Goal: Task Accomplishment & Management: Manage account settings

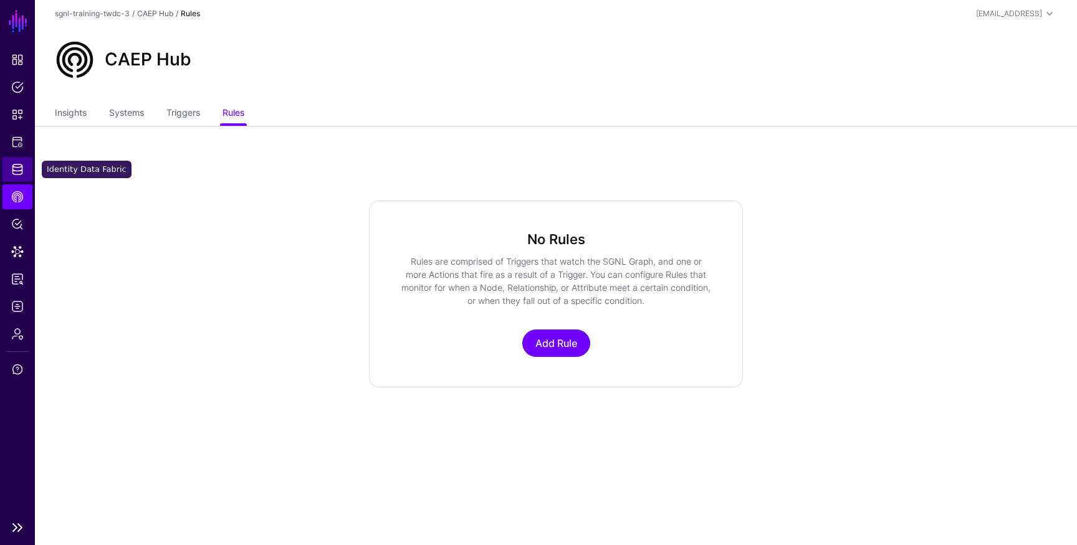
click at [14, 168] on span "Identity Data Fabric" at bounding box center [17, 169] width 12 height 12
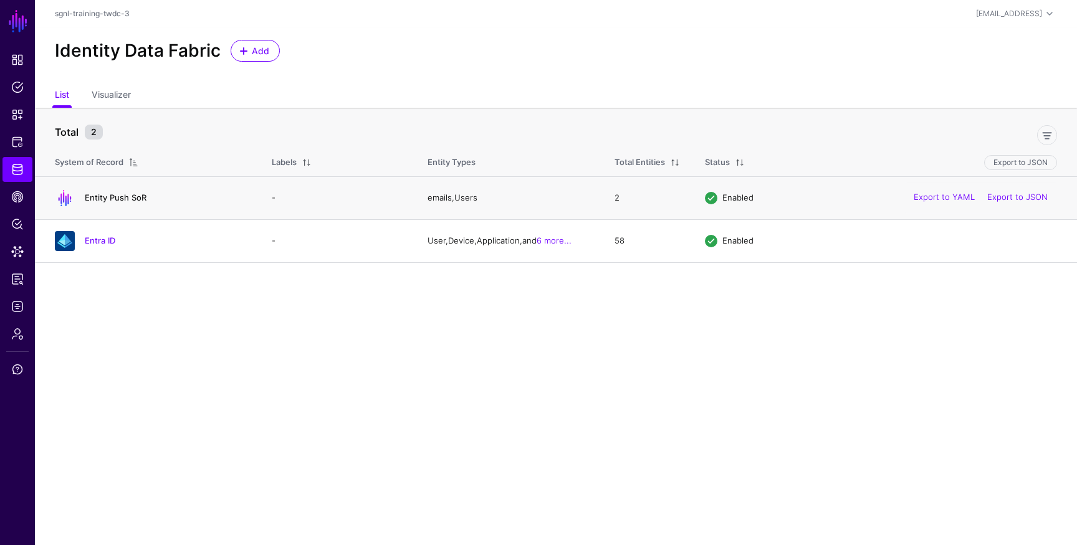
click at [115, 198] on link "Entity Push SoR" at bounding box center [116, 198] width 62 height 10
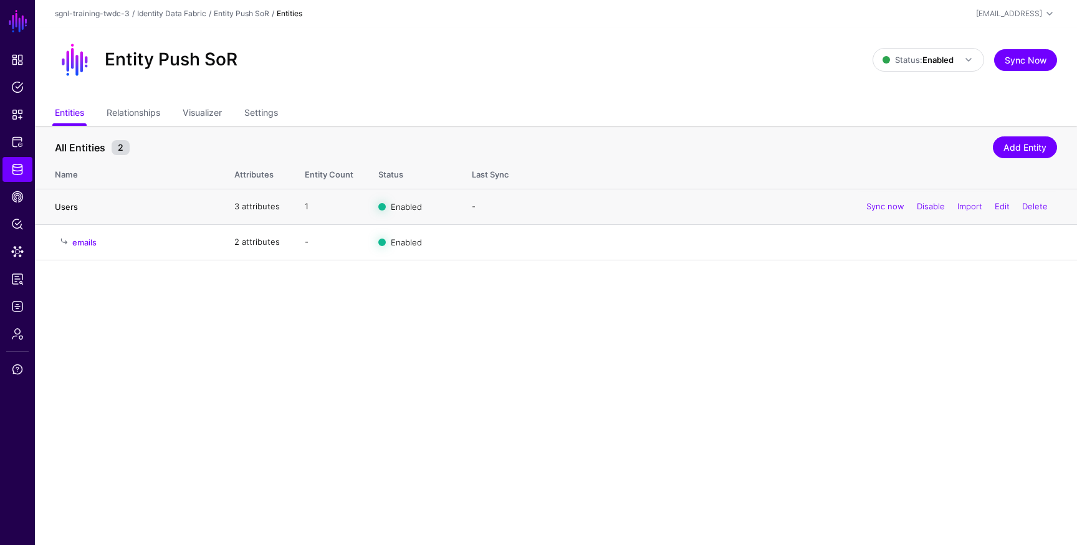
click at [69, 206] on link "Users" at bounding box center [66, 207] width 23 height 10
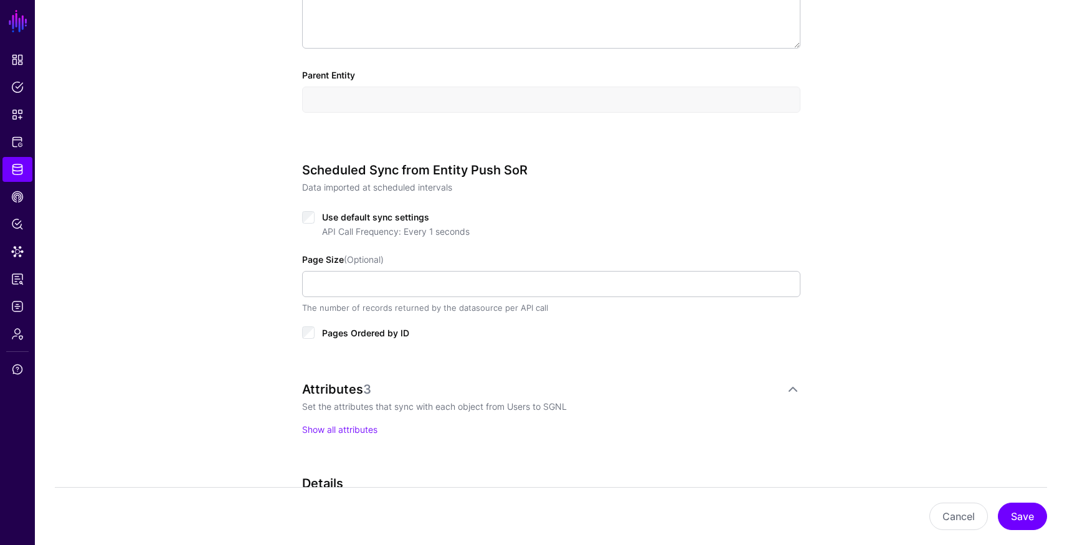
scroll to position [806, 0]
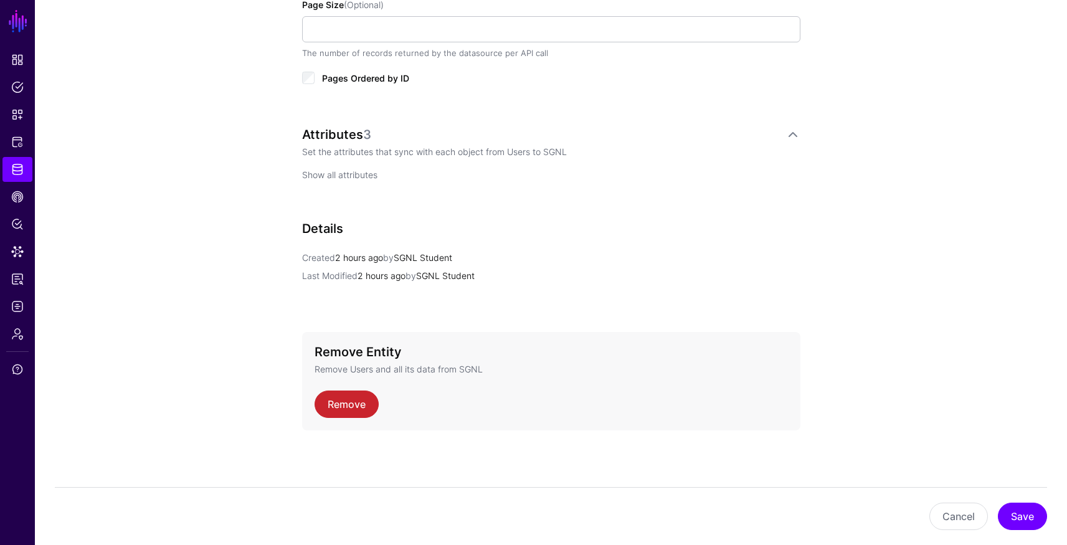
click at [351, 173] on link "Show all attributes" at bounding box center [339, 174] width 75 height 11
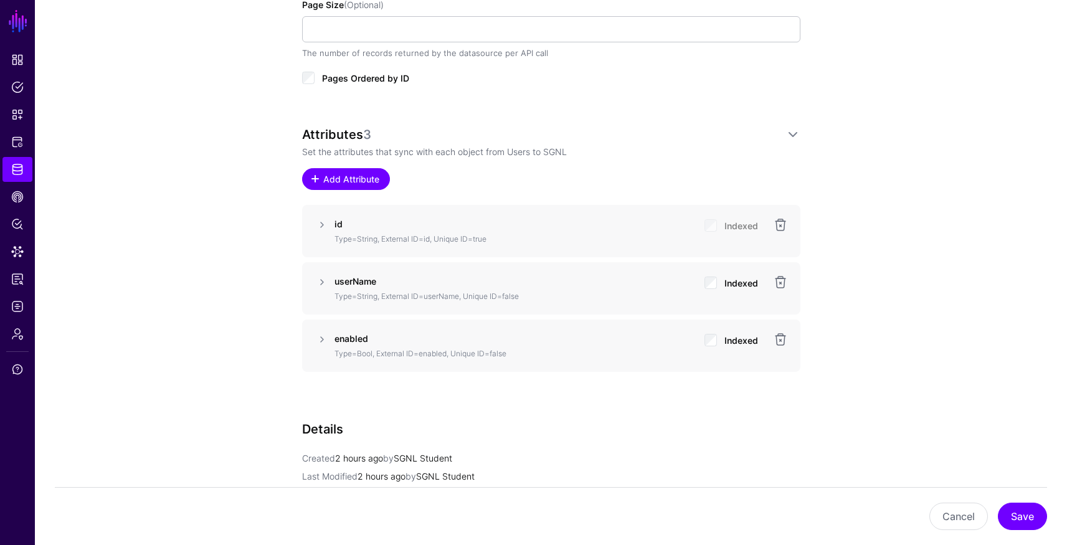
click at [366, 174] on span "Add Attribute" at bounding box center [350, 179] width 59 height 13
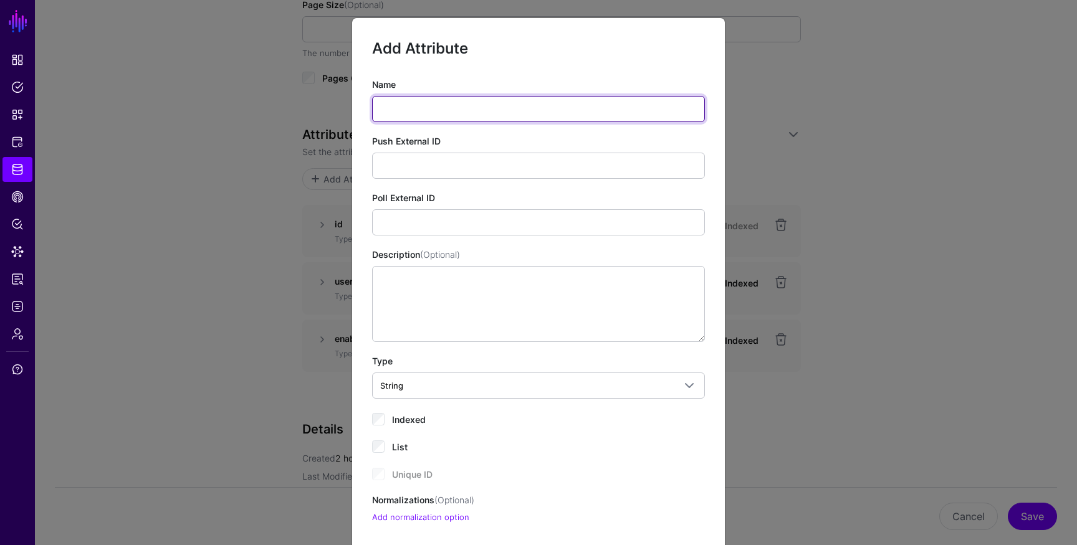
click at [488, 110] on input "Name" at bounding box center [538, 109] width 333 height 26
type input "*****"
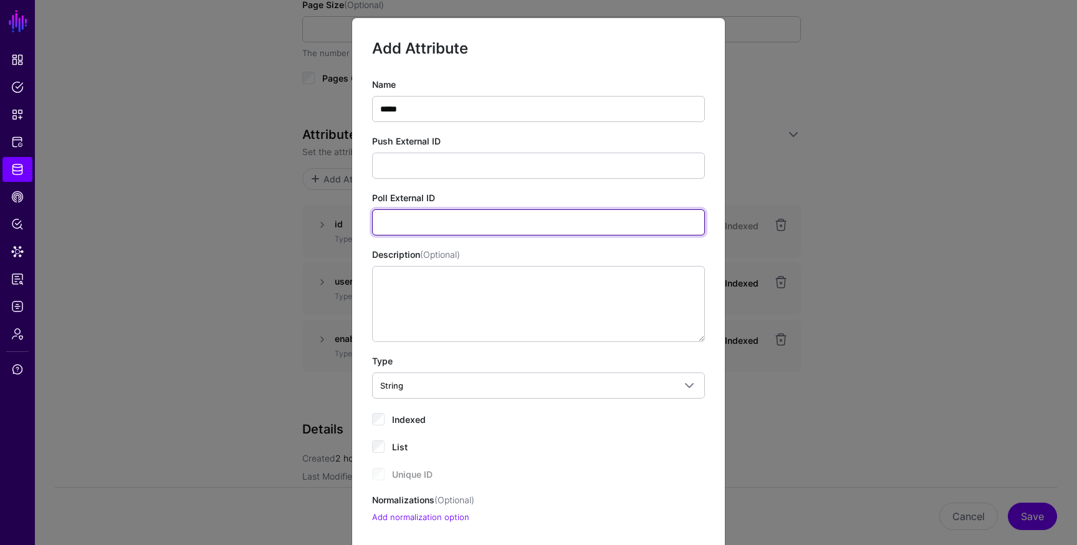
type input "*"
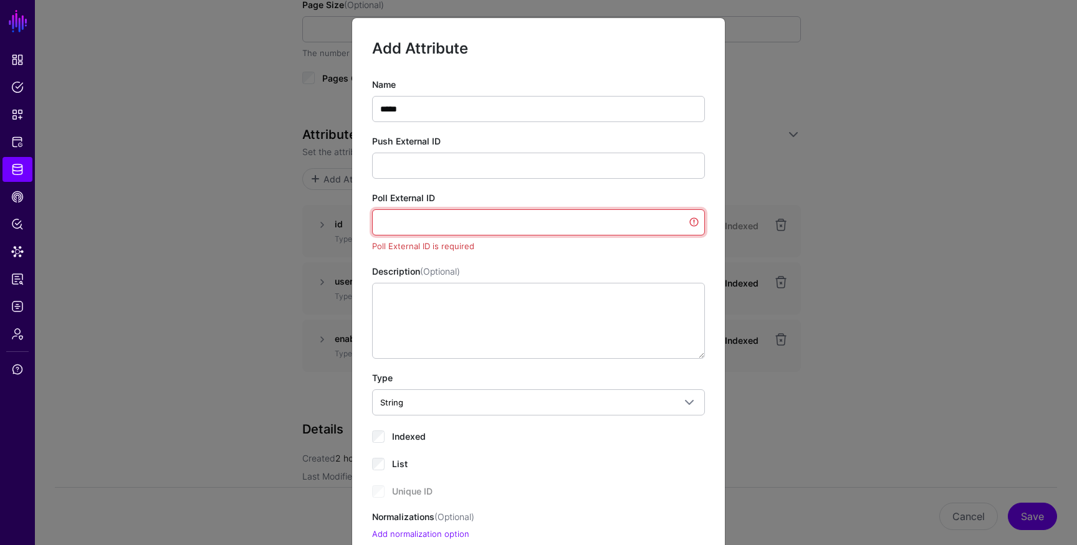
click at [415, 220] on input "Poll External ID" at bounding box center [538, 222] width 333 height 26
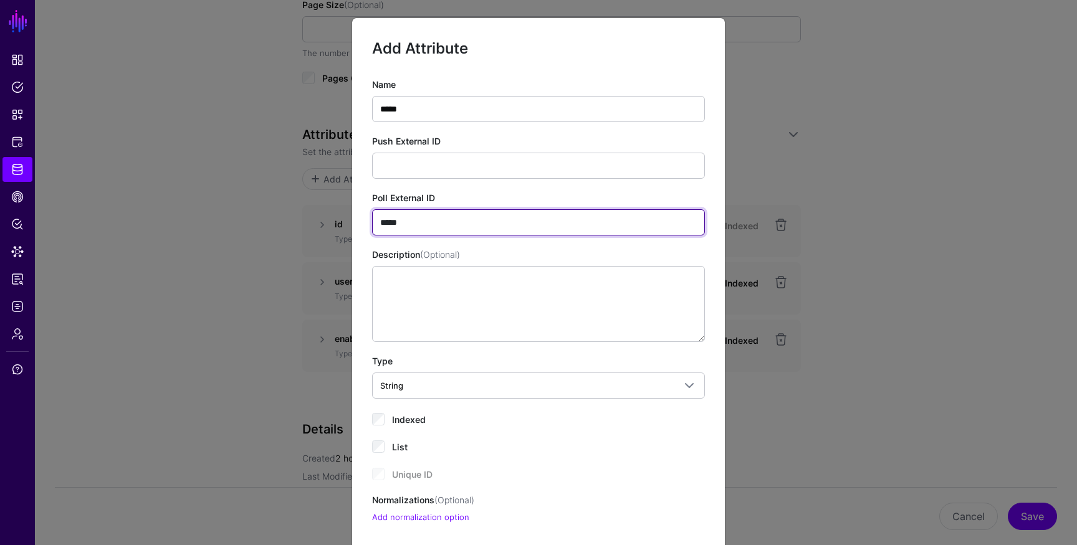
type input "*****"
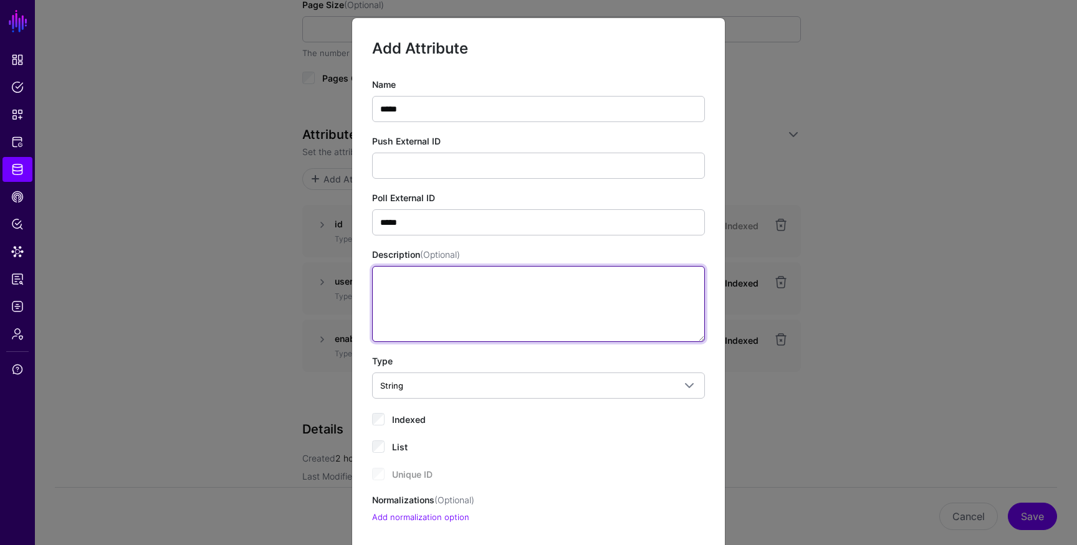
click at [394, 303] on textarea "Description (Optional)" at bounding box center [538, 304] width 333 height 76
type textarea "**********"
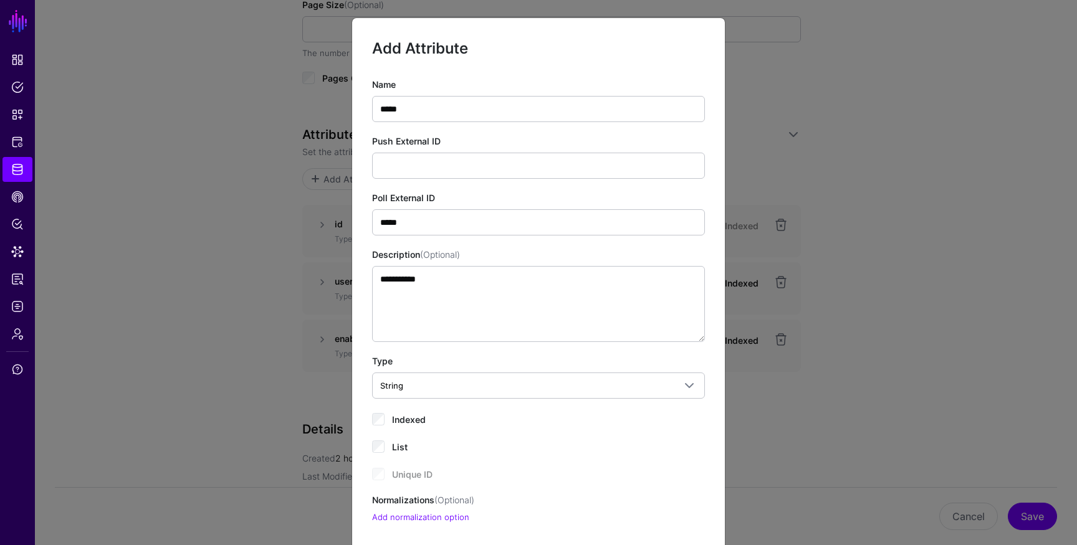
click at [207, 194] on ngb-modal-window "**********" at bounding box center [538, 272] width 1077 height 545
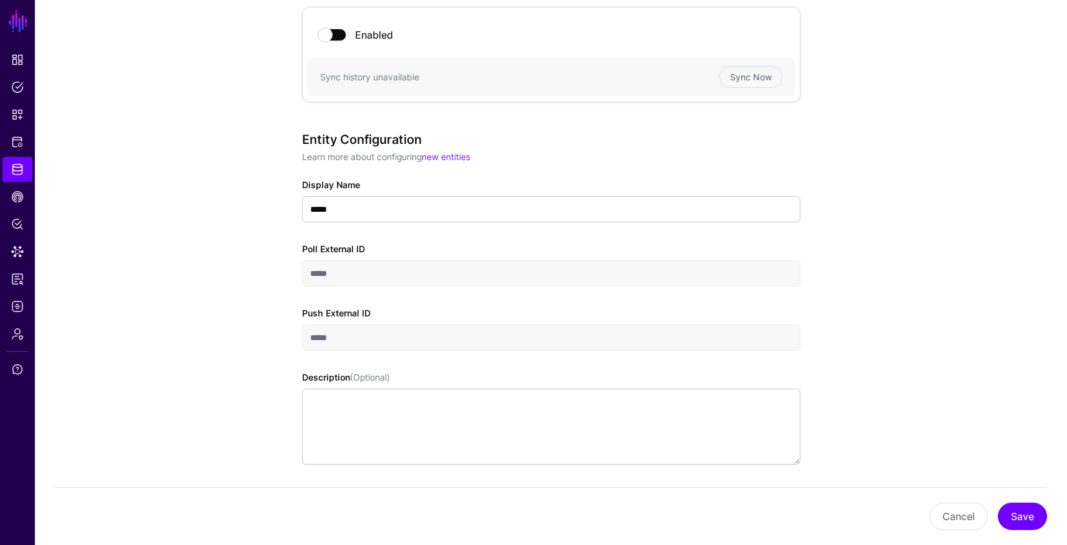
scroll to position [0, 0]
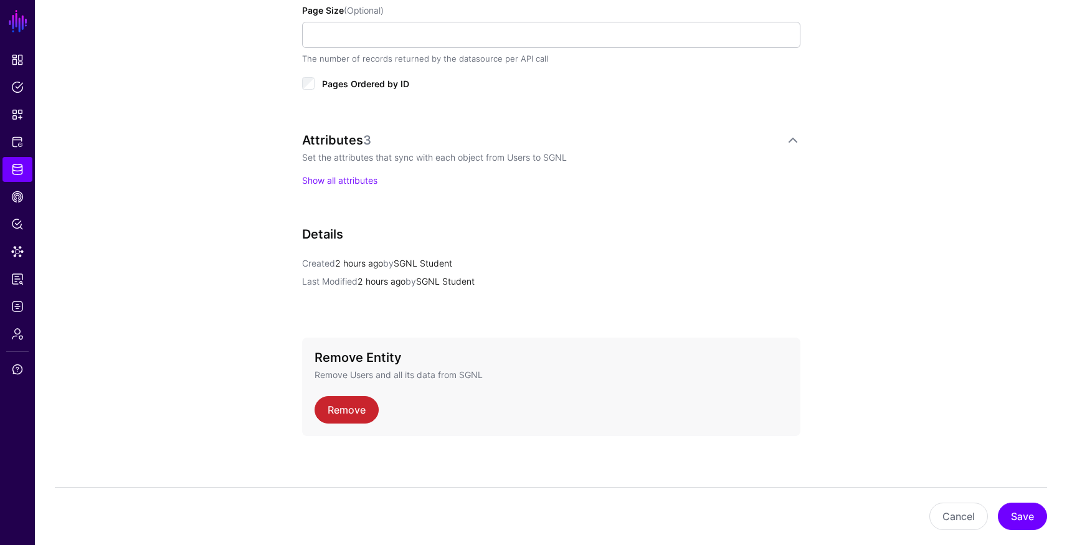
scroll to position [806, 0]
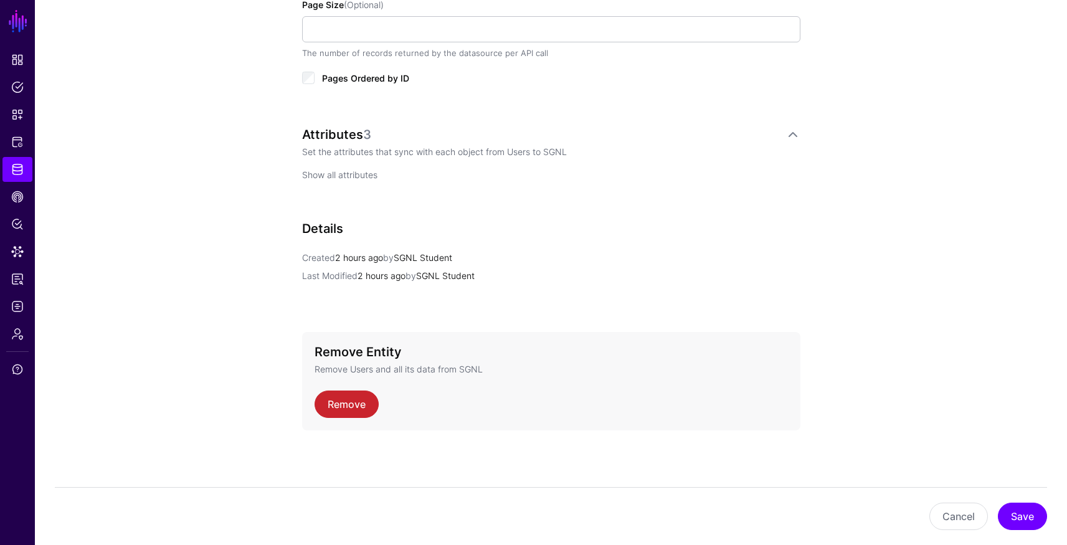
click at [351, 176] on link "Show all attributes" at bounding box center [339, 174] width 75 height 11
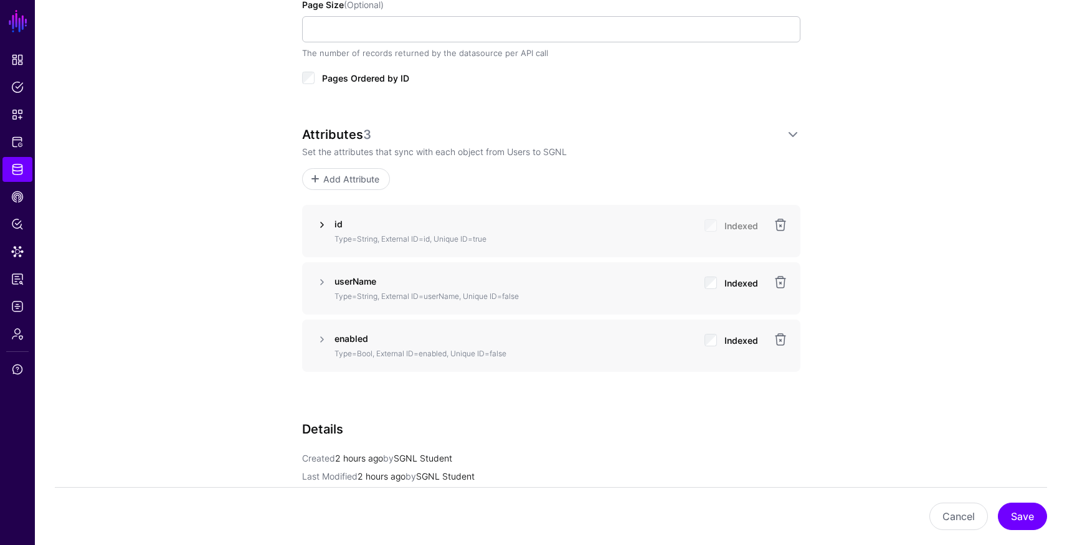
click at [318, 226] on link at bounding box center [322, 224] width 15 height 15
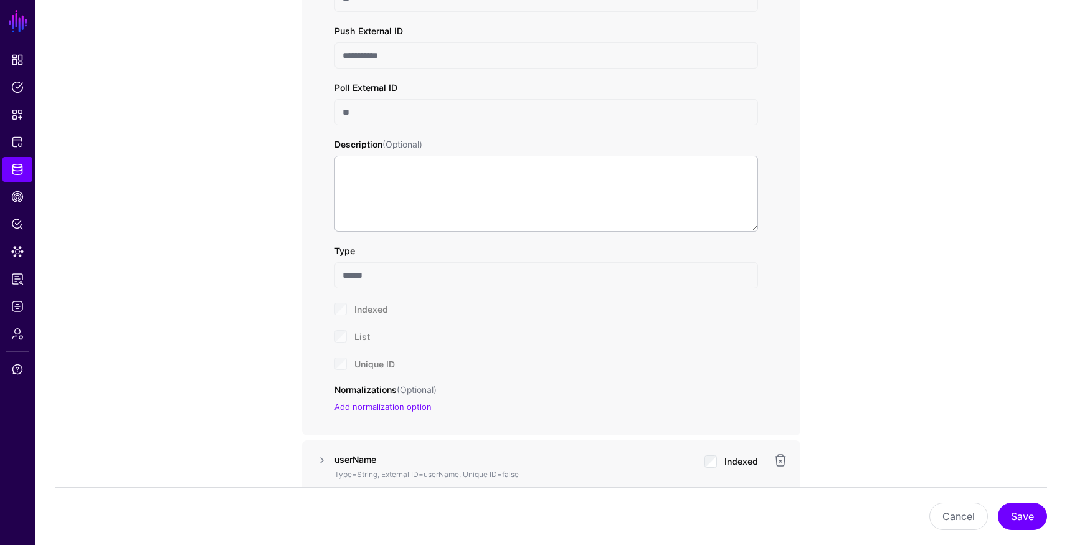
scroll to position [1310, 0]
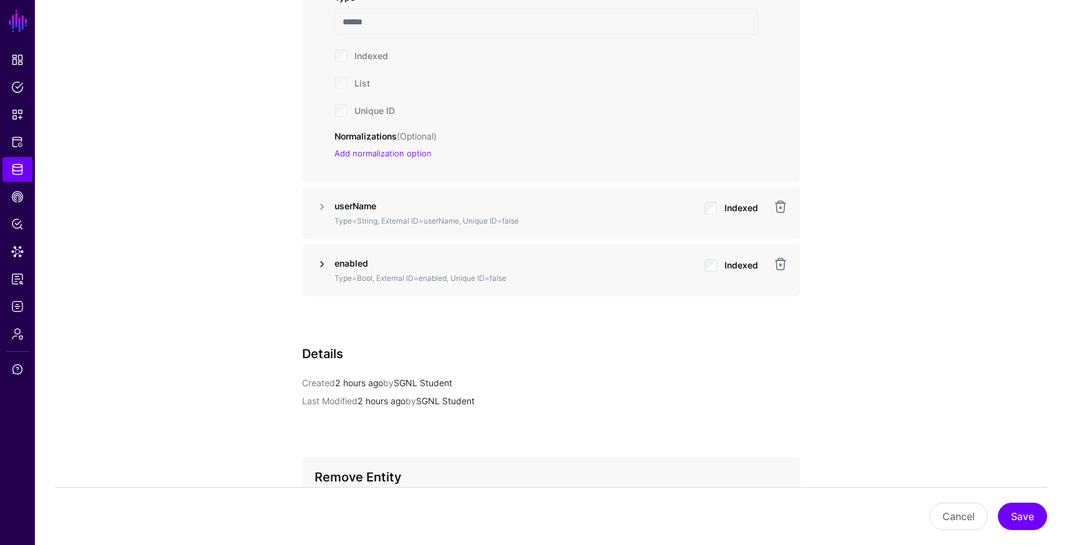
click at [320, 264] on link at bounding box center [322, 264] width 15 height 15
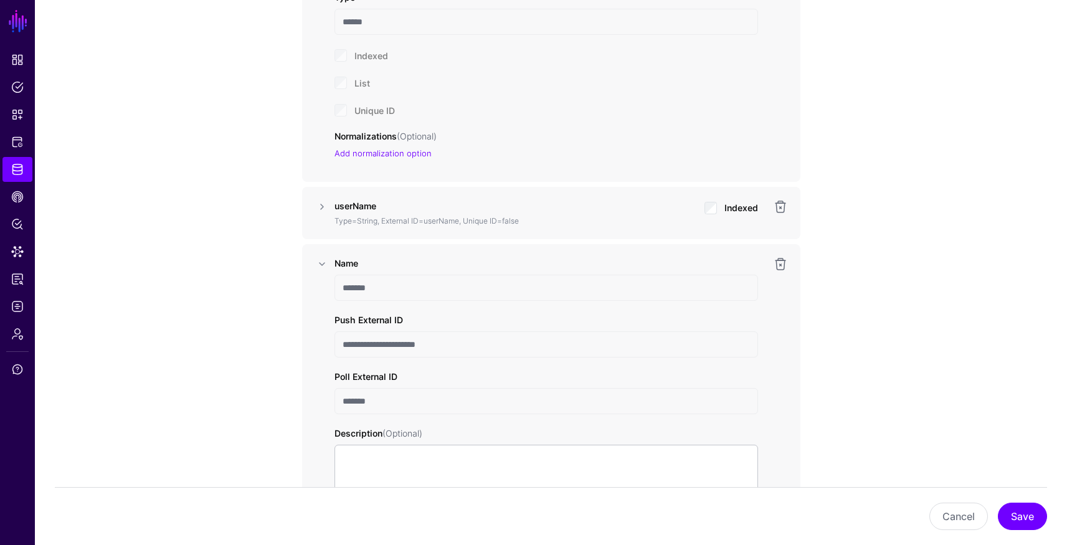
drag, startPoint x: 446, startPoint y: 343, endPoint x: 343, endPoint y: 342, distance: 103.4
click at [343, 342] on input "**********" at bounding box center [547, 344] width 424 height 26
click at [323, 260] on link at bounding box center [322, 264] width 15 height 15
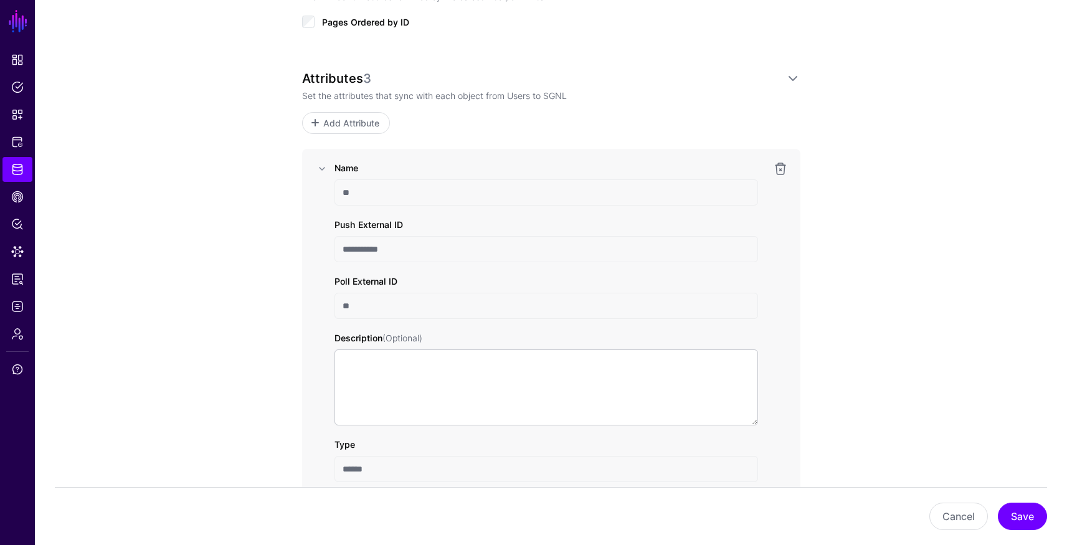
scroll to position [867, 0]
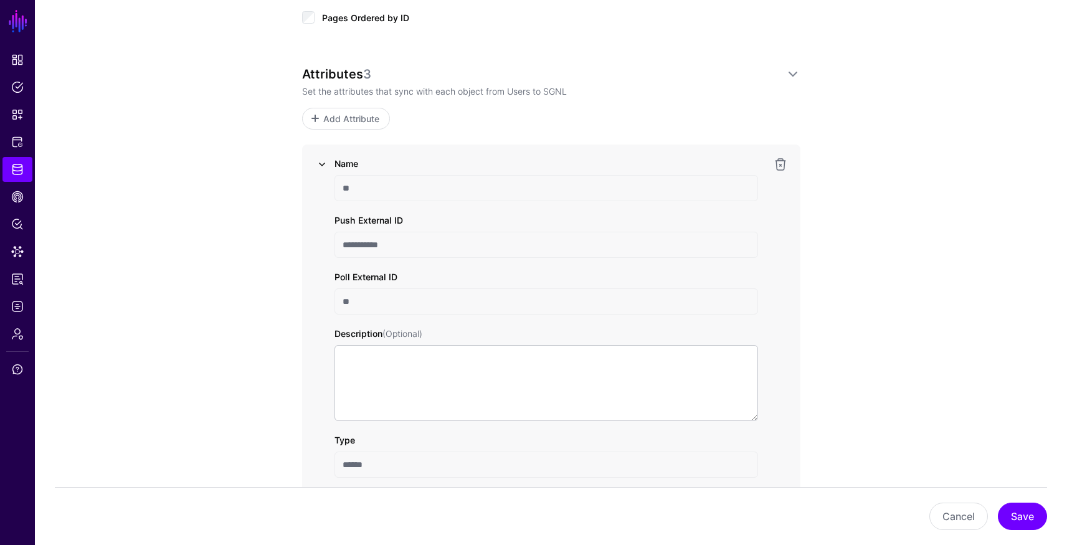
click at [321, 167] on link at bounding box center [322, 164] width 15 height 15
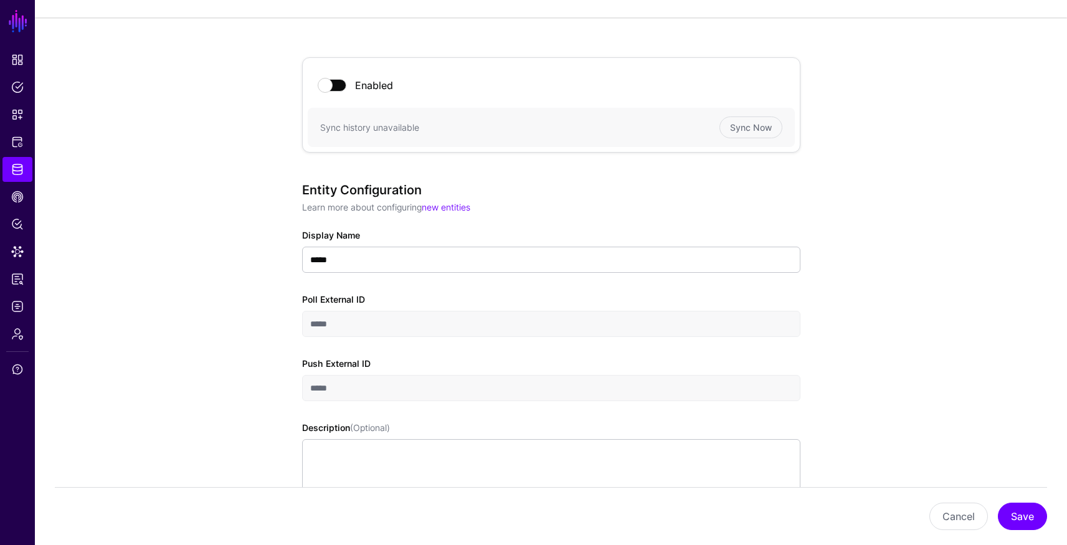
scroll to position [0, 0]
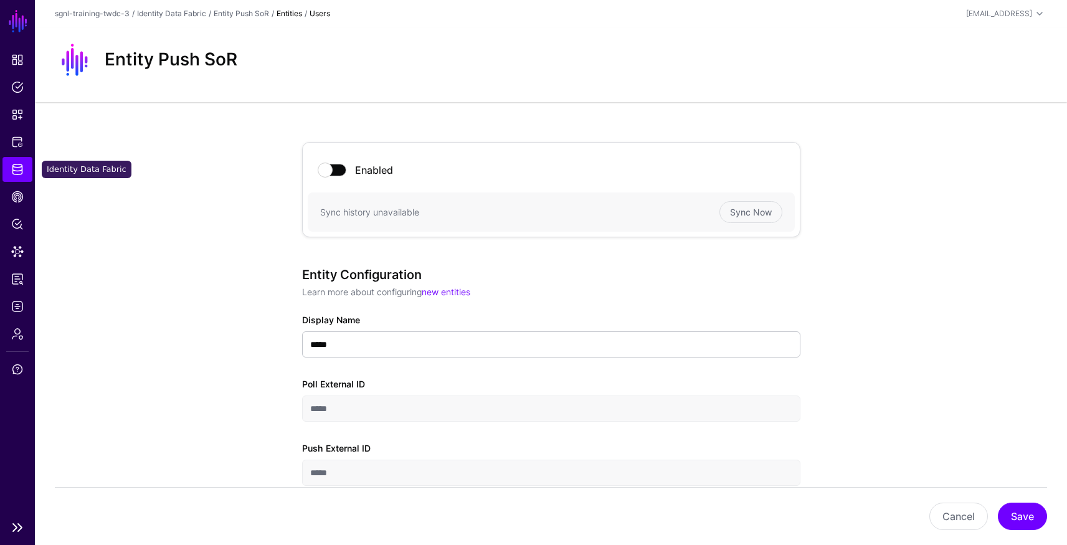
click at [14, 173] on span "Identity Data Fabric" at bounding box center [17, 169] width 12 height 12
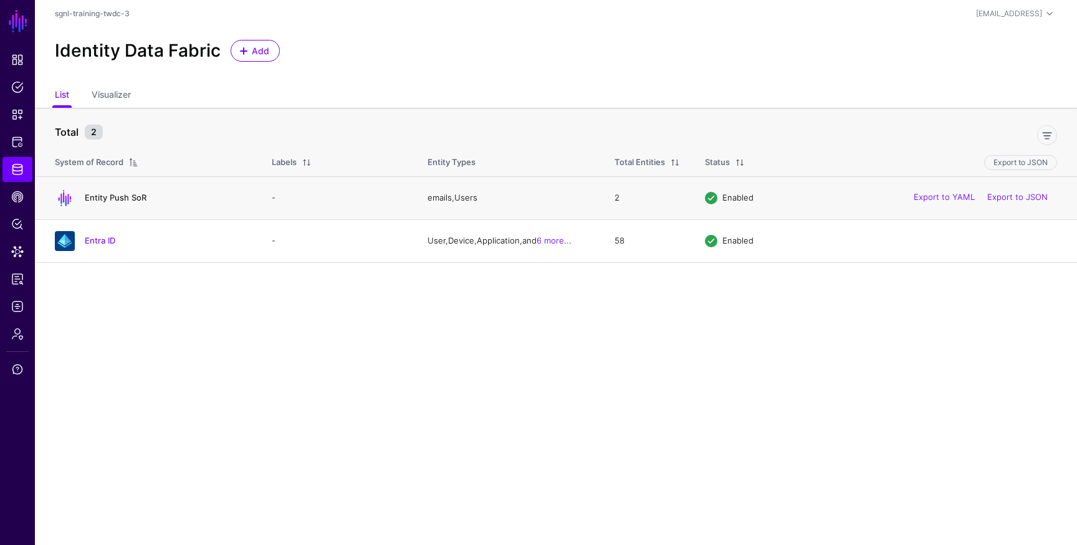
click at [121, 198] on link "Entity Push SoR" at bounding box center [116, 198] width 62 height 10
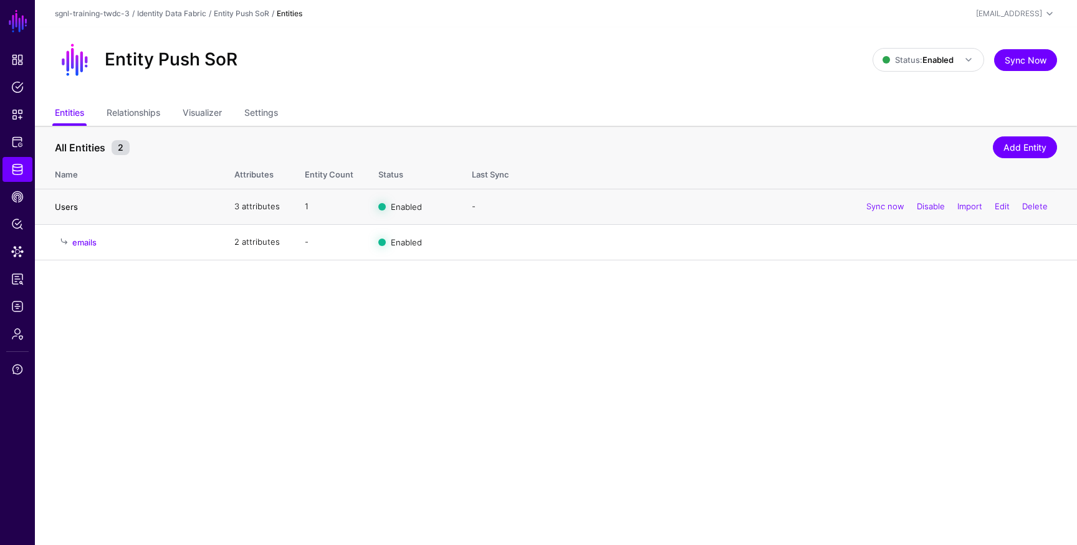
click at [67, 207] on link "Users" at bounding box center [66, 207] width 23 height 10
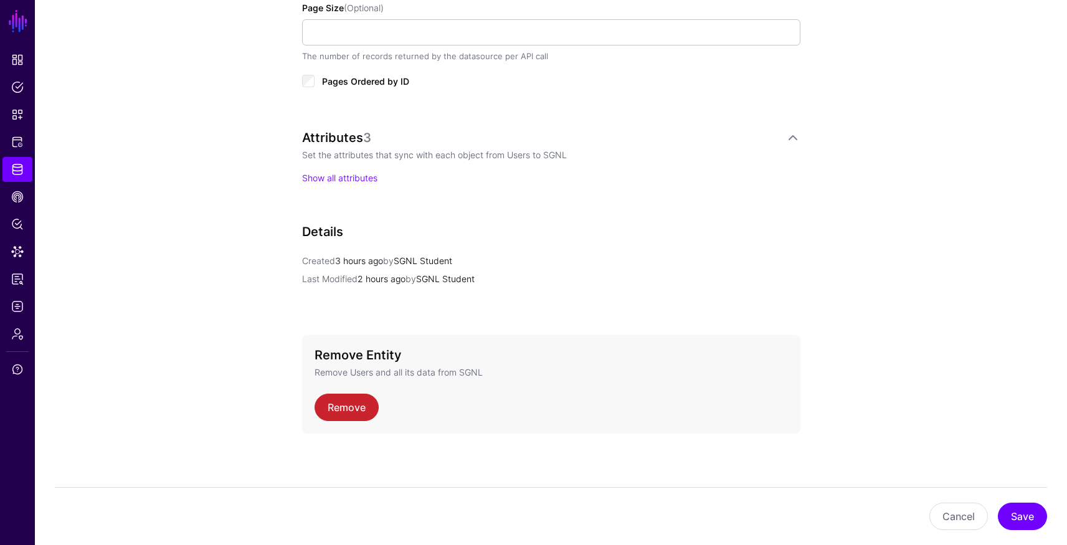
scroll to position [806, 0]
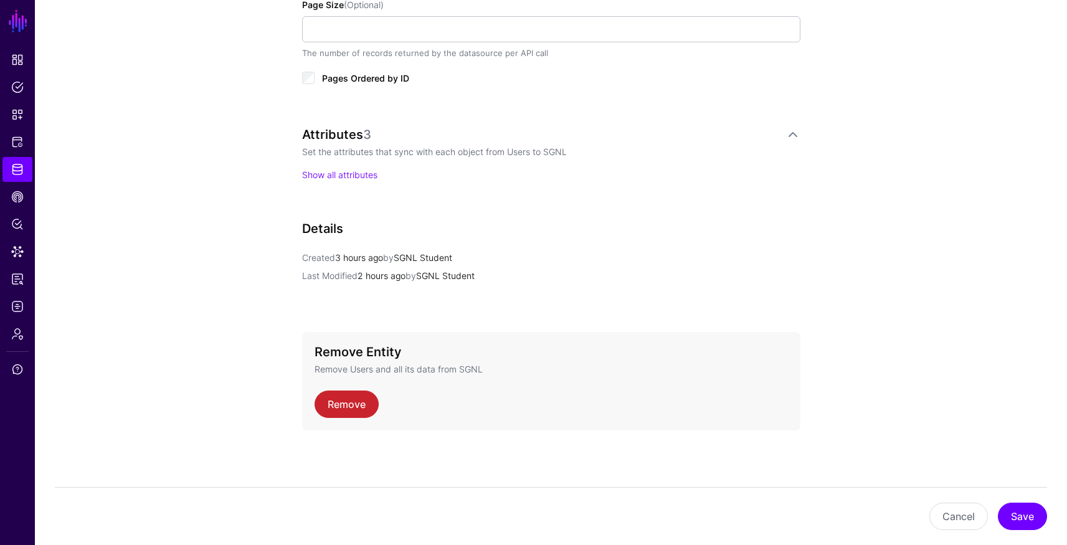
drag, startPoint x: 311, startPoint y: 133, endPoint x: 363, endPoint y: 133, distance: 52.3
click at [363, 133] on div "Attributes 3" at bounding box center [543, 134] width 483 height 15
click at [363, 174] on link "Show all attributes" at bounding box center [339, 174] width 75 height 11
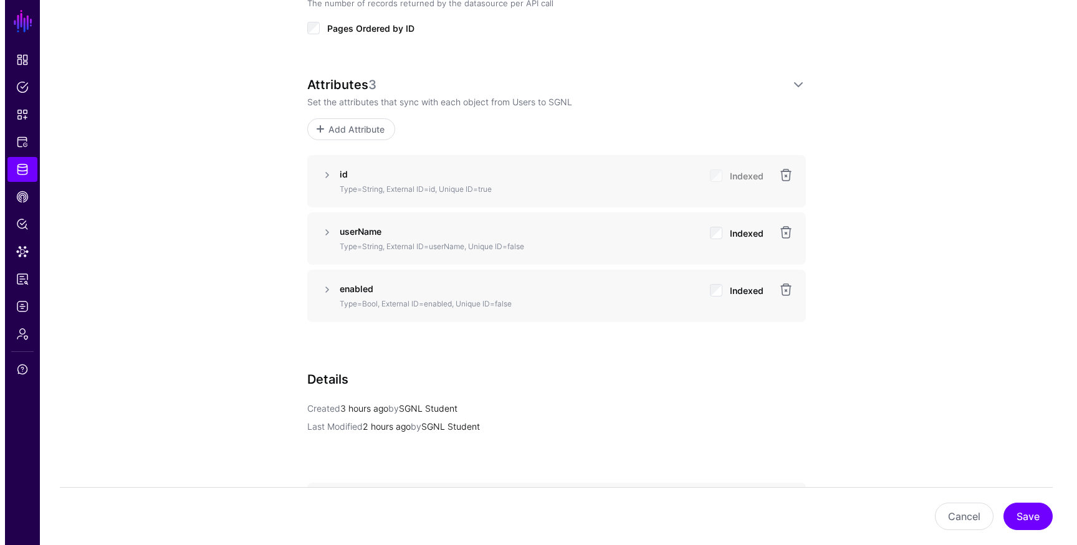
scroll to position [950, 0]
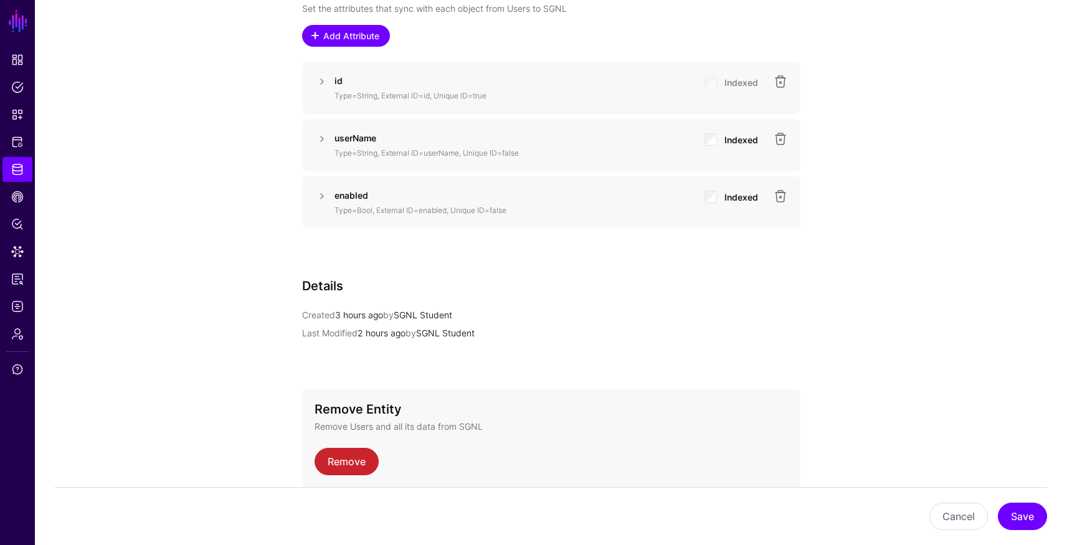
click at [338, 39] on span "Add Attribute" at bounding box center [350, 35] width 59 height 13
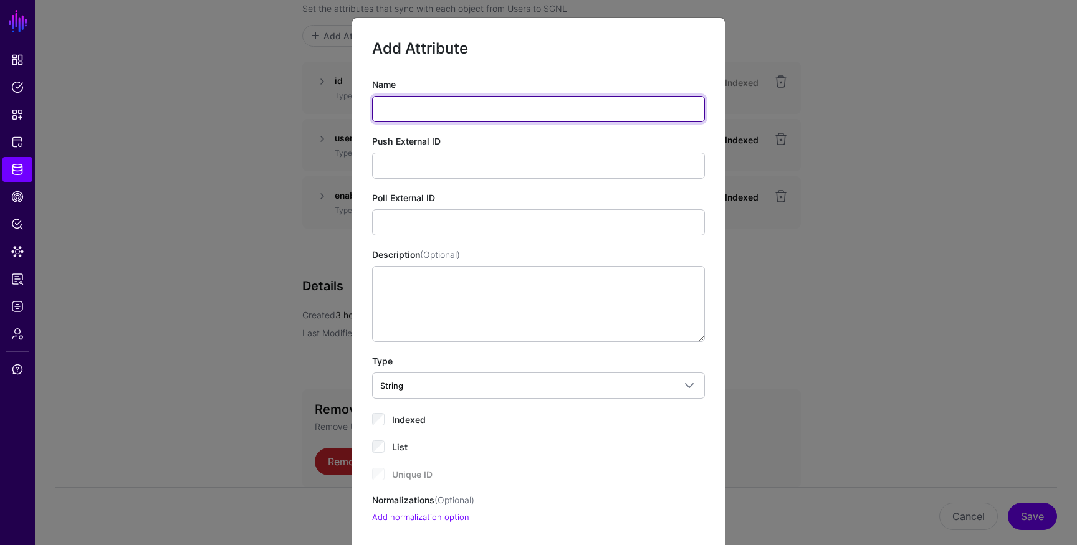
click at [481, 102] on input "Name" at bounding box center [538, 109] width 333 height 26
type input "*****"
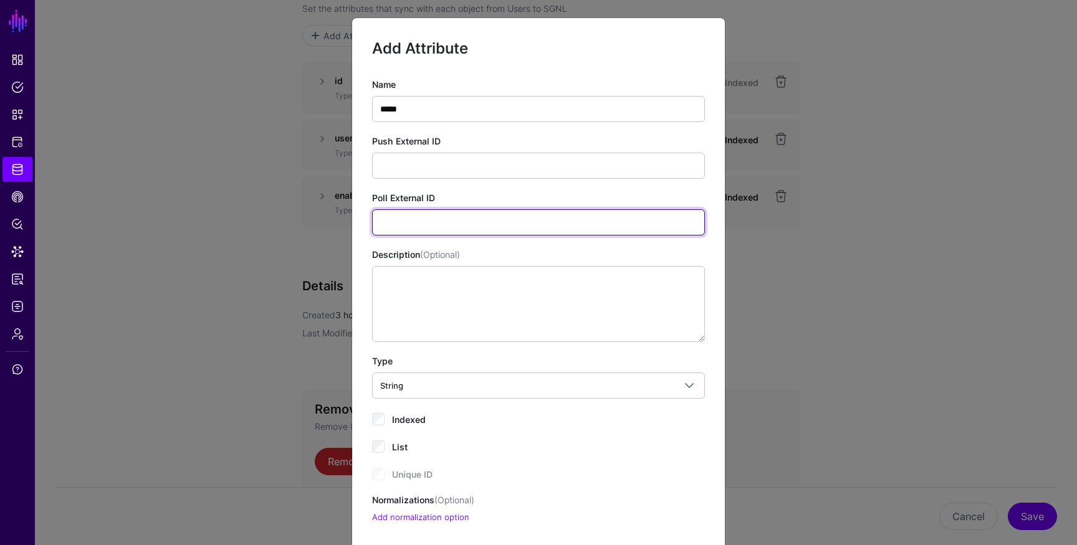
click at [396, 222] on input "Poll External ID" at bounding box center [538, 222] width 333 height 26
type input "*****"
click at [576, 249] on div "Description (Optional)" at bounding box center [538, 295] width 333 height 94
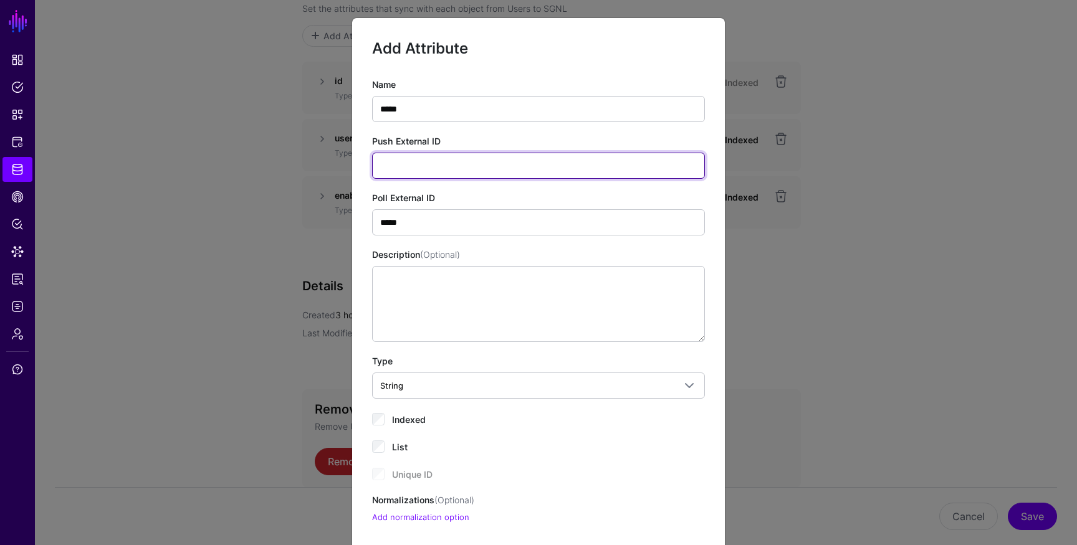
click at [408, 168] on input "Push External ID" at bounding box center [538, 166] width 333 height 26
paste input "**********"
type input "**********"
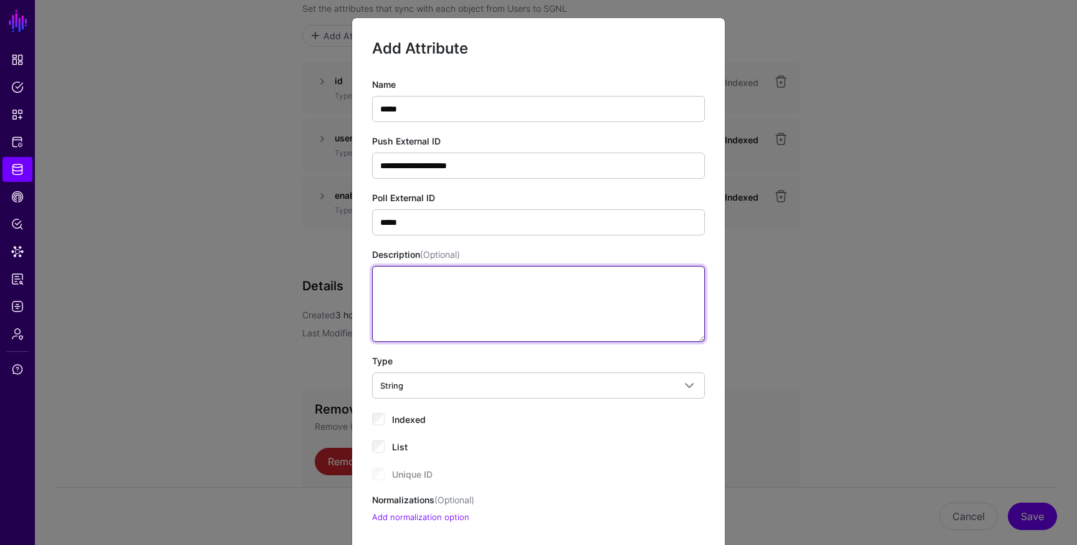
click at [409, 321] on textarea "Description (Optional)" at bounding box center [538, 304] width 333 height 76
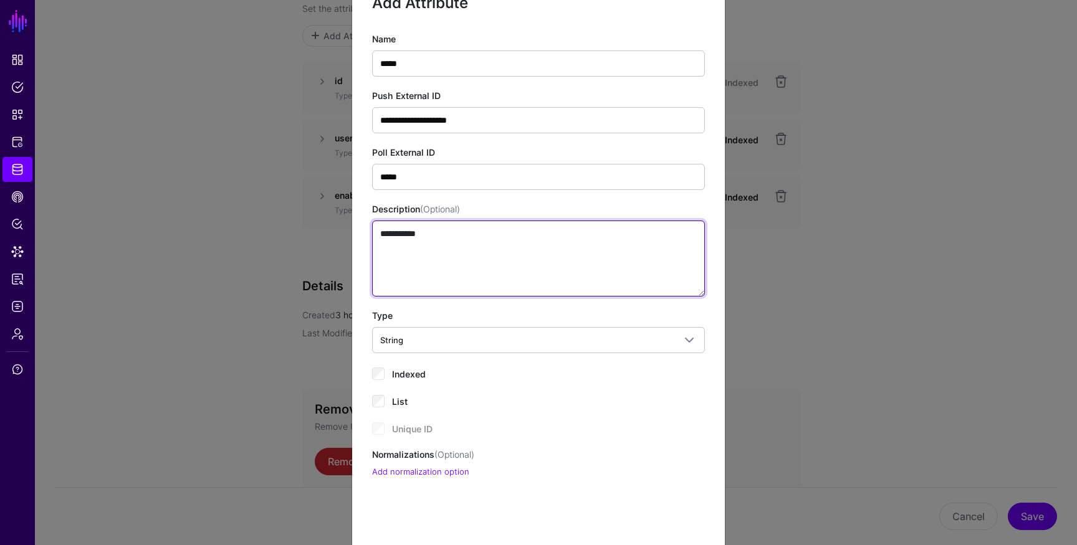
scroll to position [116, 0]
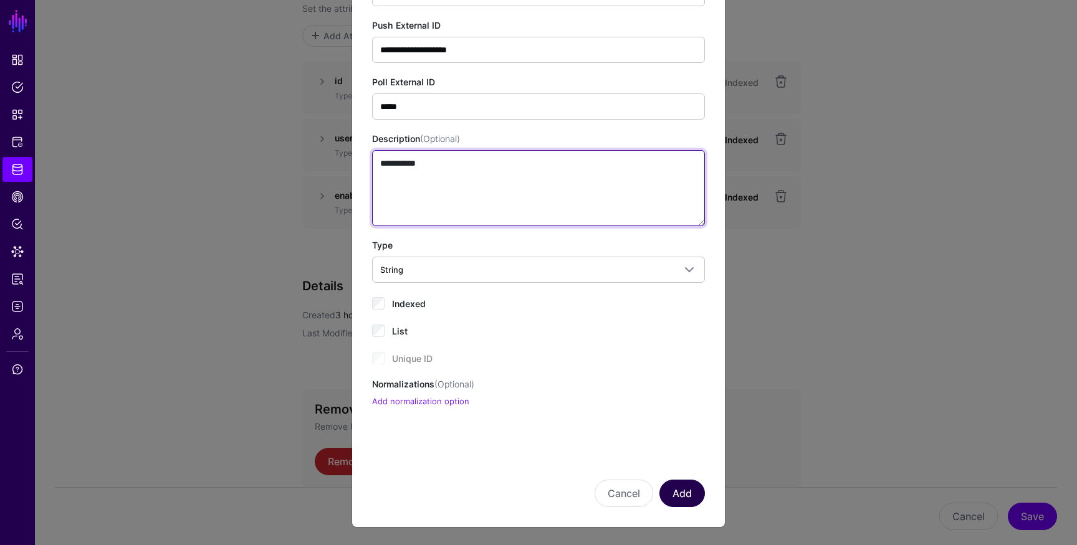
type textarea "**********"
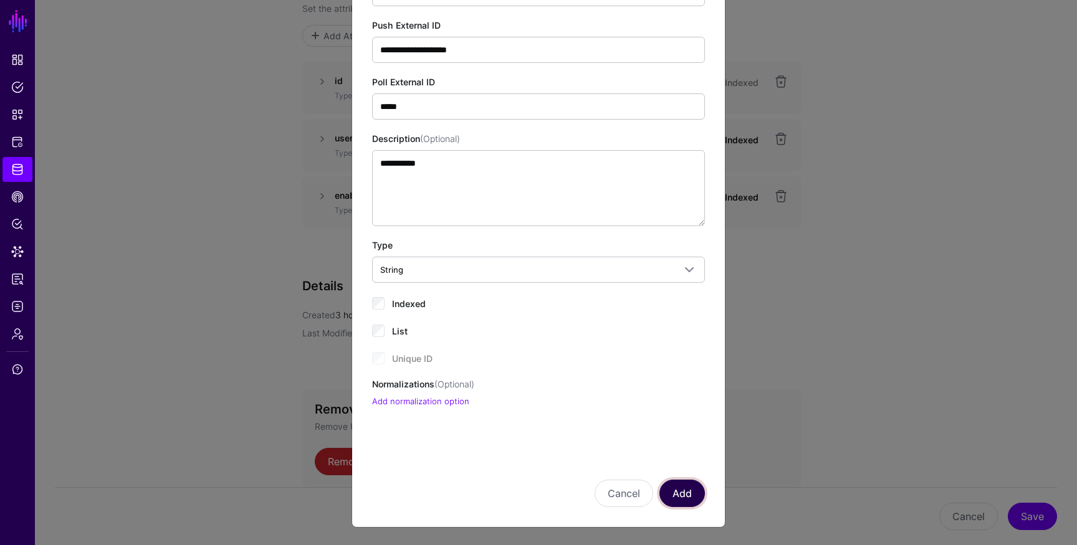
click at [686, 497] on button "Add" at bounding box center [681, 493] width 45 height 27
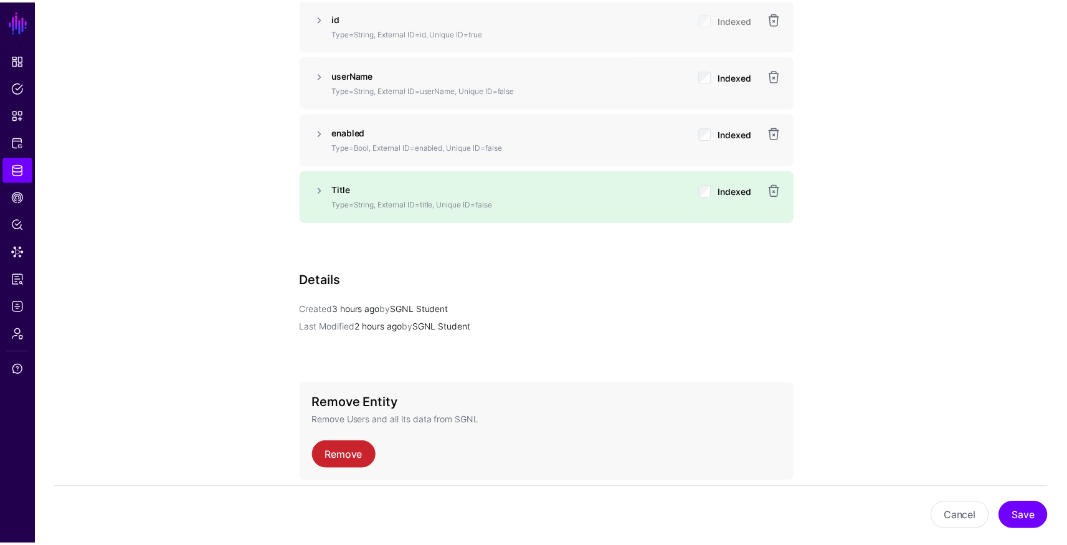
scroll to position [1064, 0]
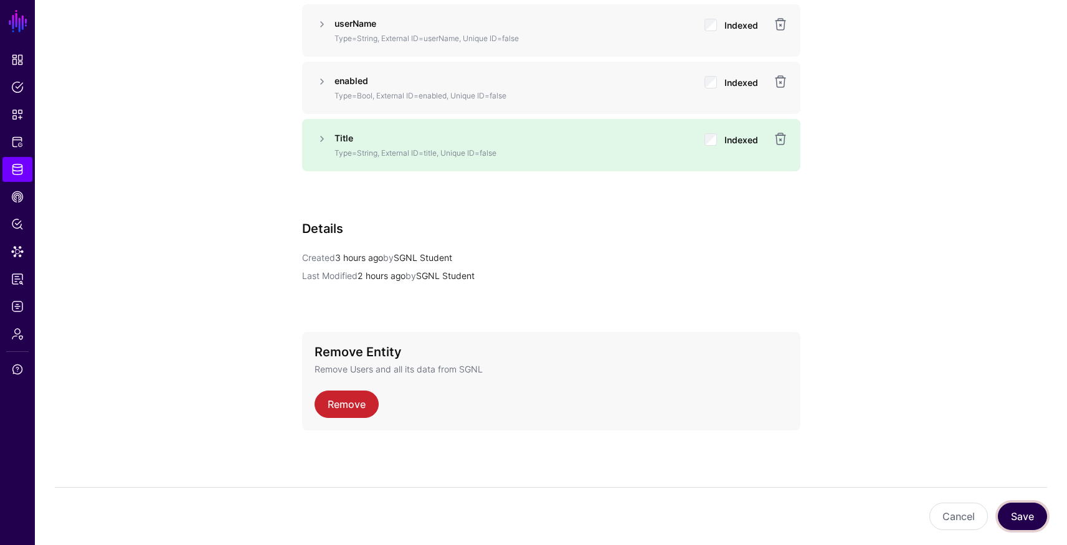
click at [1016, 520] on button "Save" at bounding box center [1022, 516] width 49 height 27
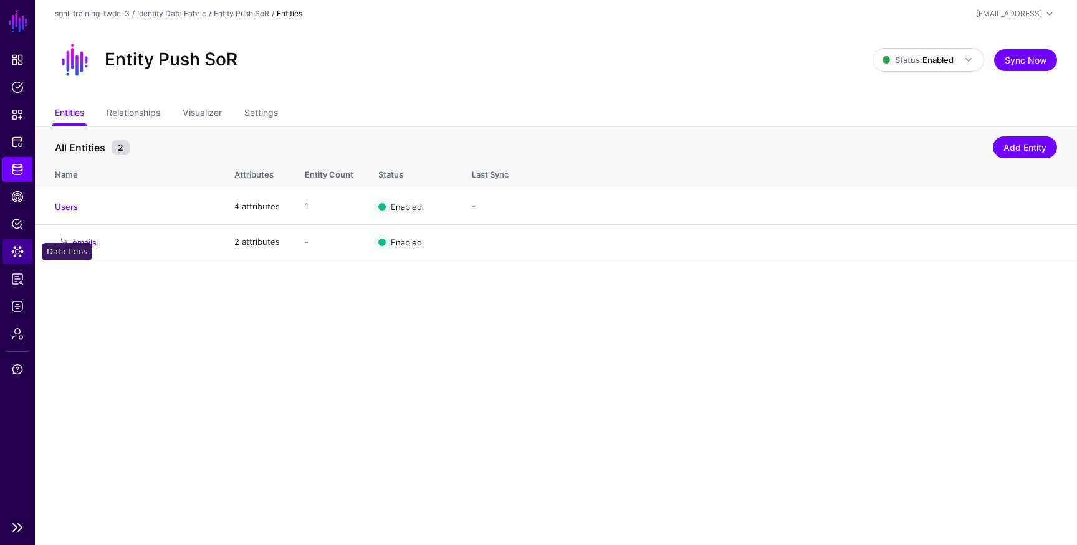
click at [19, 255] on span "Data Lens" at bounding box center [17, 251] width 12 height 12
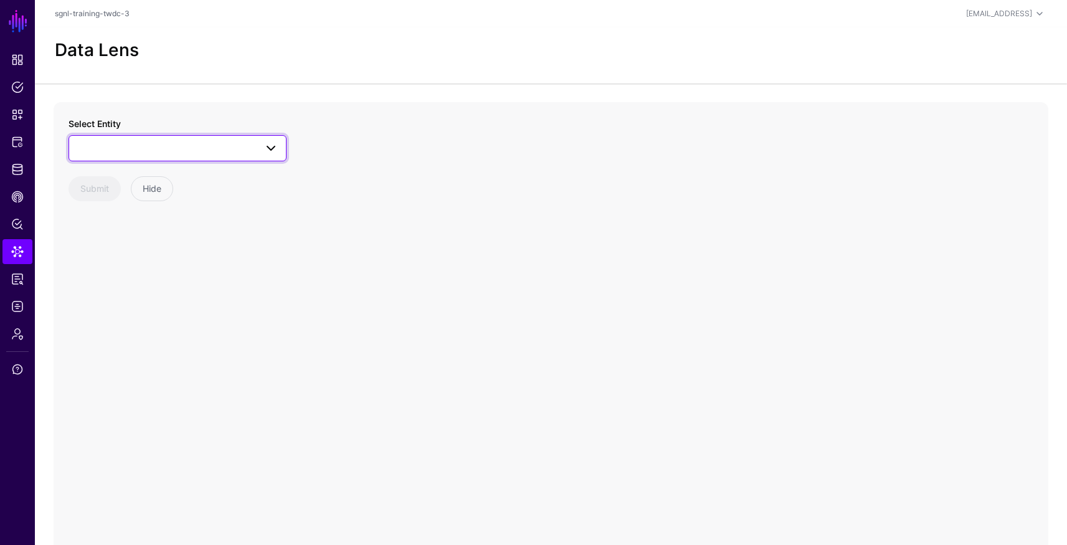
click at [227, 148] on span at bounding box center [178, 148] width 202 height 15
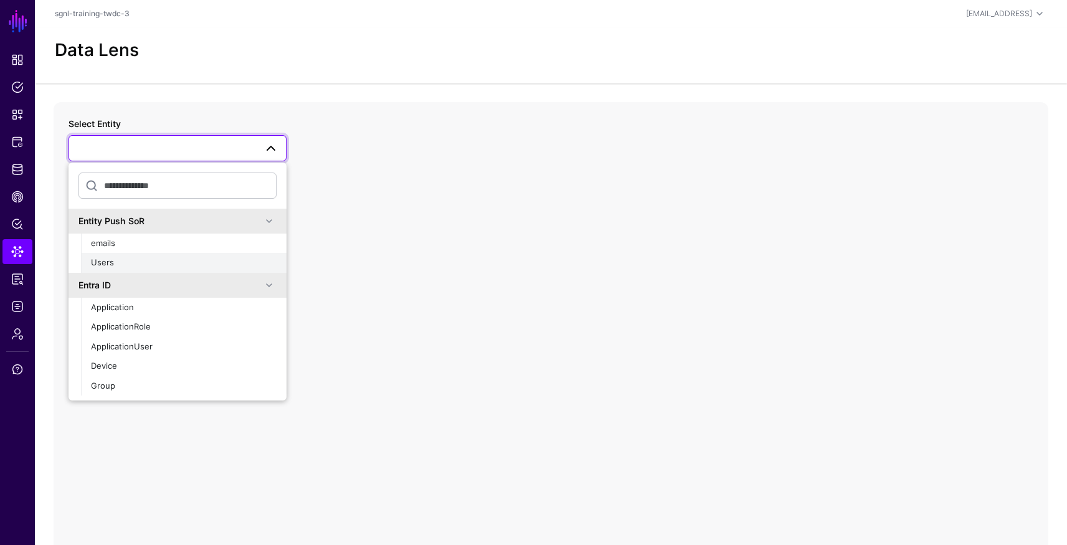
click at [141, 264] on div "Users" at bounding box center [184, 263] width 186 height 12
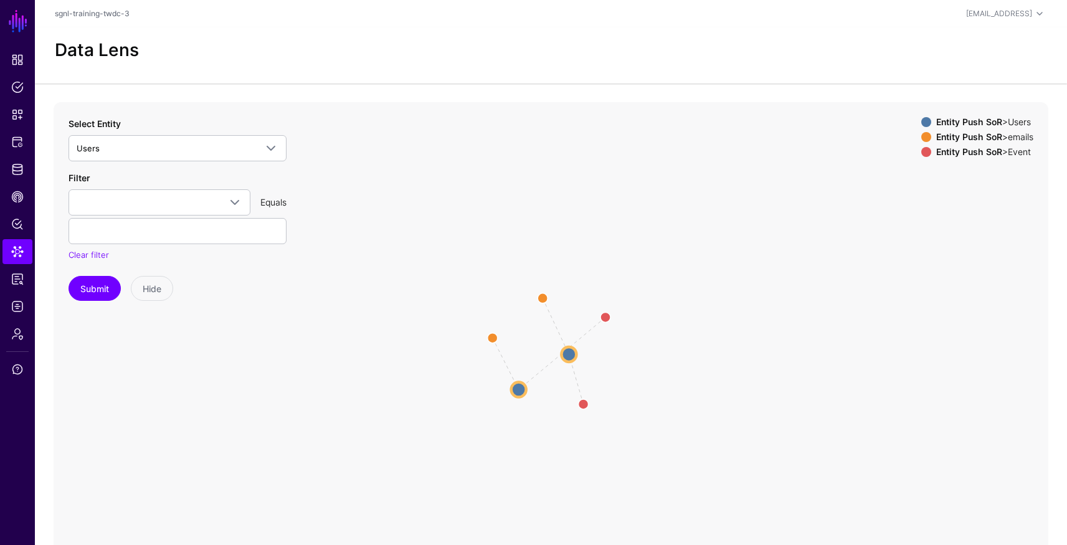
click at [523, 386] on circle at bounding box center [519, 389] width 15 height 15
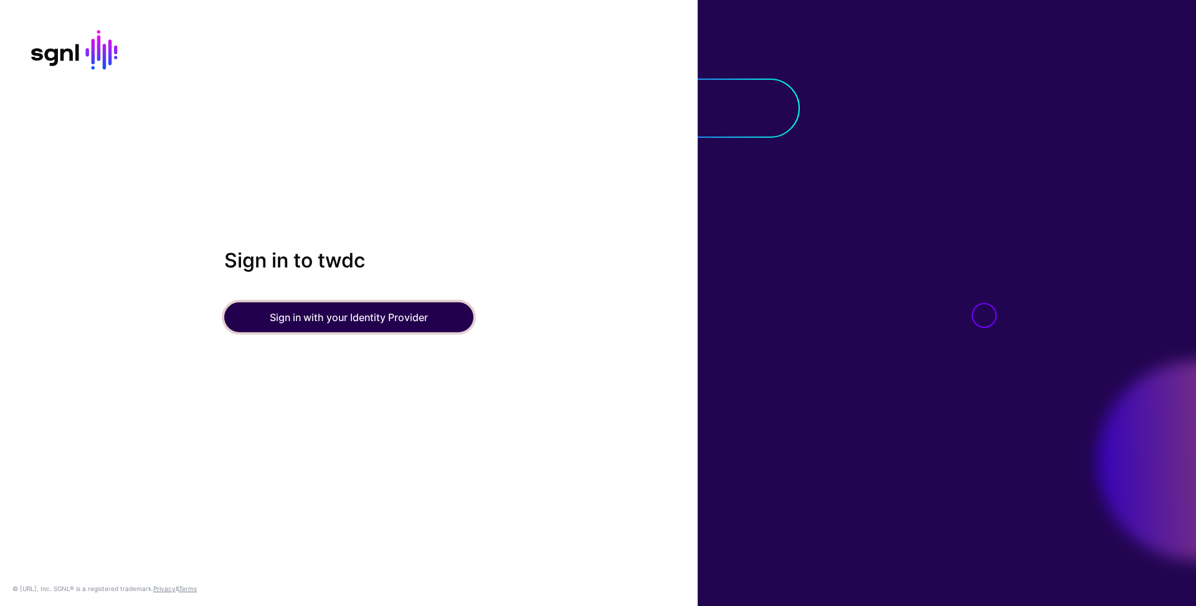
click at [346, 321] on button "Sign in with your Identity Provider" at bounding box center [348, 317] width 249 height 30
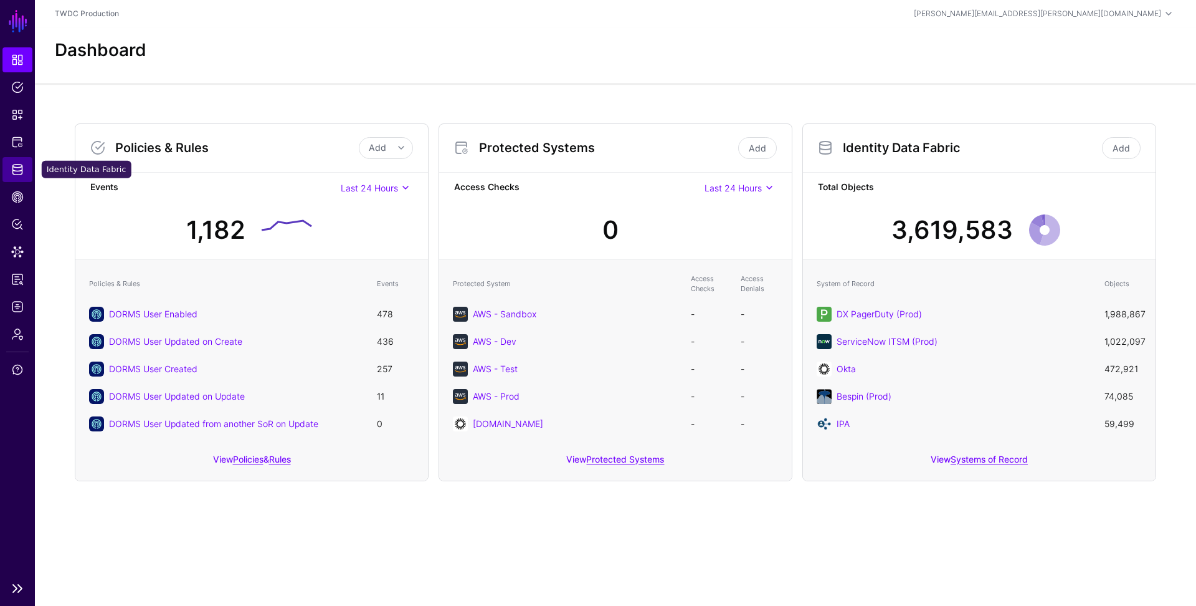
click at [18, 176] on link "Identity Data Fabric" at bounding box center [17, 169] width 30 height 25
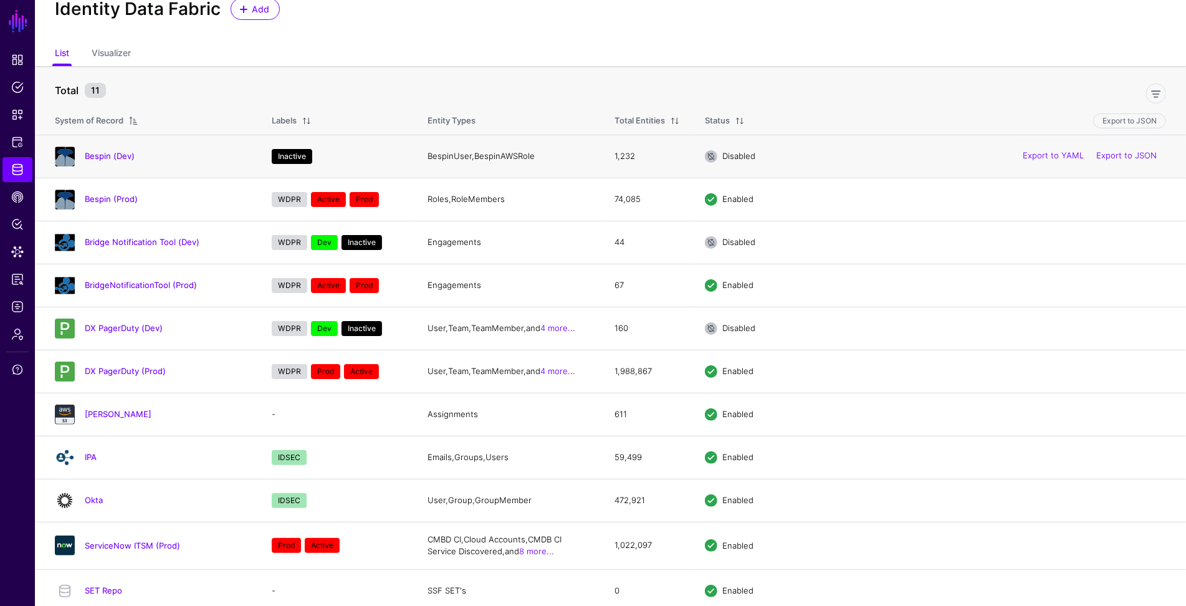
scroll to position [49, 0]
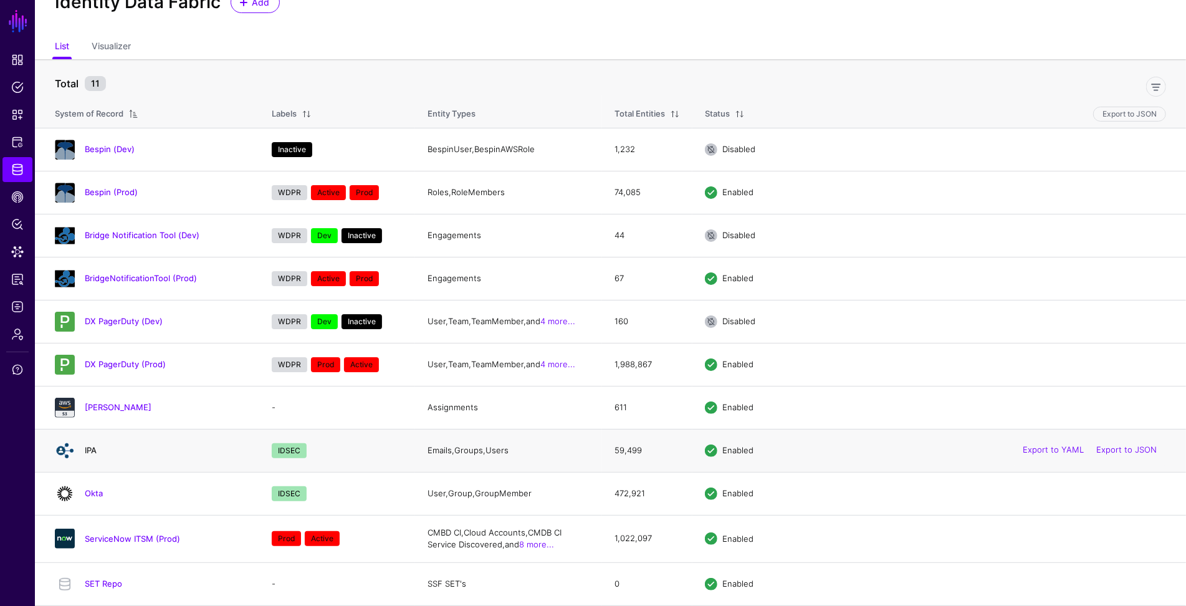
click at [89, 449] on link "IPA" at bounding box center [91, 450] width 12 height 10
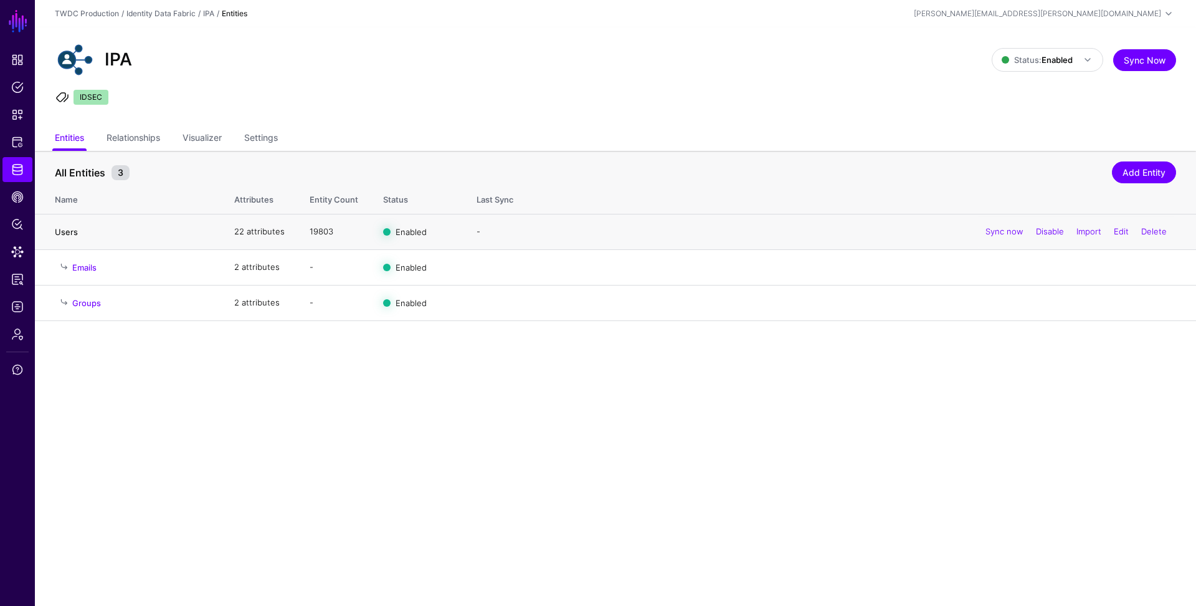
click at [65, 232] on link "Users" at bounding box center [66, 232] width 23 height 10
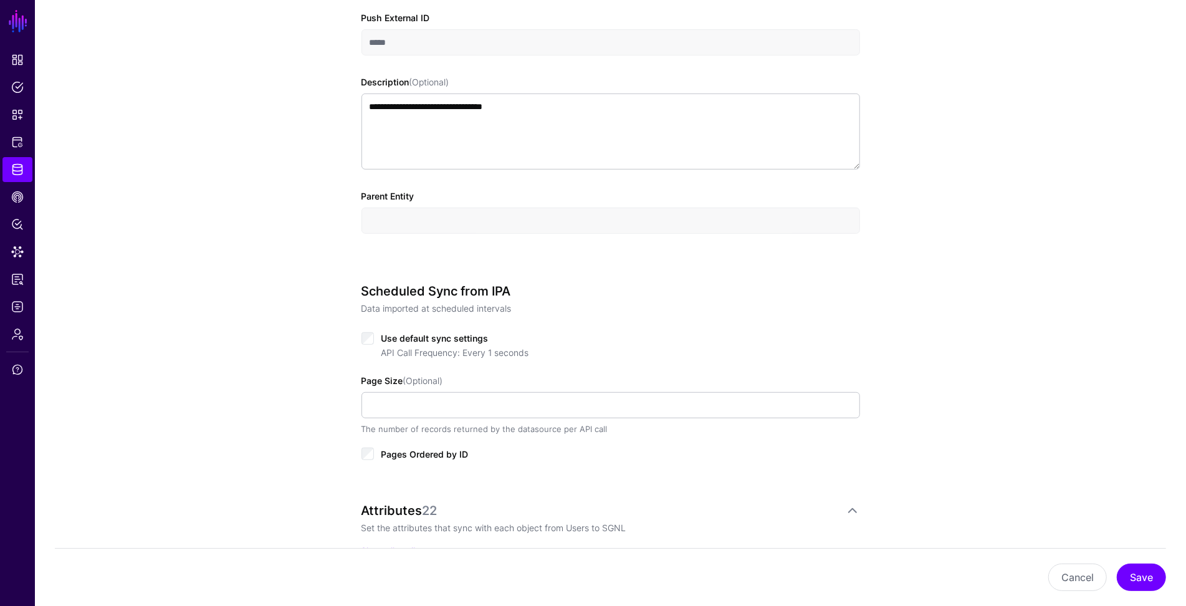
scroll to position [746, 0]
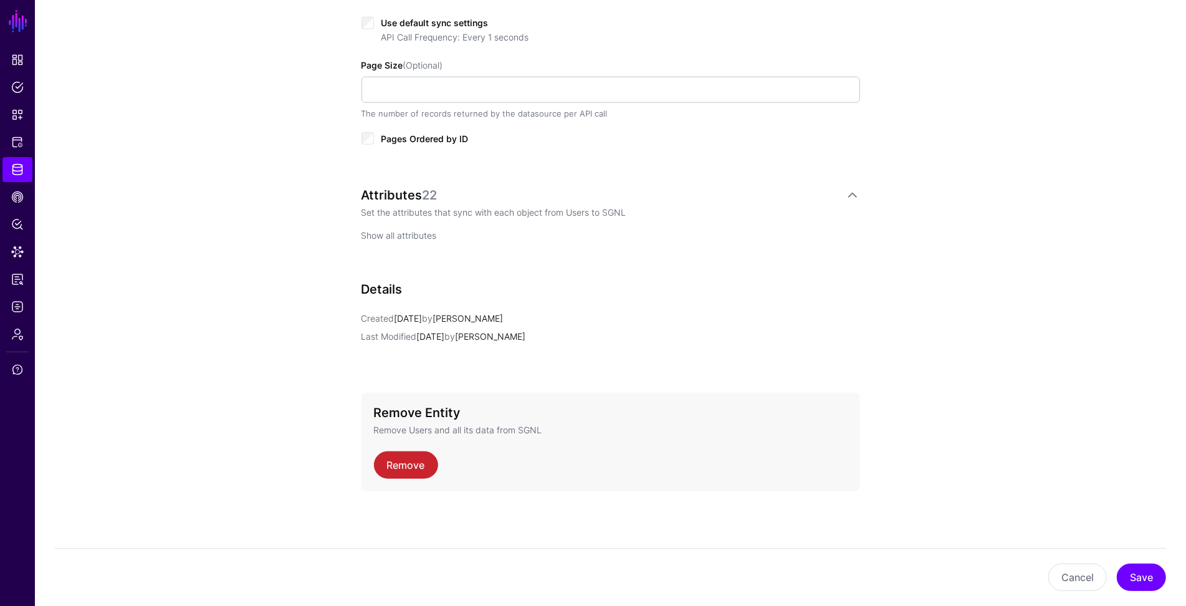
click at [417, 236] on link "Show all attributes" at bounding box center [398, 235] width 75 height 11
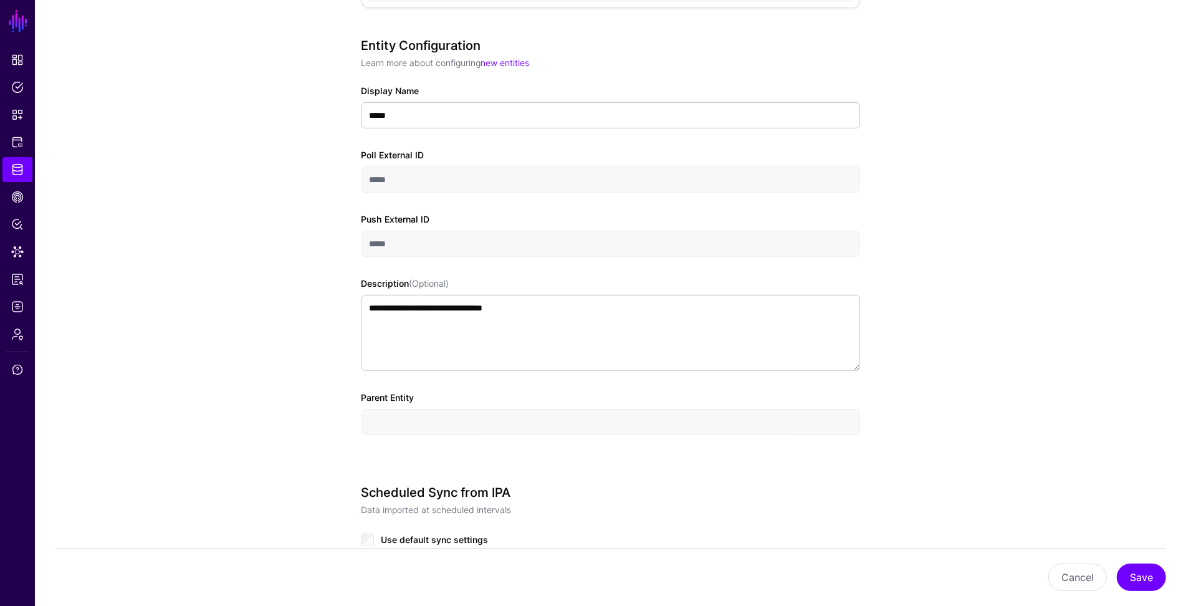
scroll to position [0, 0]
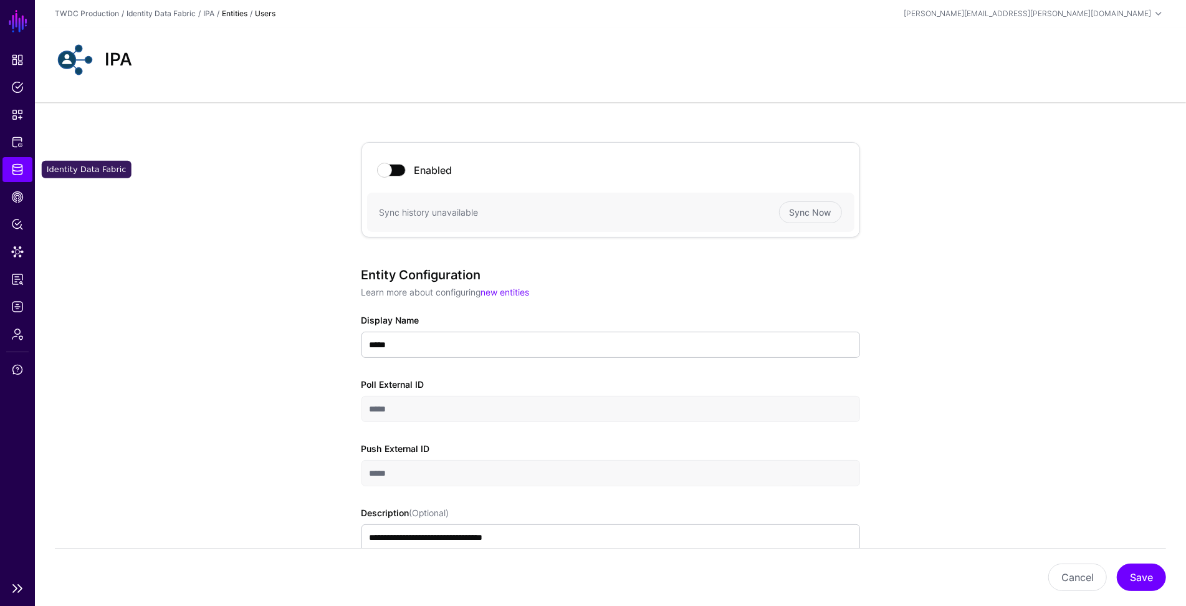
click at [17, 173] on span "Identity Data Fabric" at bounding box center [17, 169] width 12 height 12
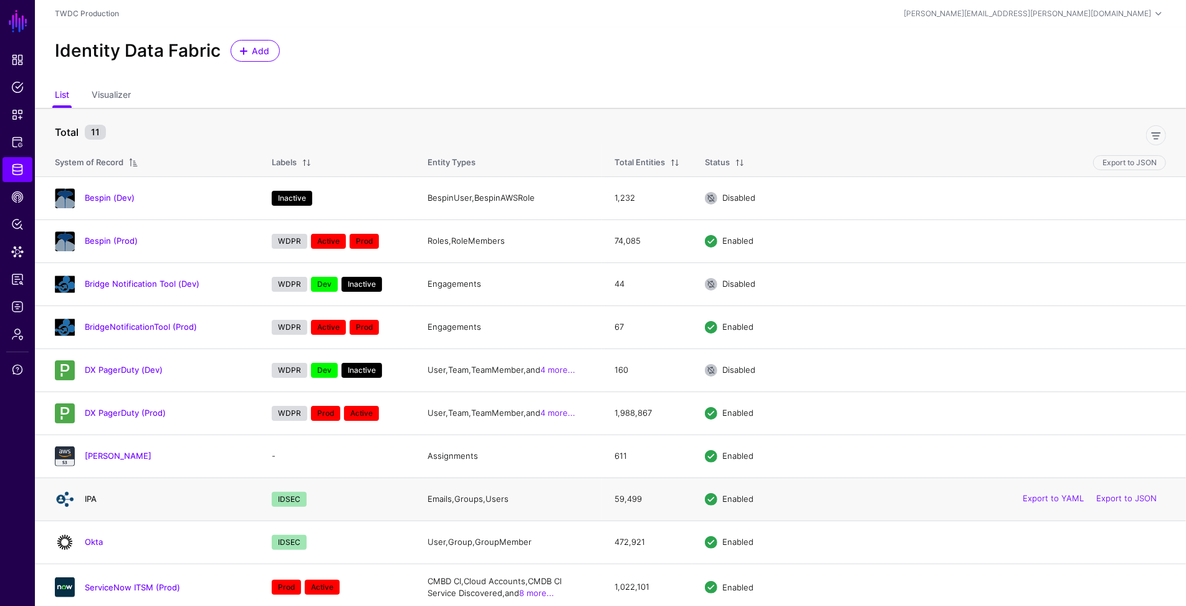
click at [88, 498] on link "IPA" at bounding box center [91, 498] width 12 height 10
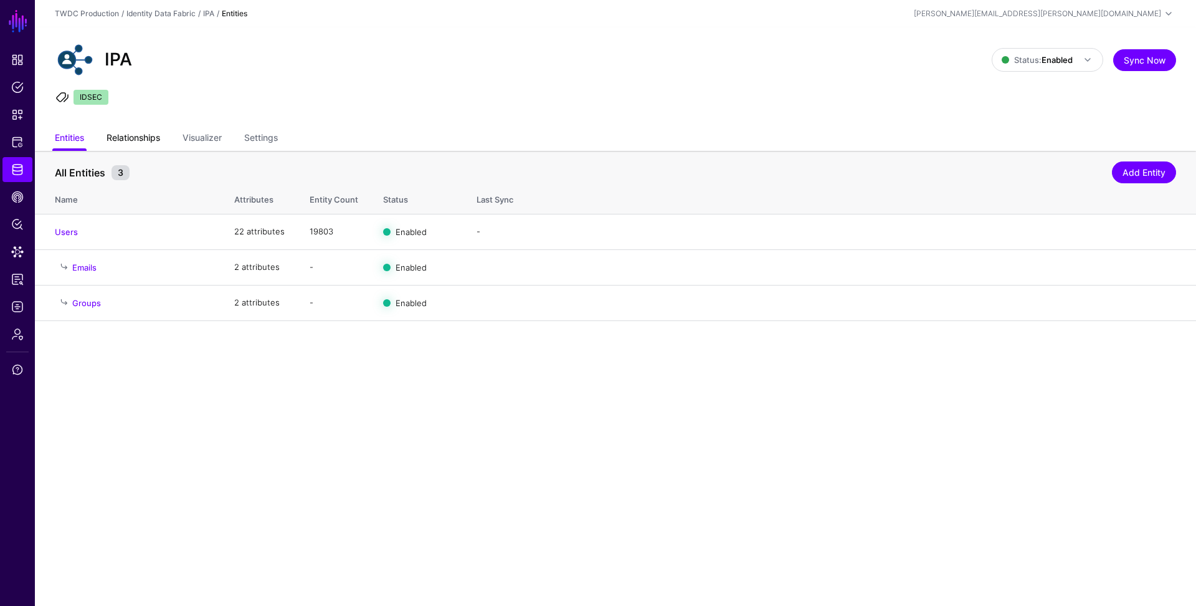
click at [143, 137] on link "Relationships" at bounding box center [134, 139] width 54 height 24
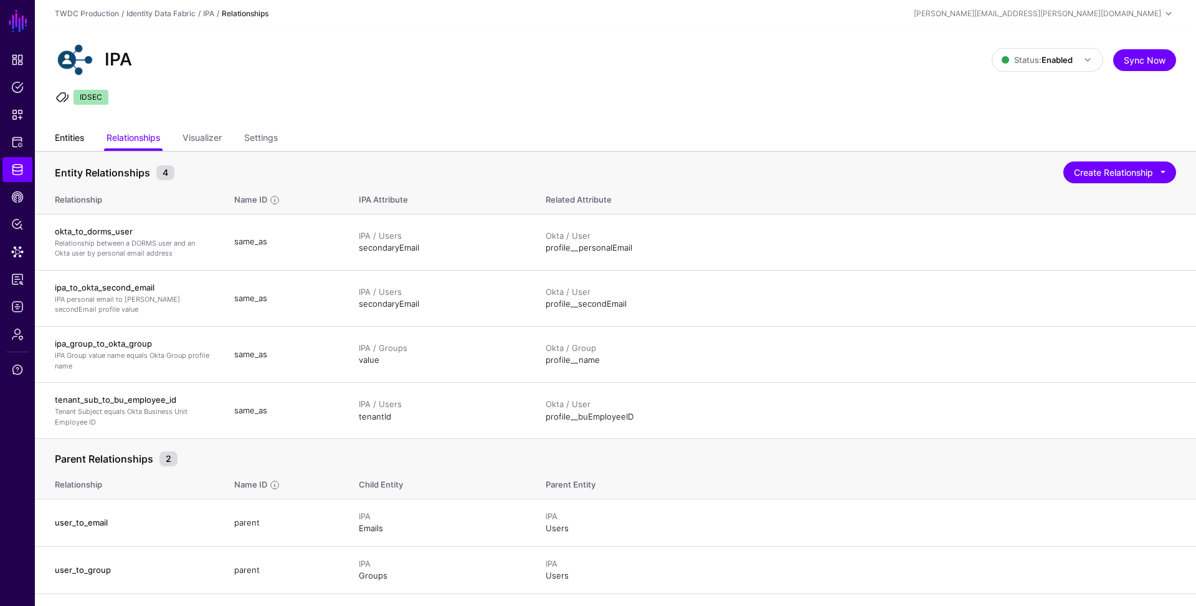
click at [68, 136] on link "Entities" at bounding box center [69, 139] width 29 height 24
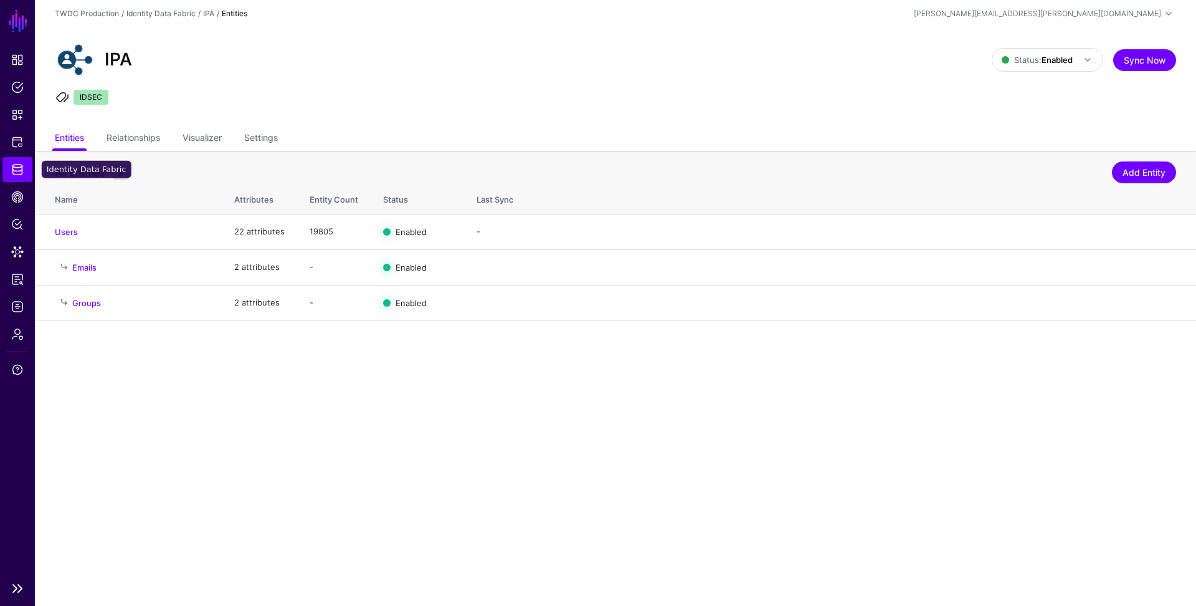
click at [19, 164] on span "Identity Data Fabric" at bounding box center [17, 169] width 12 height 12
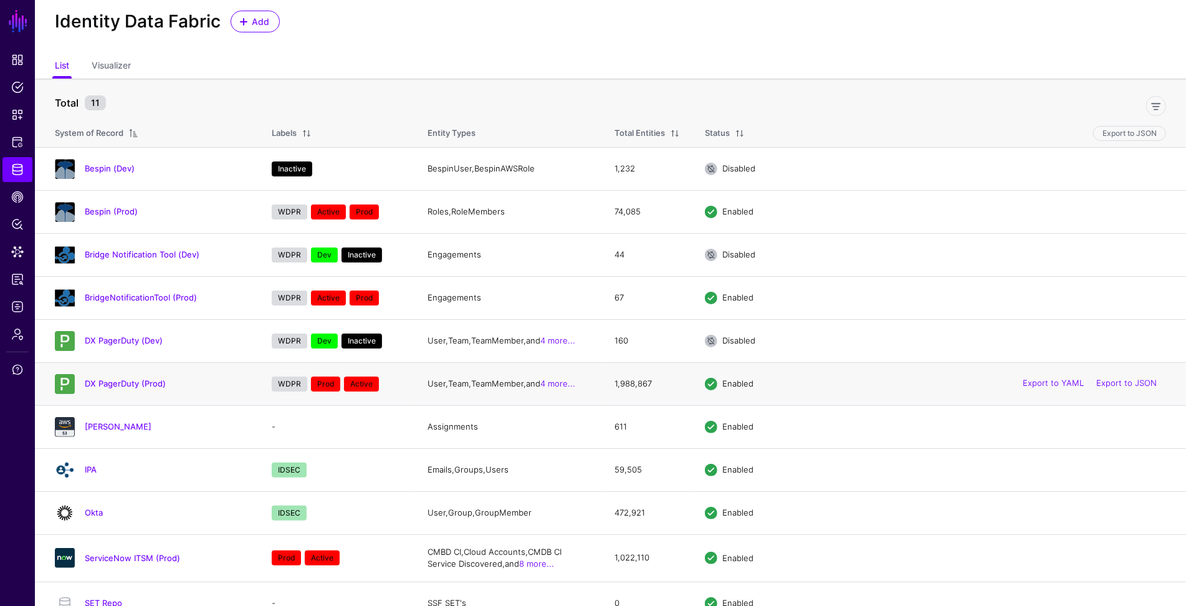
scroll to position [49, 0]
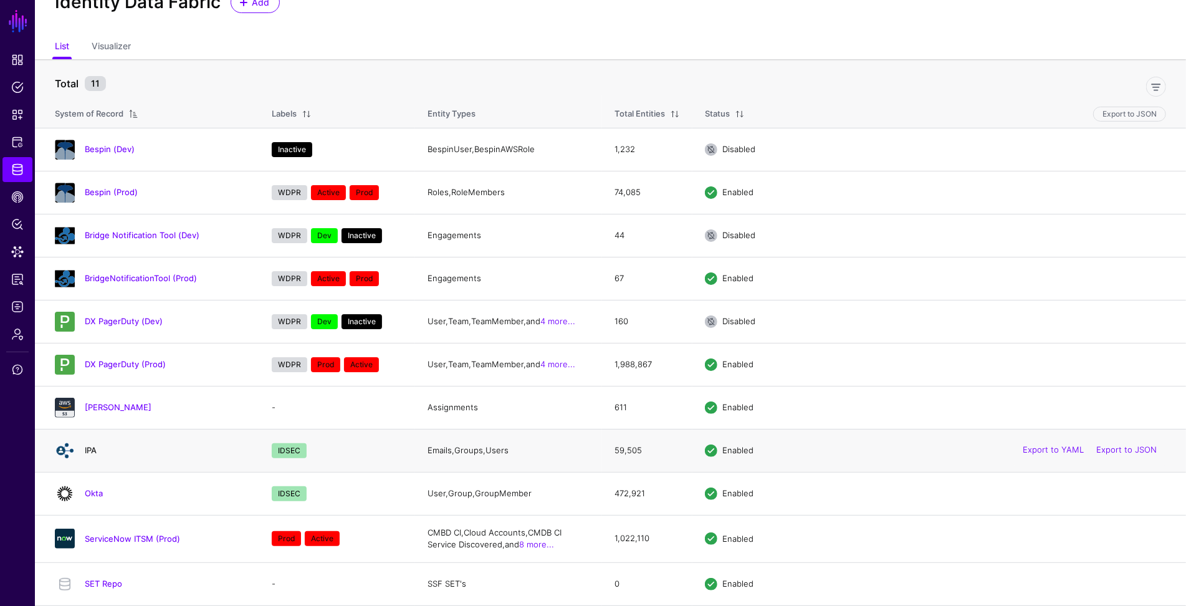
click at [92, 449] on link "IPA" at bounding box center [91, 450] width 12 height 10
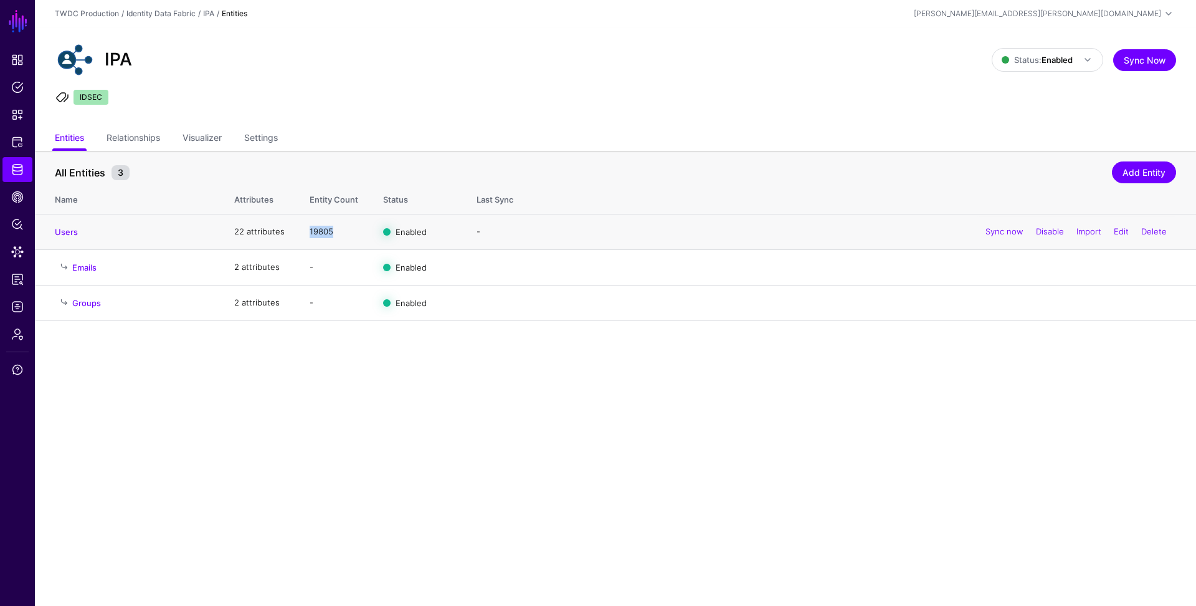
drag, startPoint x: 309, startPoint y: 231, endPoint x: 338, endPoint y: 234, distance: 28.8
click at [338, 234] on td "19805" at bounding box center [334, 232] width 74 height 36
click at [18, 191] on span "CAEP Hub" at bounding box center [17, 197] width 12 height 12
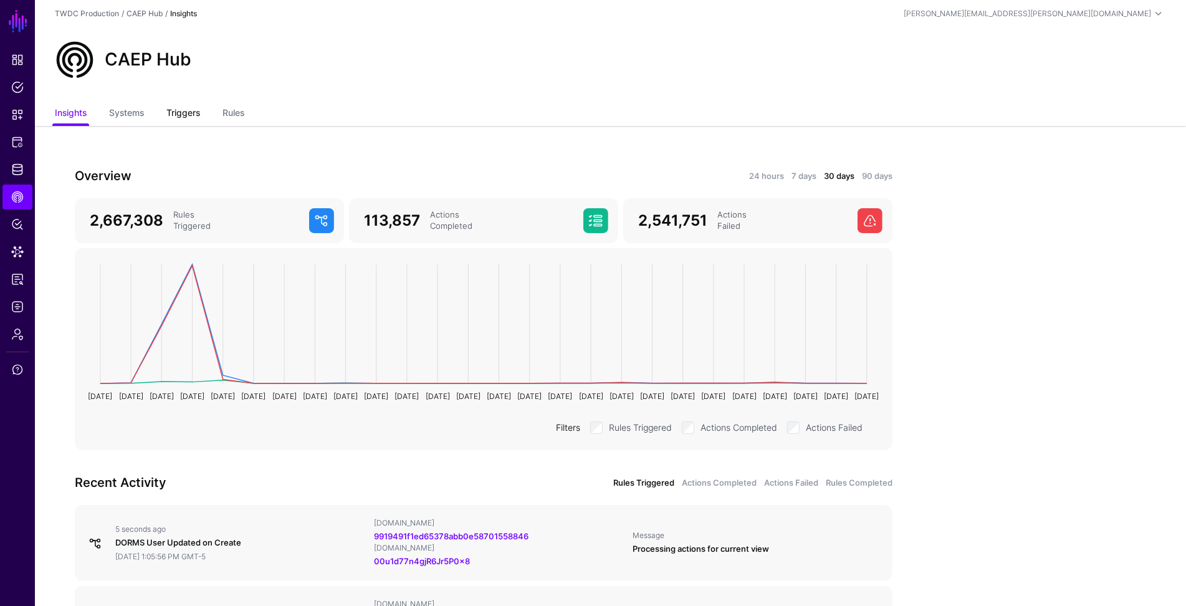
click at [178, 113] on link "Triggers" at bounding box center [183, 114] width 34 height 24
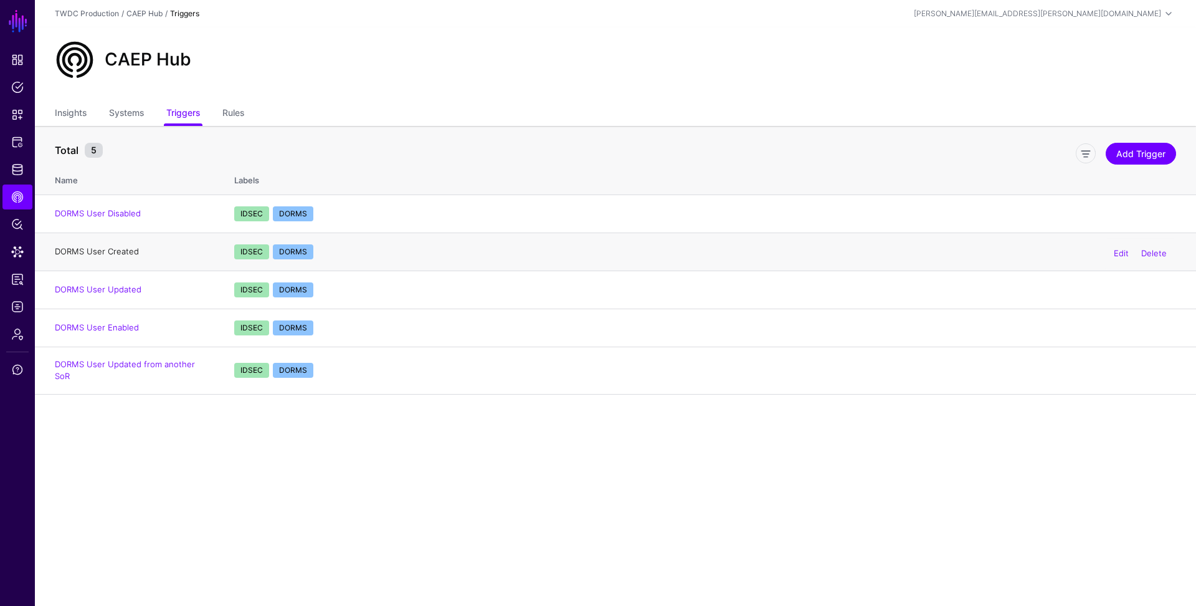
click at [117, 252] on link "DORMS User Created" at bounding box center [97, 251] width 84 height 10
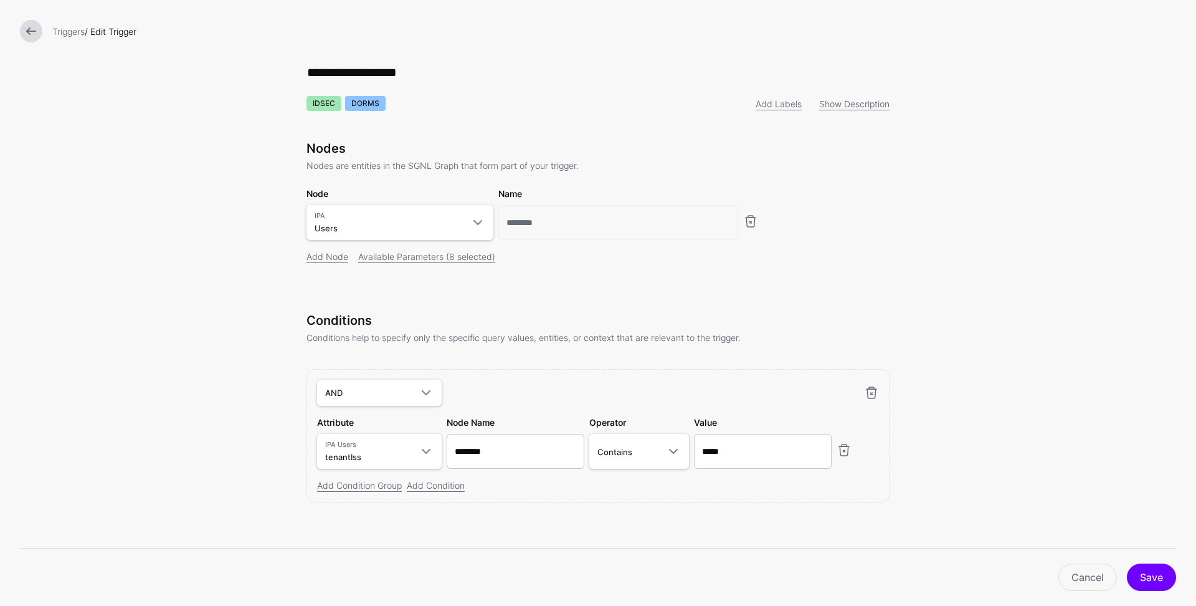
scroll to position [1, 0]
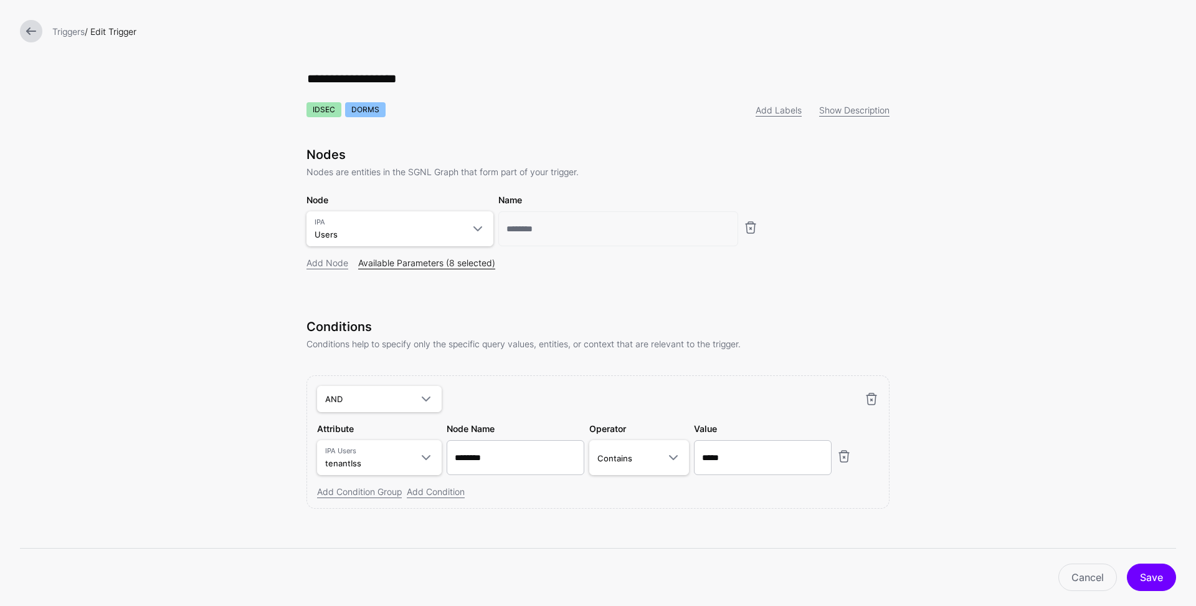
click at [457, 263] on link "Available Parameters (8 selected)" at bounding box center [426, 262] width 137 height 11
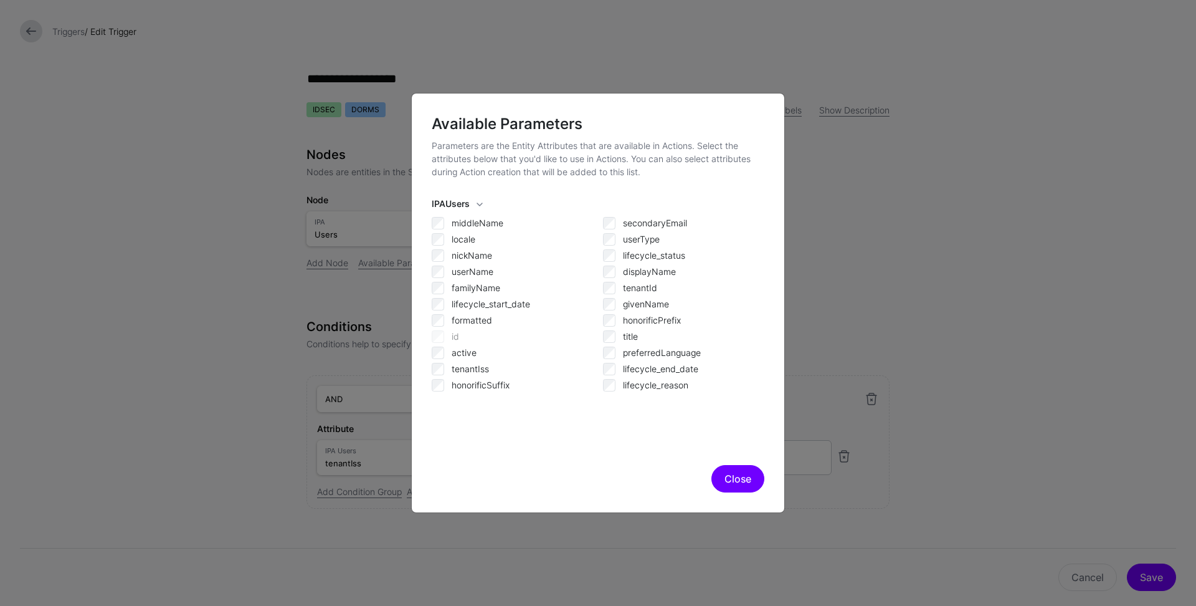
drag, startPoint x: 733, startPoint y: 480, endPoint x: 723, endPoint y: 434, distance: 46.6
click at [733, 480] on button "Close" at bounding box center [738, 478] width 53 height 27
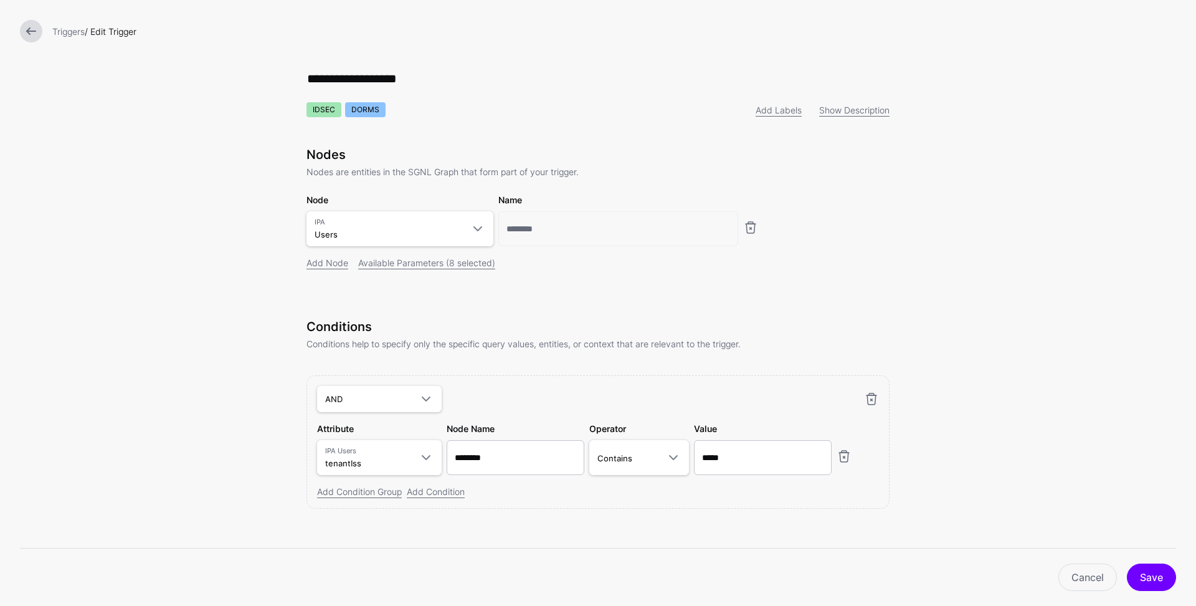
click at [26, 31] on link at bounding box center [31, 31] width 22 height 22
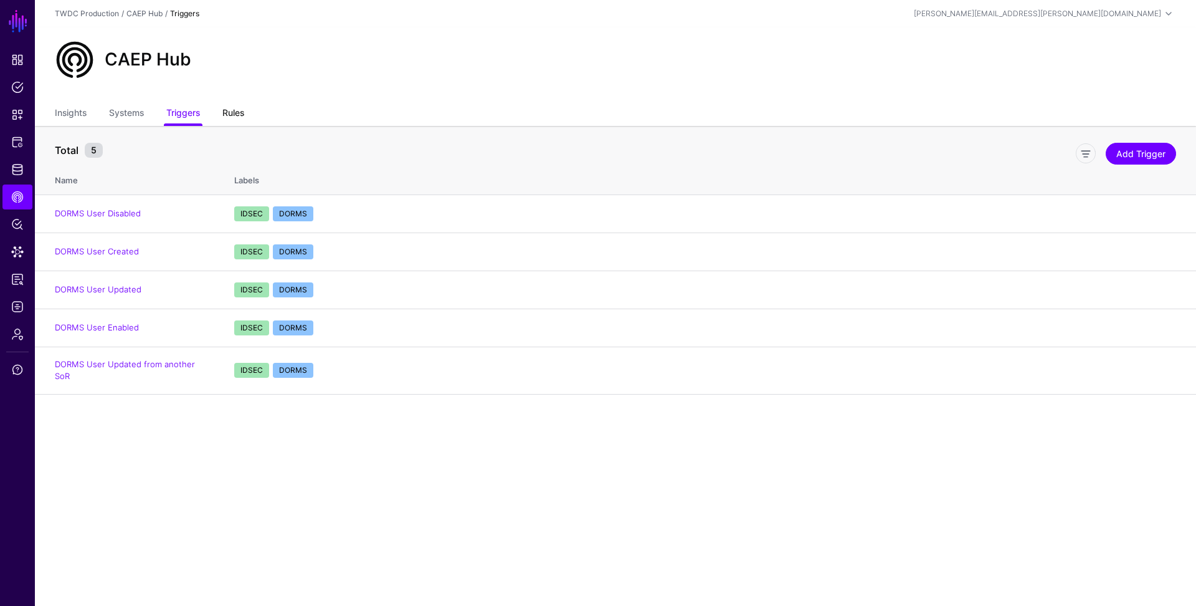
click at [240, 116] on link "Rules" at bounding box center [233, 114] width 22 height 24
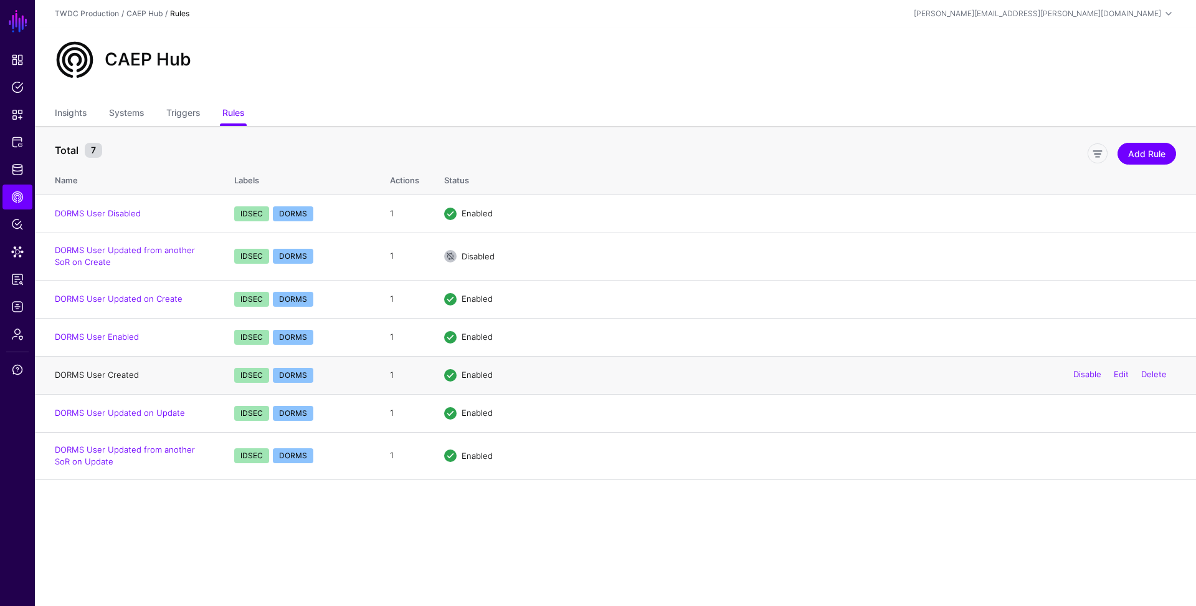
click at [112, 376] on link "DORMS User Created" at bounding box center [97, 374] width 84 height 10
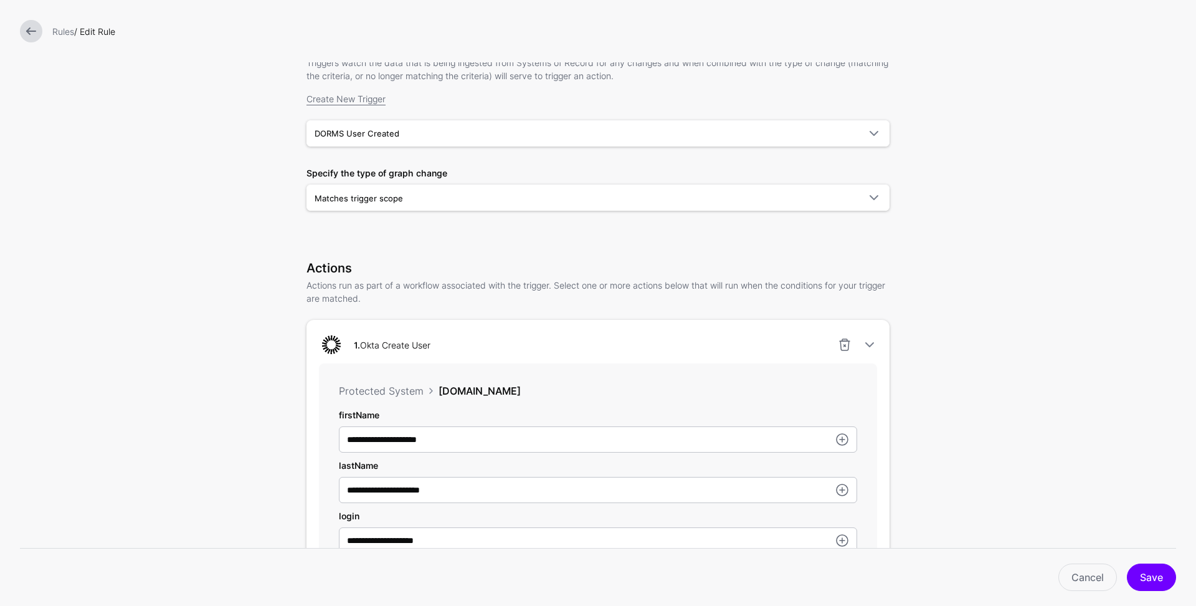
scroll to position [272, 0]
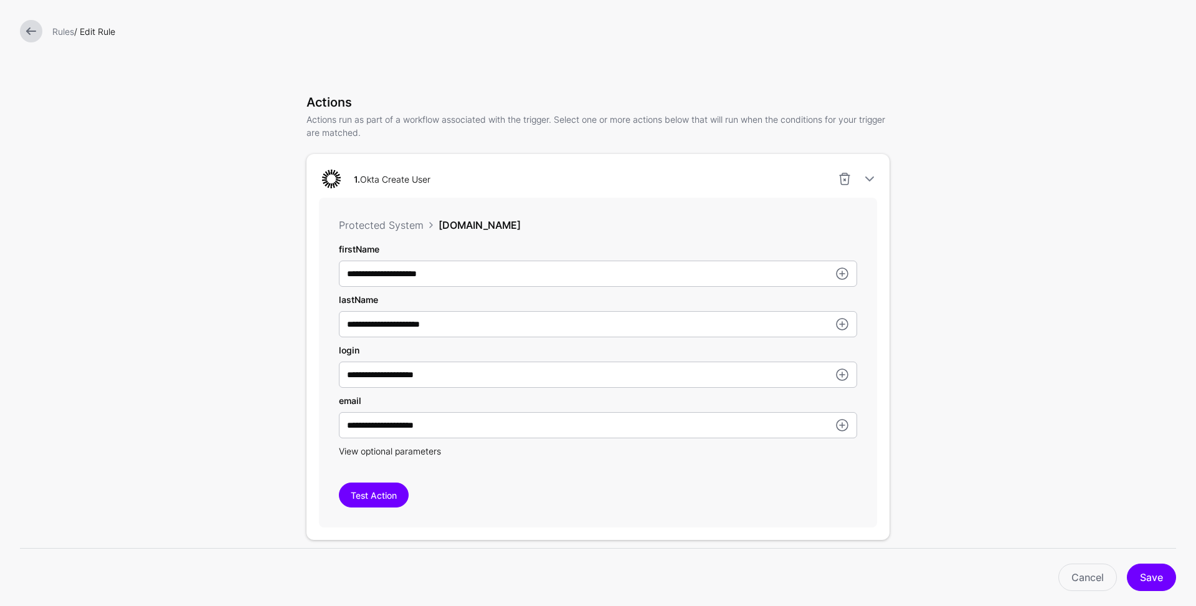
click at [415, 455] on span "View optional parameters" at bounding box center [390, 450] width 102 height 11
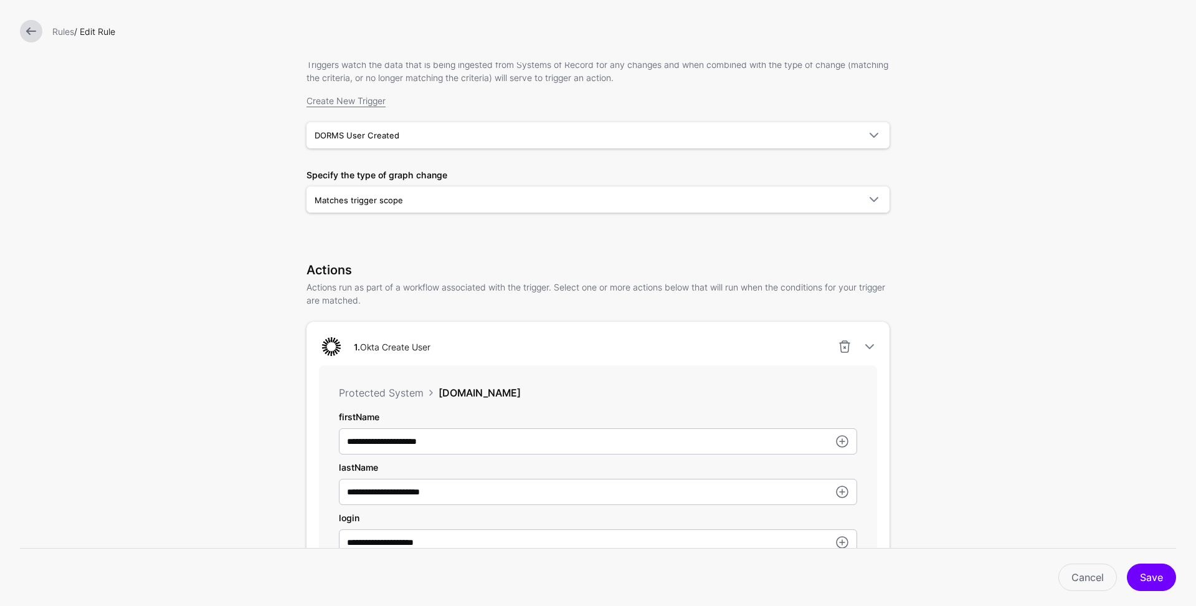
scroll to position [0, 0]
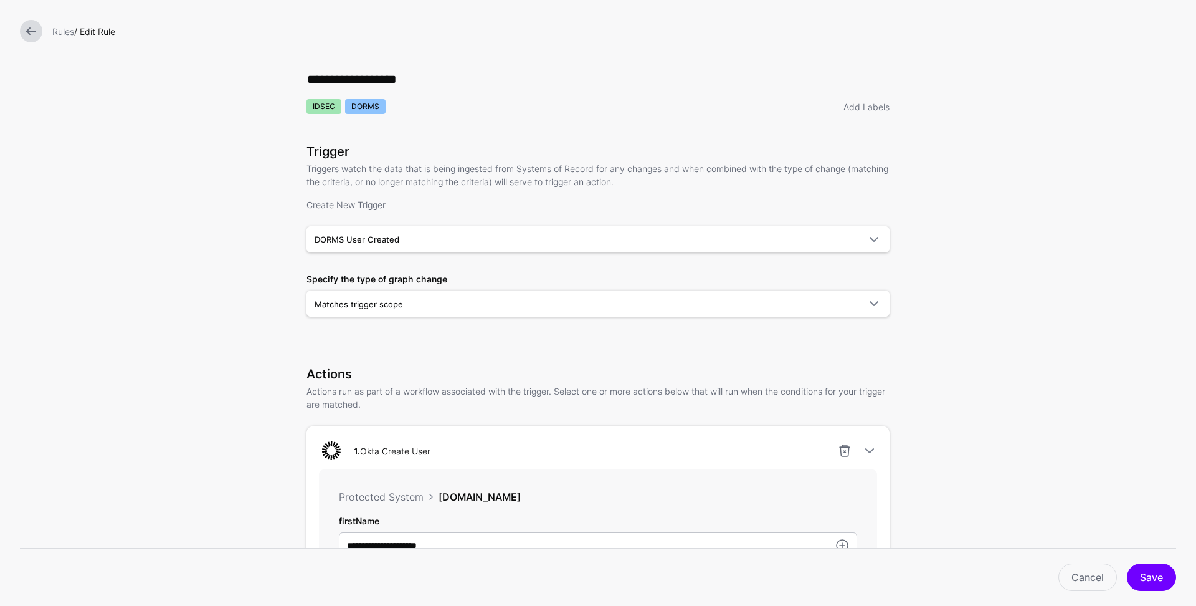
click at [30, 39] on link at bounding box center [31, 31] width 22 height 22
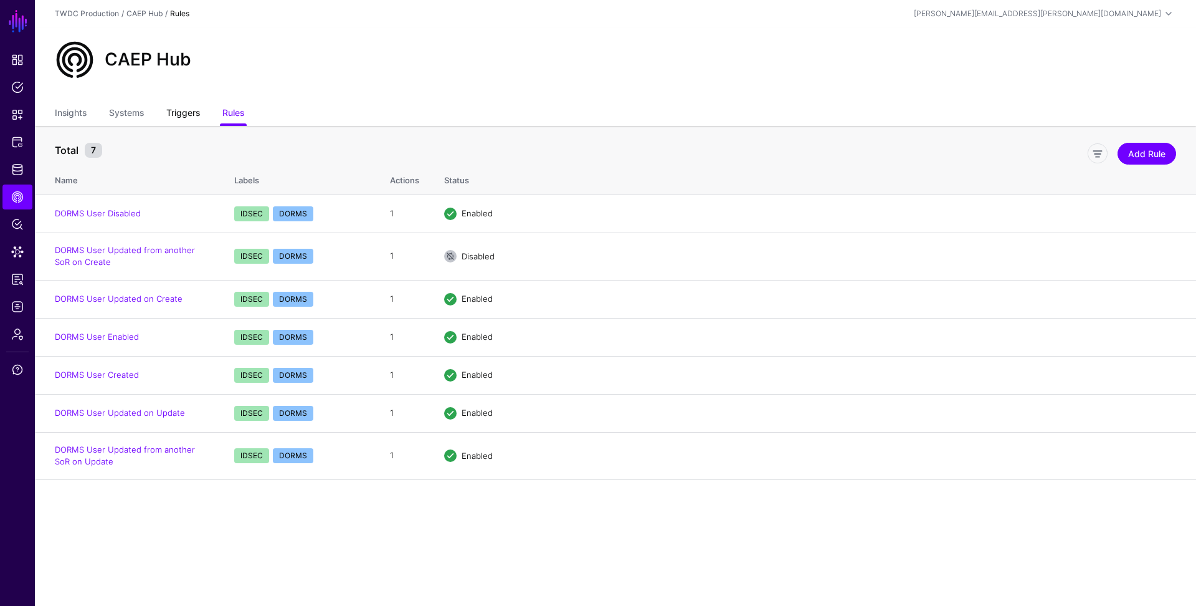
click at [181, 112] on link "Triggers" at bounding box center [183, 114] width 34 height 24
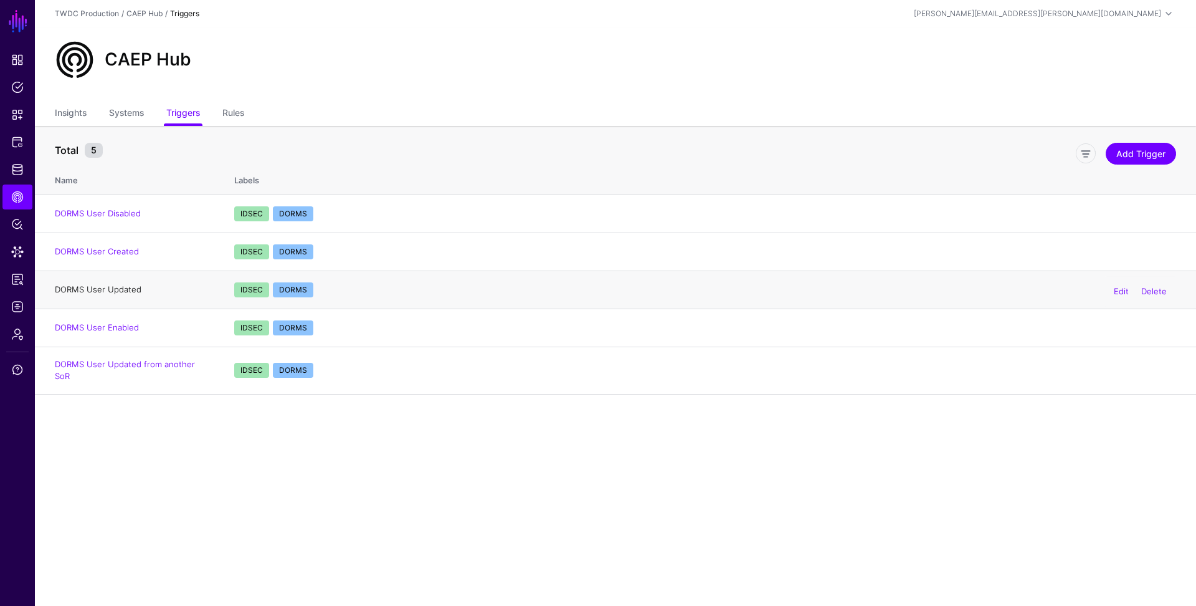
click at [130, 290] on link "DORMS User Updated" at bounding box center [98, 289] width 87 height 10
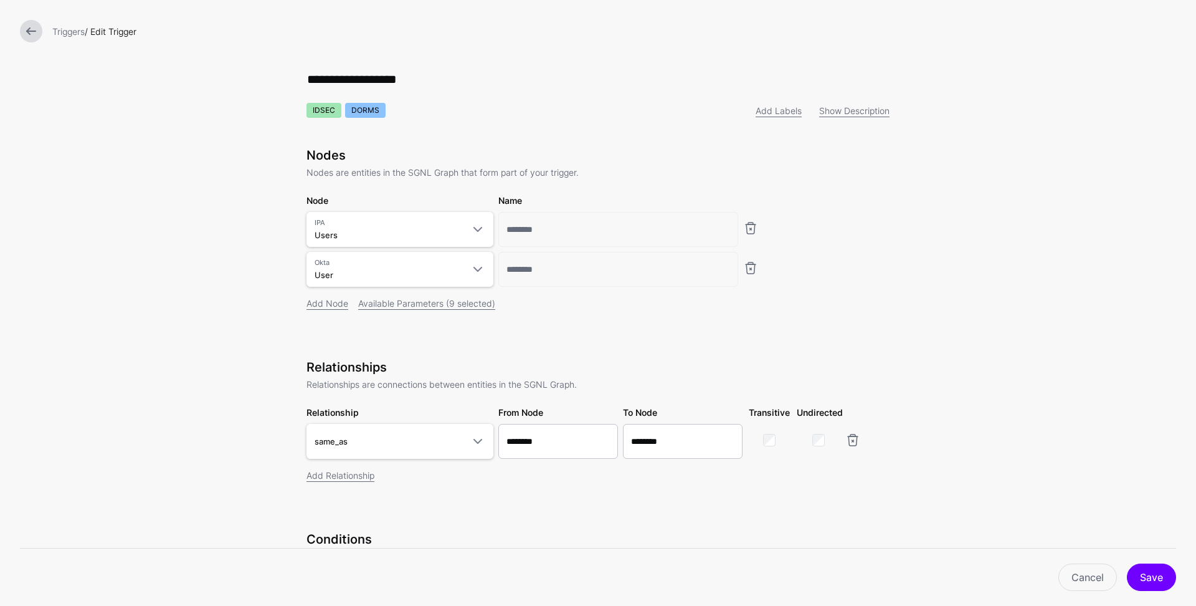
click at [31, 31] on link at bounding box center [31, 31] width 22 height 22
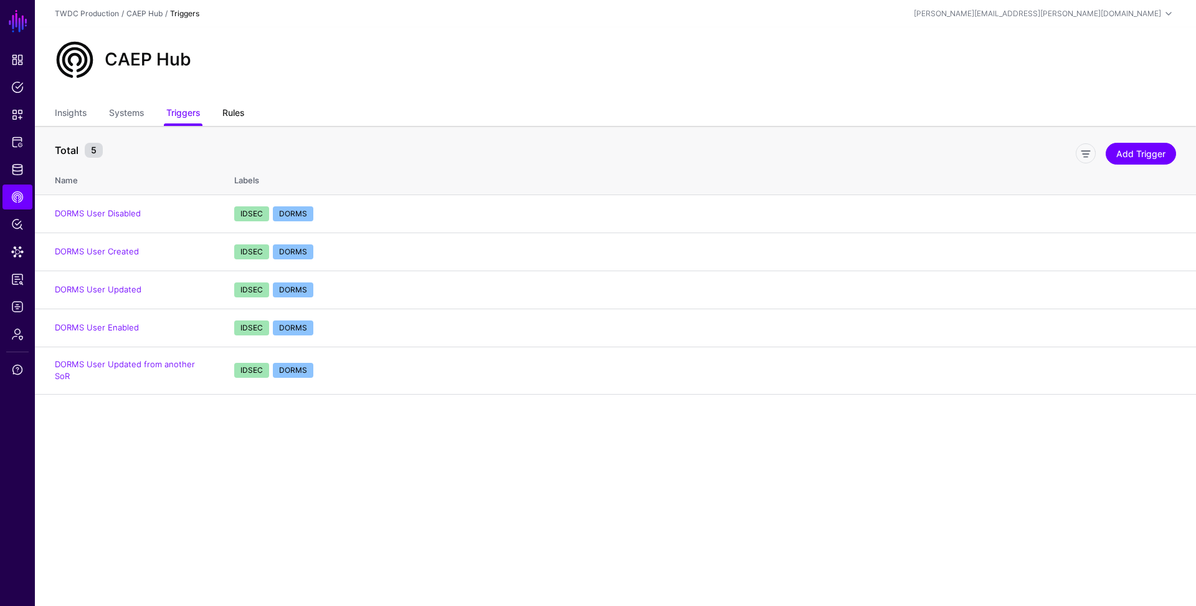
click at [232, 116] on link "Rules" at bounding box center [233, 114] width 22 height 24
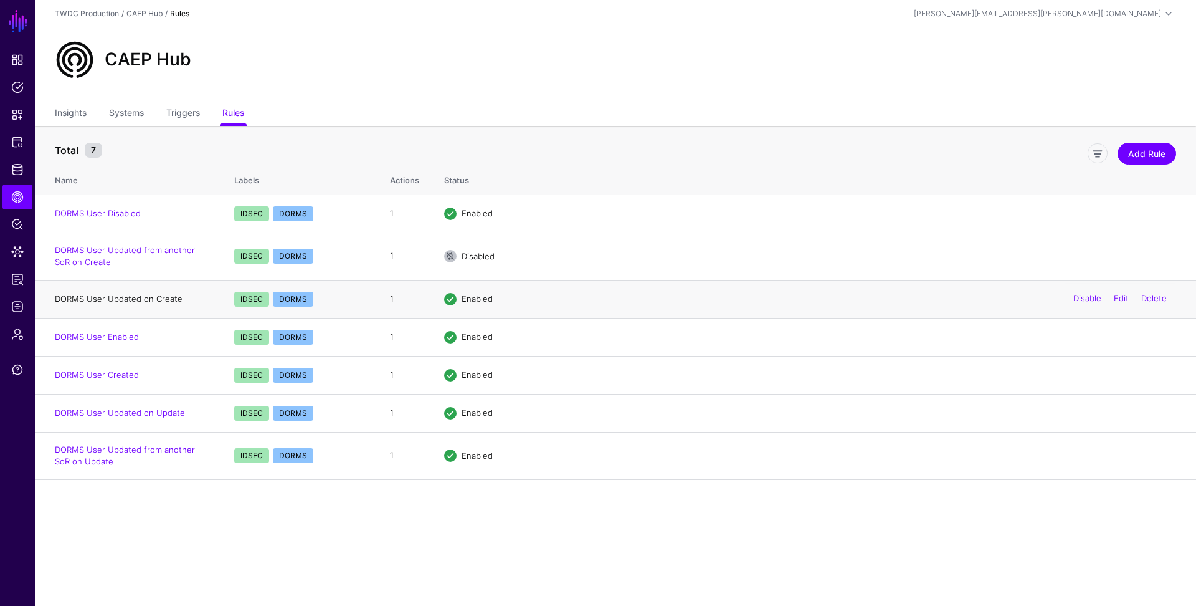
click at [139, 300] on link "DORMS User Updated on Create" at bounding box center [119, 298] width 128 height 10
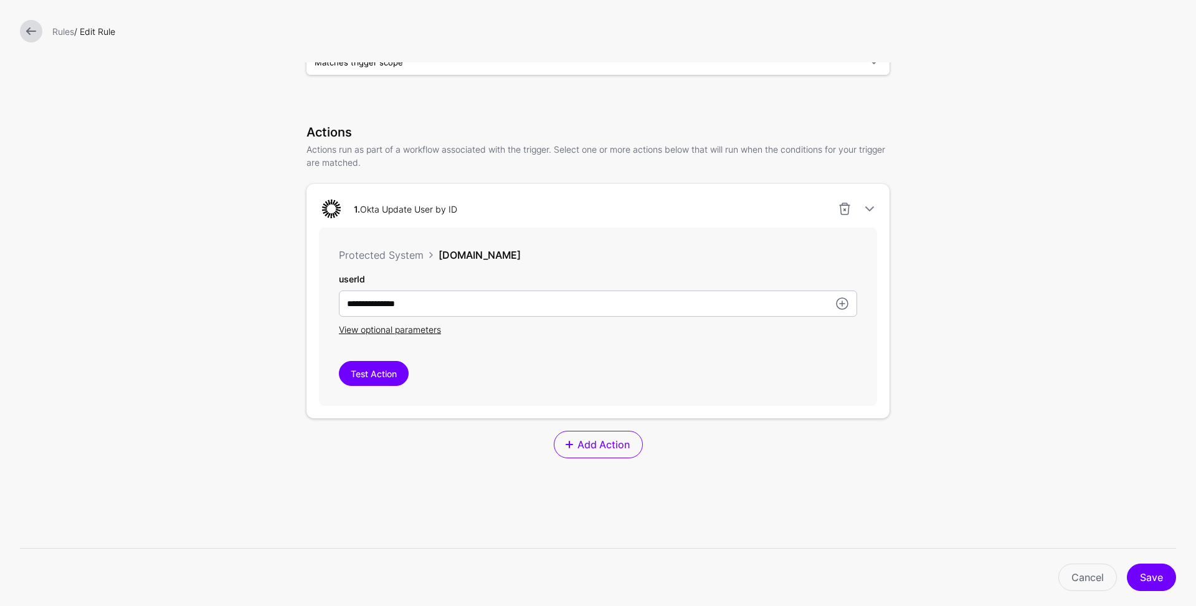
scroll to position [243, 0]
click at [374, 327] on span "View optional parameters" at bounding box center [390, 328] width 102 height 11
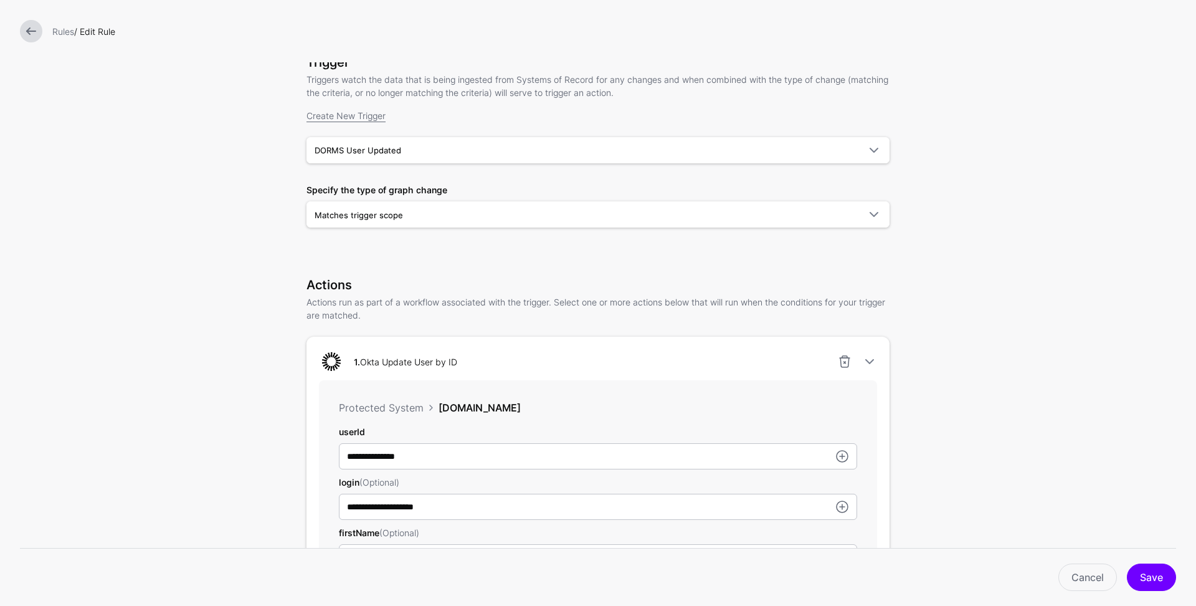
scroll to position [0, 0]
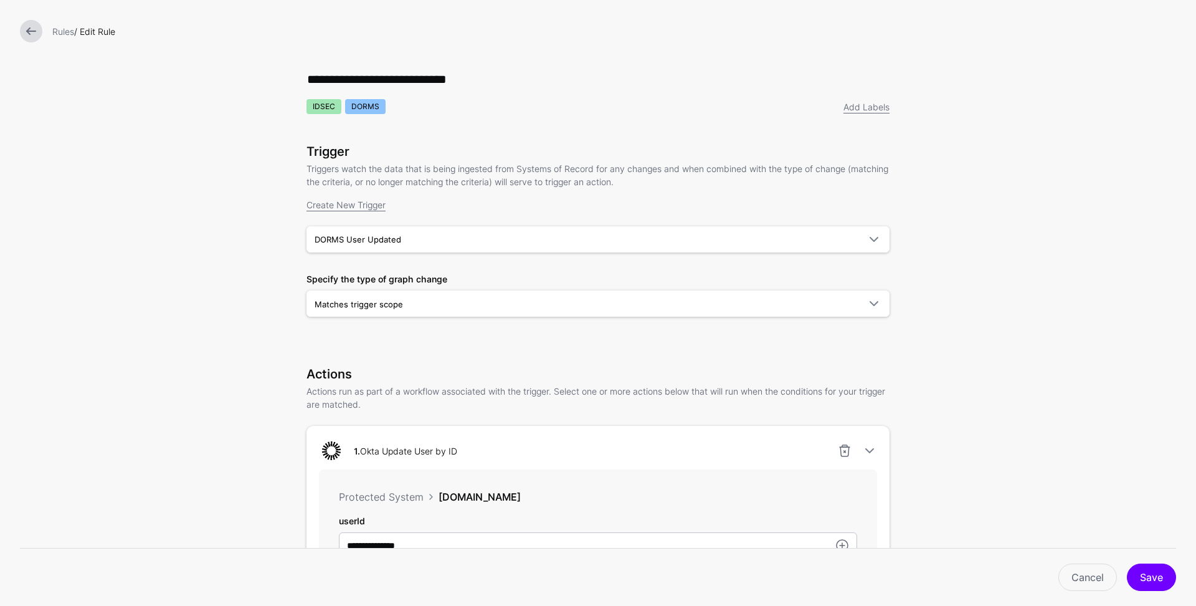
drag, startPoint x: 34, startPoint y: 30, endPoint x: 45, endPoint y: 43, distance: 17.6
click at [33, 30] on link at bounding box center [31, 31] width 22 height 22
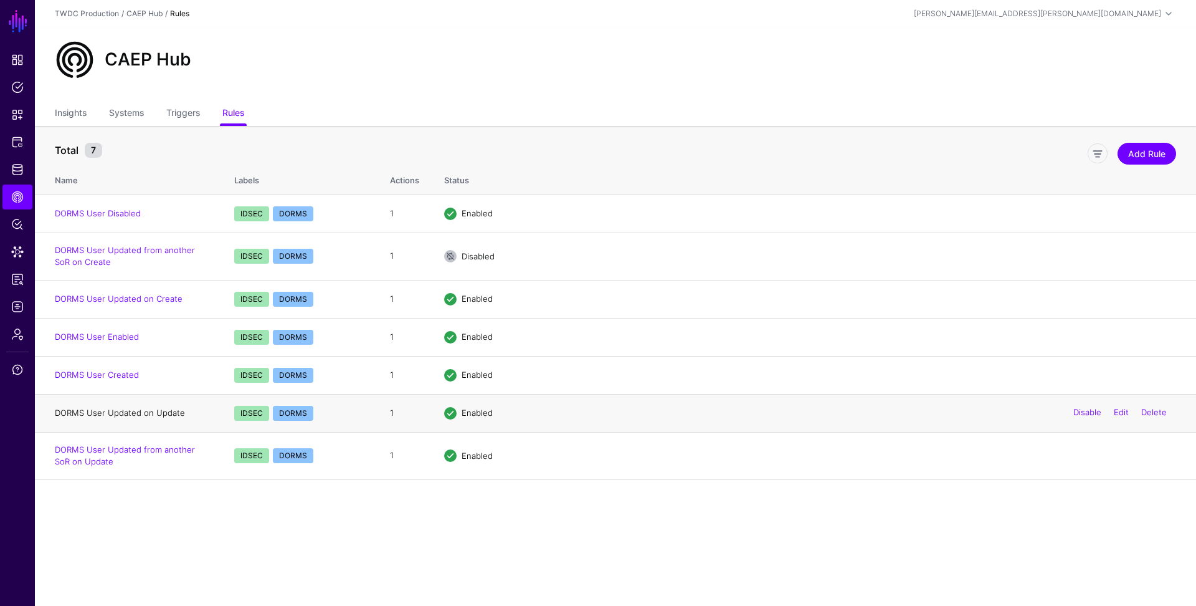
click at [154, 414] on link "DORMS User Updated on Update" at bounding box center [120, 412] width 130 height 10
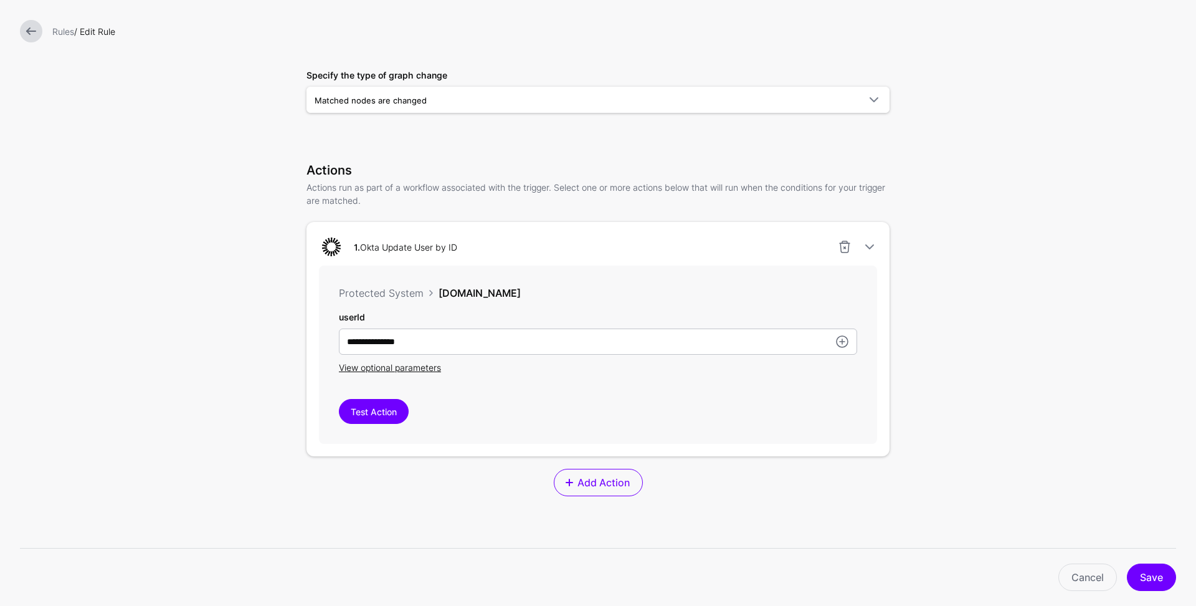
scroll to position [208, 0]
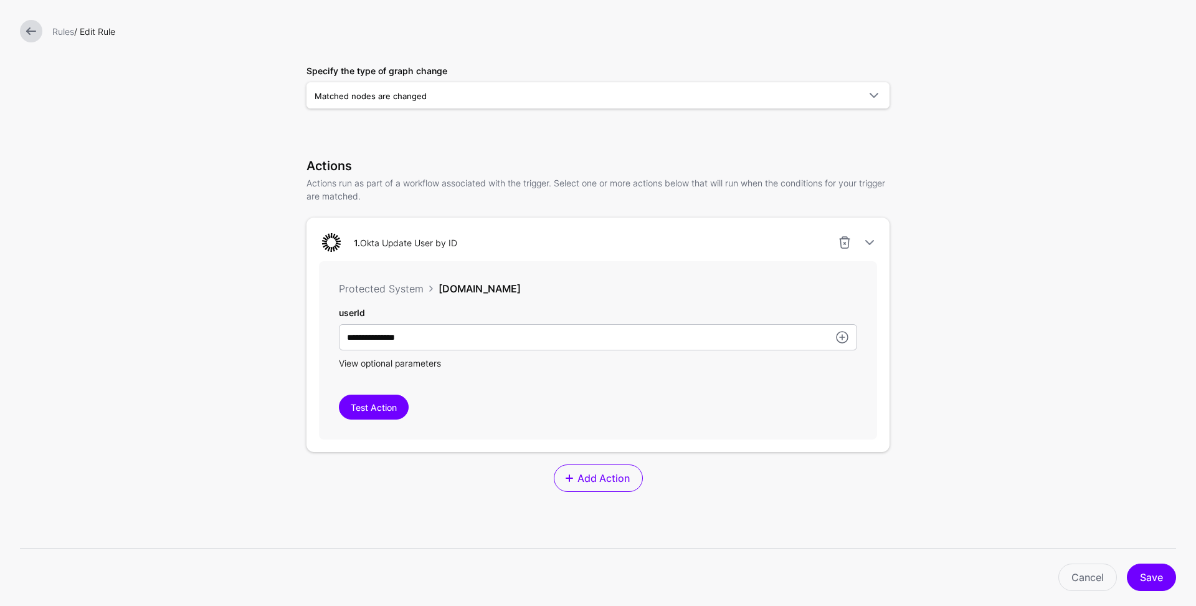
click at [374, 366] on span "View optional parameters" at bounding box center [390, 363] width 102 height 11
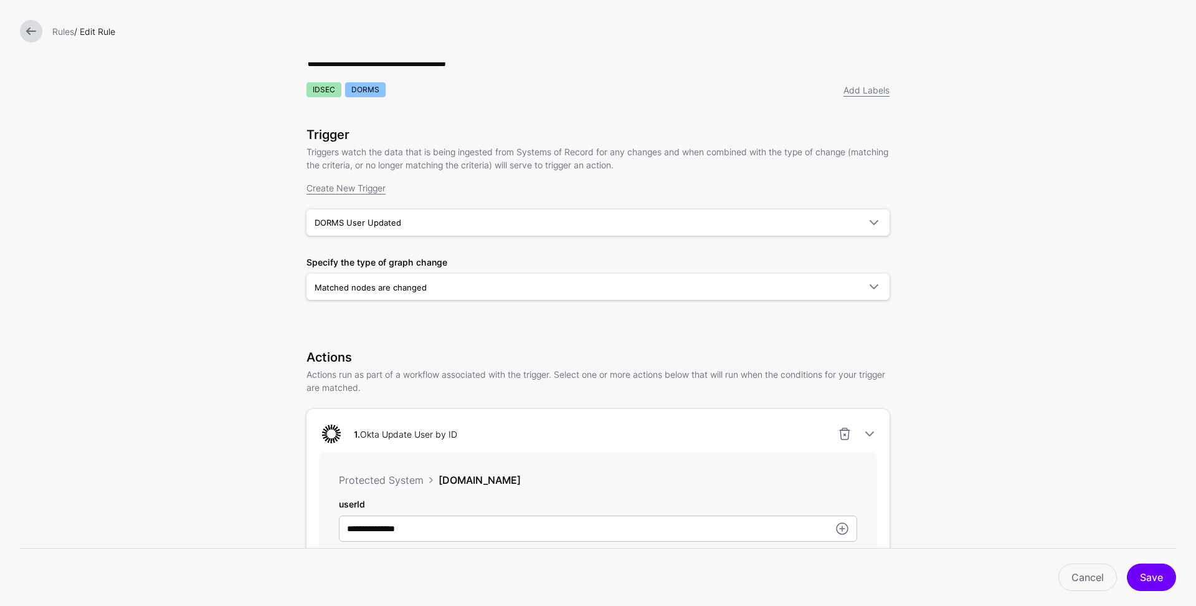
scroll to position [0, 0]
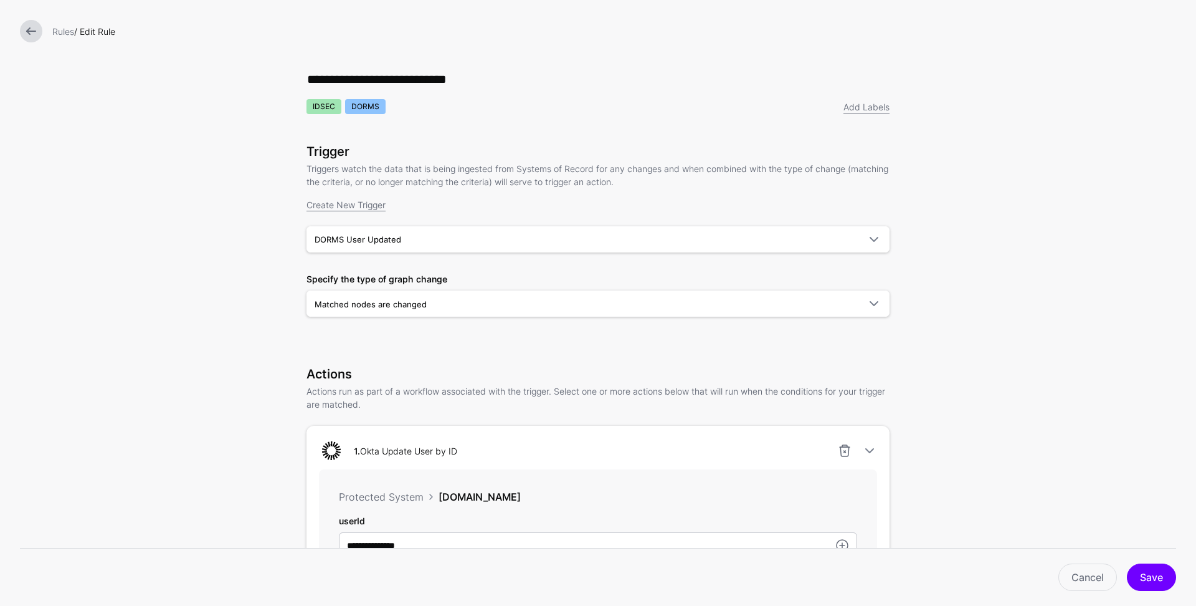
click at [28, 29] on link at bounding box center [31, 31] width 22 height 22
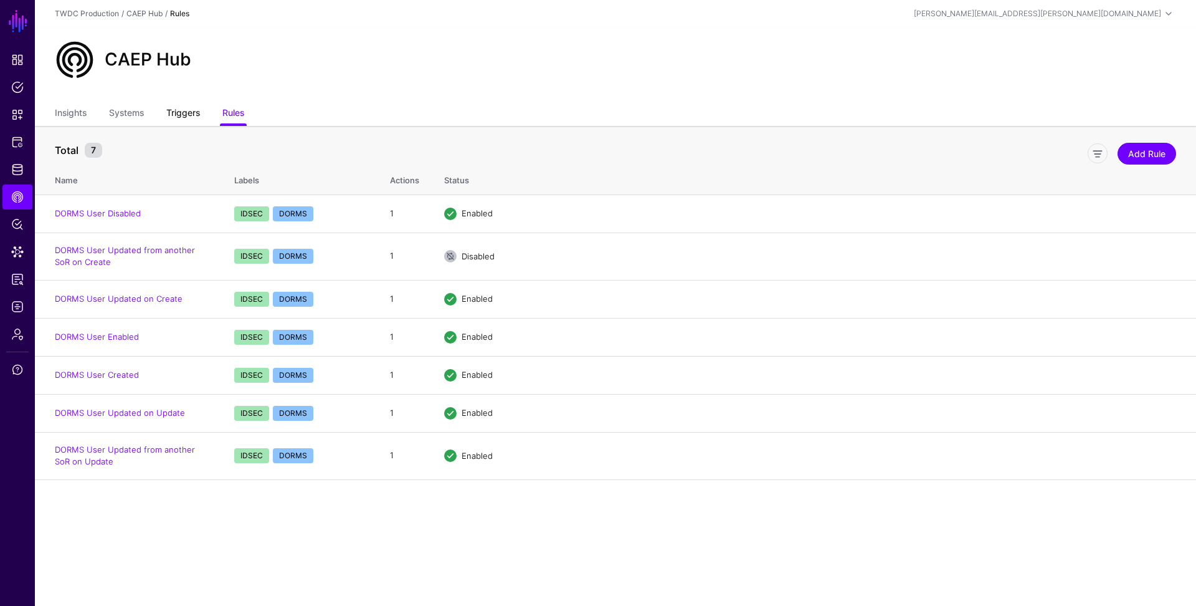
click at [186, 110] on link "Triggers" at bounding box center [183, 114] width 34 height 24
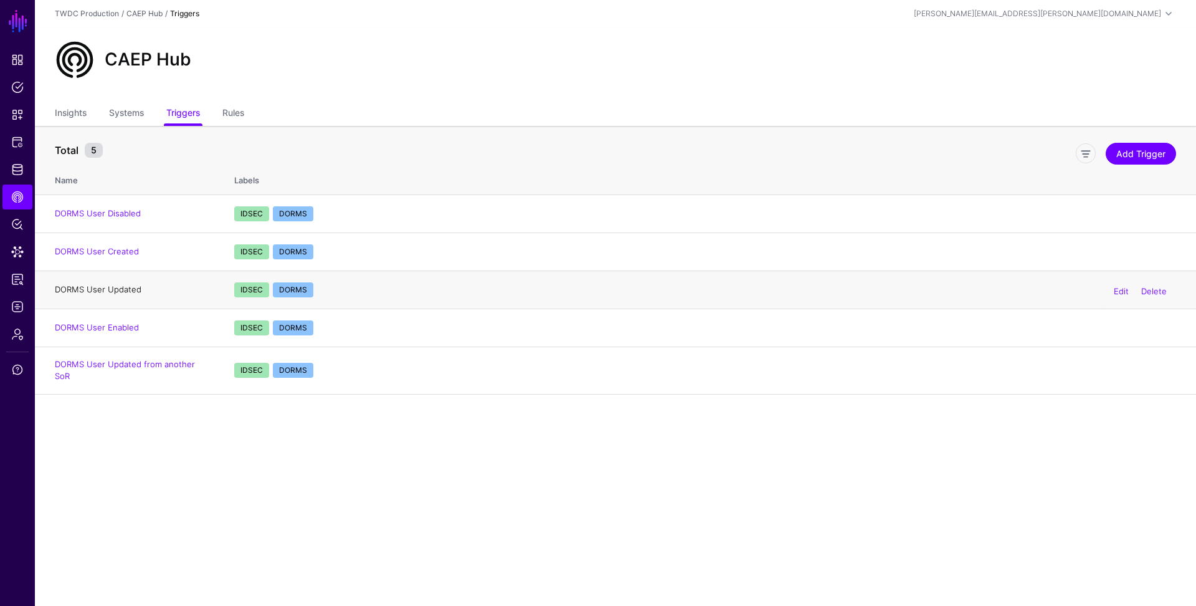
click at [125, 288] on link "DORMS User Updated" at bounding box center [98, 289] width 87 height 10
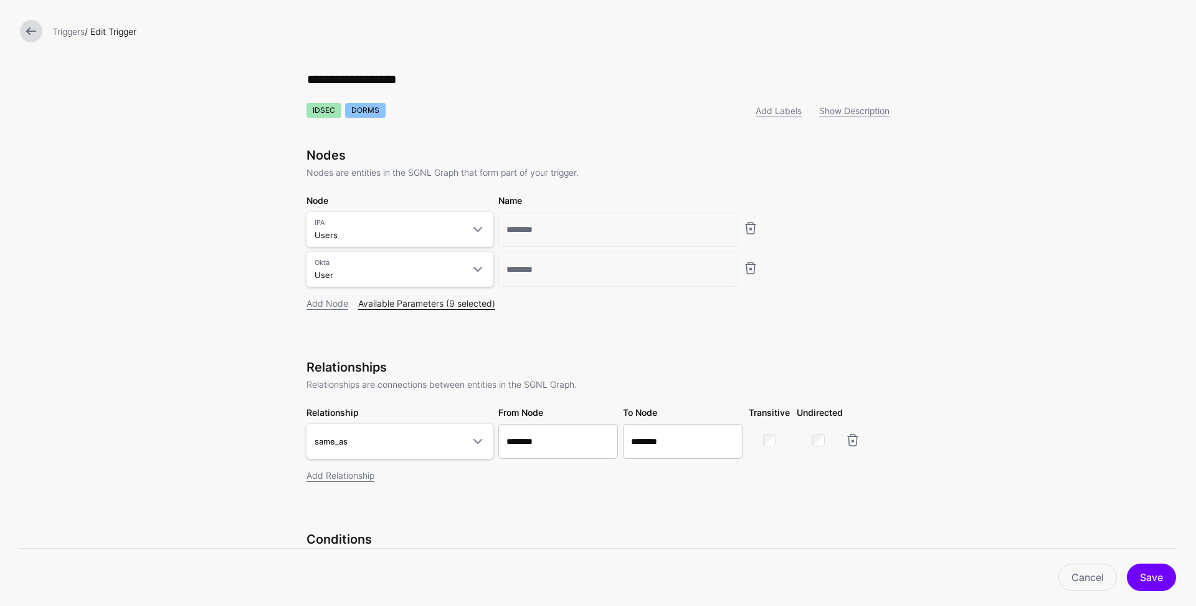
click at [427, 304] on link "Available Parameters (9 selected)" at bounding box center [426, 303] width 137 height 11
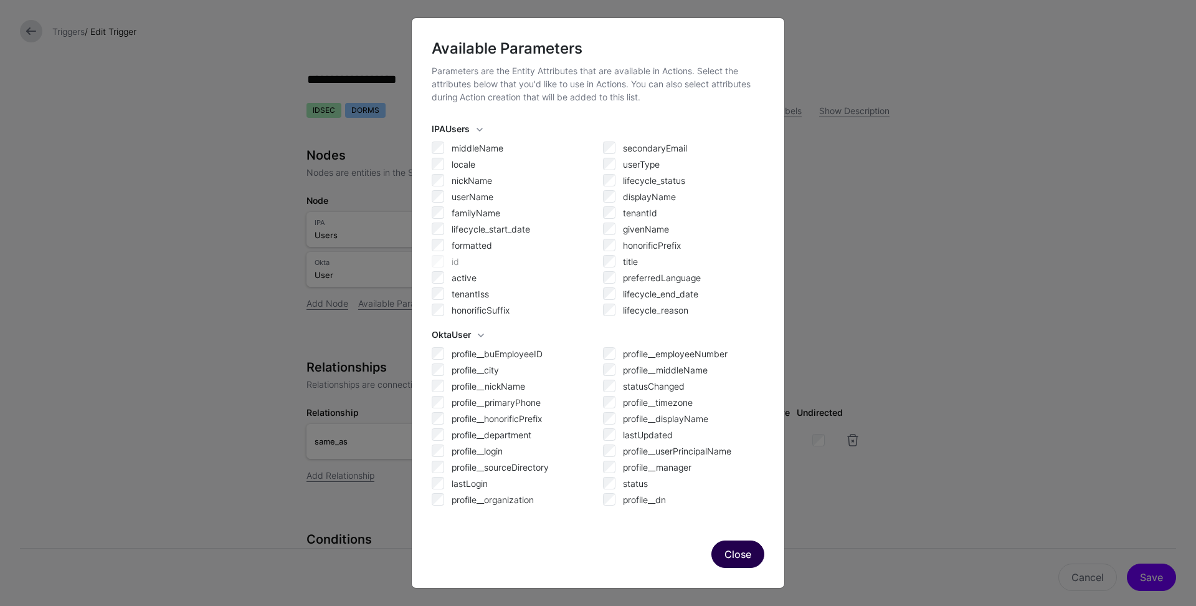
click at [735, 556] on button "Close" at bounding box center [738, 553] width 53 height 27
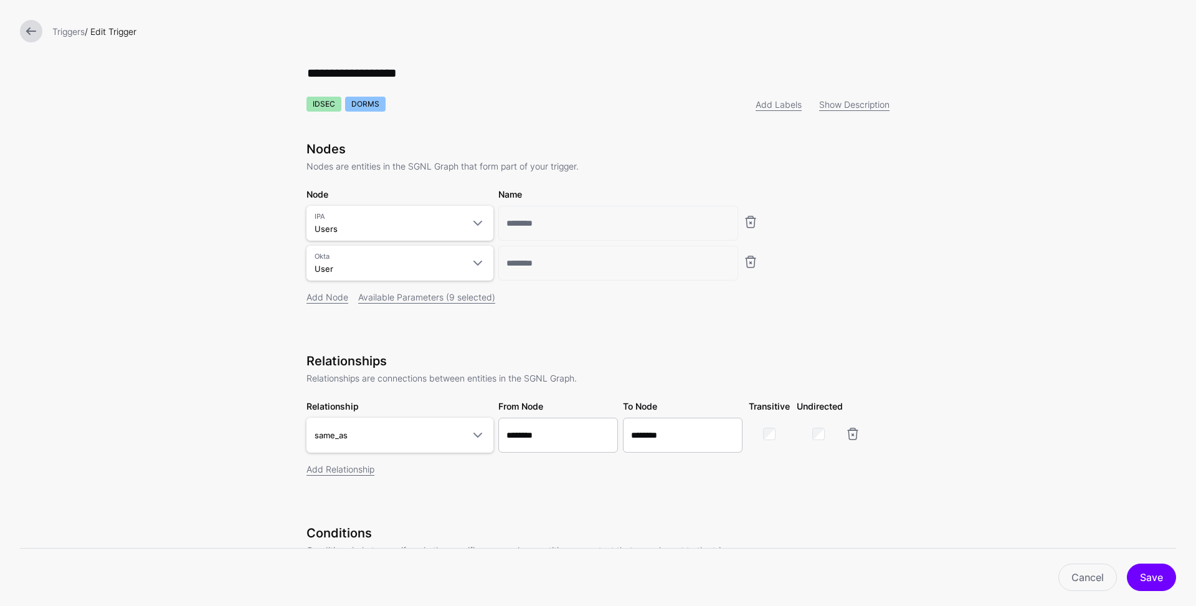
scroll to position [16, 0]
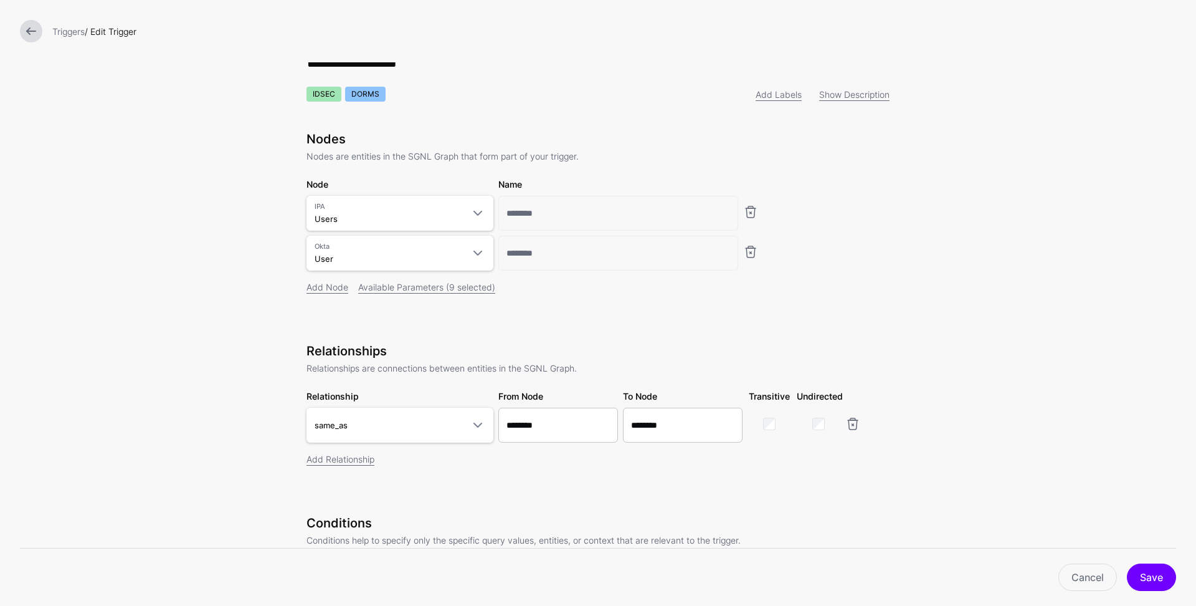
click at [29, 36] on link at bounding box center [31, 31] width 22 height 22
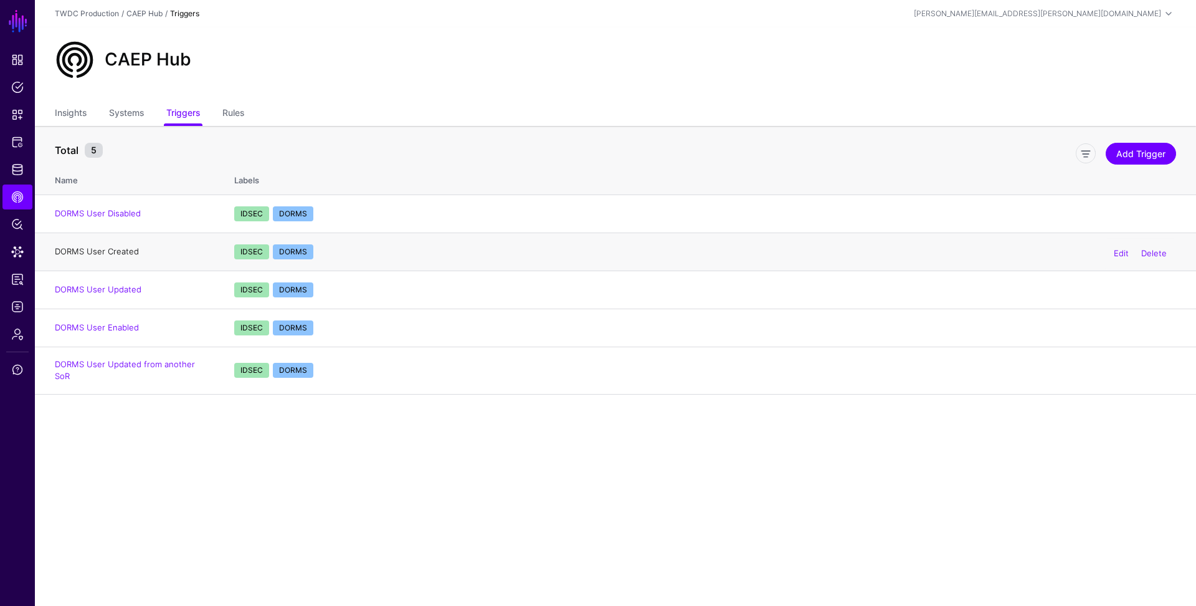
click at [108, 250] on link "DORMS User Created" at bounding box center [97, 251] width 84 height 10
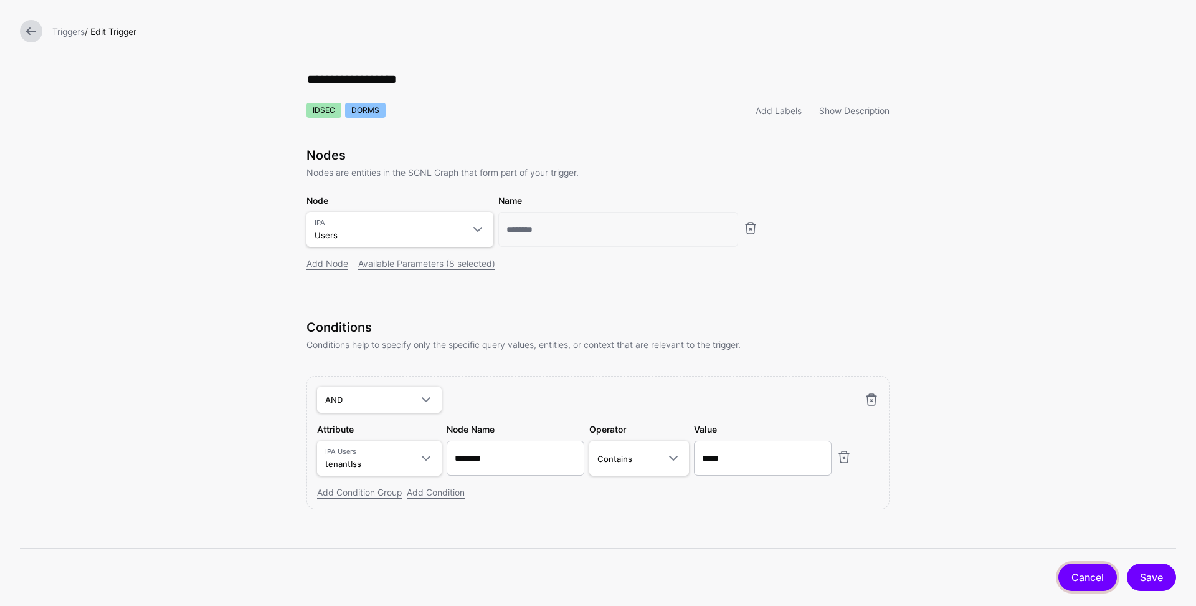
click at [1092, 568] on link "Cancel" at bounding box center [1088, 576] width 59 height 27
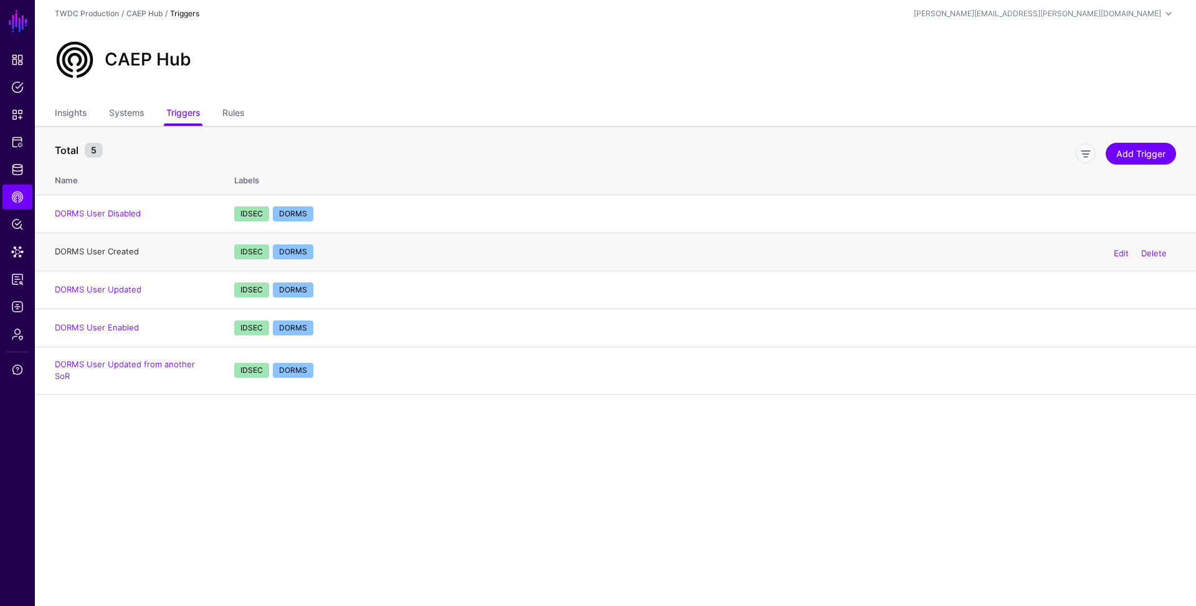
click at [116, 255] on link "DORMS User Created" at bounding box center [97, 251] width 84 height 10
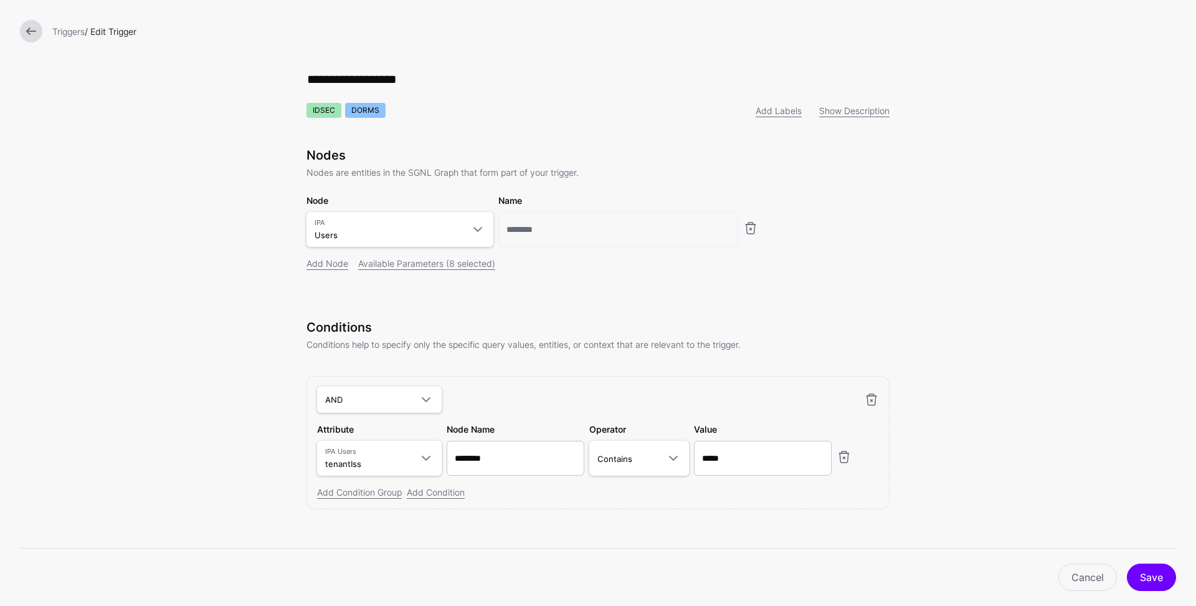
click at [29, 28] on link at bounding box center [31, 31] width 22 height 22
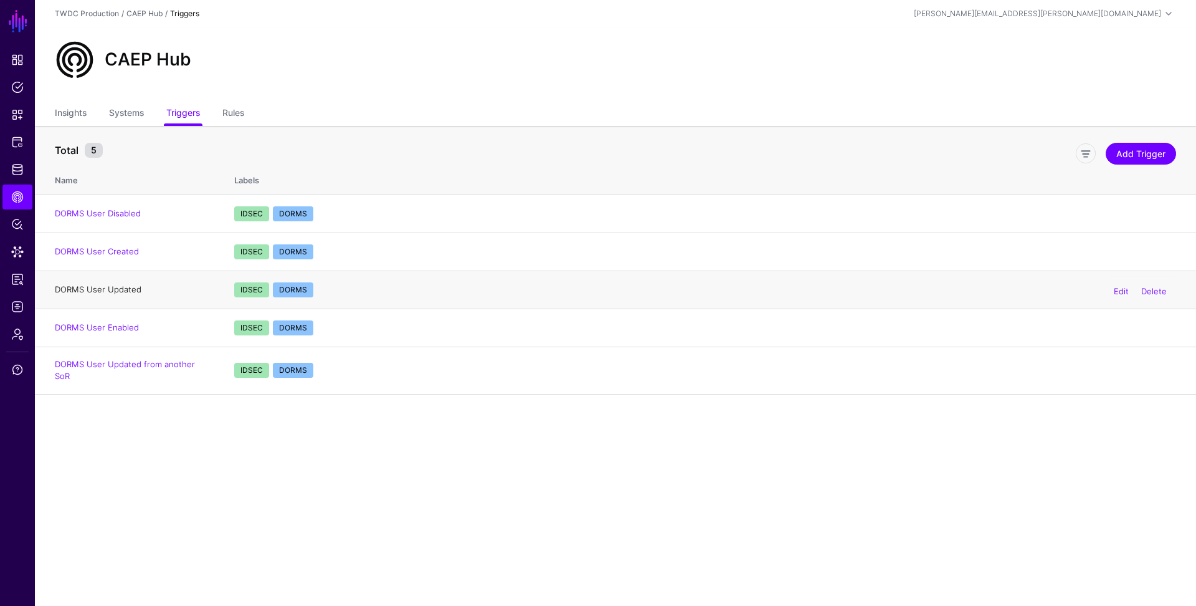
click at [102, 289] on link "DORMS User Updated" at bounding box center [98, 289] width 87 height 10
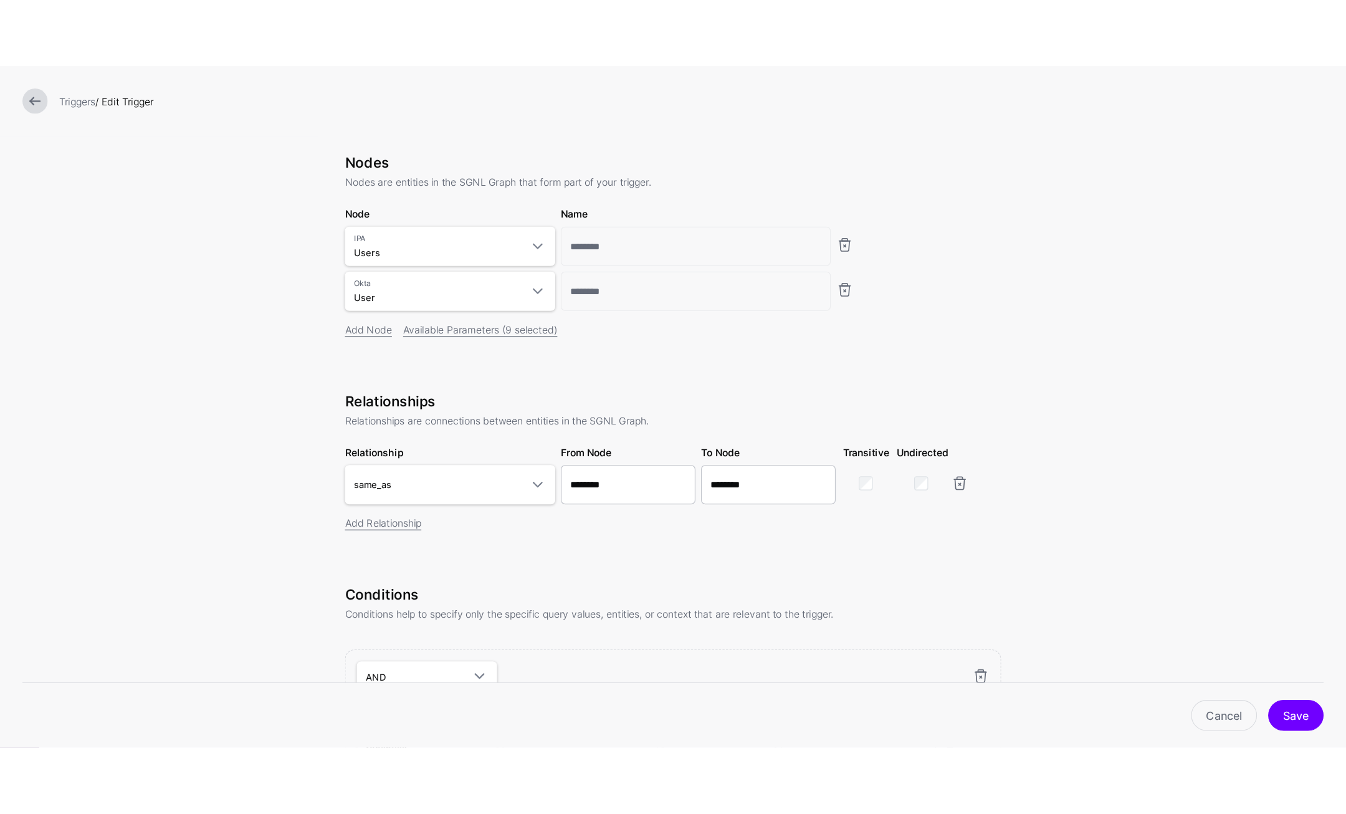
scroll to position [69, 0]
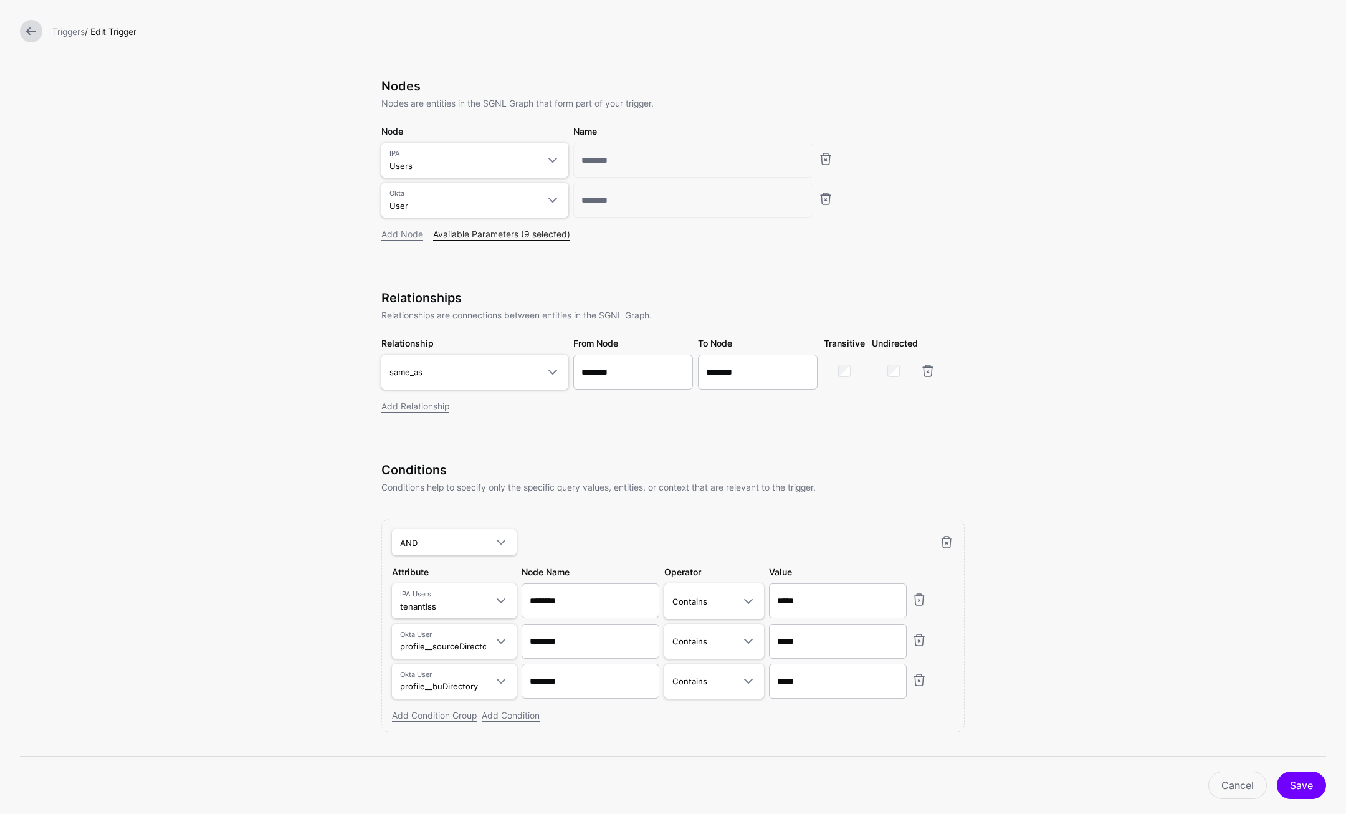
click at [493, 234] on link "Available Parameters (9 selected)" at bounding box center [501, 234] width 137 height 11
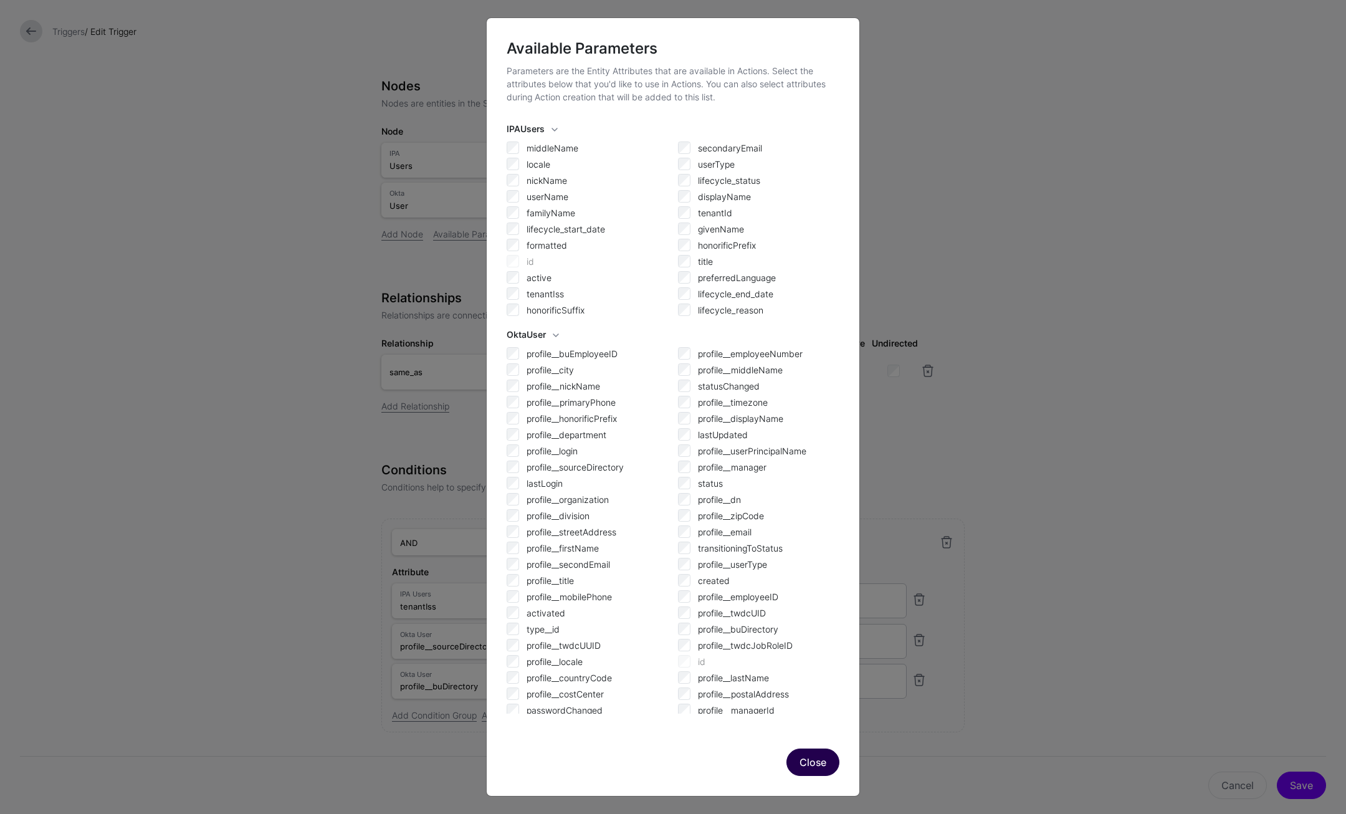
click at [819, 605] on button "Close" at bounding box center [812, 761] width 53 height 27
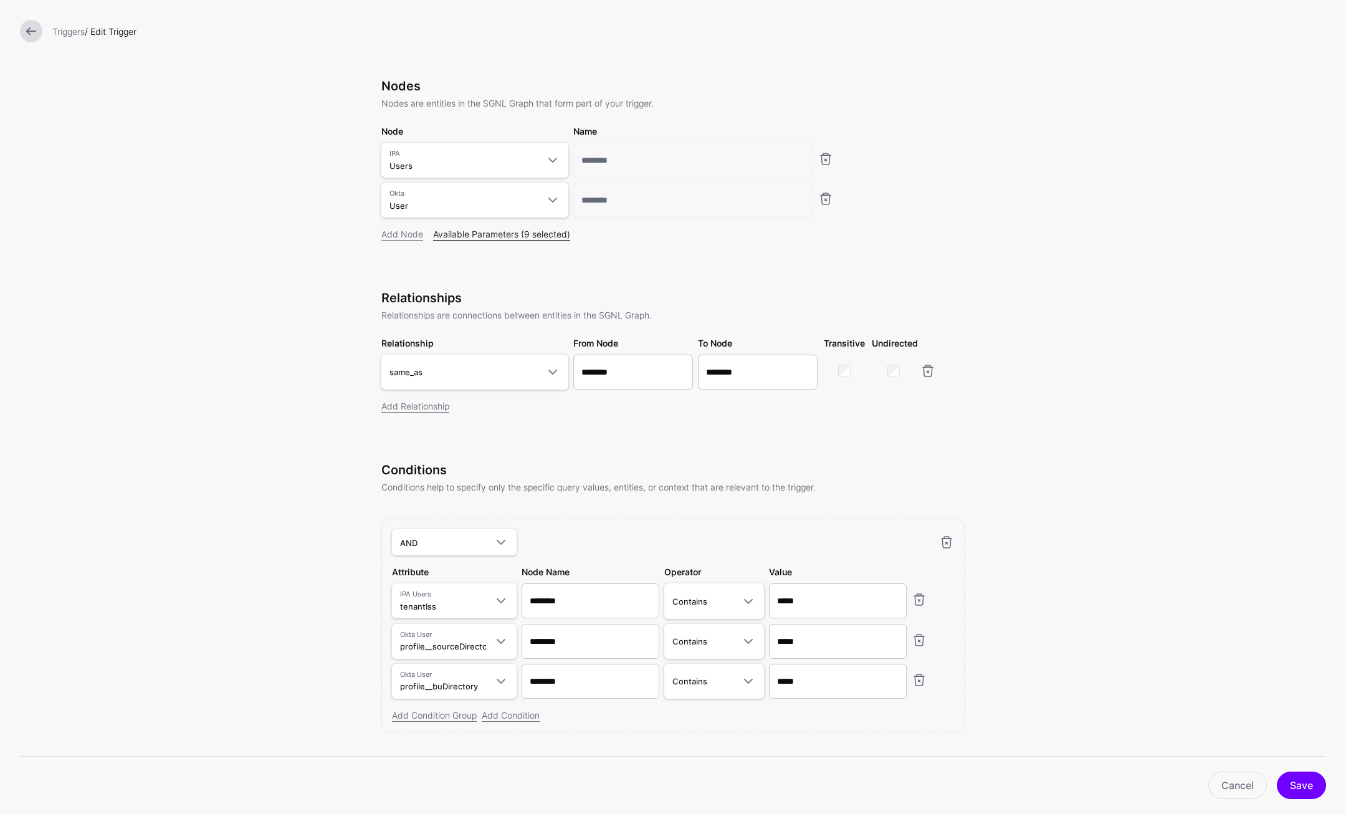
click at [495, 236] on link "Available Parameters (9 selected)" at bounding box center [501, 234] width 137 height 11
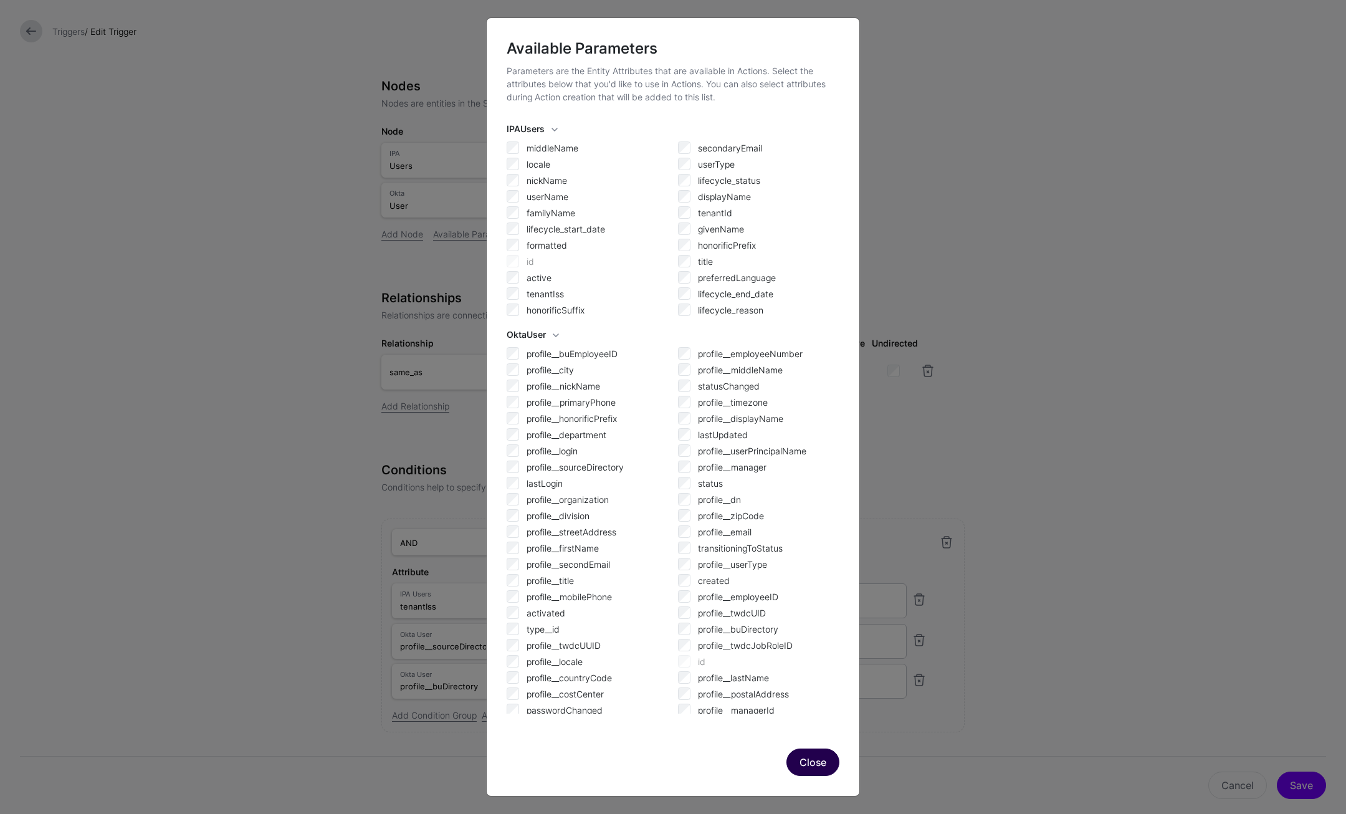
click at [817, 605] on button "Close" at bounding box center [812, 761] width 53 height 27
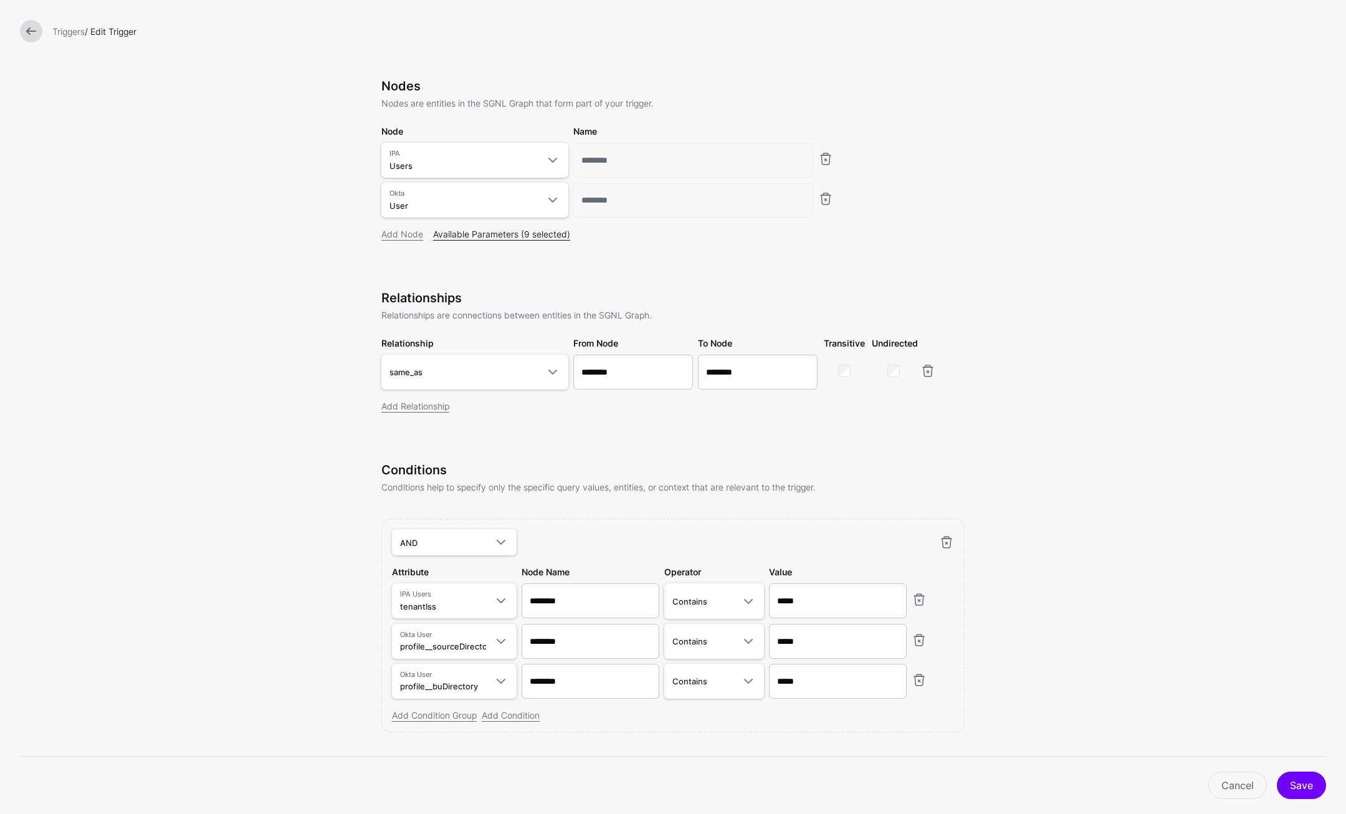
click at [513, 236] on link "Available Parameters (9 selected)" at bounding box center [501, 234] width 137 height 11
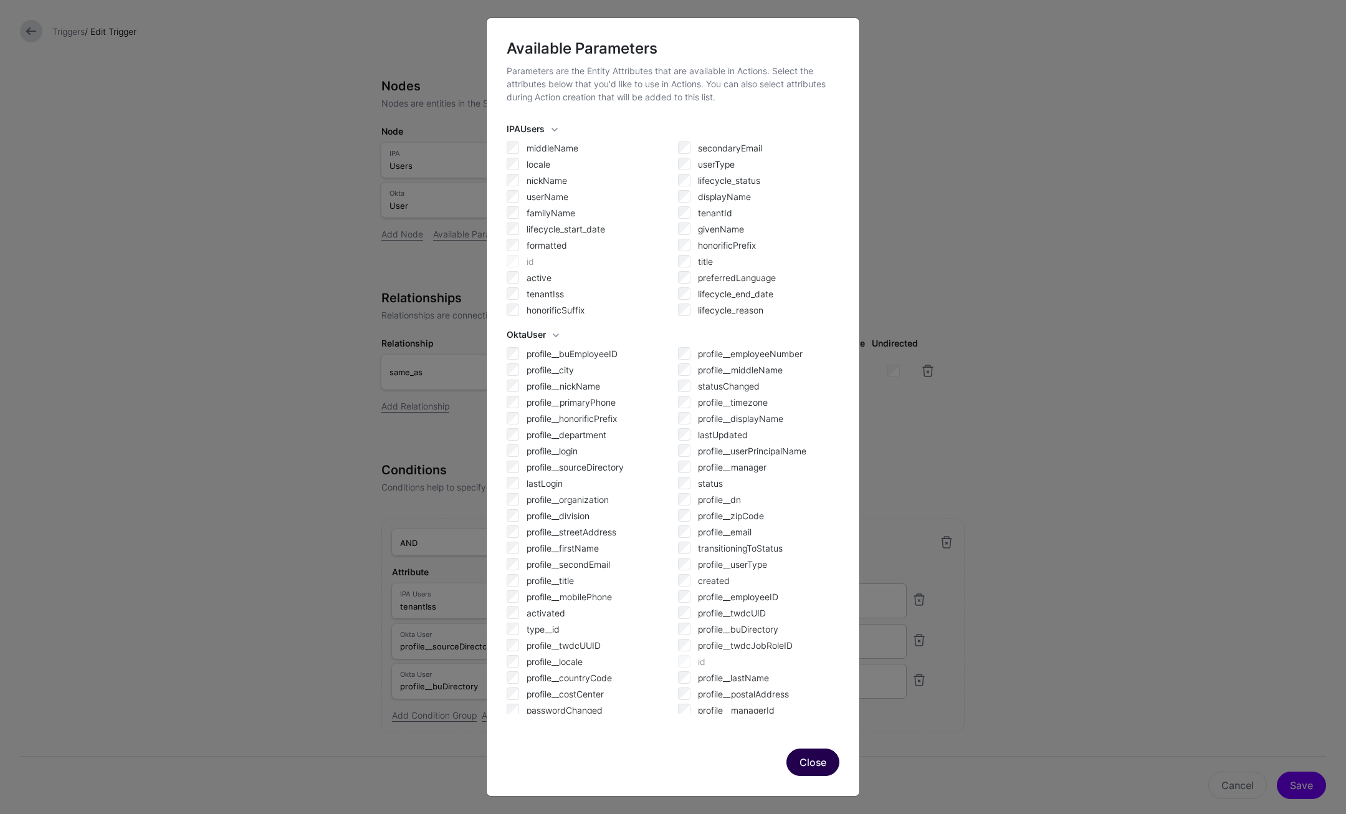
click at [806, 605] on button "Close" at bounding box center [812, 761] width 53 height 27
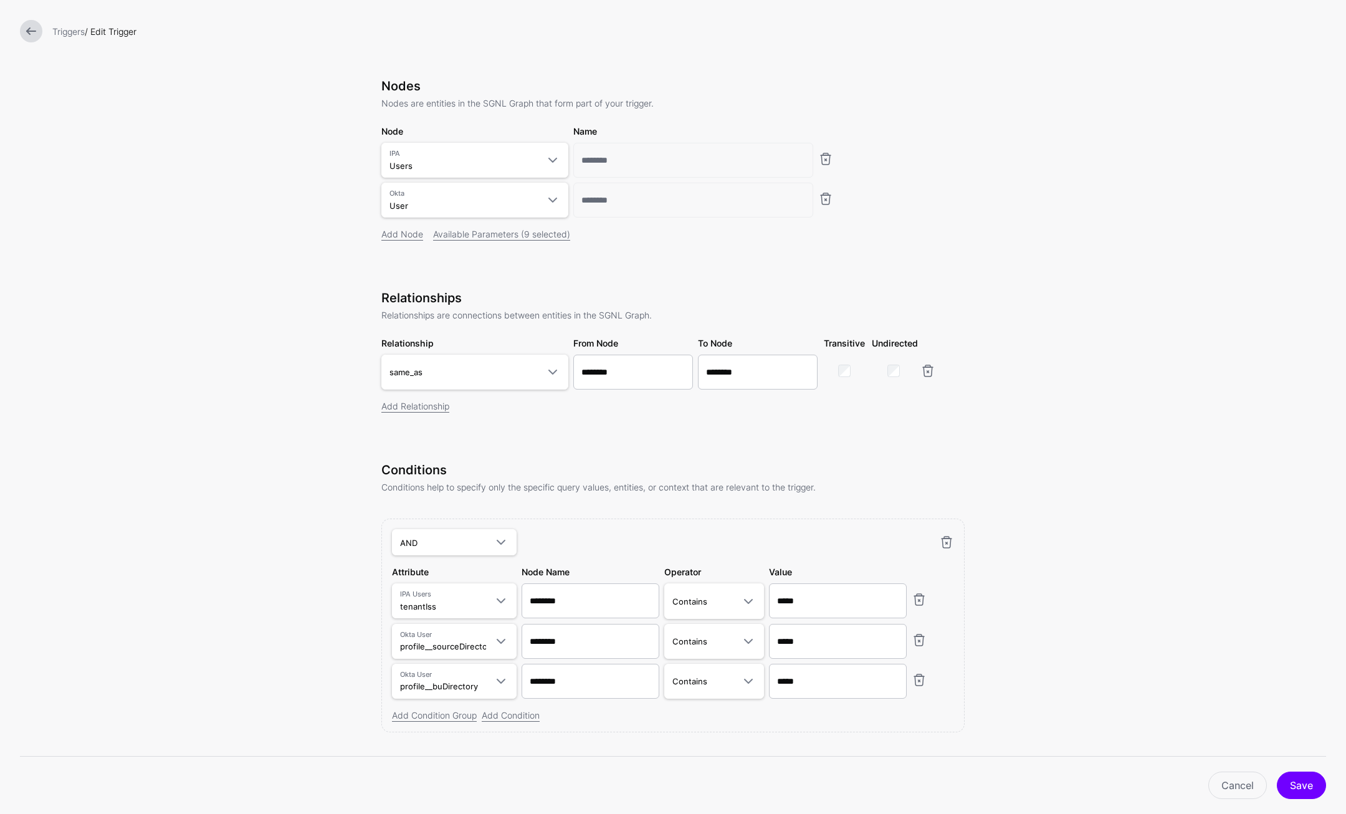
click at [32, 32] on link at bounding box center [31, 31] width 22 height 22
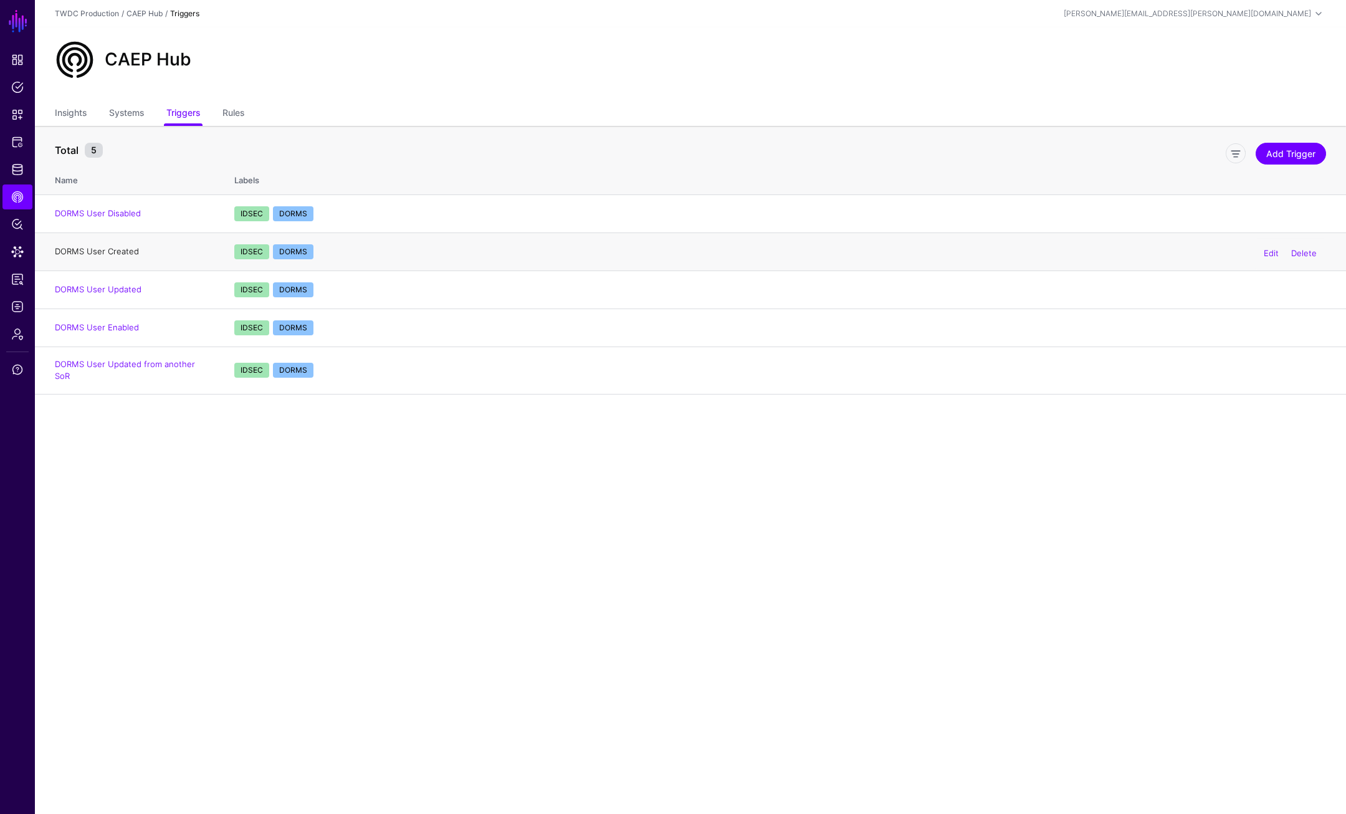
click at [100, 254] on link "DORMS User Created" at bounding box center [97, 251] width 84 height 10
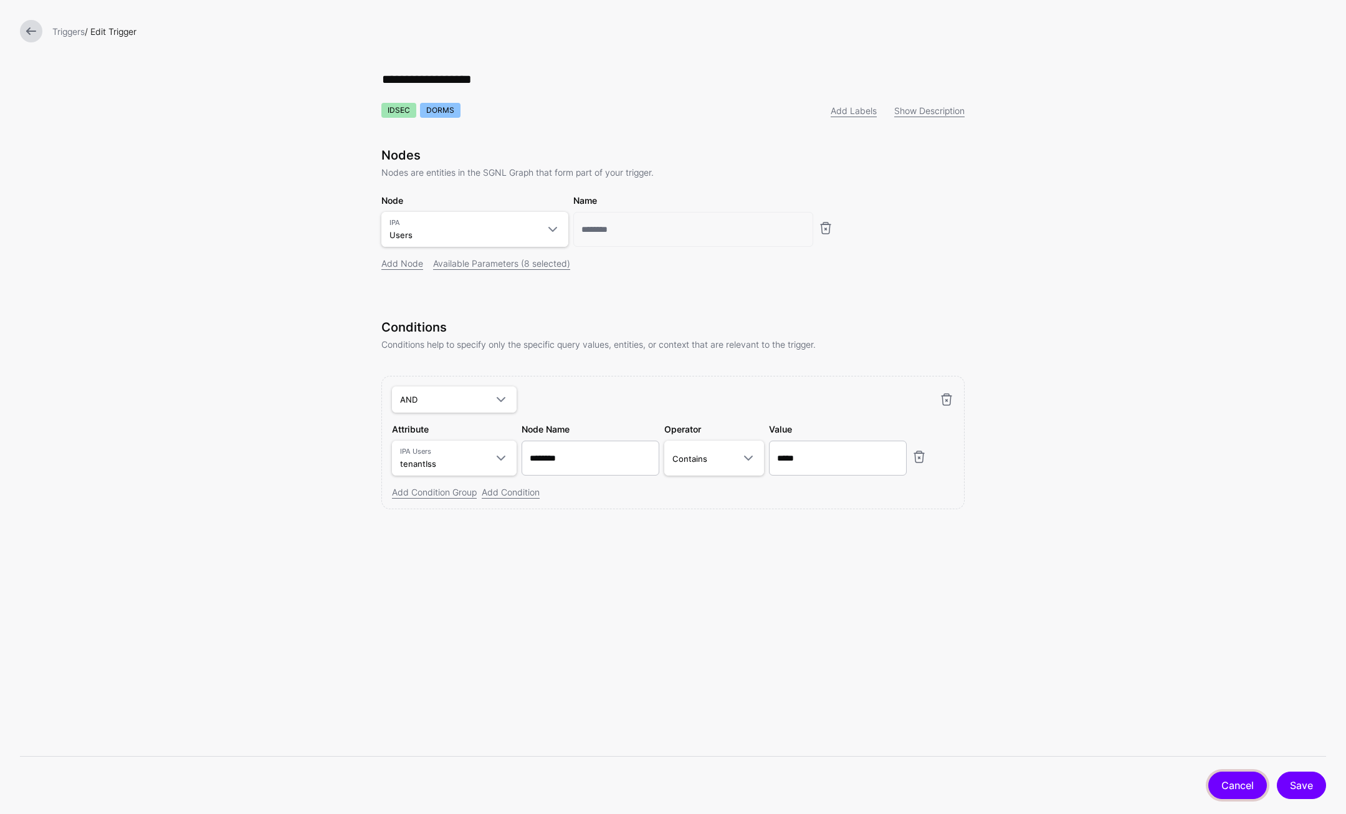
click at [1196, 605] on link "Cancel" at bounding box center [1237, 784] width 59 height 27
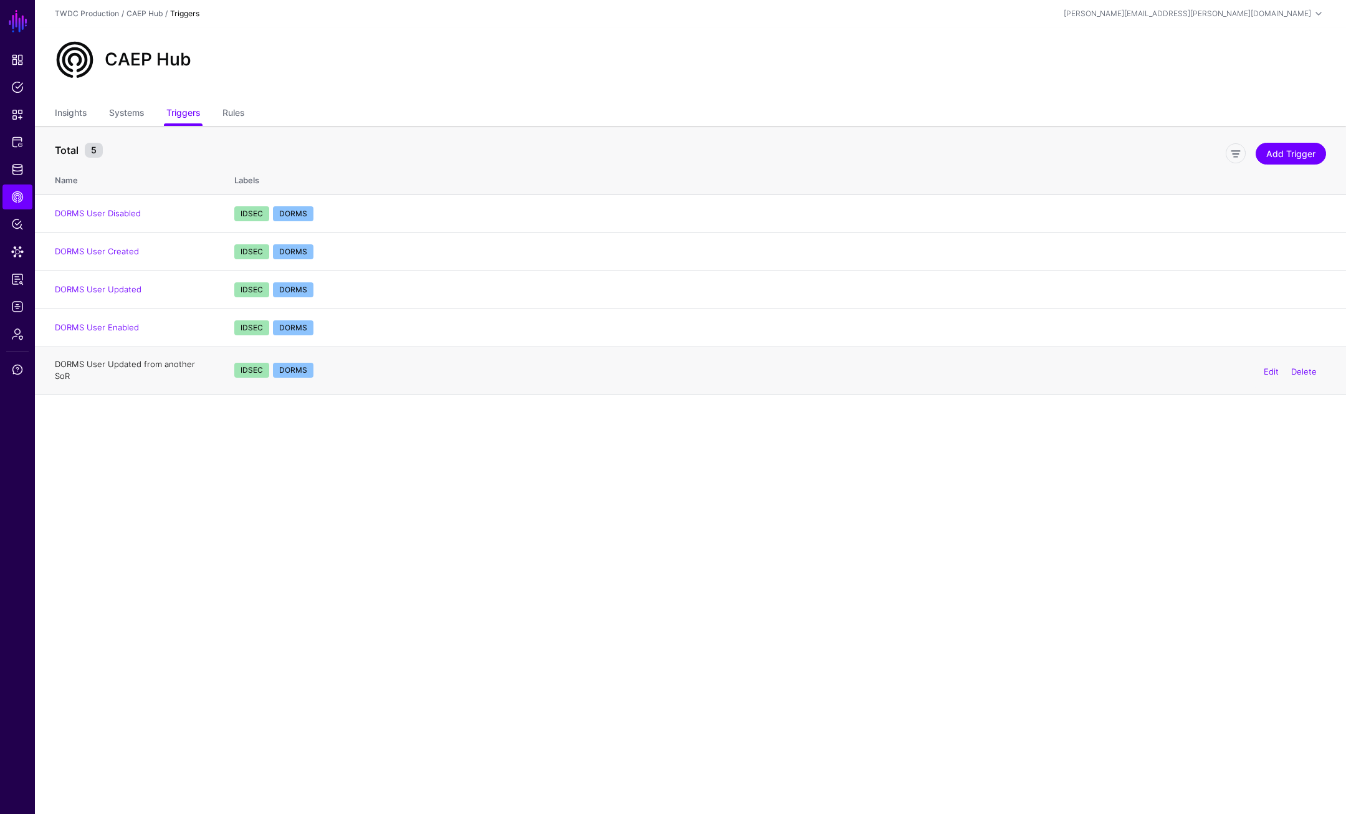
click at [117, 368] on link "DORMS User Updated from another SoR" at bounding box center [125, 370] width 140 height 22
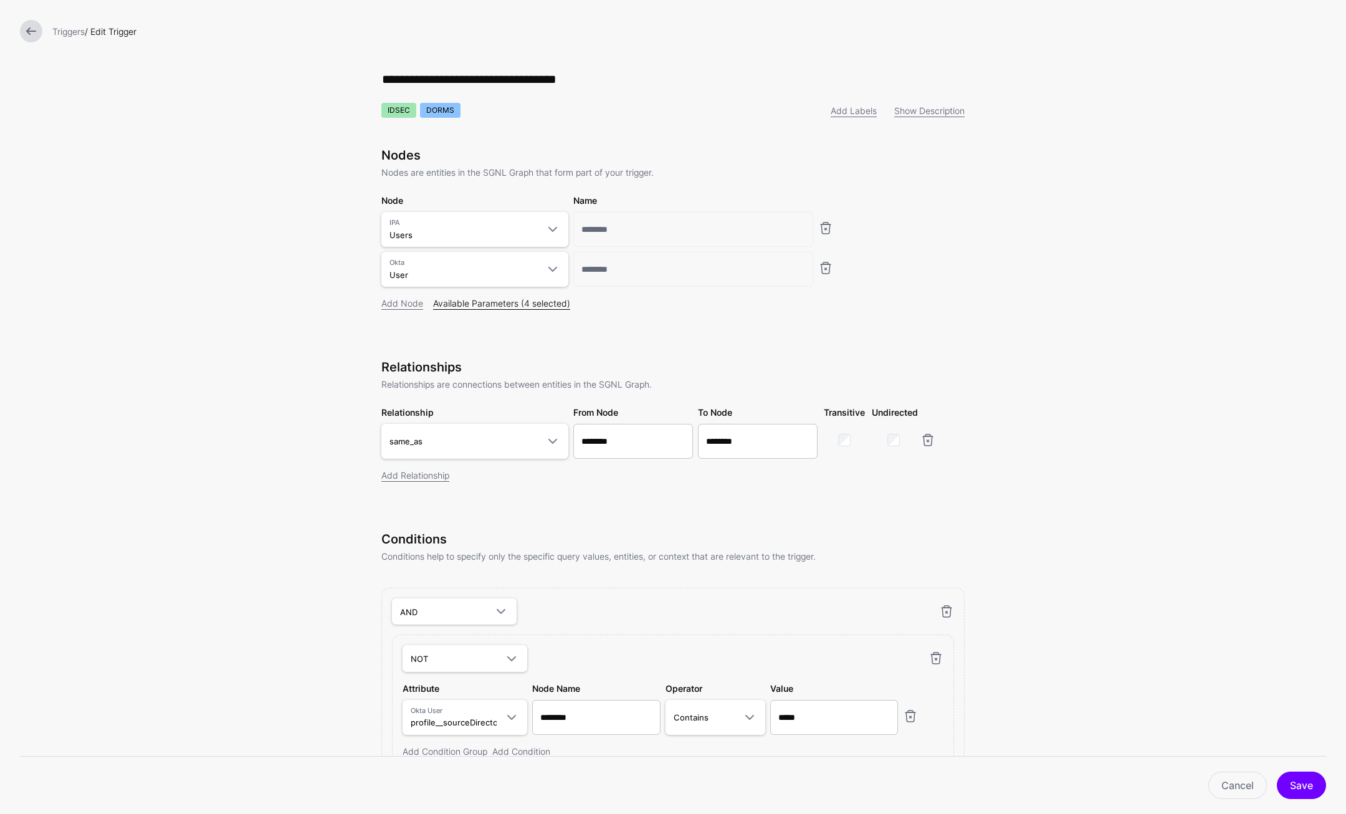
click at [518, 305] on link "Available Parameters (4 selected)" at bounding box center [501, 303] width 137 height 11
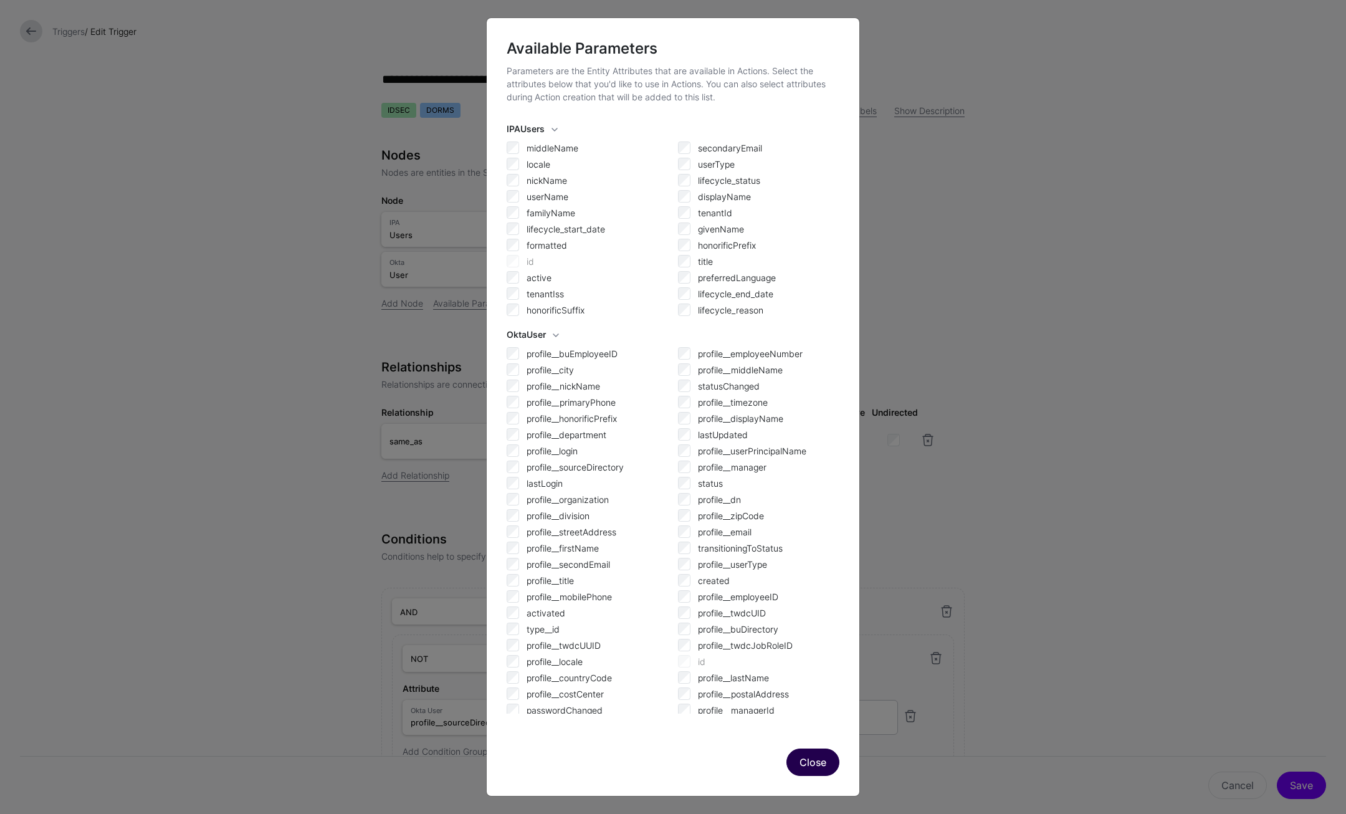
click at [818, 605] on button "Close" at bounding box center [812, 761] width 53 height 27
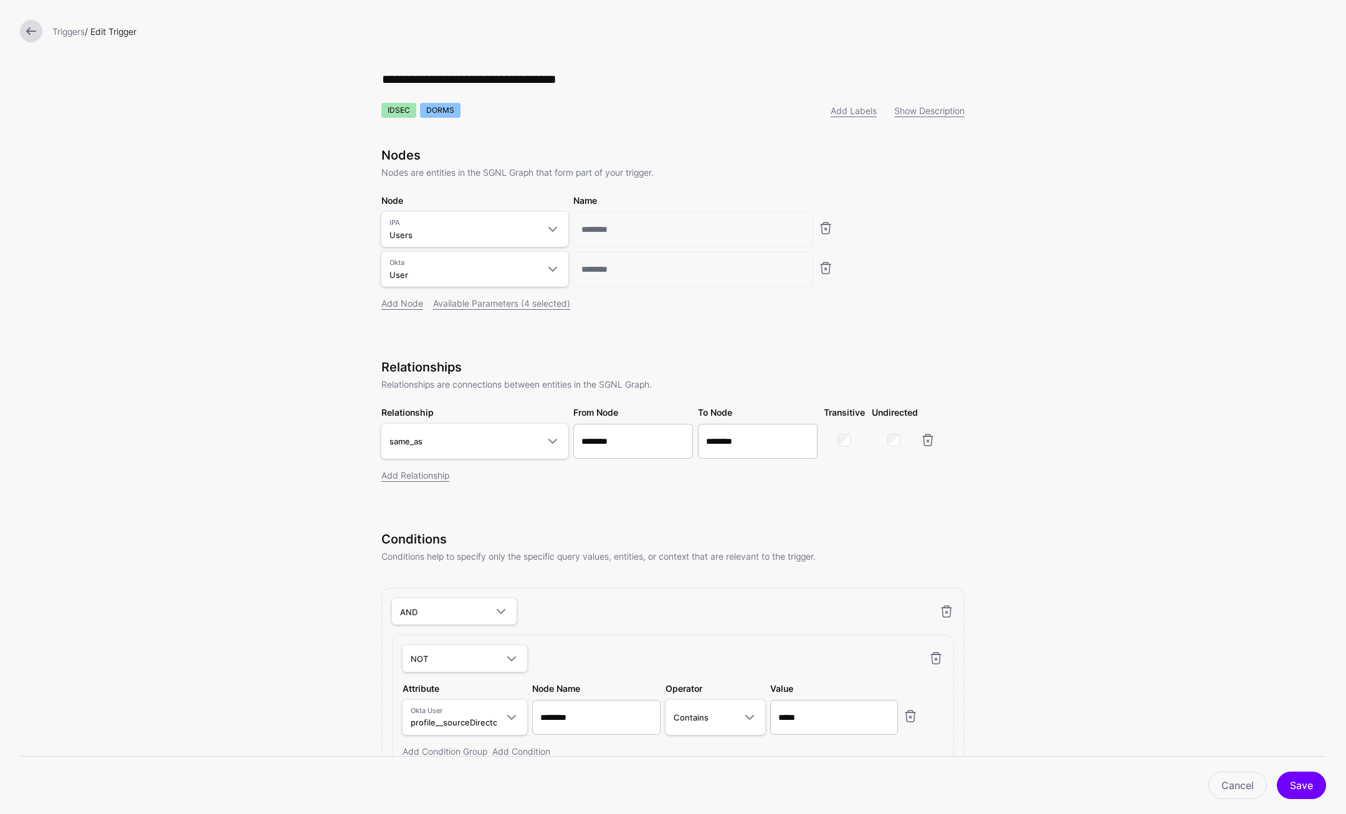
click at [30, 36] on link at bounding box center [31, 31] width 22 height 22
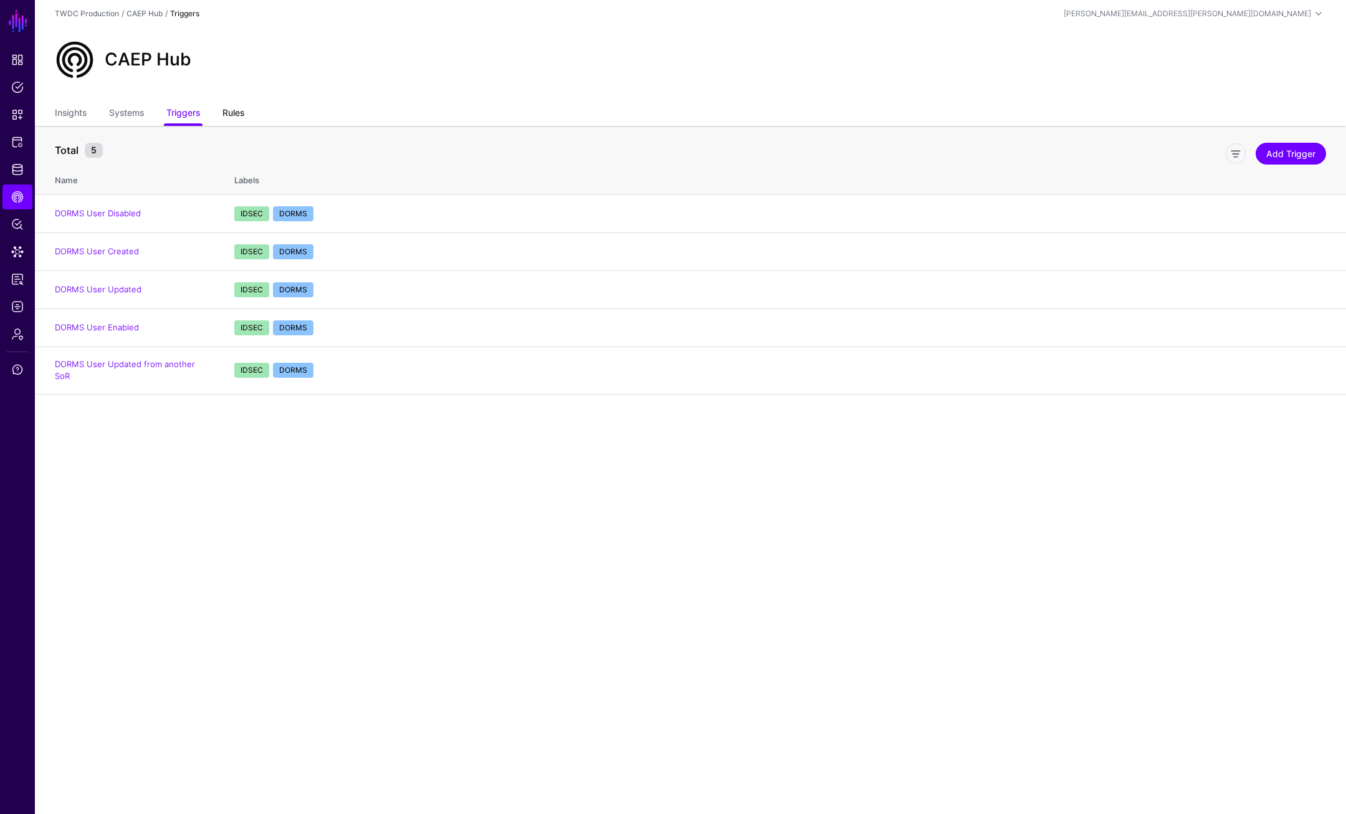
click at [239, 114] on link "Rules" at bounding box center [233, 114] width 22 height 24
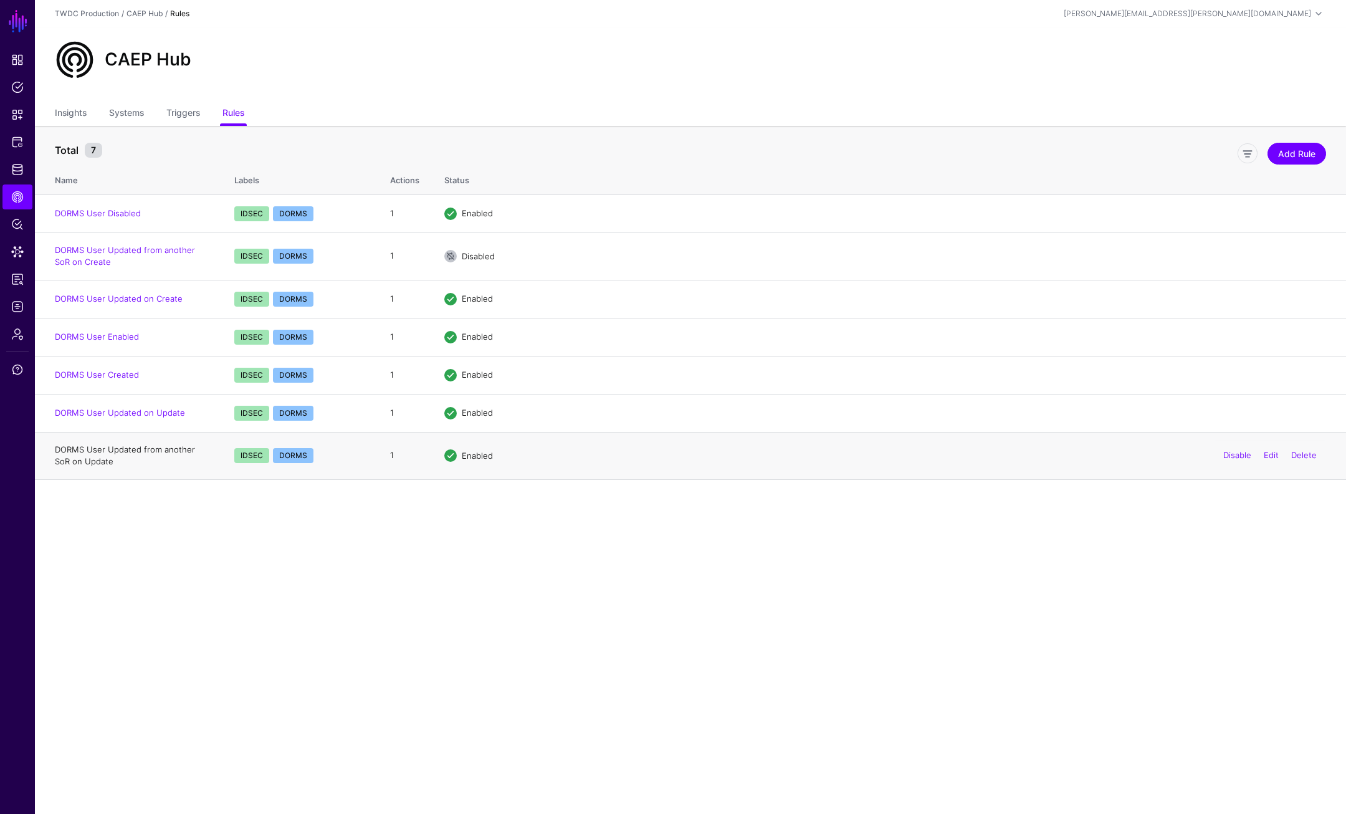
click at [141, 450] on link "DORMS User Updated from another SoR on Update" at bounding box center [125, 455] width 140 height 22
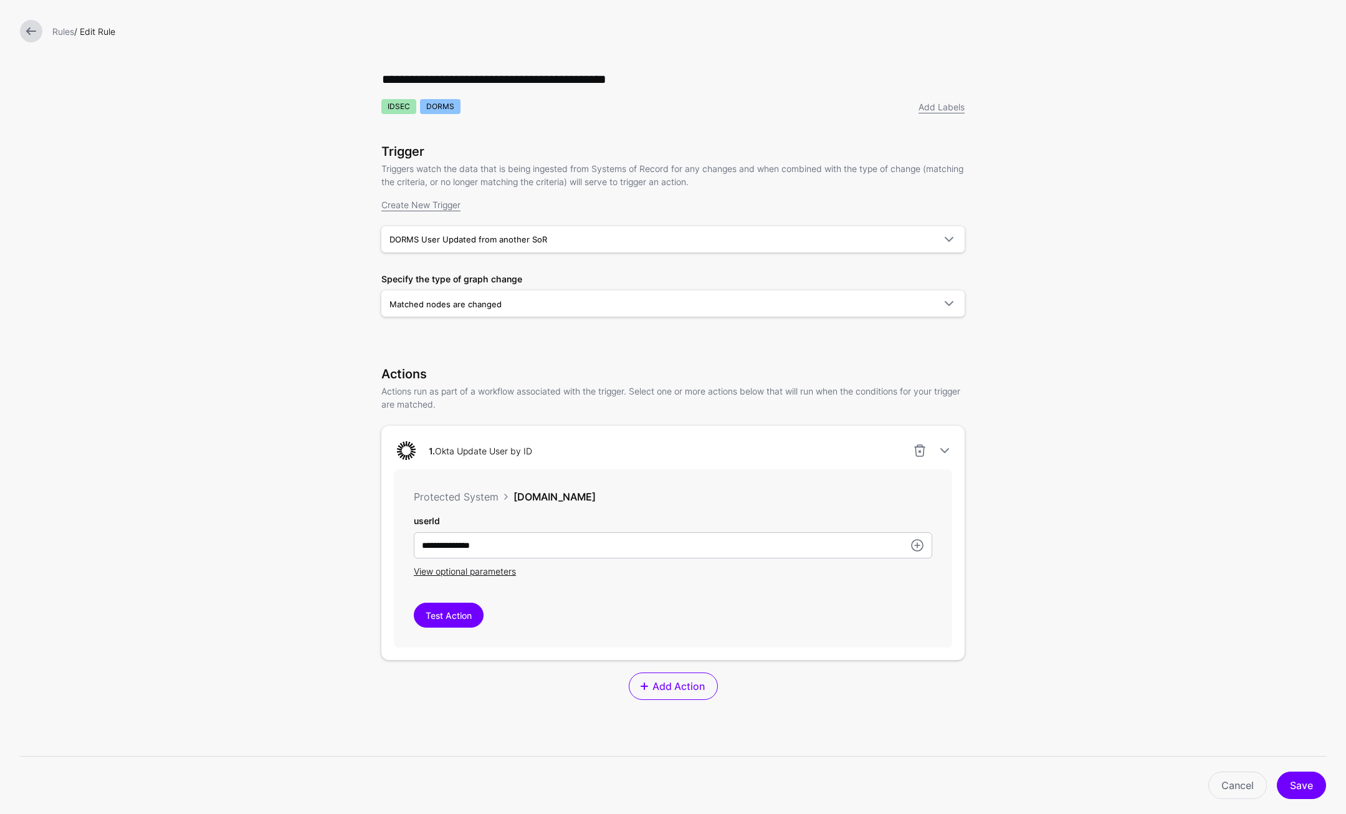
drag, startPoint x: 490, startPoint y: 578, endPoint x: 510, endPoint y: 575, distance: 20.1
click at [490, 576] on span "View optional parameters" at bounding box center [465, 571] width 102 height 11
click at [23, 36] on link at bounding box center [31, 31] width 22 height 22
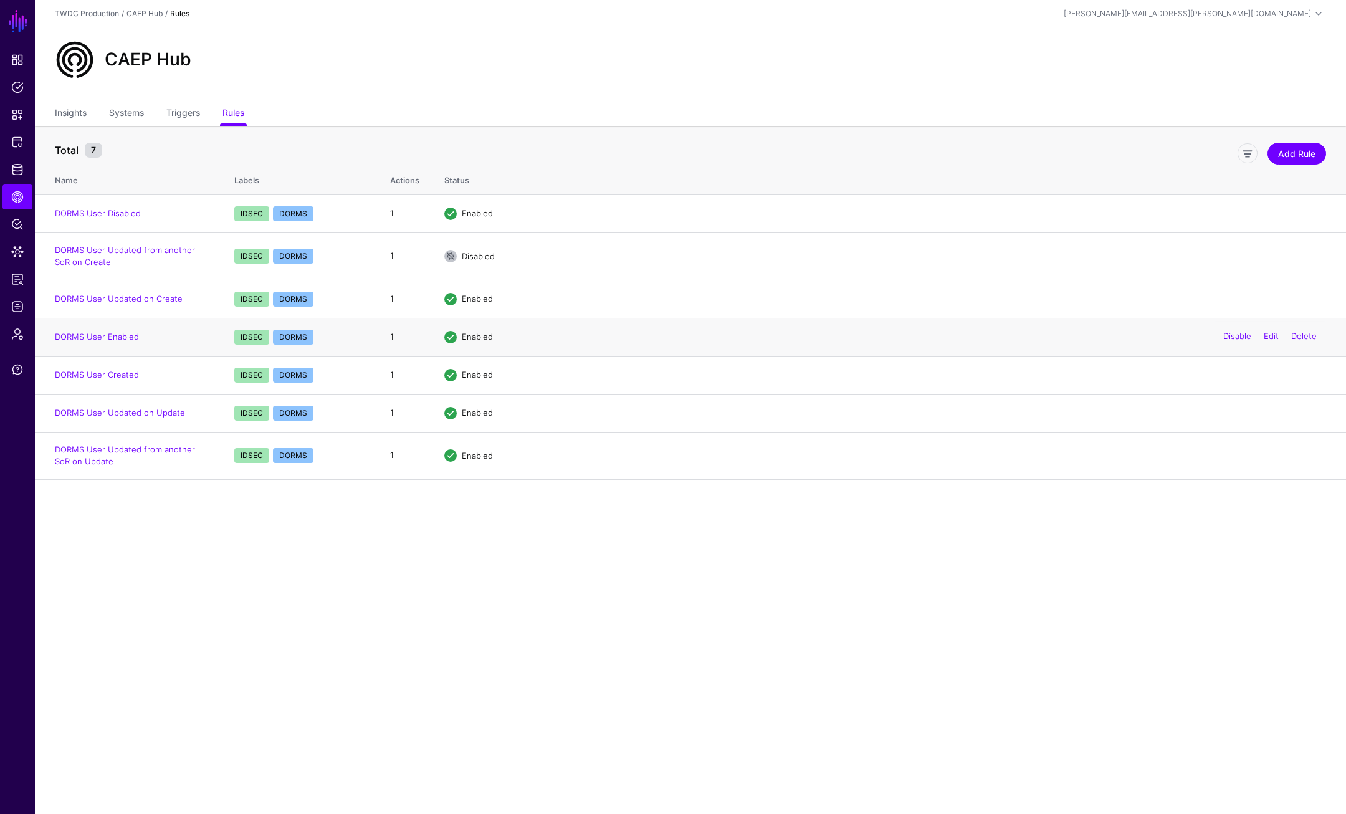
click at [108, 330] on td "DORMS User Enabled" at bounding box center [128, 337] width 187 height 38
click at [108, 333] on link "DORMS User Enabled" at bounding box center [97, 336] width 84 height 10
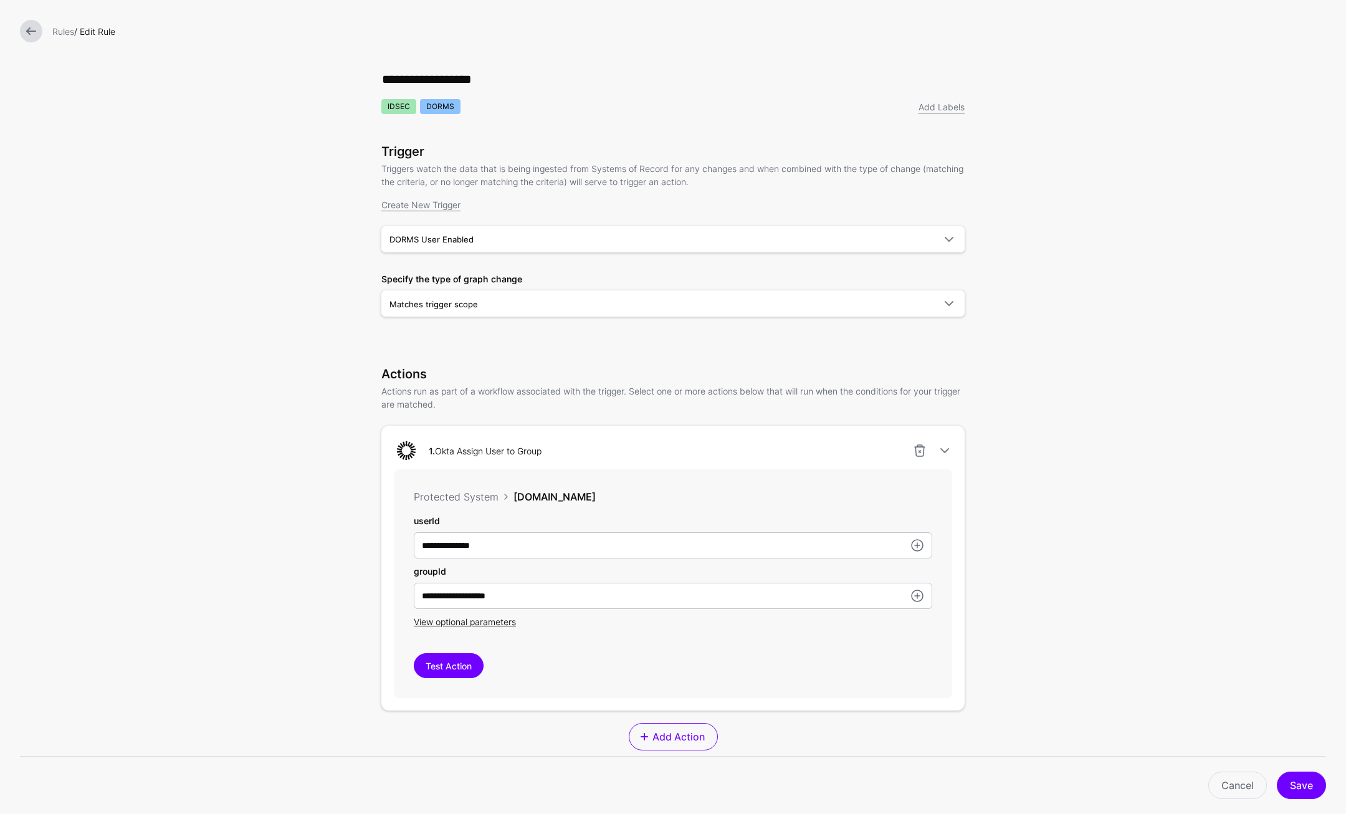
click at [36, 34] on link at bounding box center [31, 31] width 22 height 22
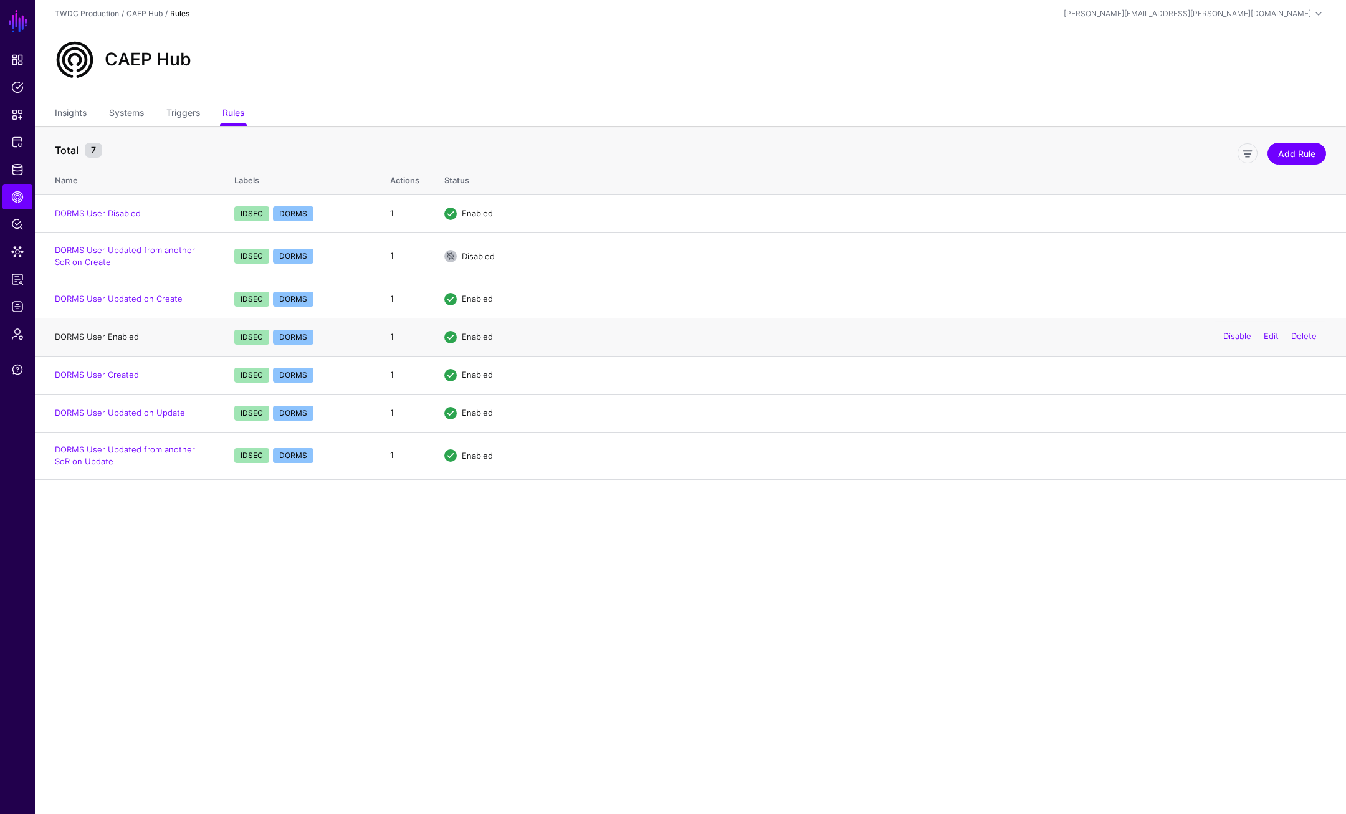
click at [120, 336] on link "DORMS User Enabled" at bounding box center [97, 336] width 84 height 10
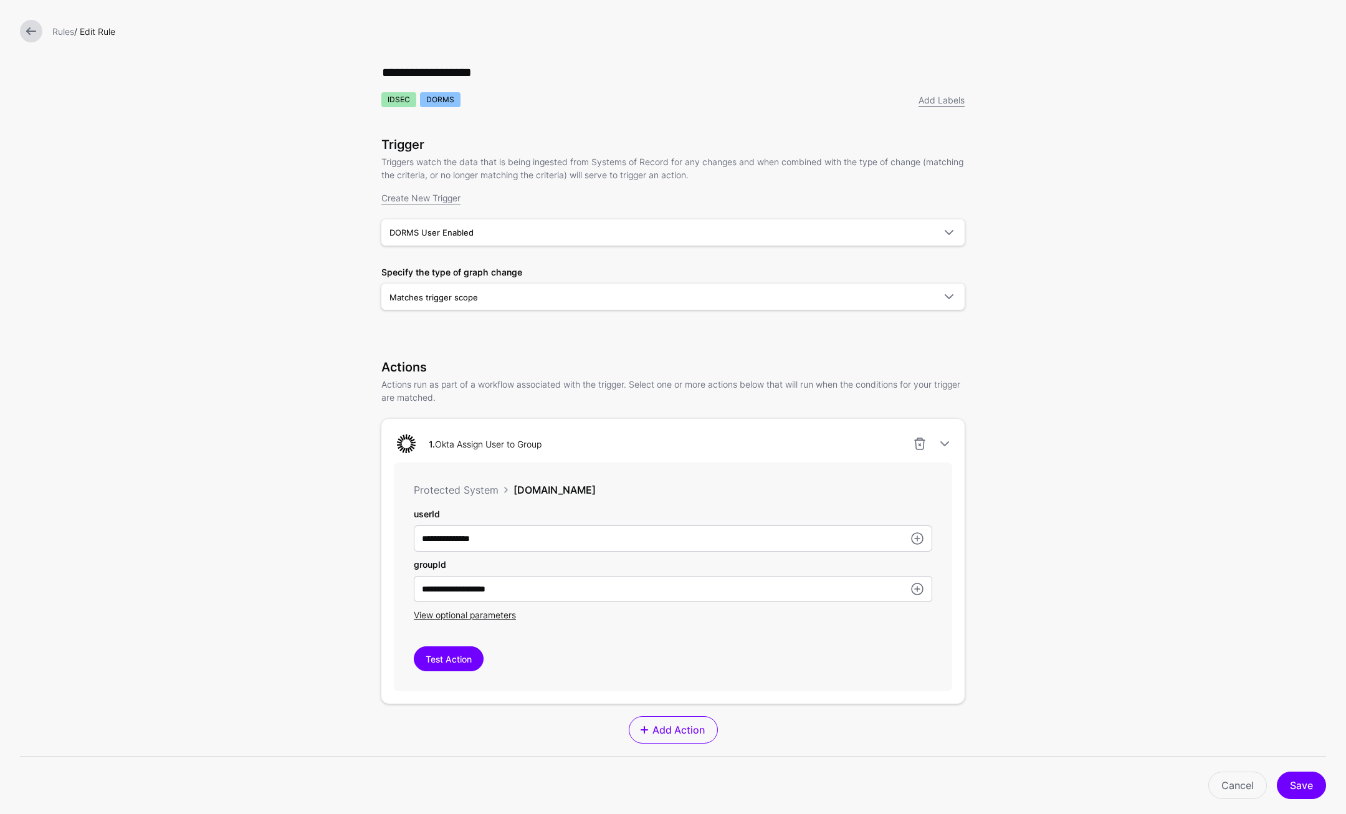
scroll to position [14, 0]
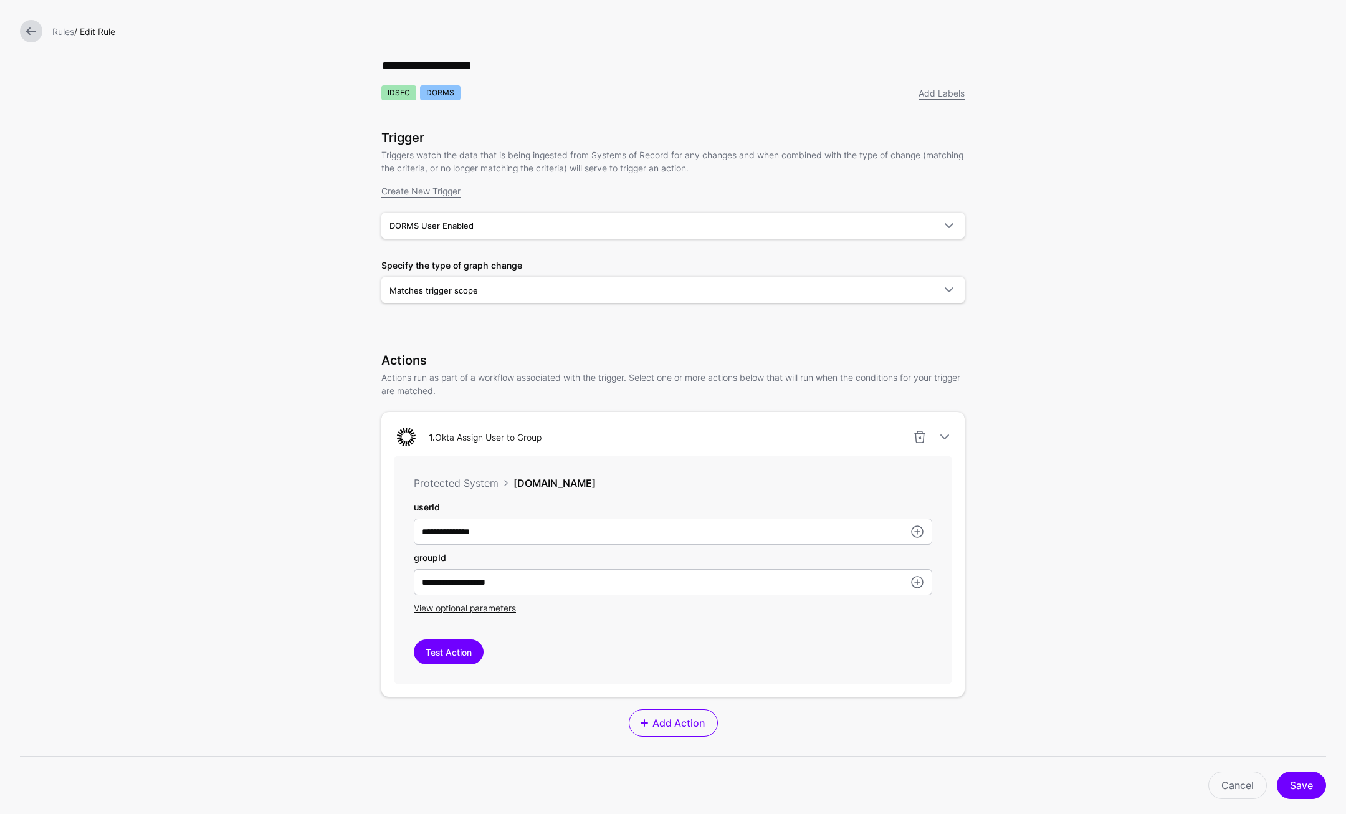
click at [29, 38] on link at bounding box center [31, 31] width 22 height 22
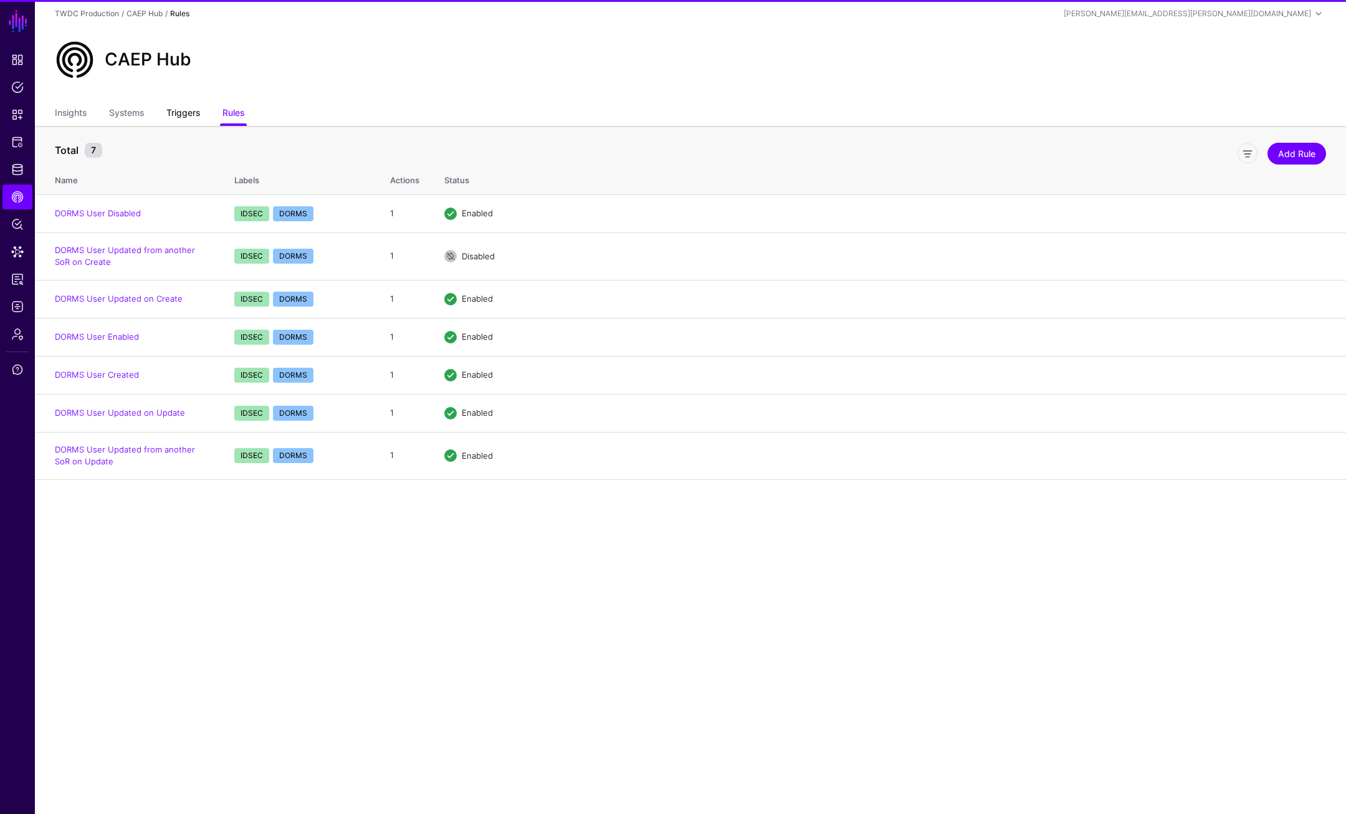
click at [183, 107] on link "Triggers" at bounding box center [183, 114] width 34 height 24
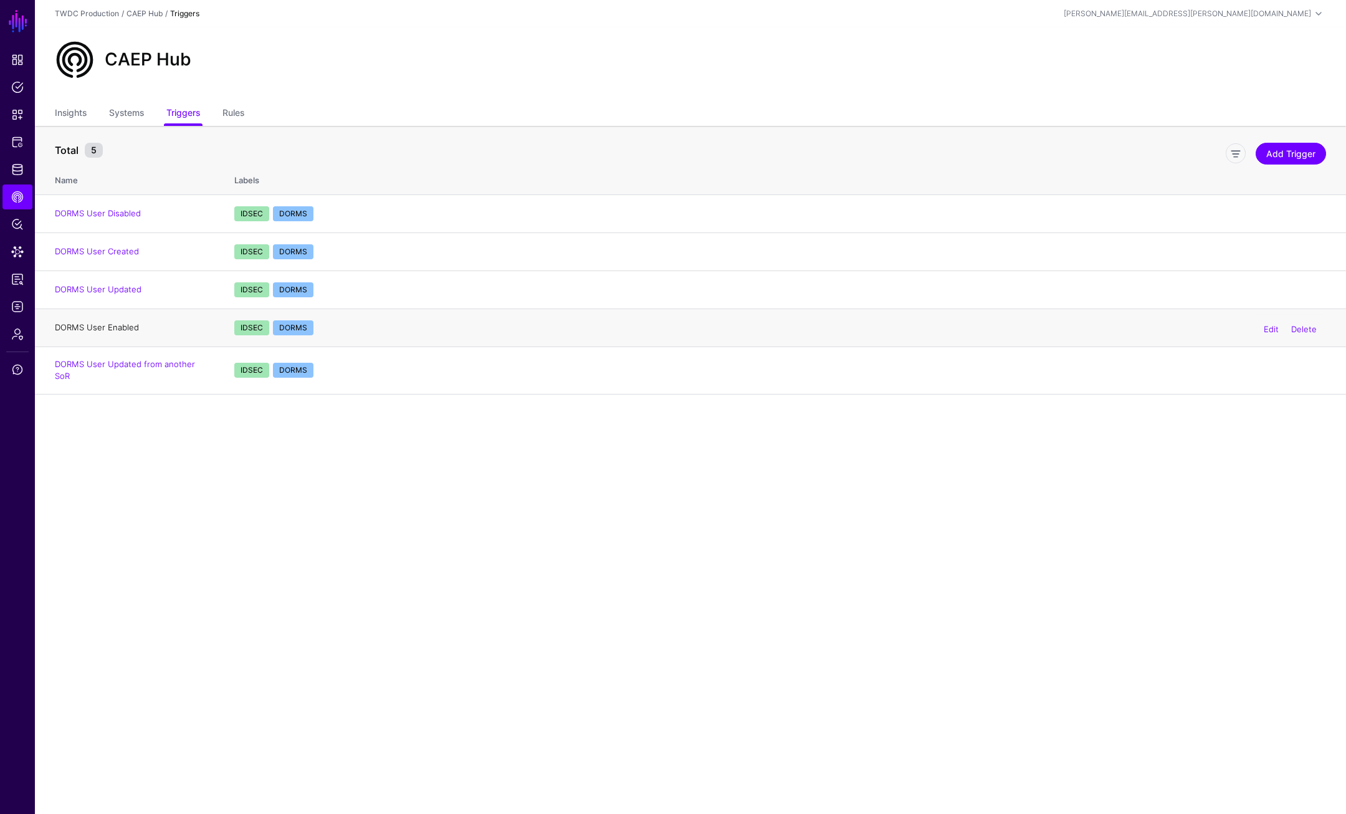
click at [120, 329] on link "DORMS User Enabled" at bounding box center [97, 327] width 84 height 10
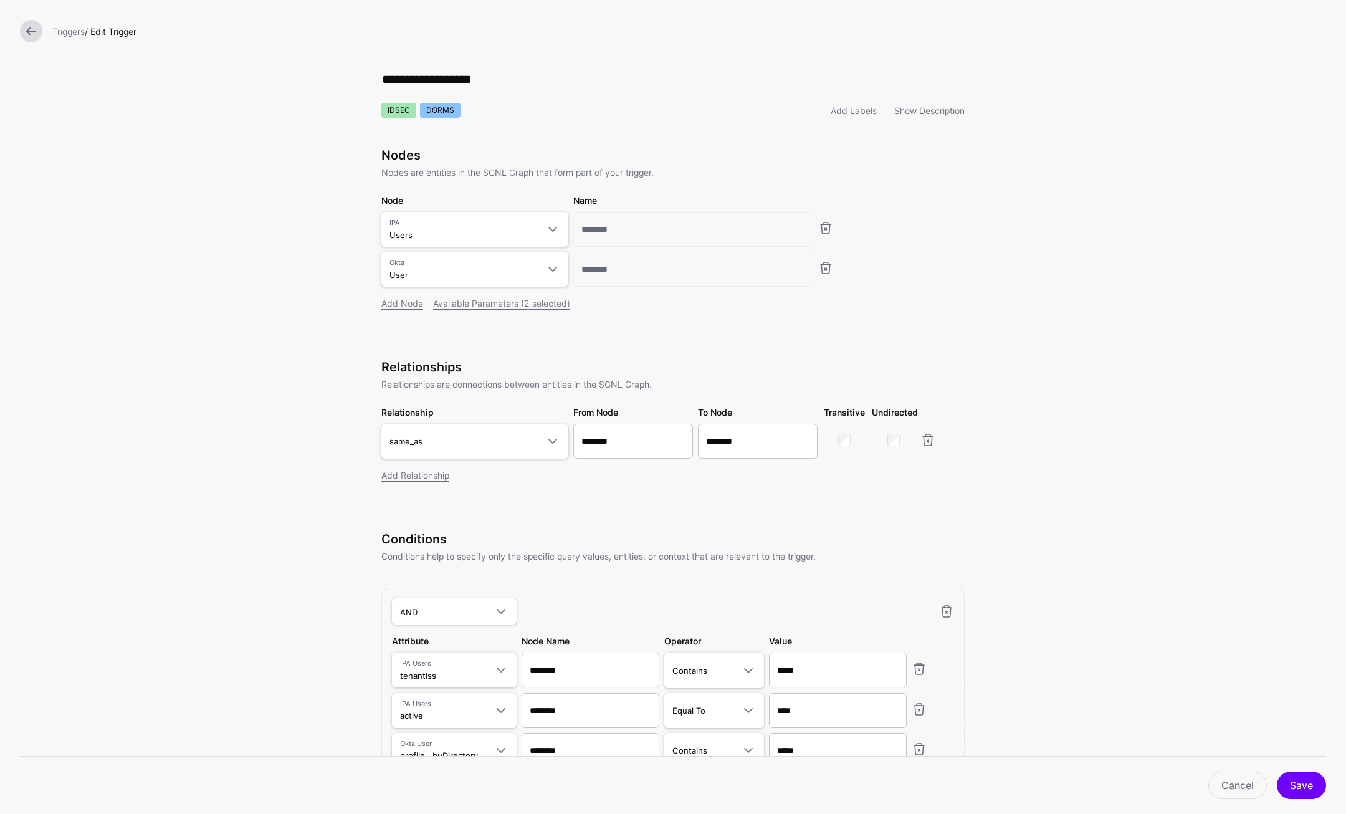
click at [31, 31] on link at bounding box center [31, 31] width 22 height 22
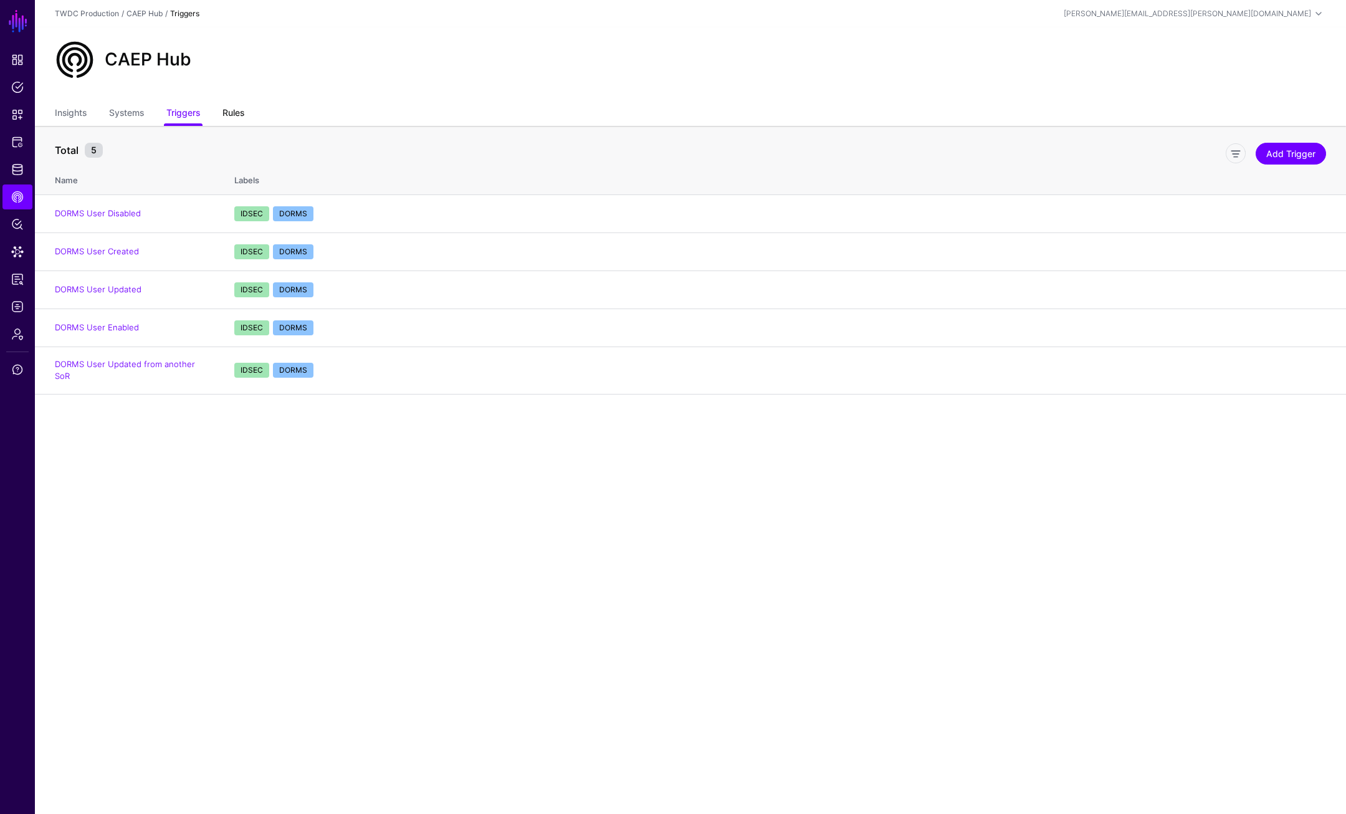
click at [241, 114] on link "Rules" at bounding box center [233, 114] width 22 height 24
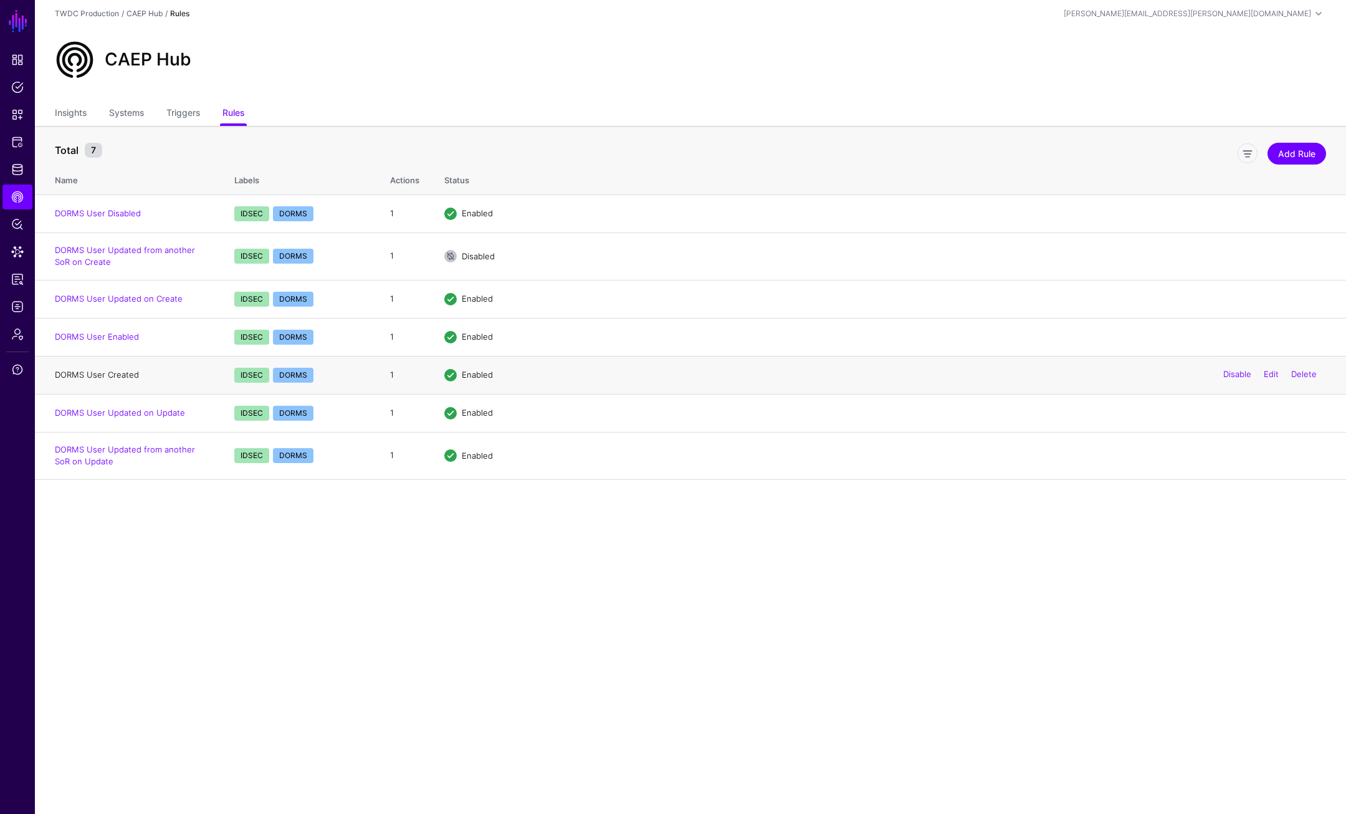
click at [114, 373] on link "DORMS User Created" at bounding box center [97, 374] width 84 height 10
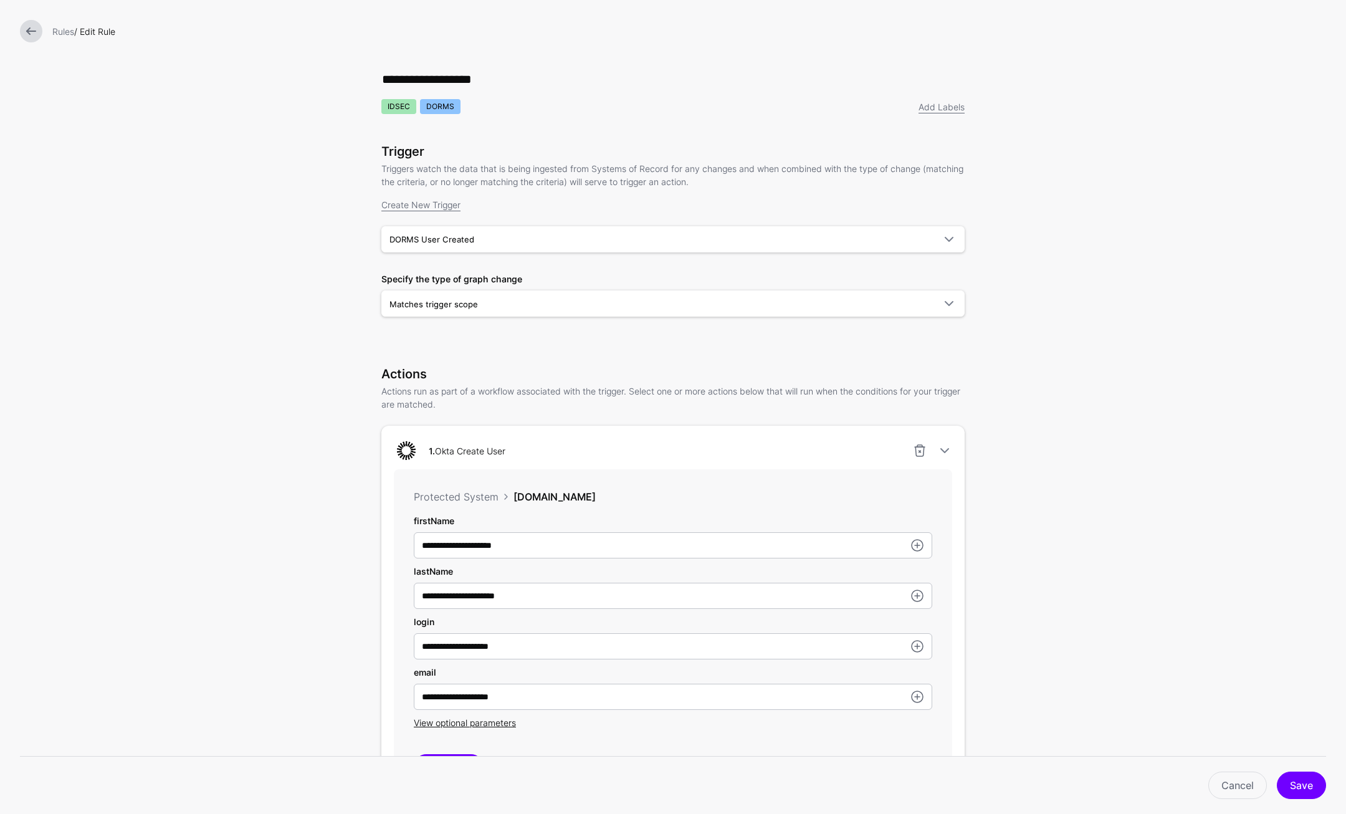
scroll to position [315, 0]
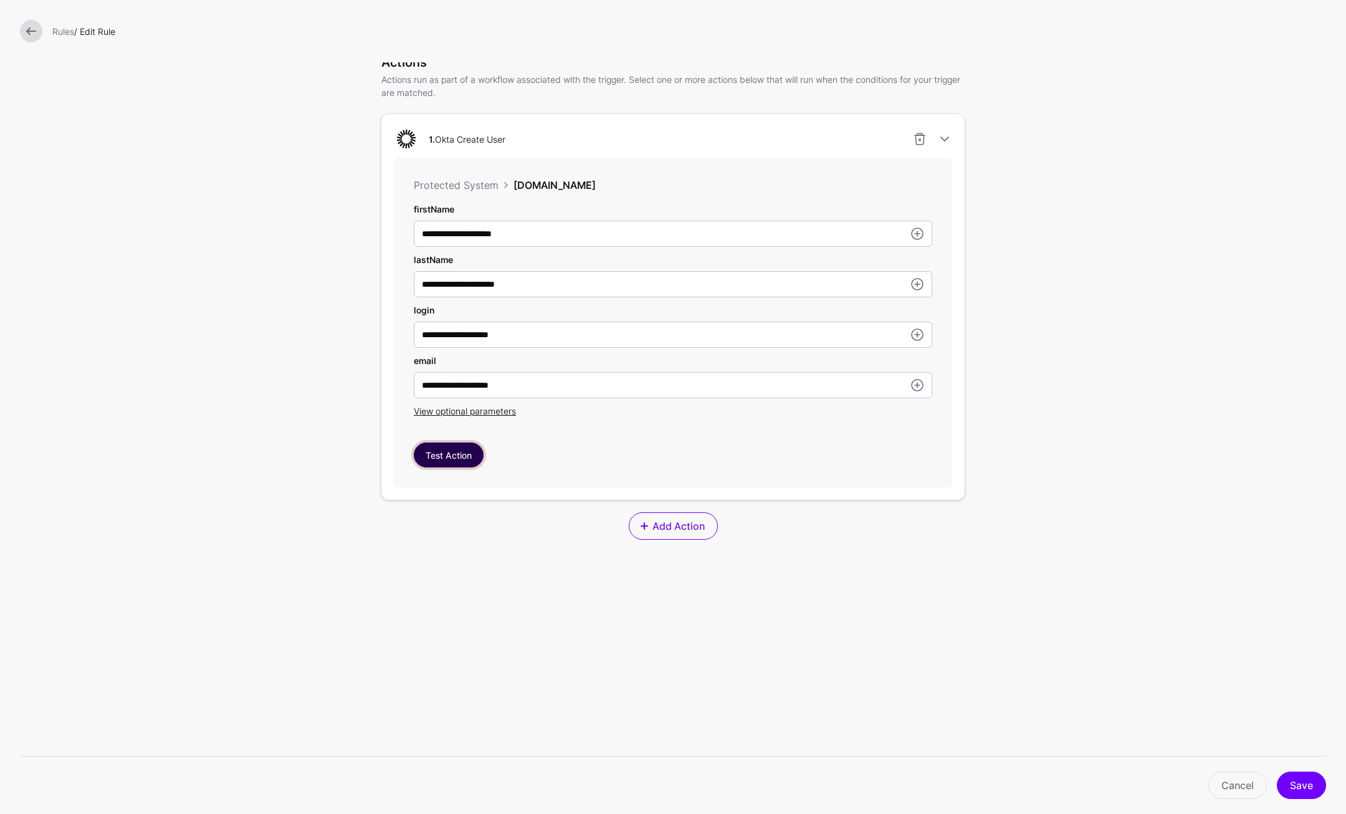
click at [456, 456] on button "Test Action" at bounding box center [449, 454] width 70 height 25
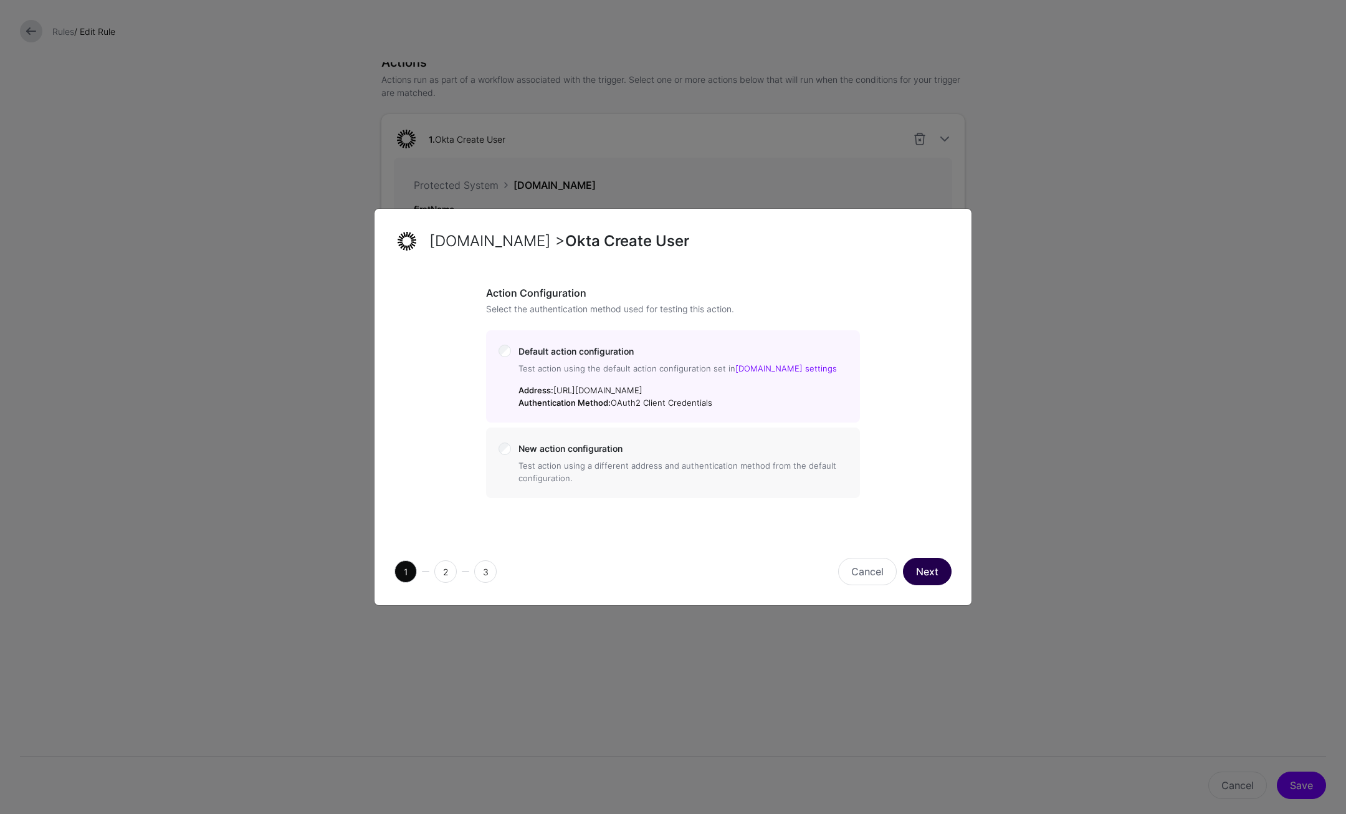
click at [934, 574] on button "Next" at bounding box center [927, 571] width 49 height 27
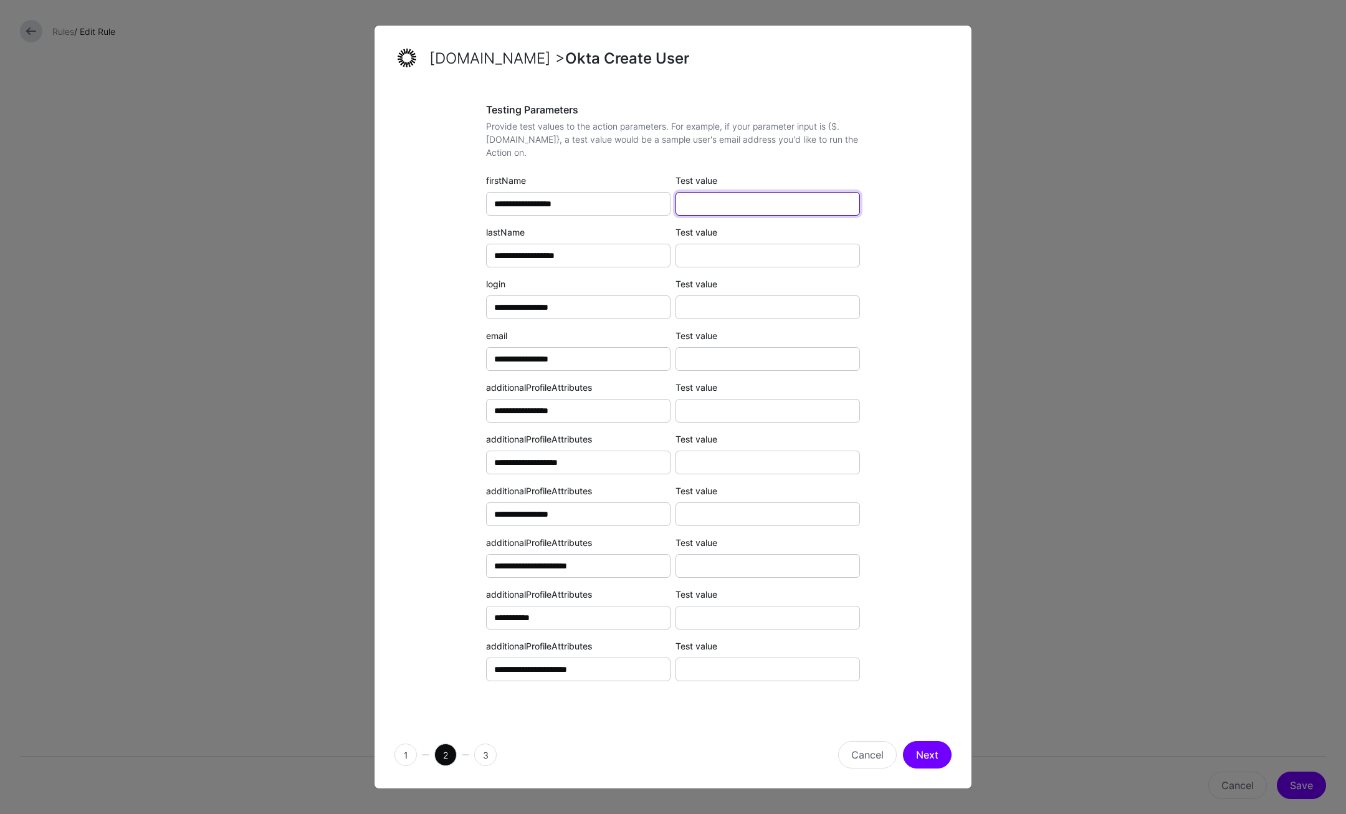
click at [725, 192] on input "Test value" at bounding box center [767, 204] width 184 height 24
click at [835, 166] on div "**********" at bounding box center [673, 404] width 374 height 601
click at [764, 196] on input "Test value" at bounding box center [767, 204] width 184 height 24
click at [432, 505] on div "**********" at bounding box center [672, 404] width 557 height 601
click at [865, 605] on button "Cancel" at bounding box center [867, 754] width 59 height 27
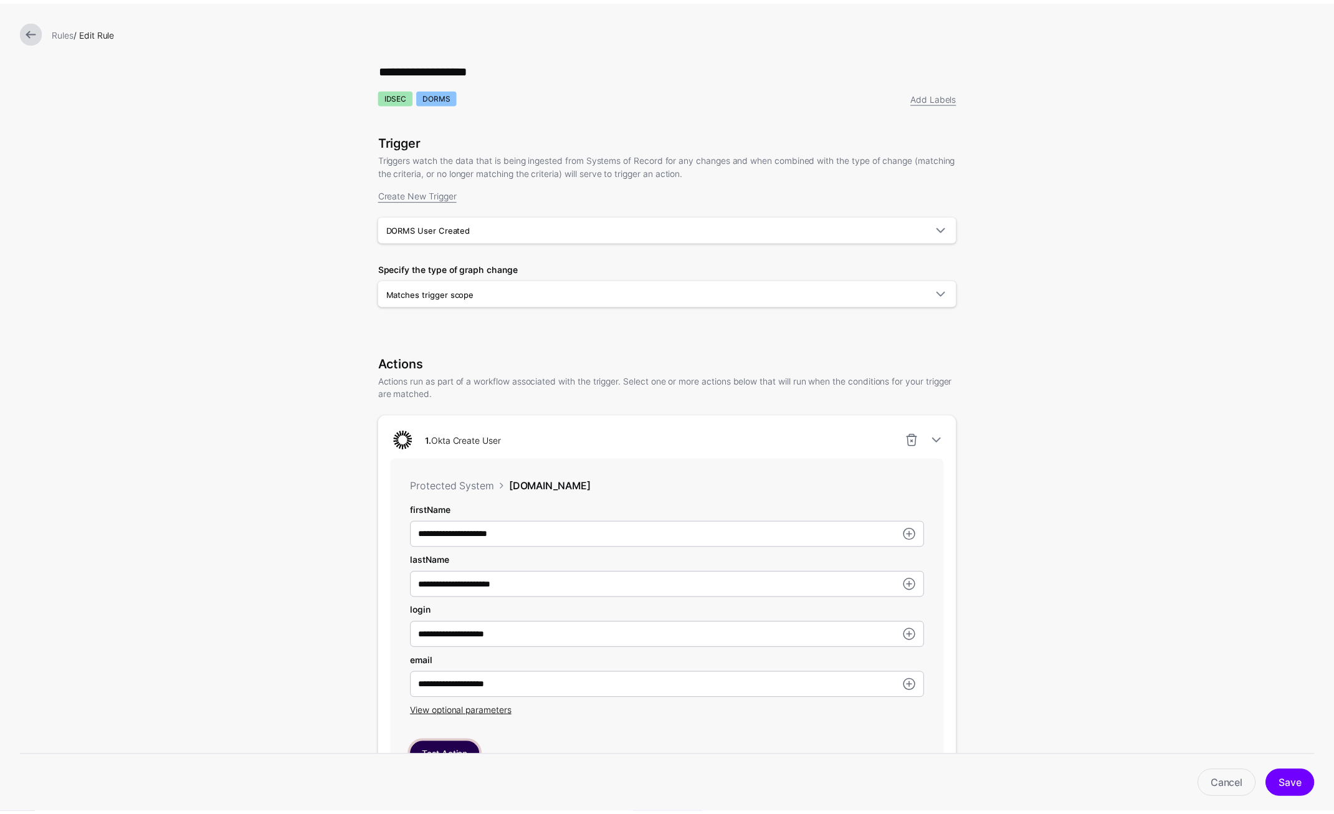
scroll to position [0, 0]
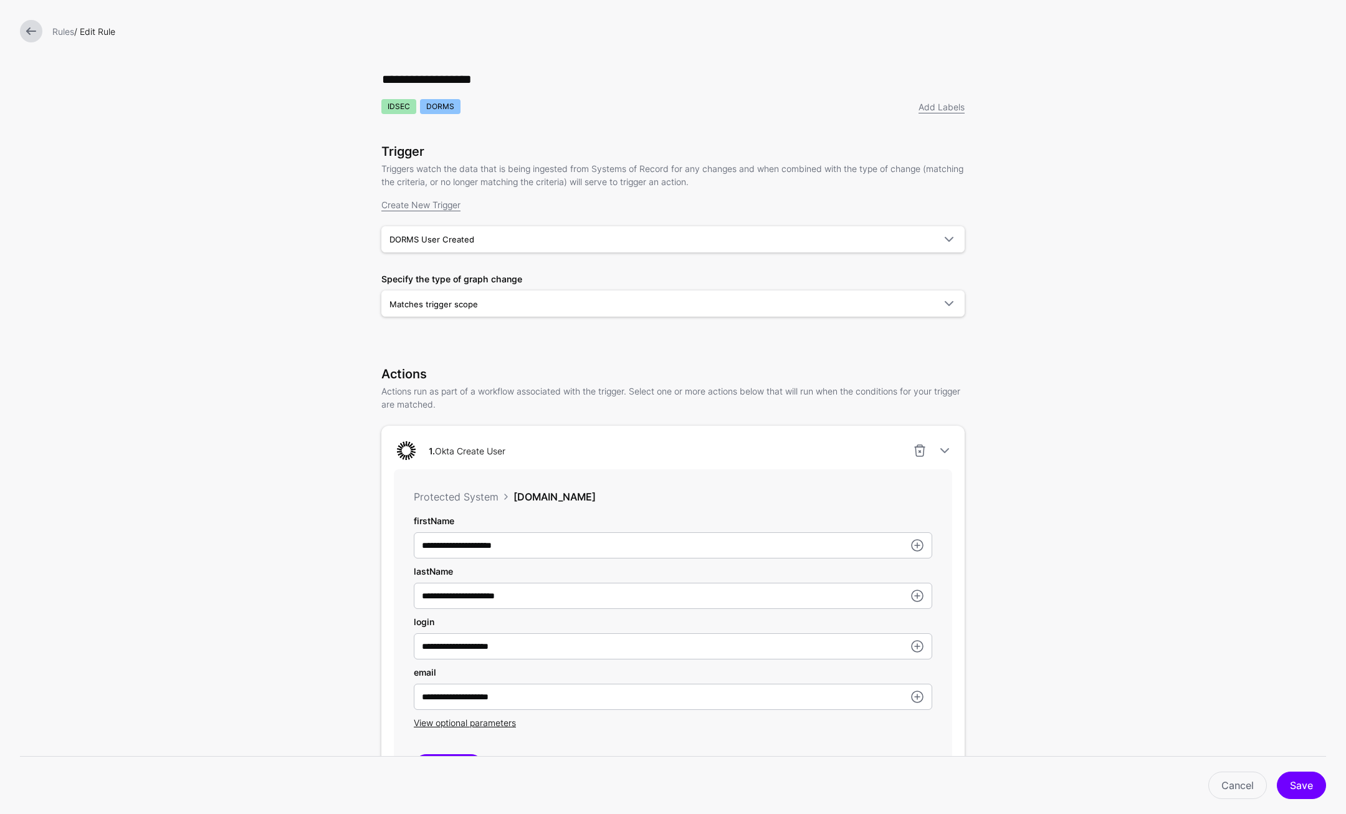
click at [34, 30] on link at bounding box center [31, 31] width 22 height 22
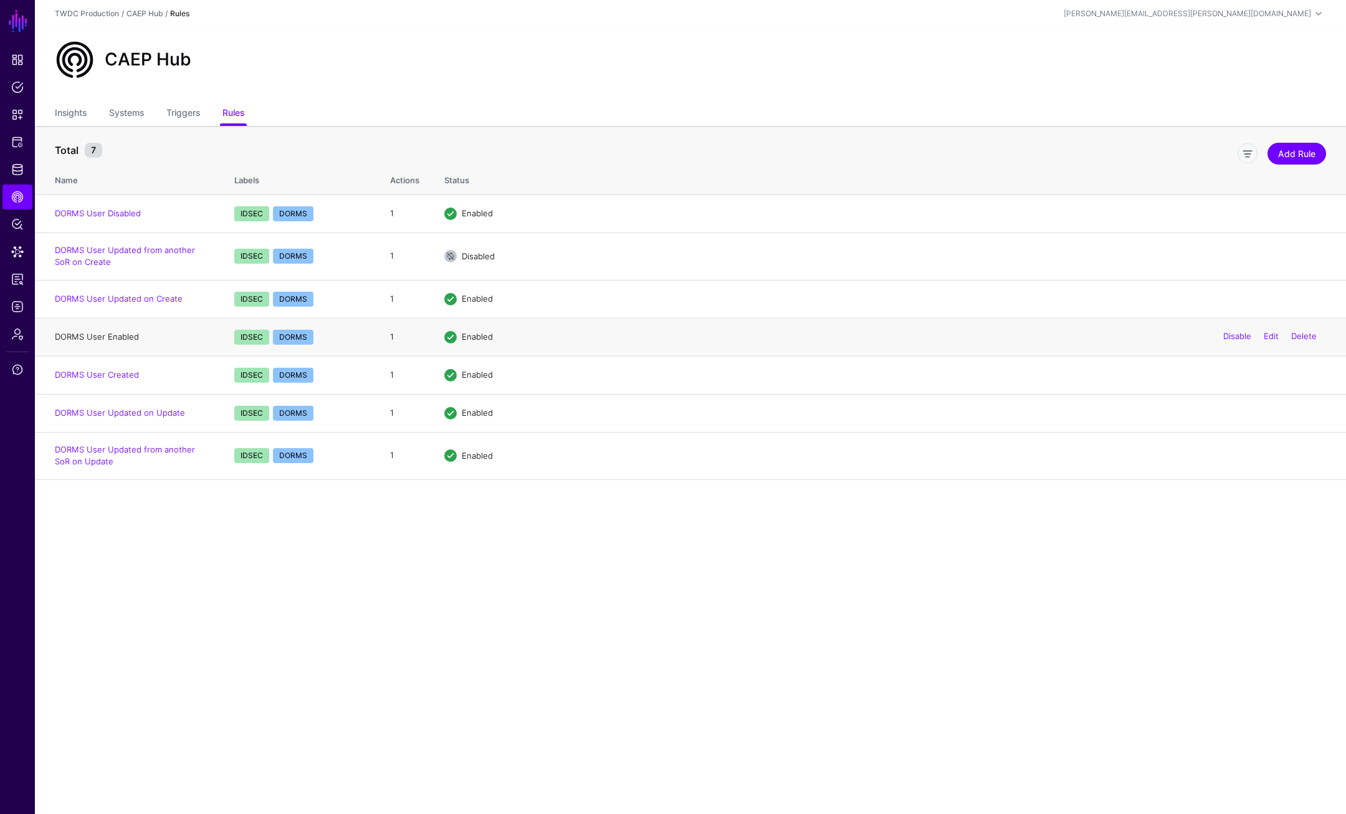
click at [115, 333] on link "DORMS User Enabled" at bounding box center [97, 336] width 84 height 10
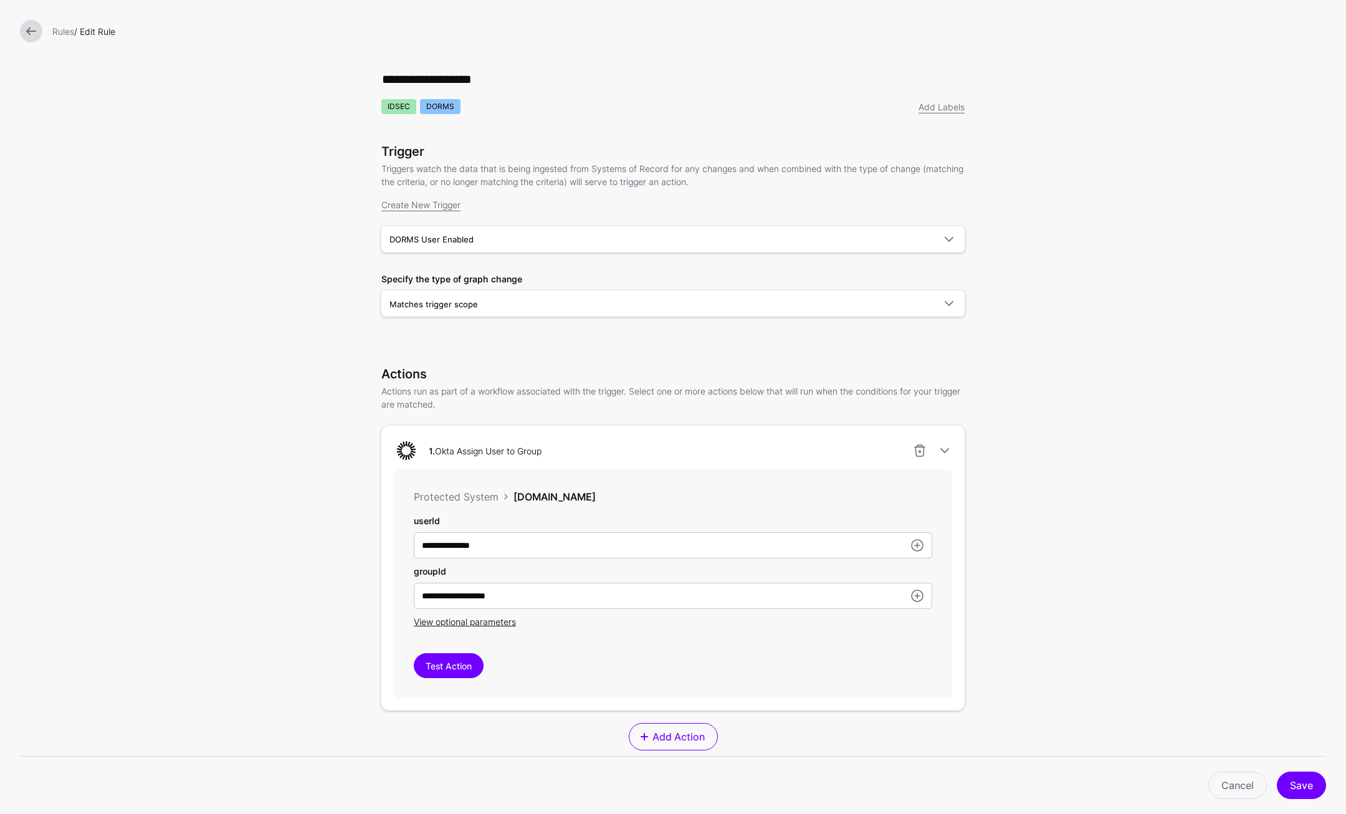
click at [26, 30] on link at bounding box center [31, 31] width 22 height 22
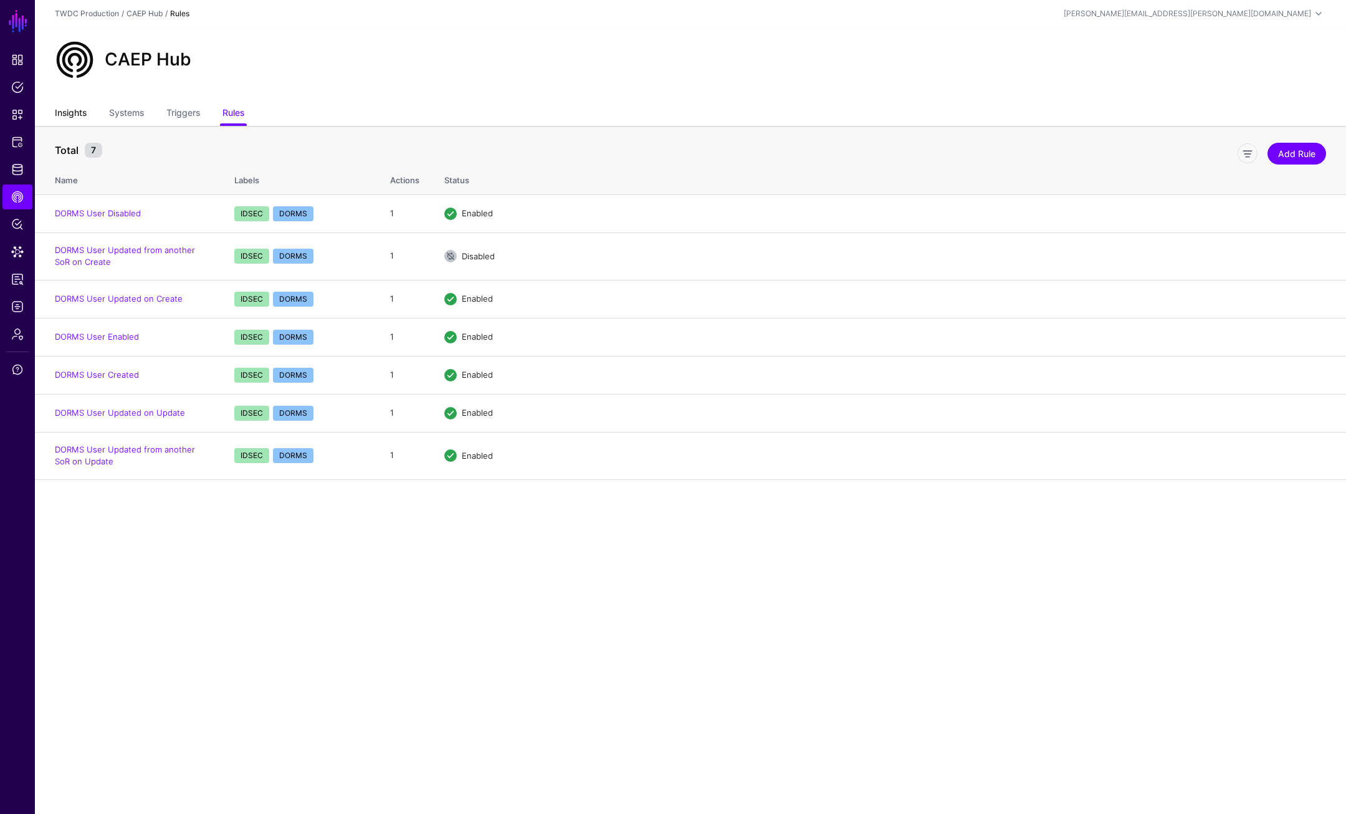
click at [67, 113] on link "Insights" at bounding box center [71, 114] width 32 height 24
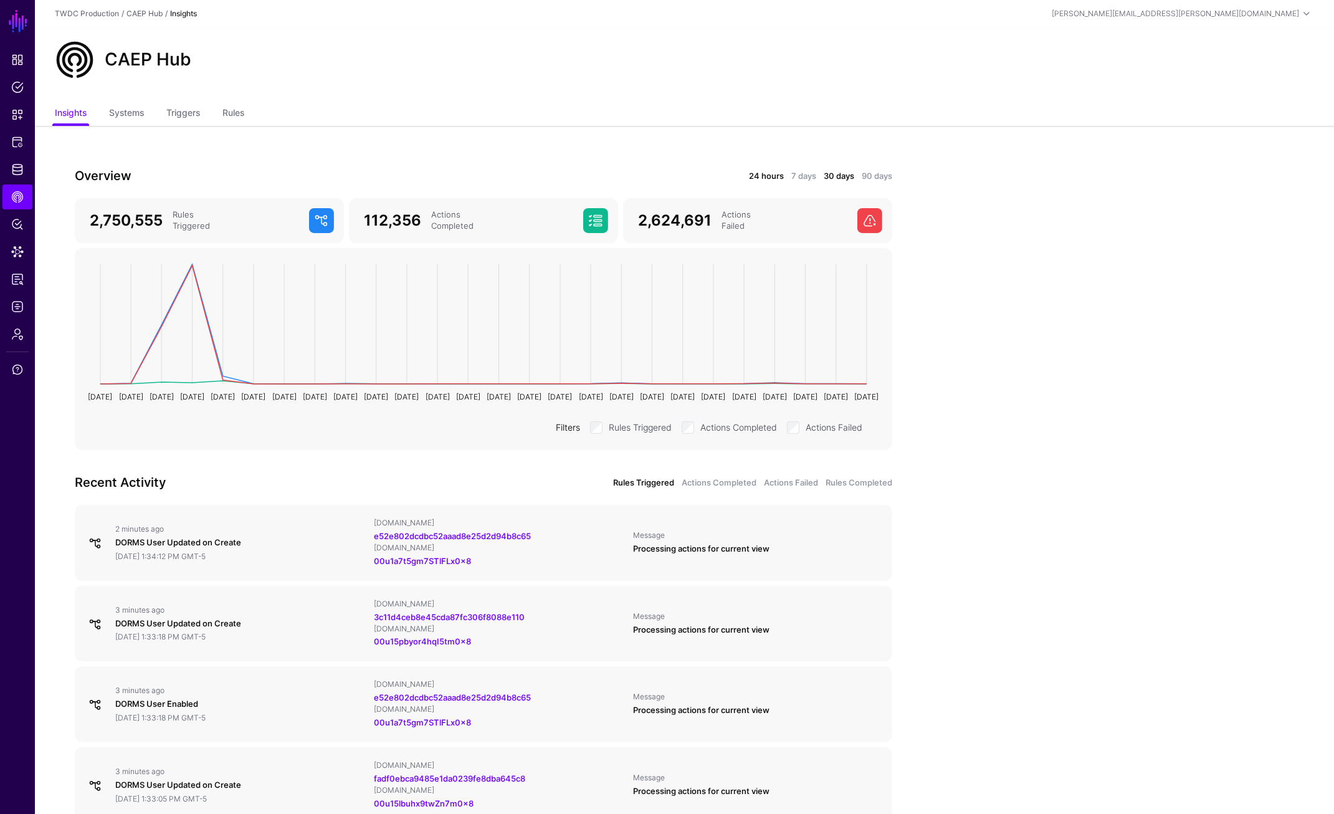
click at [769, 177] on link "24 hours" at bounding box center [766, 176] width 35 height 12
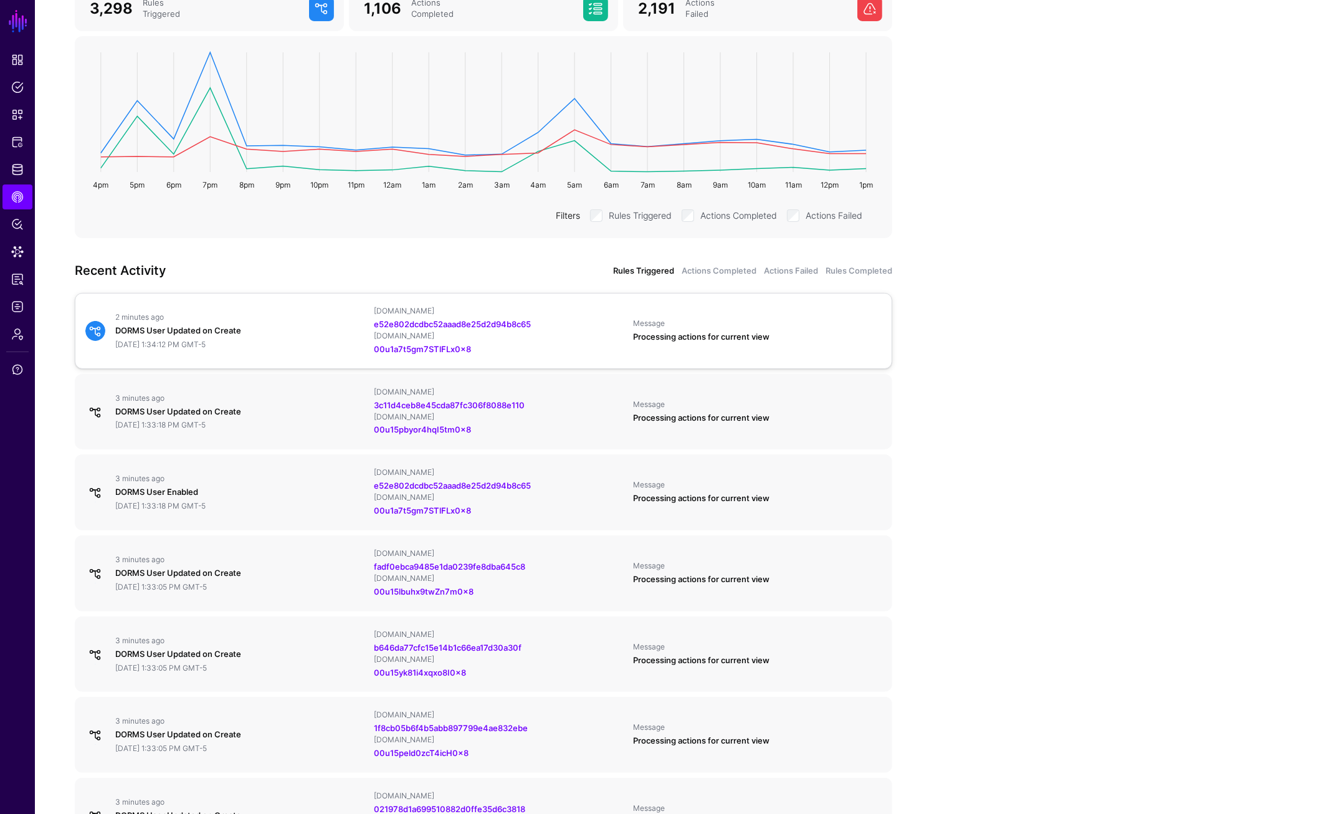
scroll to position [216, 0]
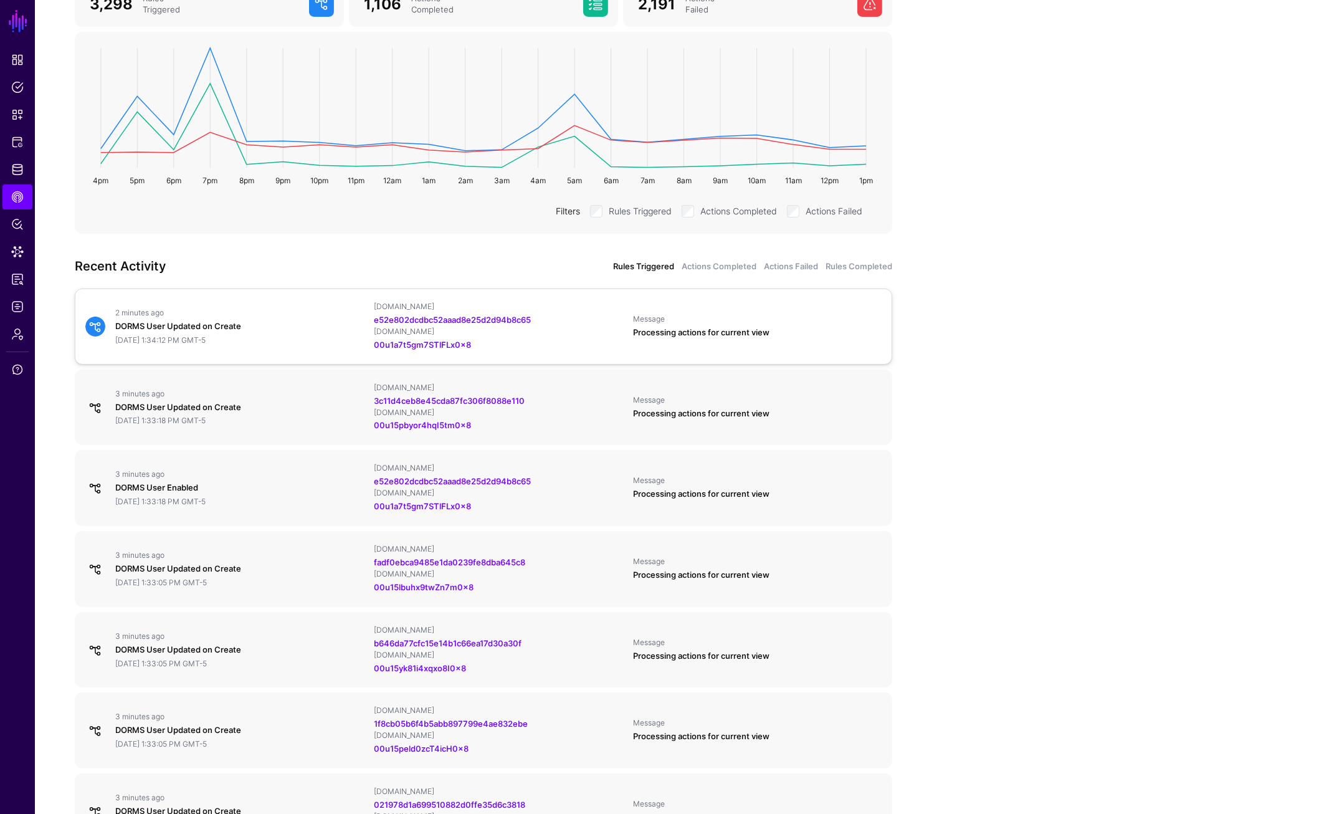
click at [265, 346] on div "2 minutes ago DORMS User Updated on Create September 5, 2025 at 1:34:12 PM GMT-…" at bounding box center [483, 327] width 806 height 50
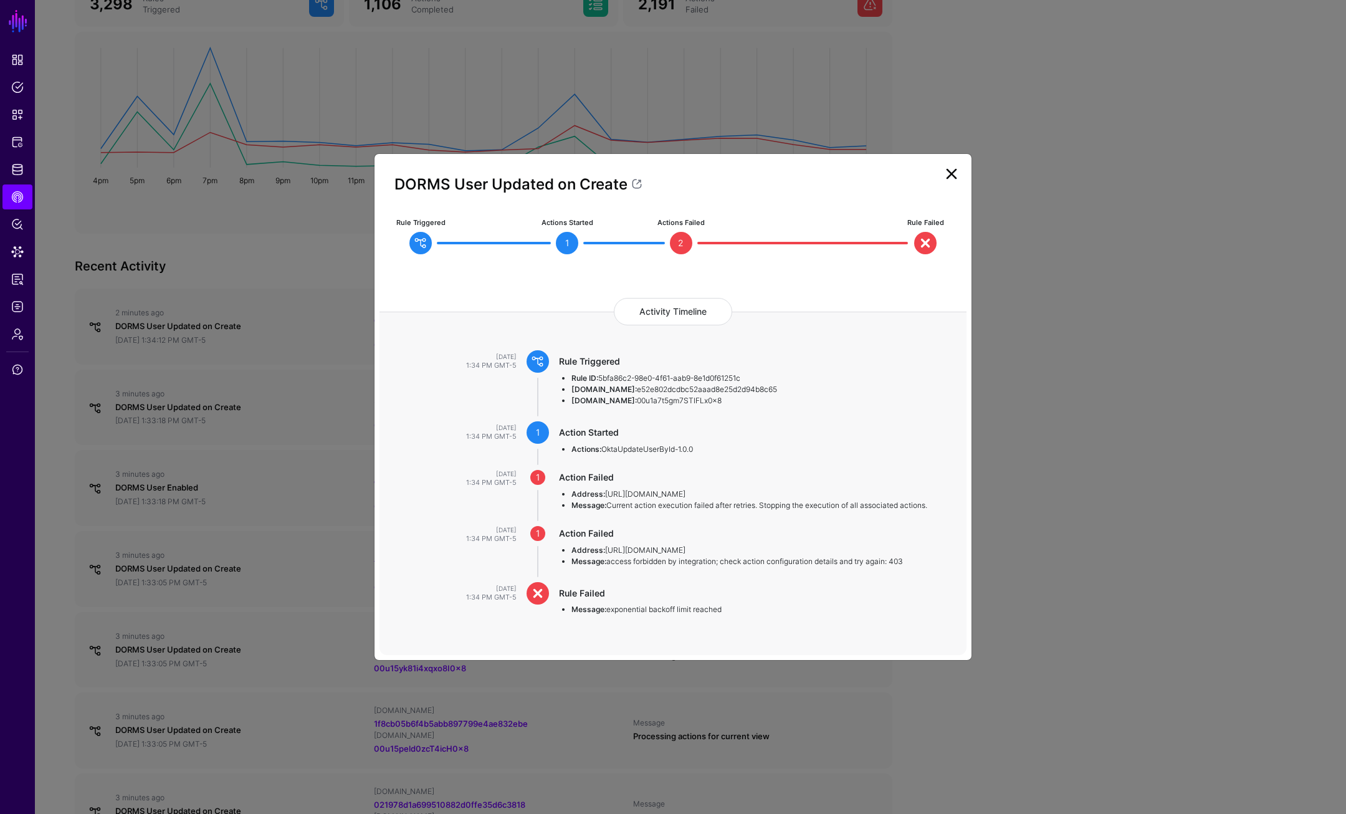
click at [955, 169] on link at bounding box center [951, 174] width 20 height 20
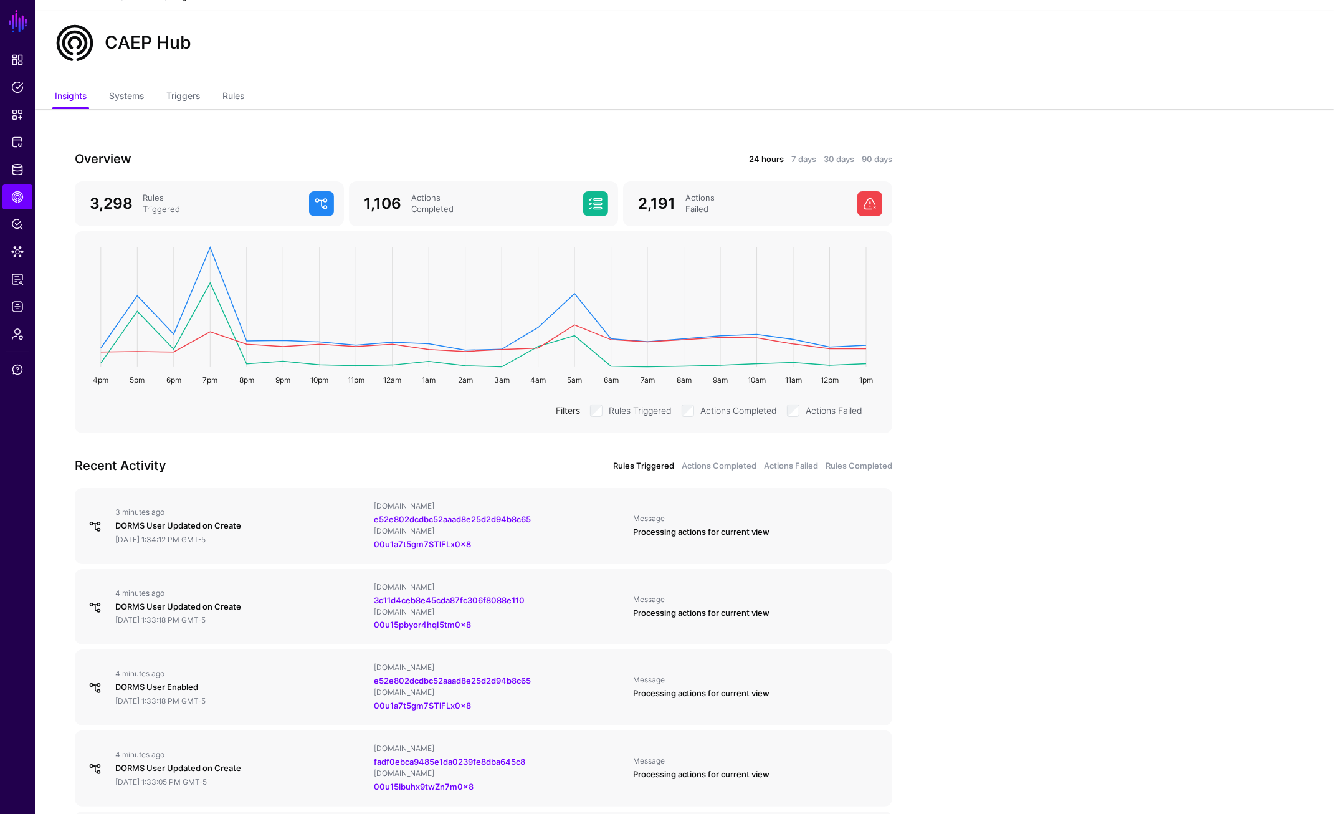
scroll to position [0, 0]
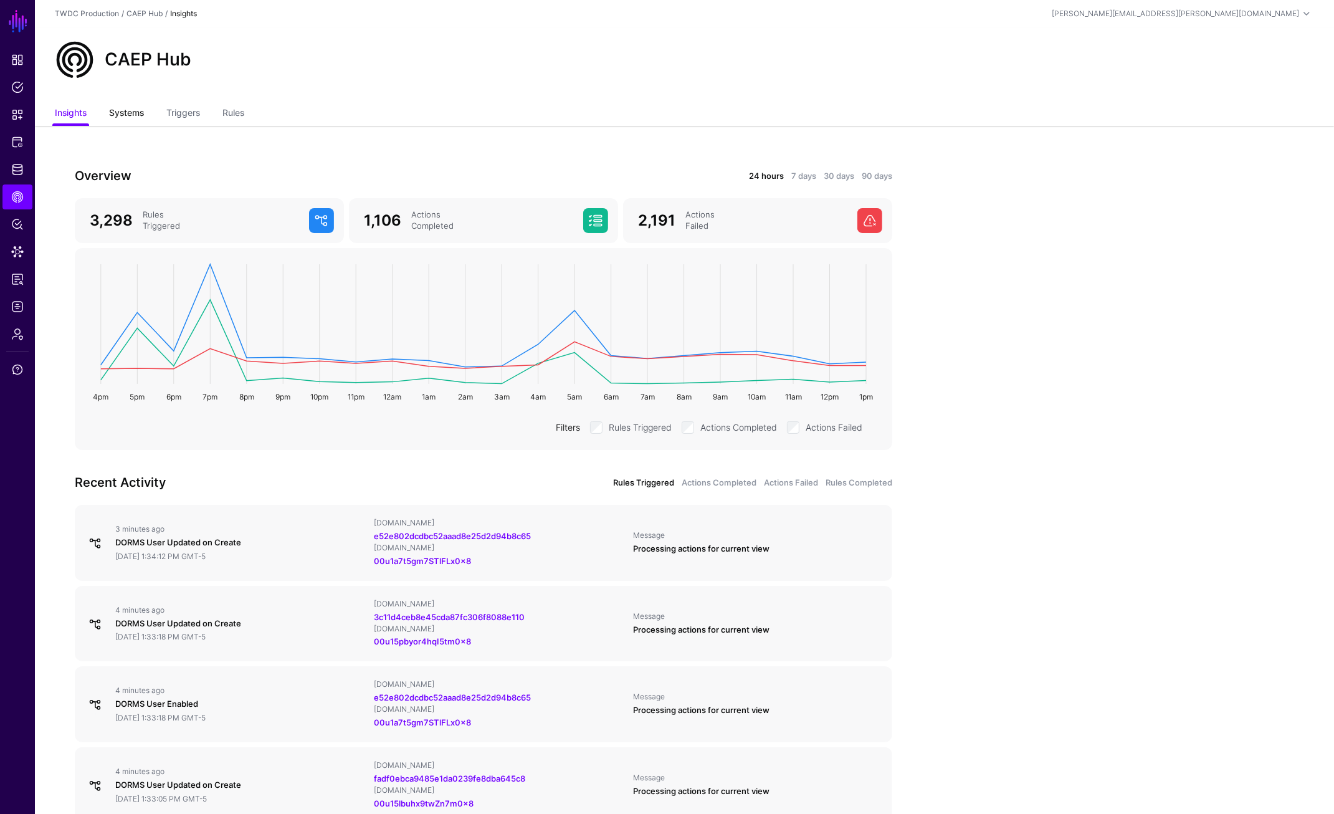
click at [137, 115] on link "Systems" at bounding box center [126, 114] width 35 height 24
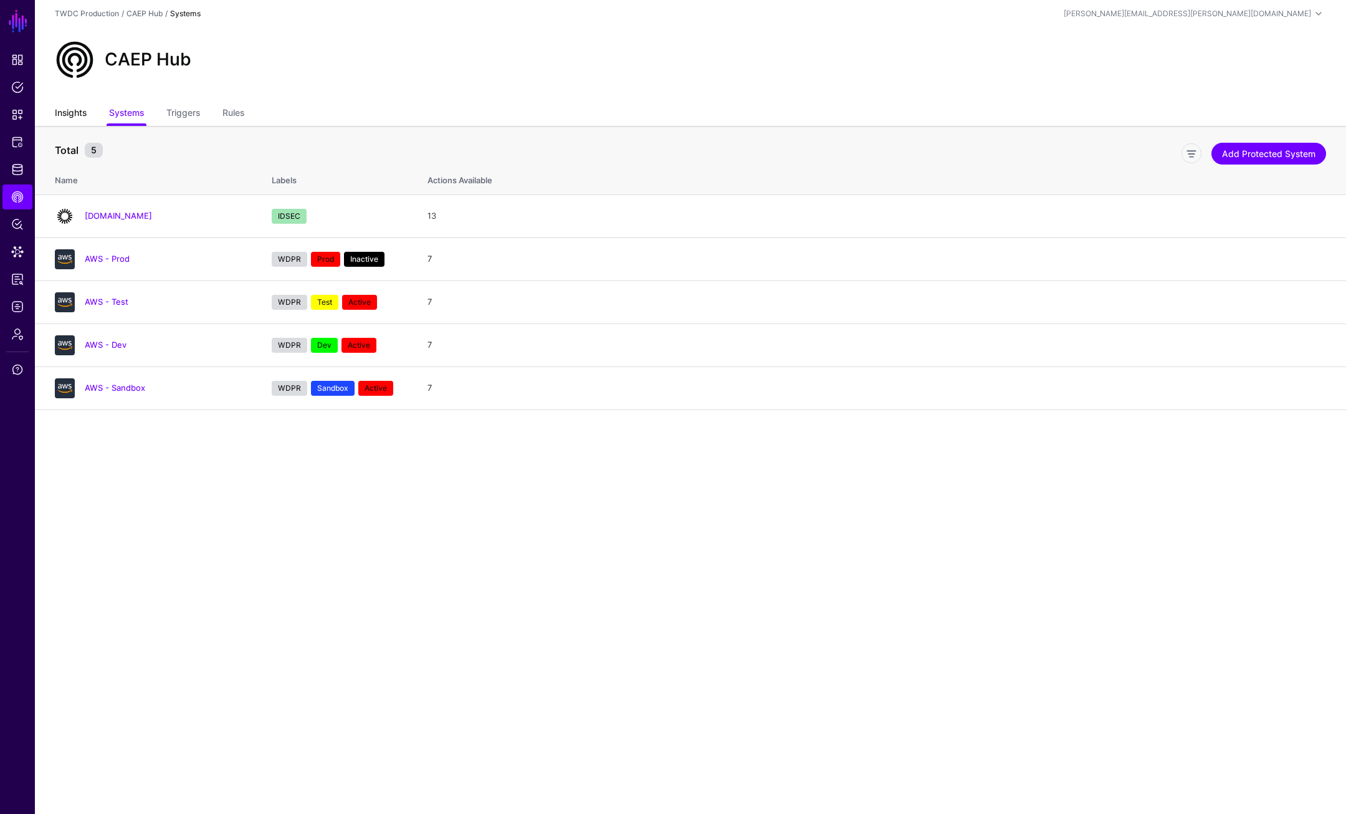
click at [65, 112] on link "Insights" at bounding box center [71, 114] width 32 height 24
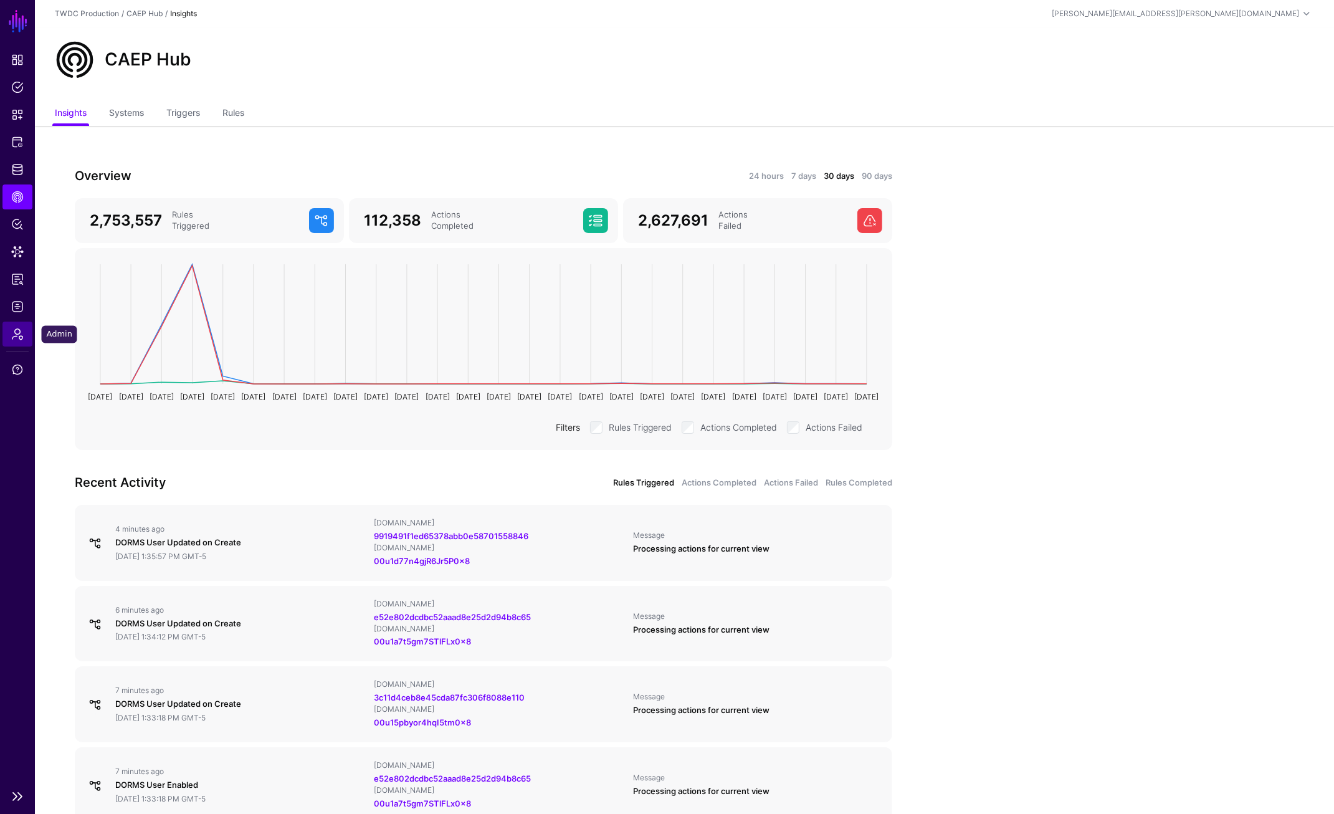
click at [20, 341] on link "Admin" at bounding box center [17, 333] width 30 height 25
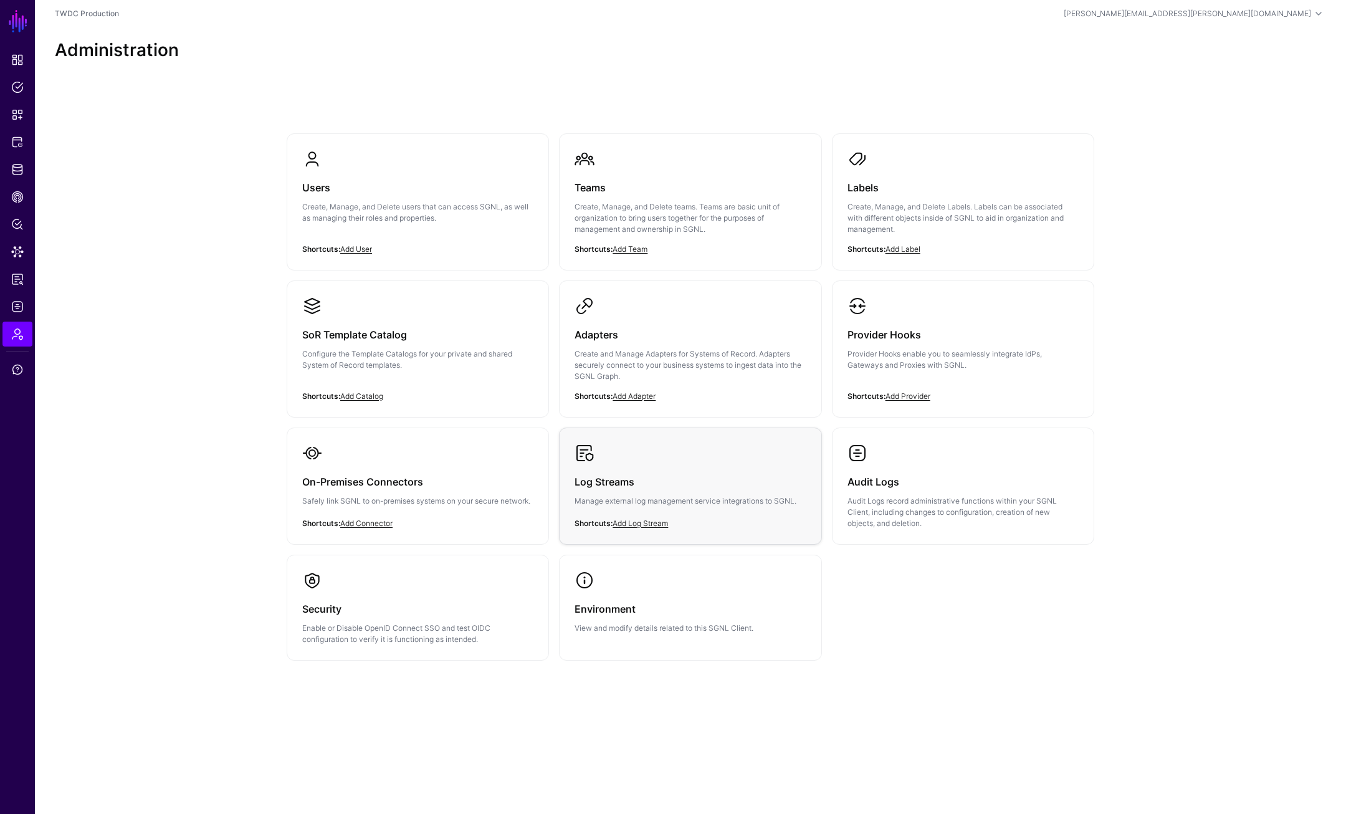
click at [662, 497] on p "Manage external log management service integrations to SGNL." at bounding box center [689, 500] width 231 height 11
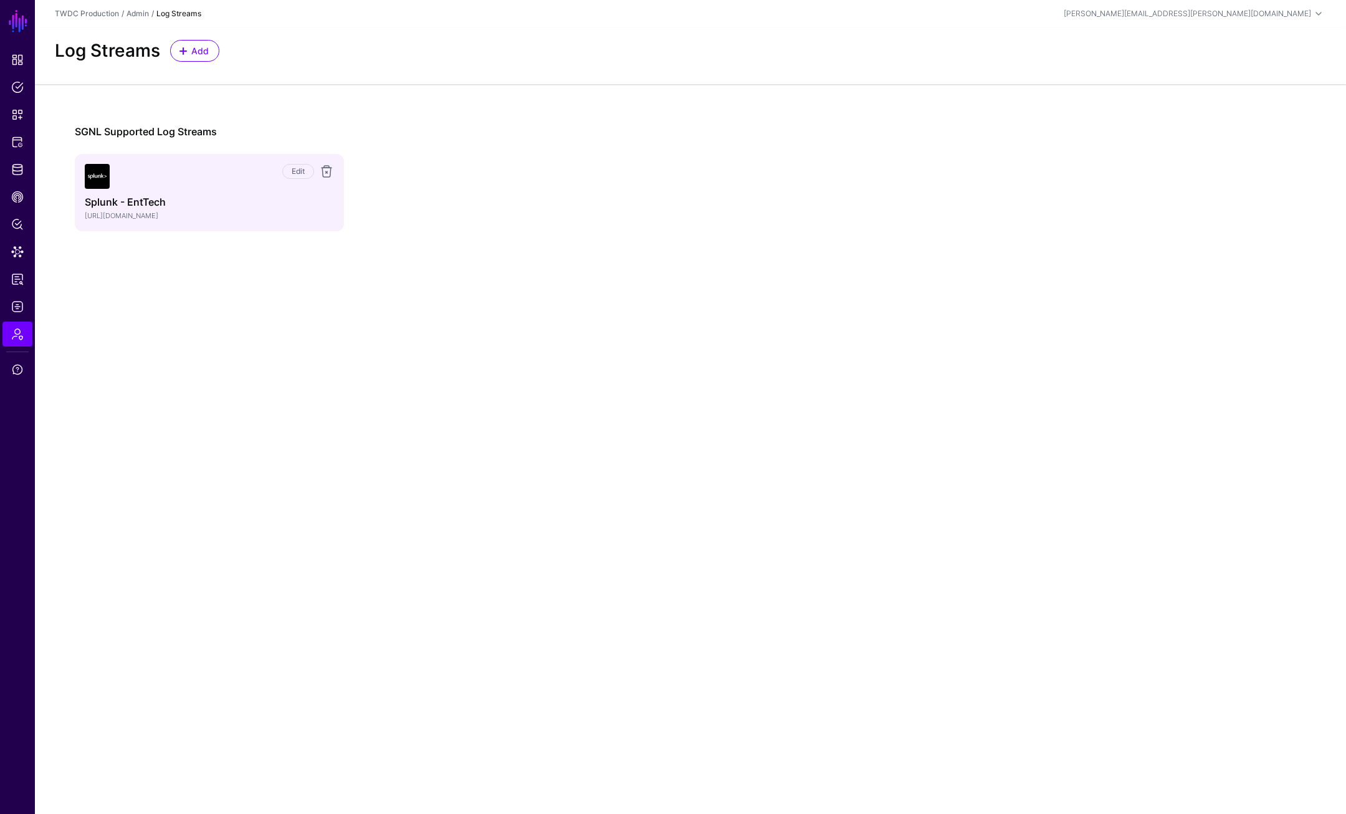
click at [188, 194] on div "Edit Splunk - EntTech https://hec-idx-us-east-1.splunk.disney.com:443" at bounding box center [209, 192] width 249 height 57
click at [293, 171] on link "Edit" at bounding box center [298, 171] width 32 height 15
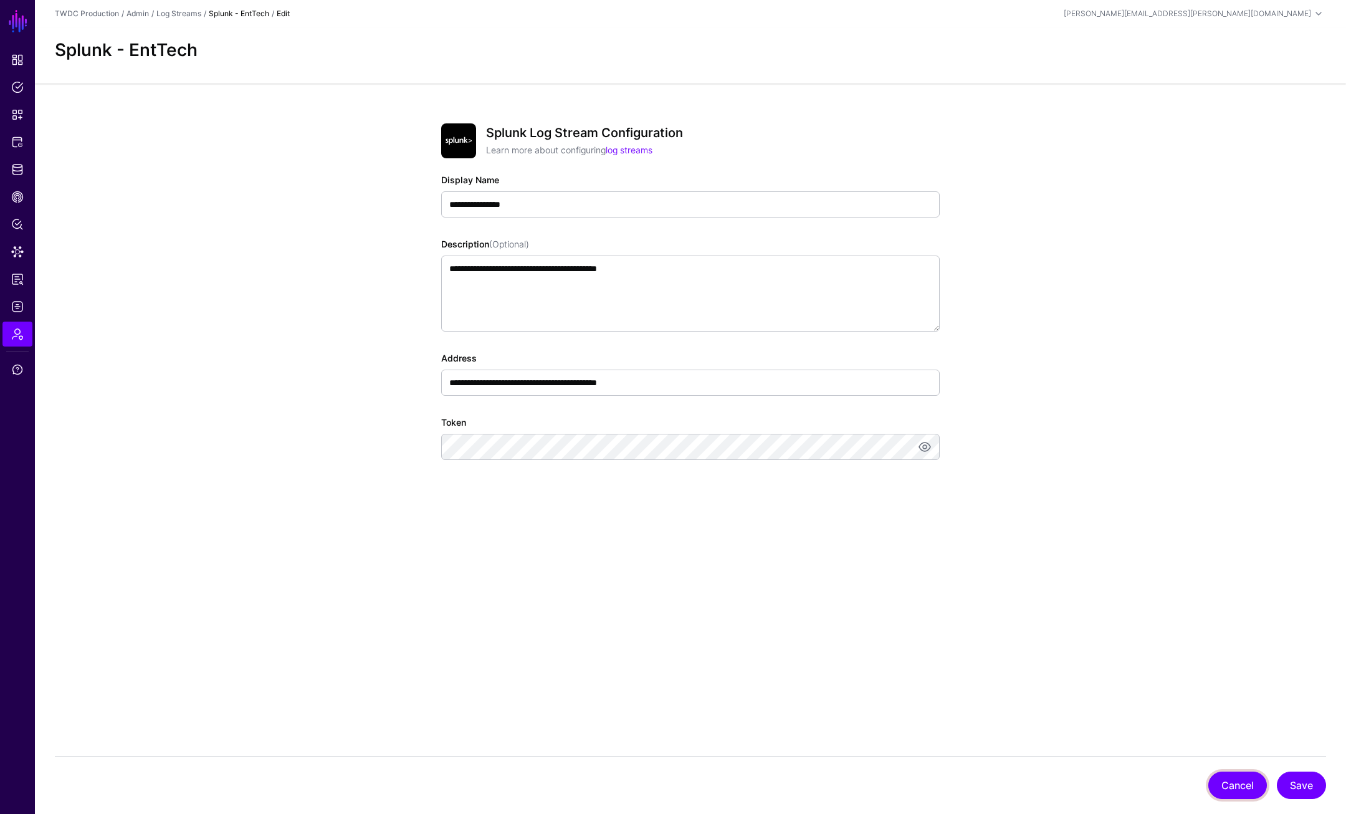
click at [1196, 605] on button "Cancel" at bounding box center [1237, 784] width 59 height 27
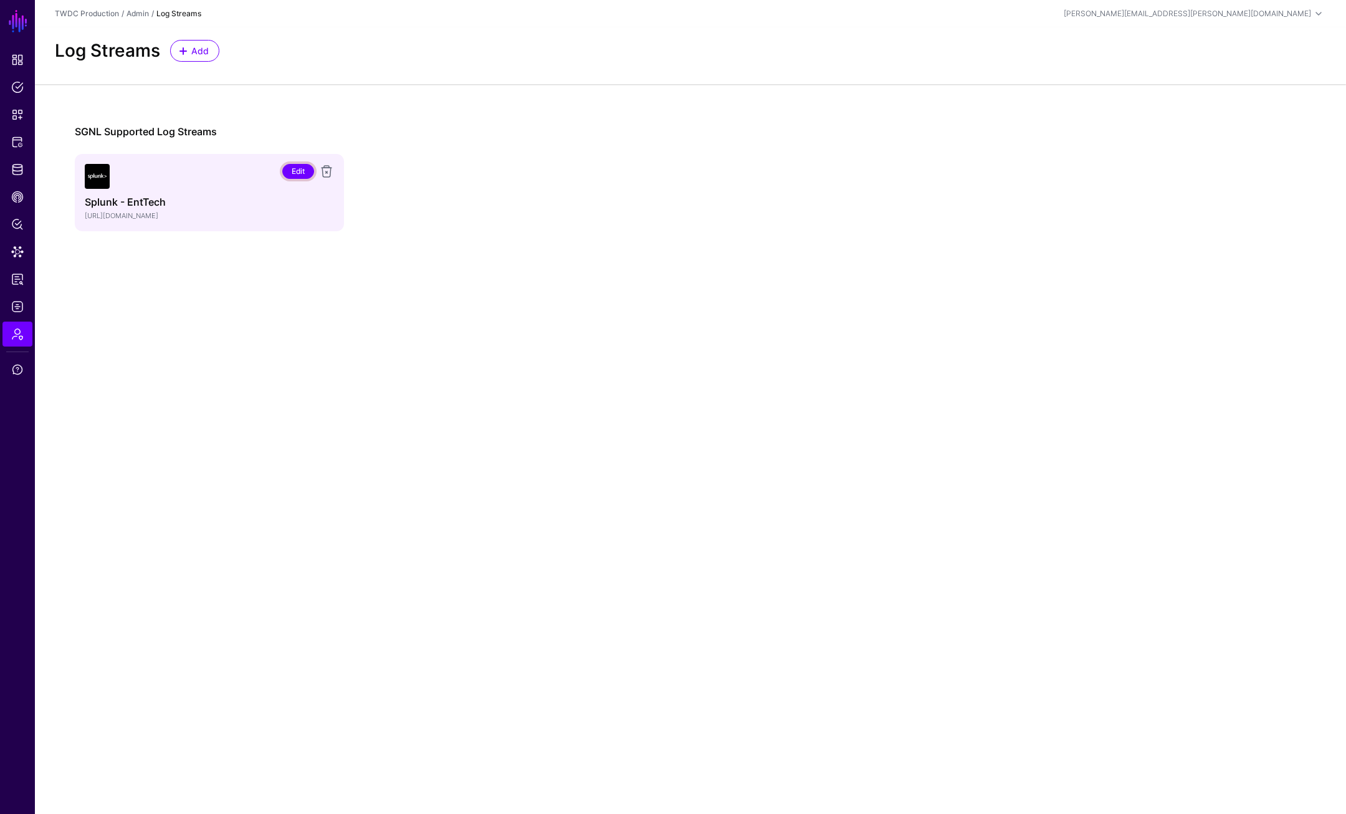
click at [293, 169] on link "Edit" at bounding box center [298, 171] width 32 height 15
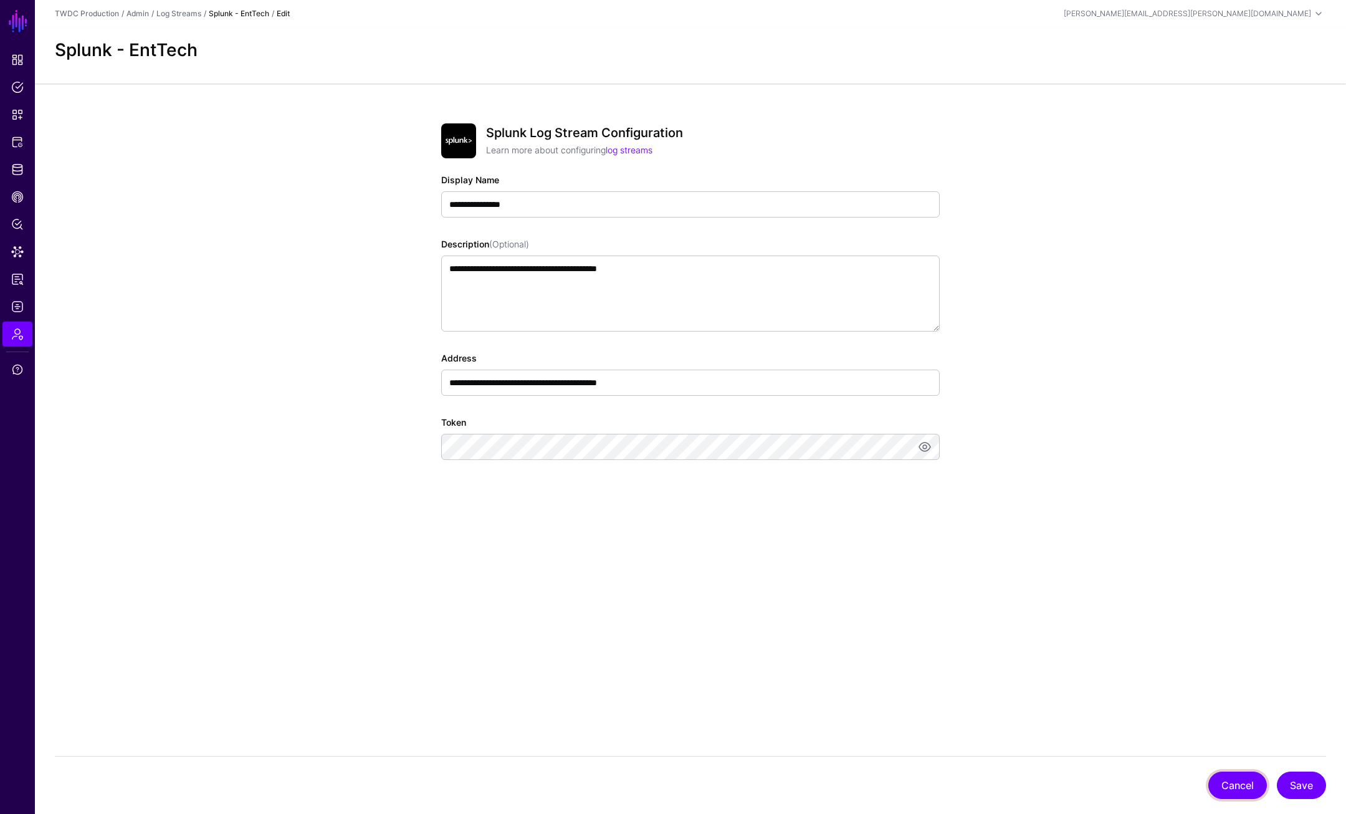
click at [1196, 605] on button "Cancel" at bounding box center [1237, 784] width 59 height 27
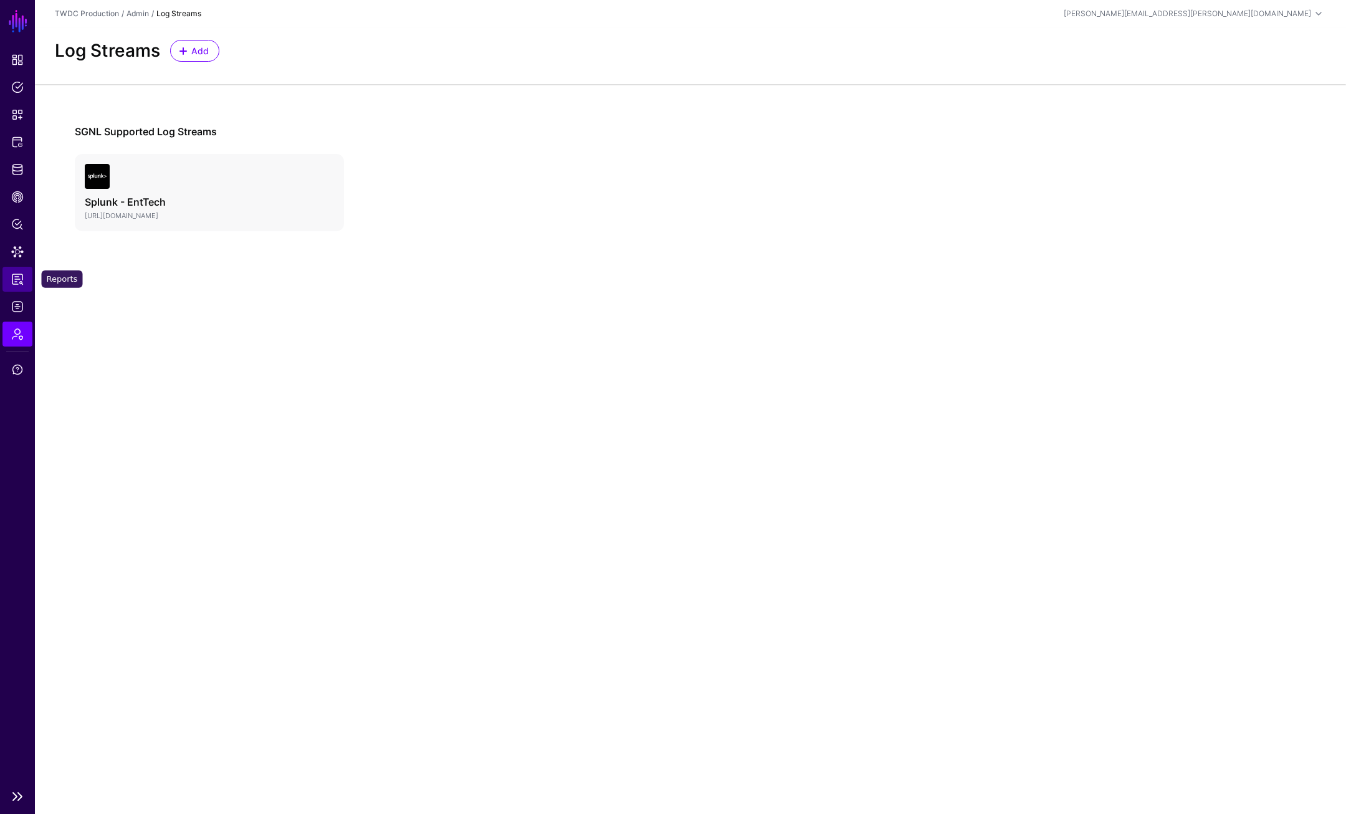
click at [15, 279] on span "Reports" at bounding box center [17, 279] width 12 height 12
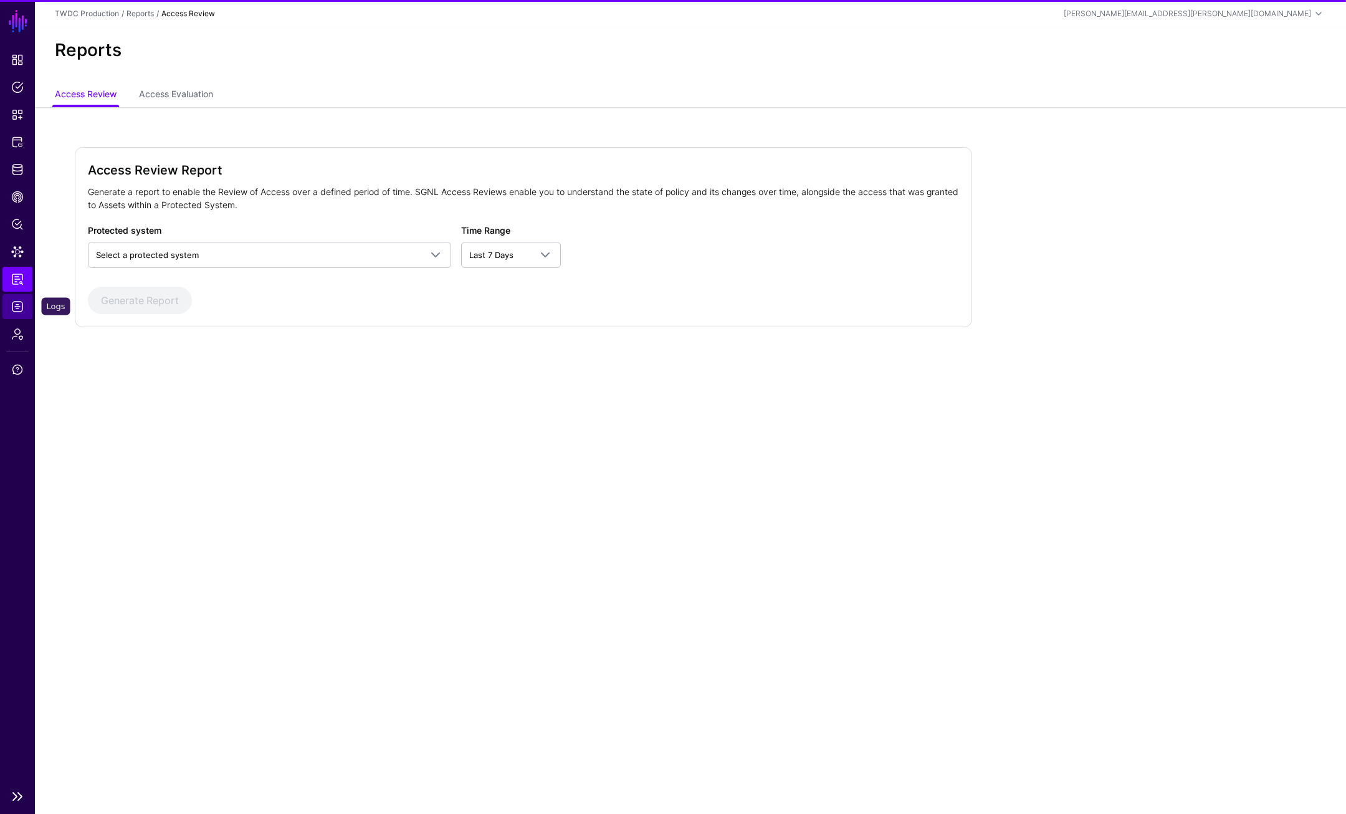
click at [19, 311] on span "Logs" at bounding box center [17, 306] width 12 height 12
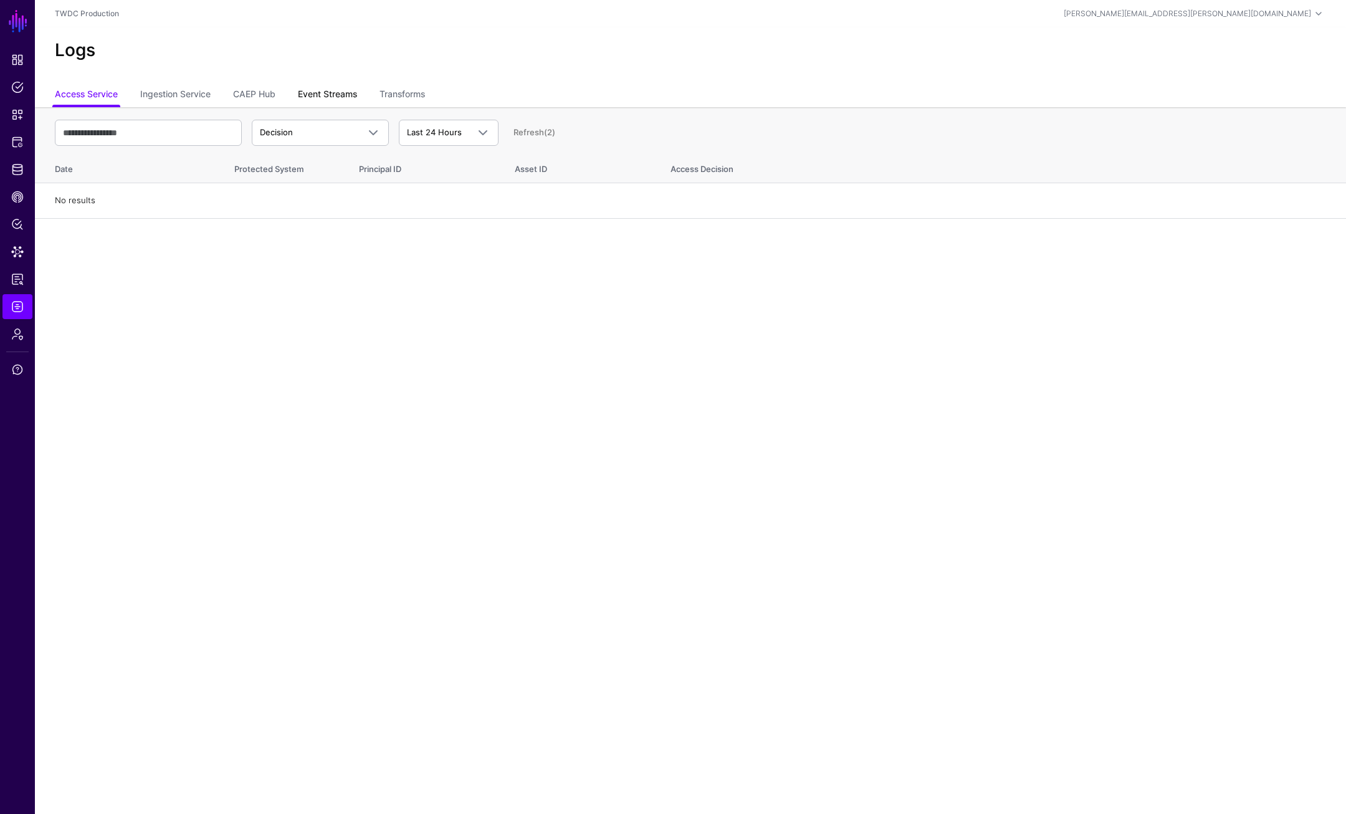
click at [315, 88] on link "Event Streams" at bounding box center [327, 95] width 59 height 24
click at [327, 138] on span "Event Received" at bounding box center [309, 132] width 98 height 12
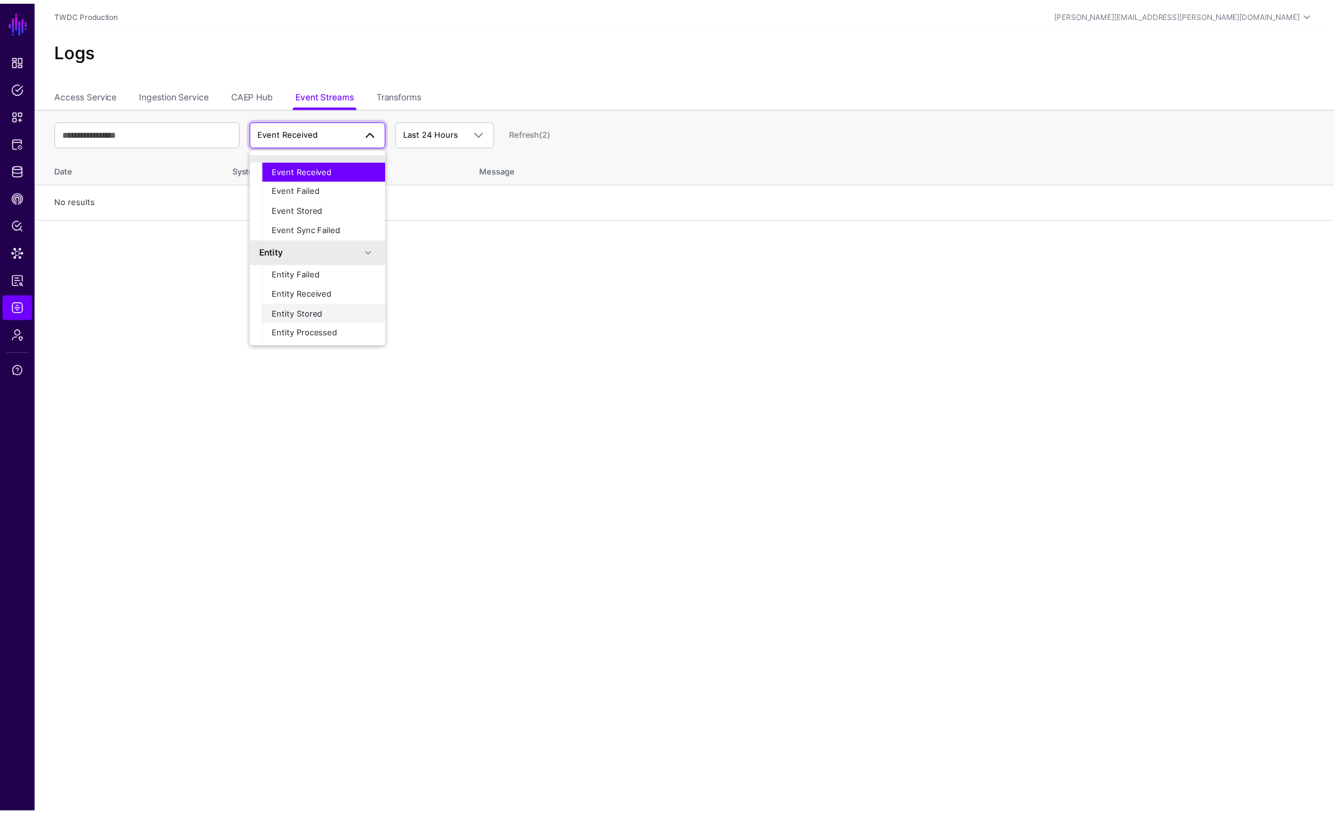
scroll to position [39, 0]
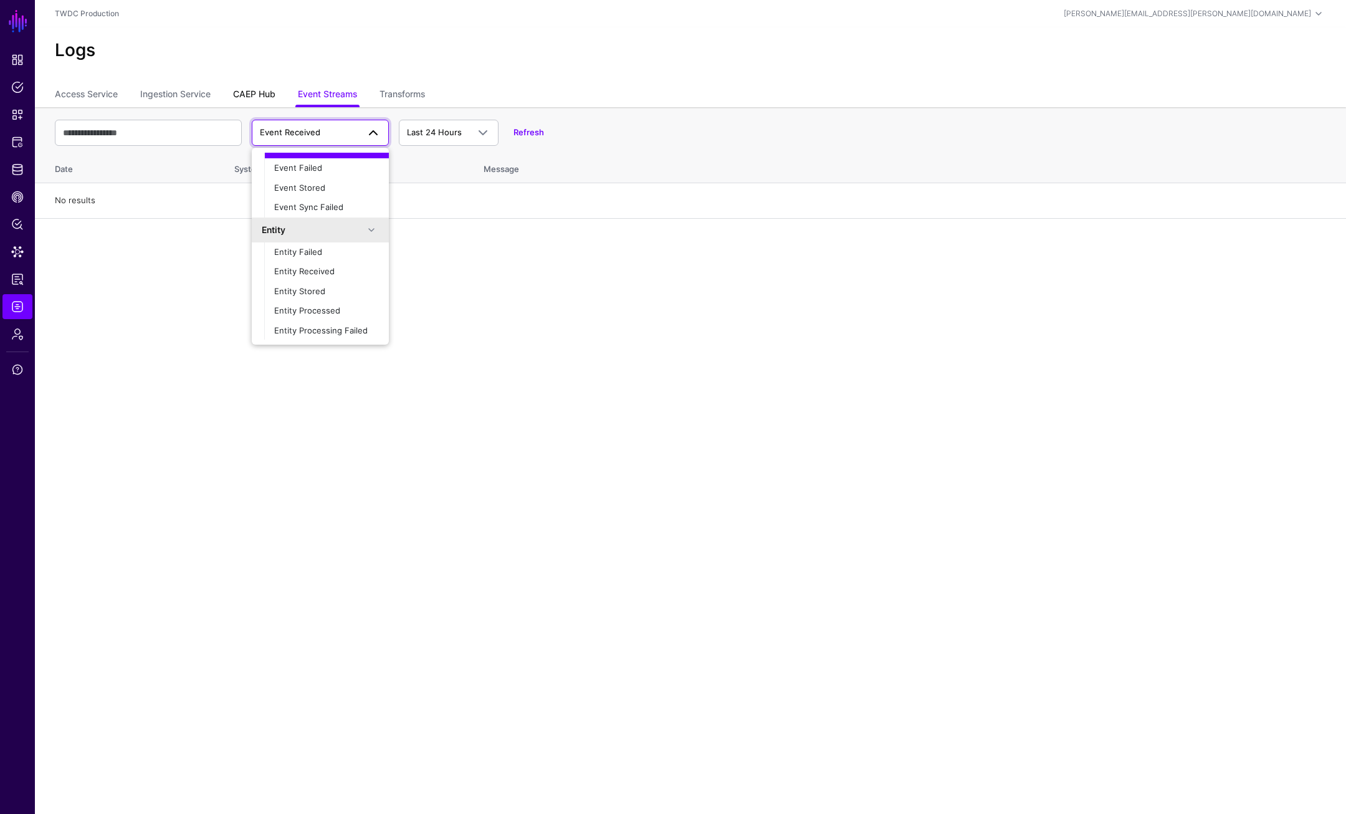
click at [247, 95] on link "CAEP Hub" at bounding box center [254, 95] width 42 height 24
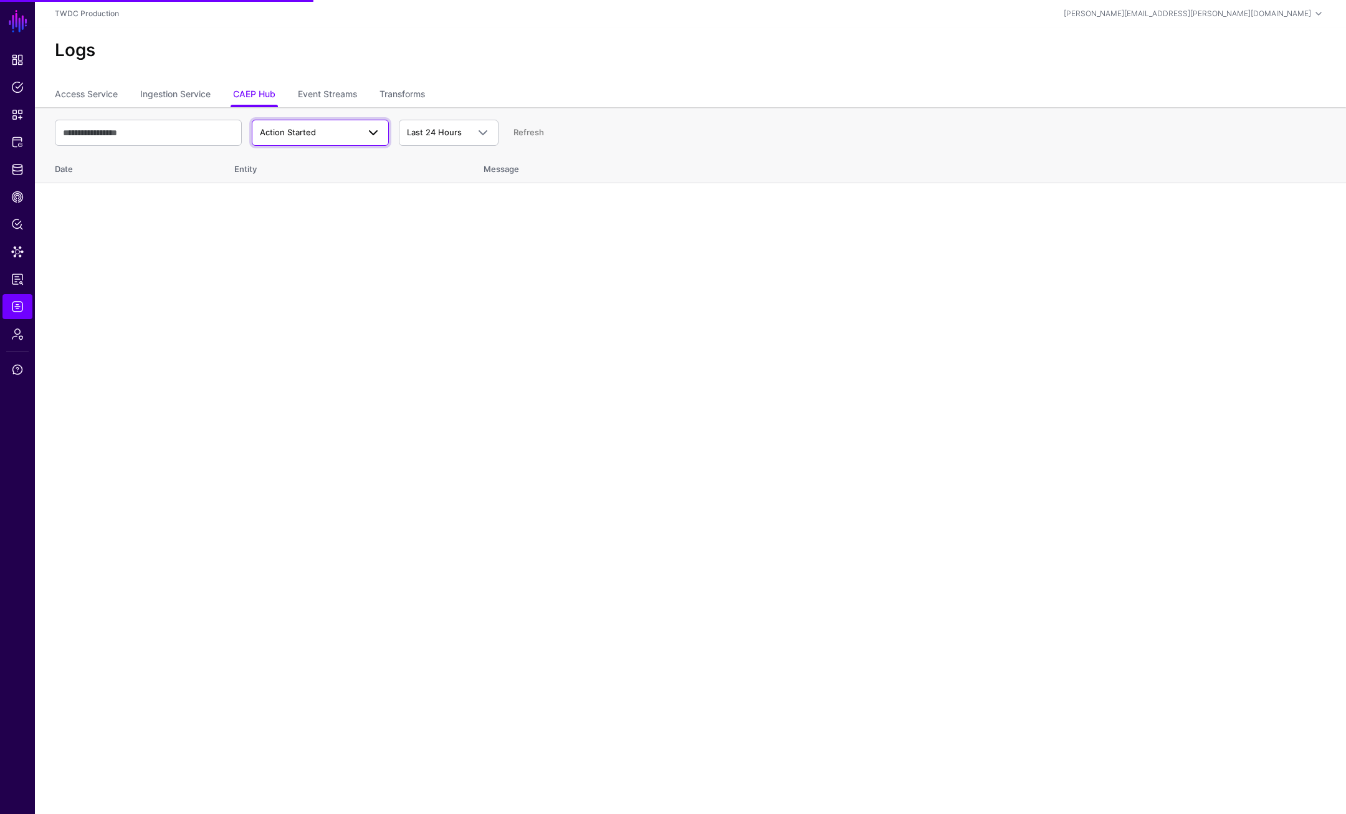
click at [308, 131] on span "Action Started" at bounding box center [288, 132] width 56 height 10
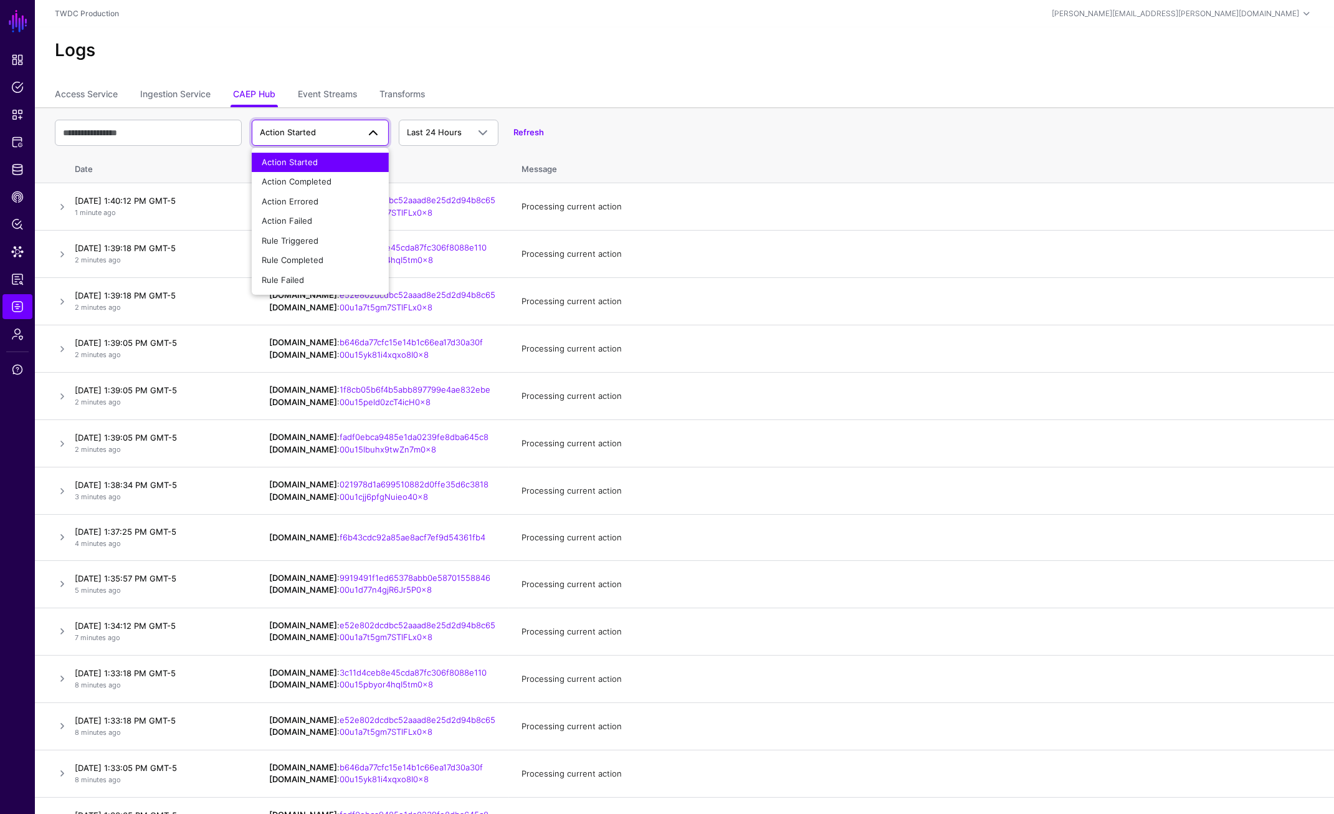
click at [721, 80] on div "Logs" at bounding box center [684, 55] width 1299 height 56
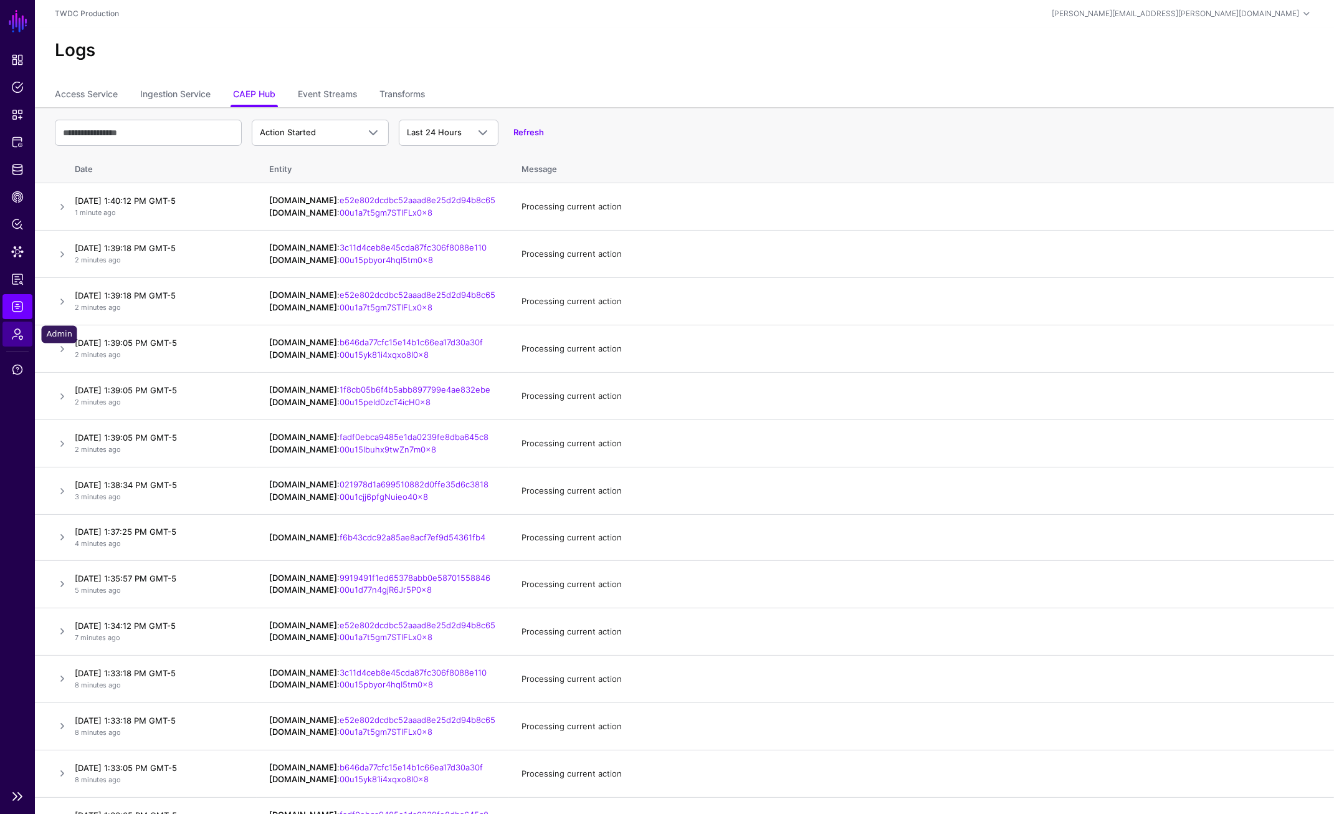
click at [13, 336] on span "Admin" at bounding box center [17, 334] width 12 height 12
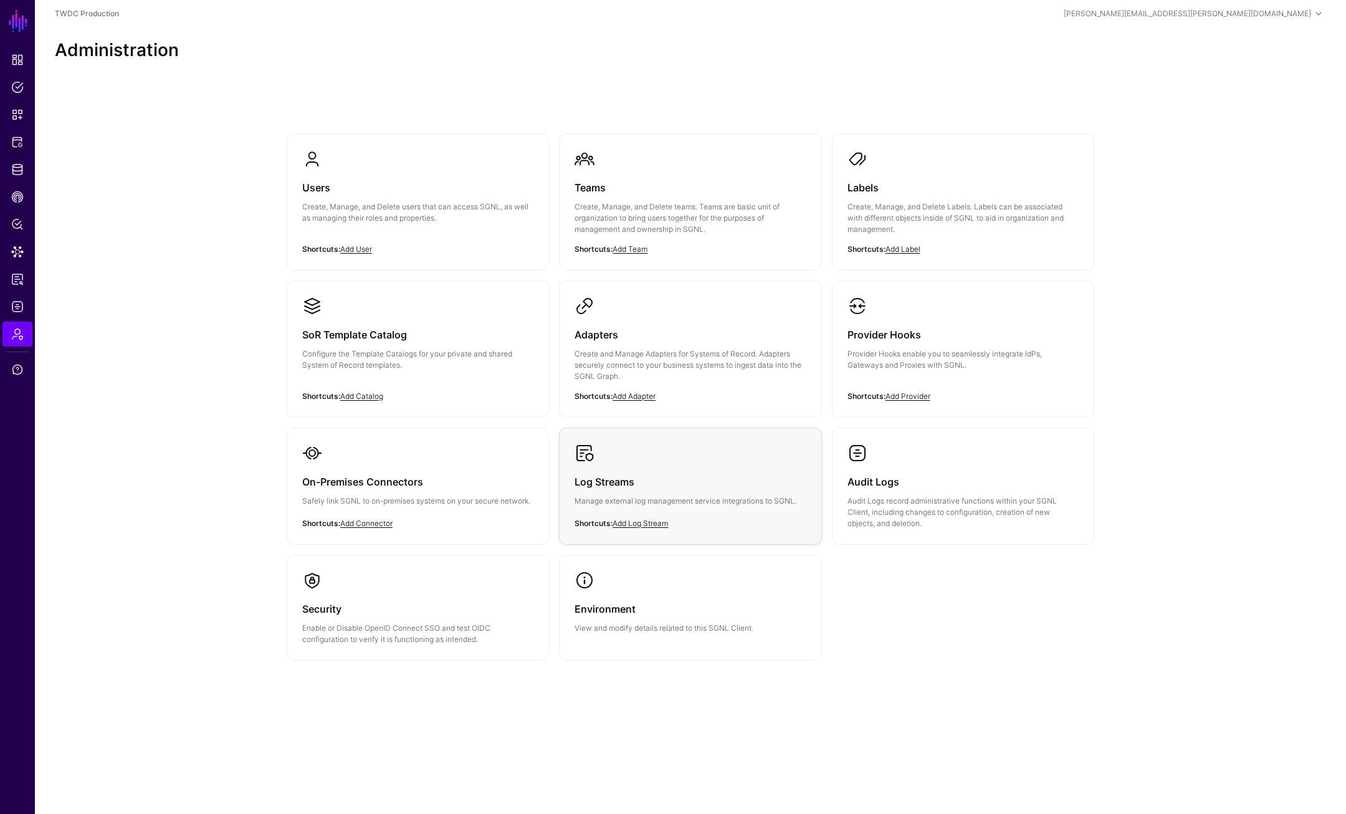
click at [634, 471] on div "Log Streams Manage external log management service integrations to SGNL." at bounding box center [689, 495] width 231 height 64
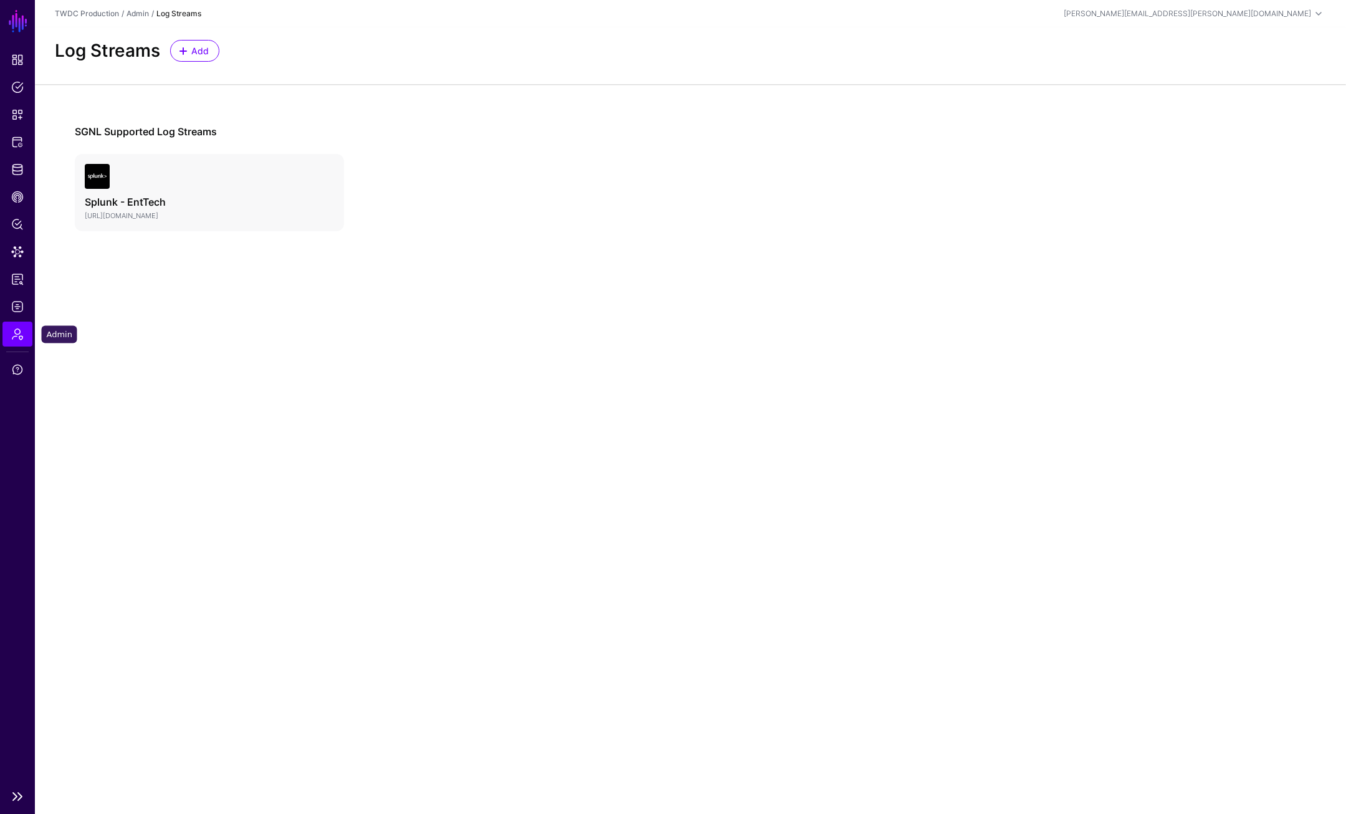
click at [24, 340] on link "Admin" at bounding box center [17, 333] width 30 height 25
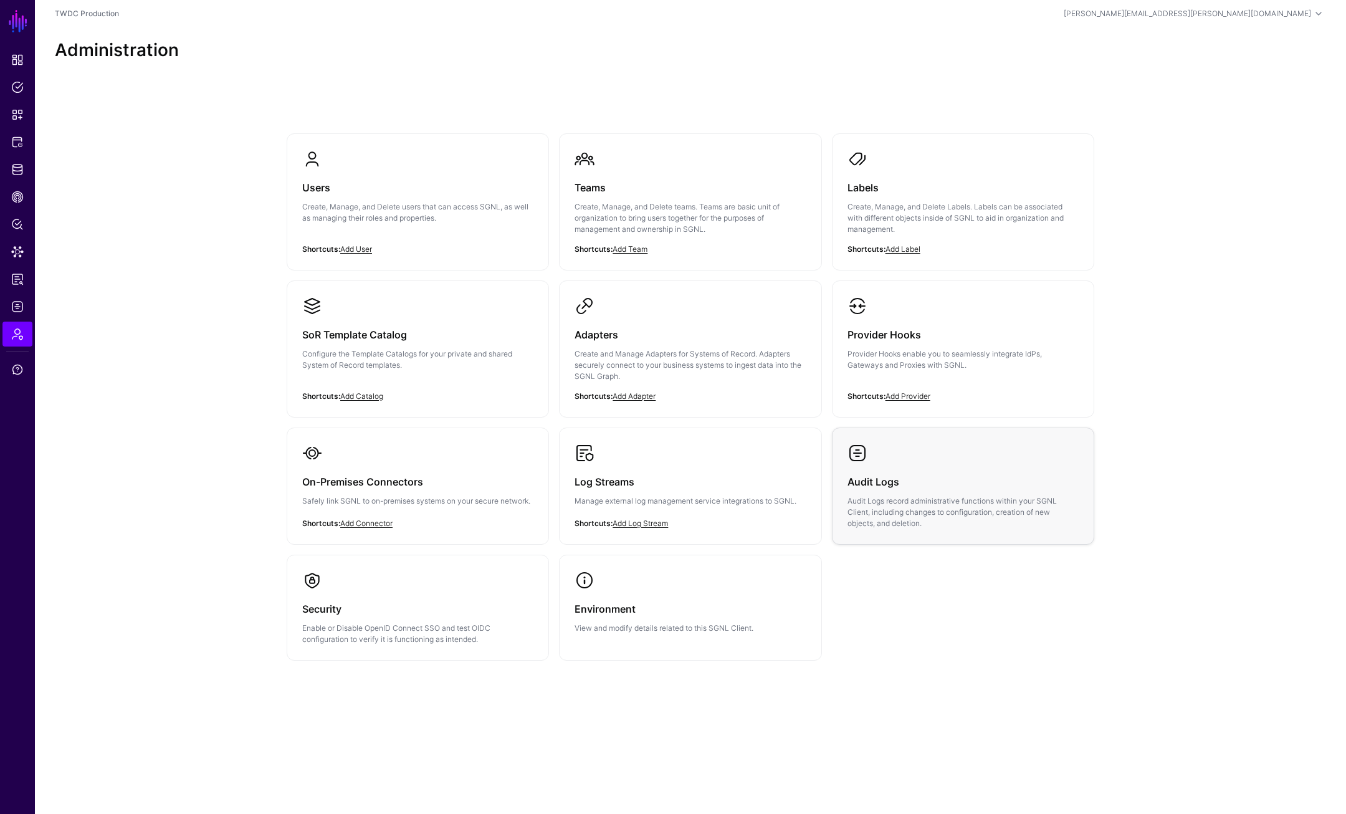
click at [1049, 542] on link "Audit Logs Audit Logs record administrative functions within your SGNL Client, …" at bounding box center [962, 486] width 261 height 116
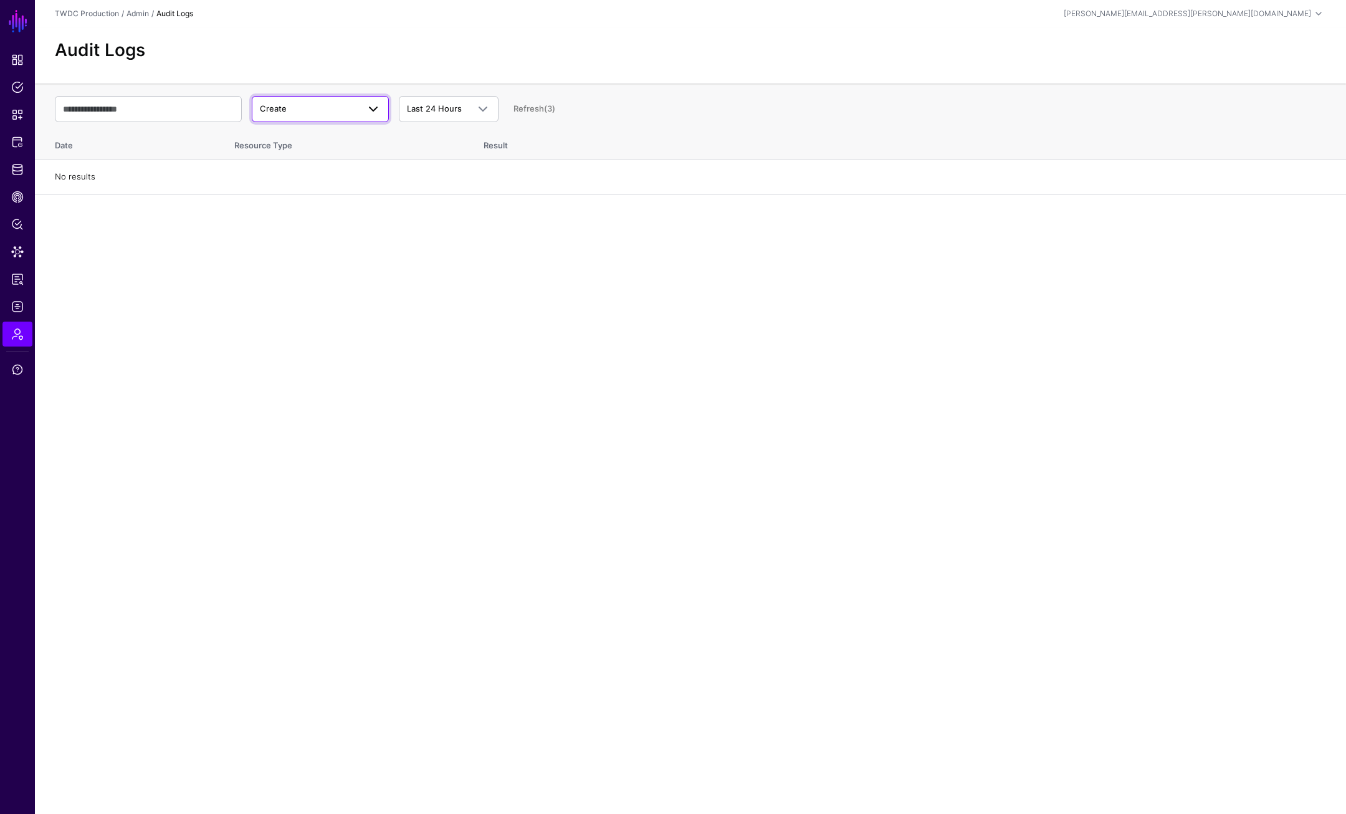
click at [293, 111] on span "Create" at bounding box center [309, 109] width 98 height 12
click at [297, 156] on div "Update" at bounding box center [320, 158] width 117 height 12
click at [469, 108] on span at bounding box center [479, 109] width 22 height 15
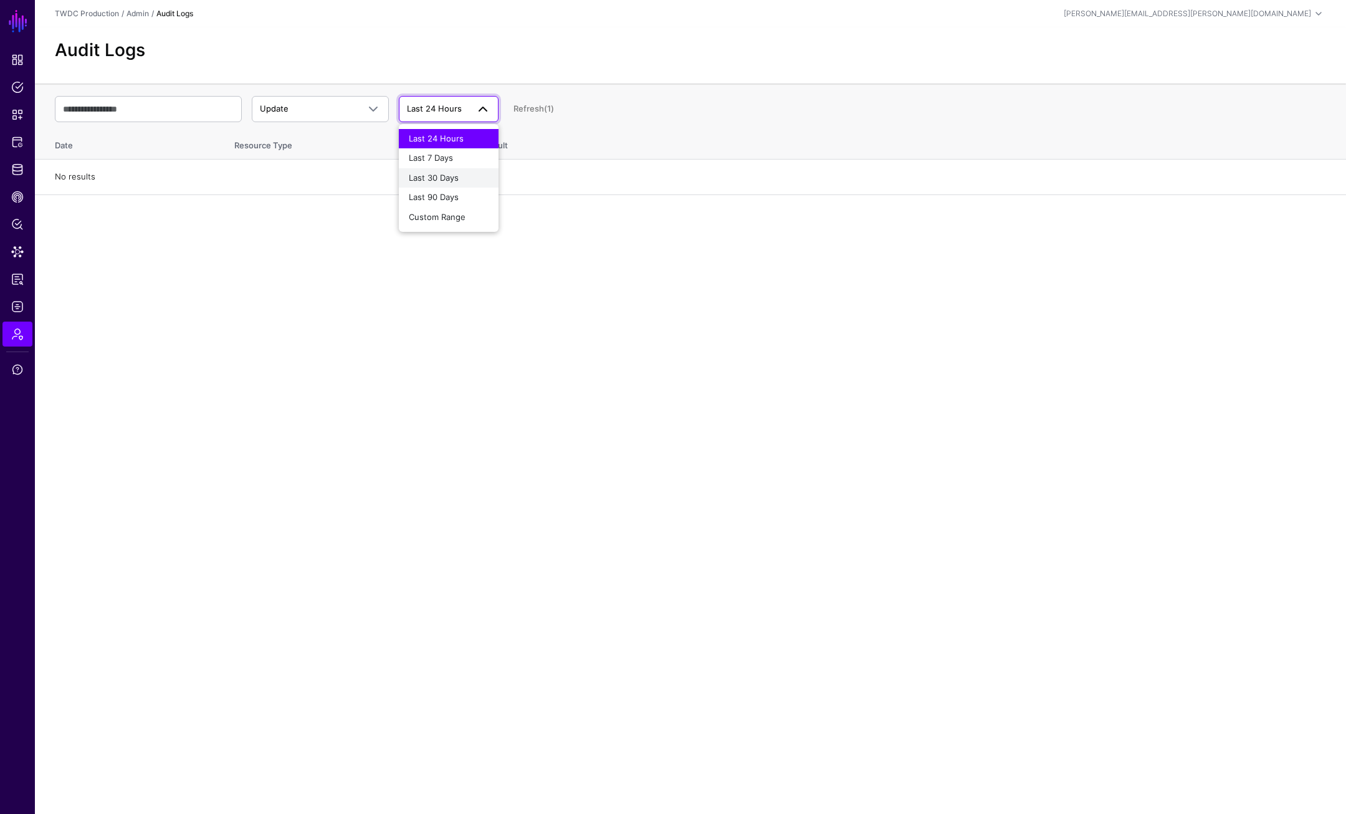
click at [457, 172] on div "Last 30 Days" at bounding box center [449, 178] width 80 height 12
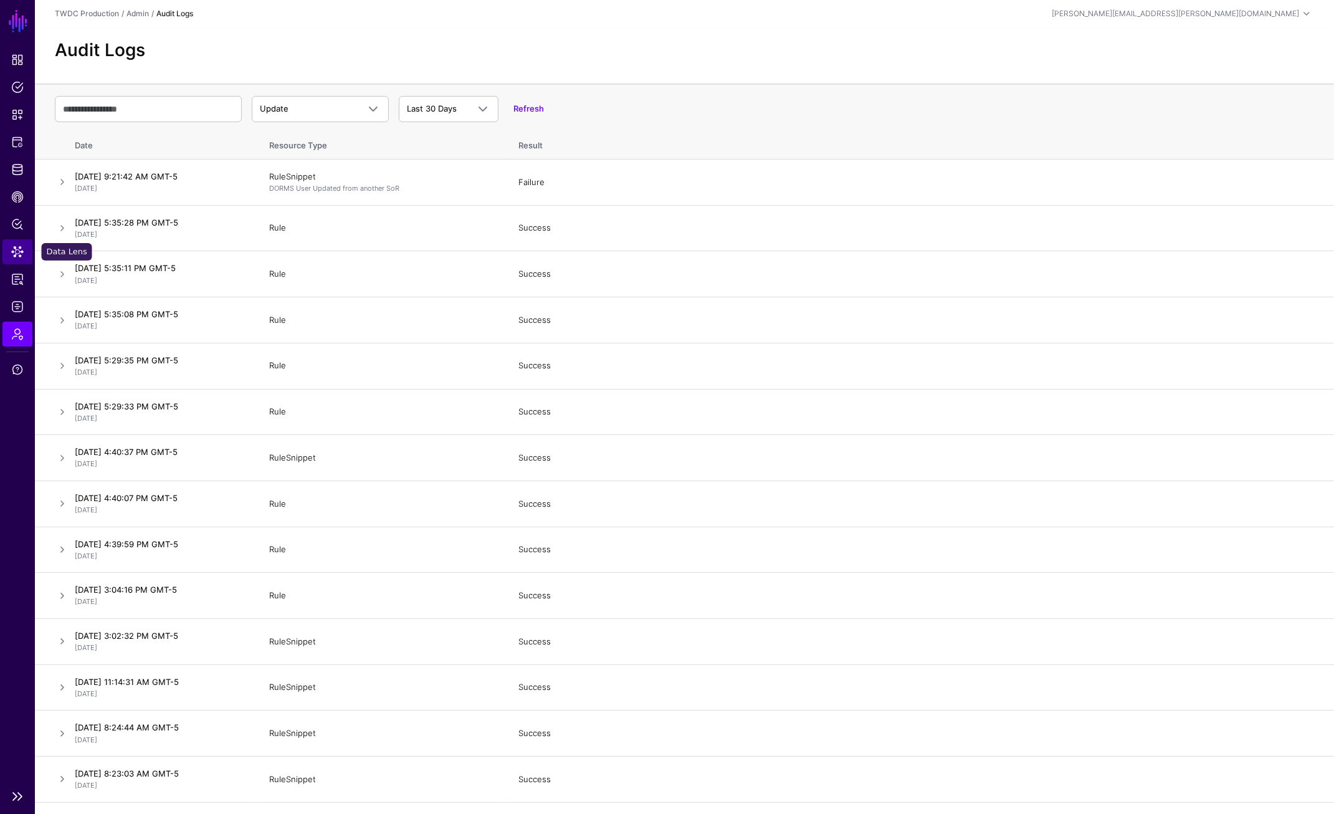
click at [20, 248] on span "Data Lens" at bounding box center [17, 251] width 12 height 12
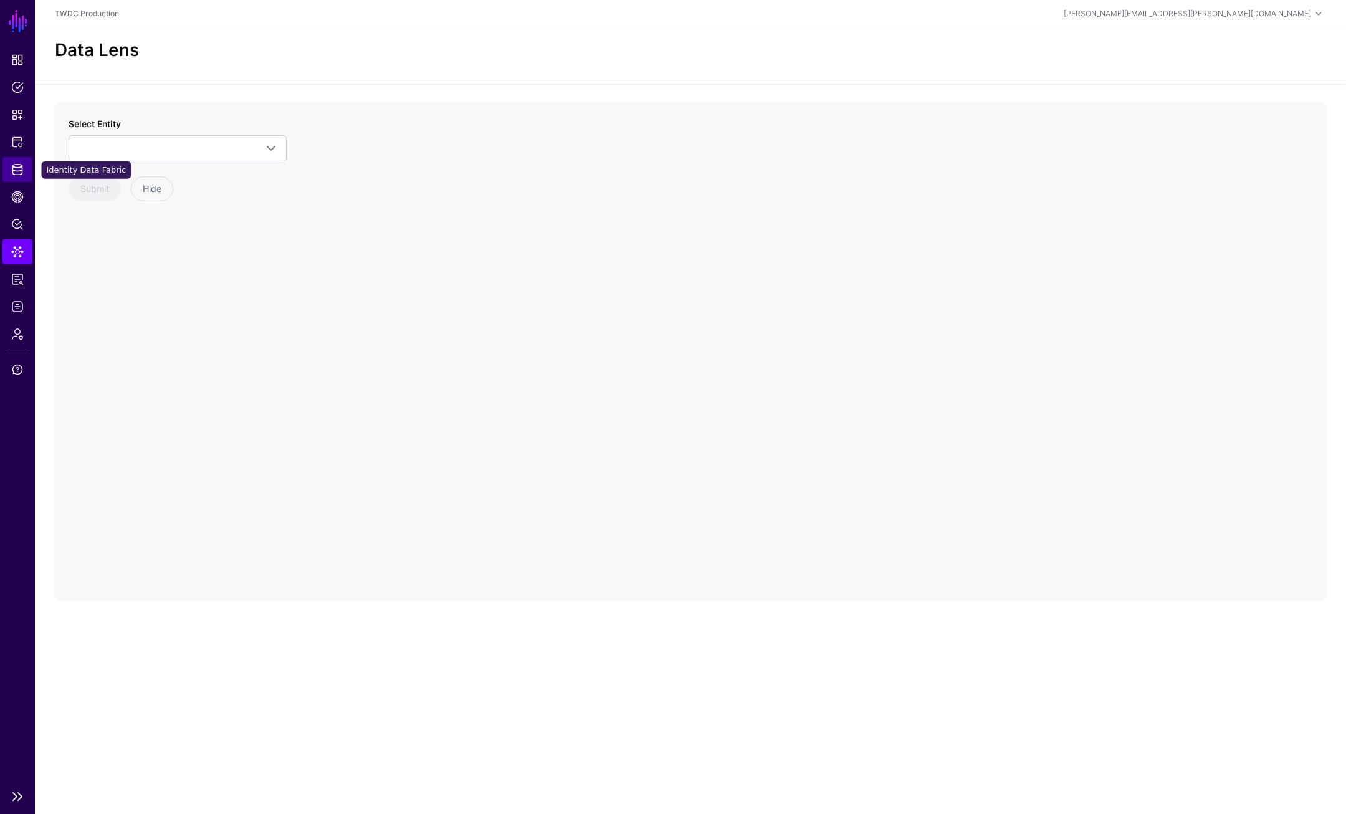
click at [21, 168] on span "Identity Data Fabric" at bounding box center [17, 169] width 12 height 12
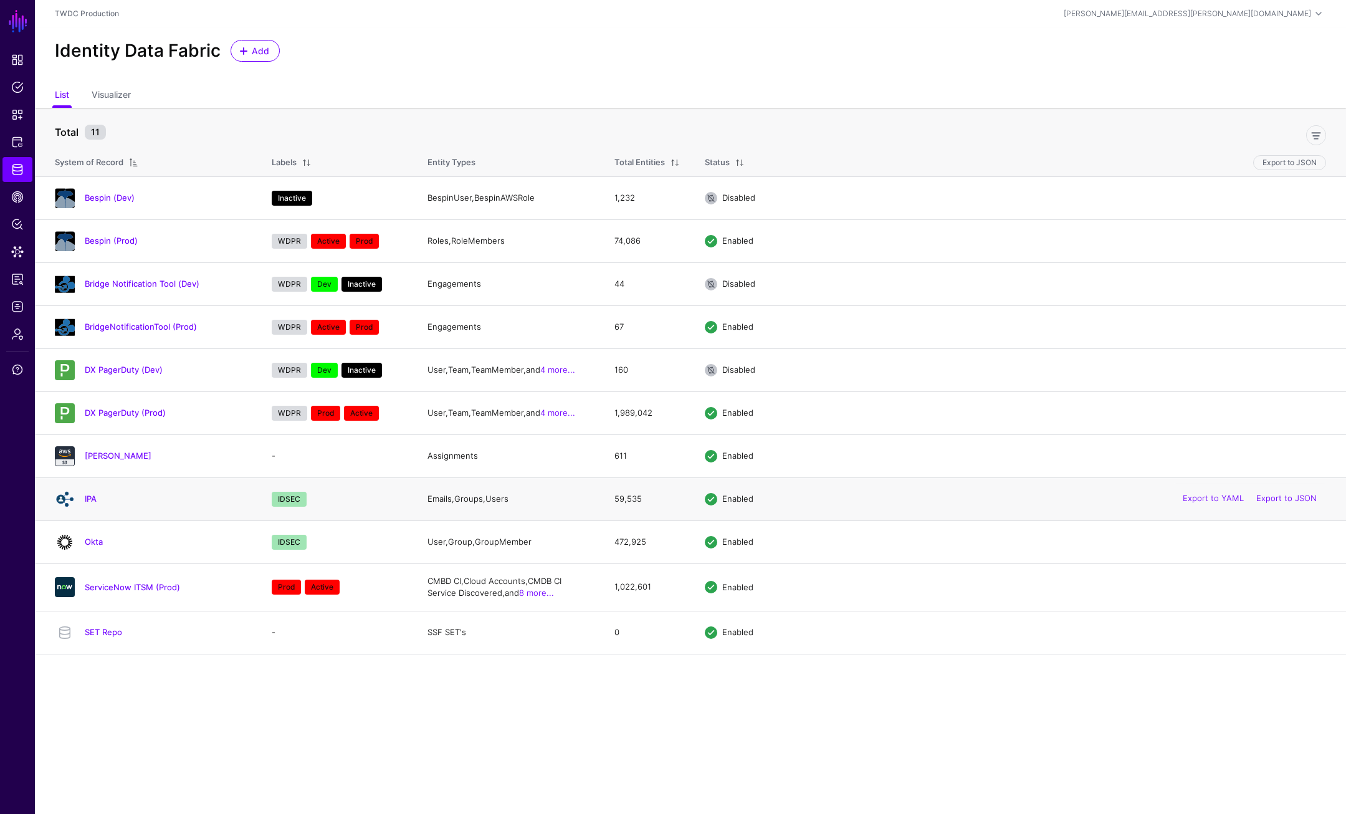
drag, startPoint x: 271, startPoint y: 499, endPoint x: 315, endPoint y: 499, distance: 44.2
click at [315, 499] on ul "IDSEC" at bounding box center [337, 501] width 135 height 19
click at [17, 334] on span "Admin" at bounding box center [17, 334] width 12 height 12
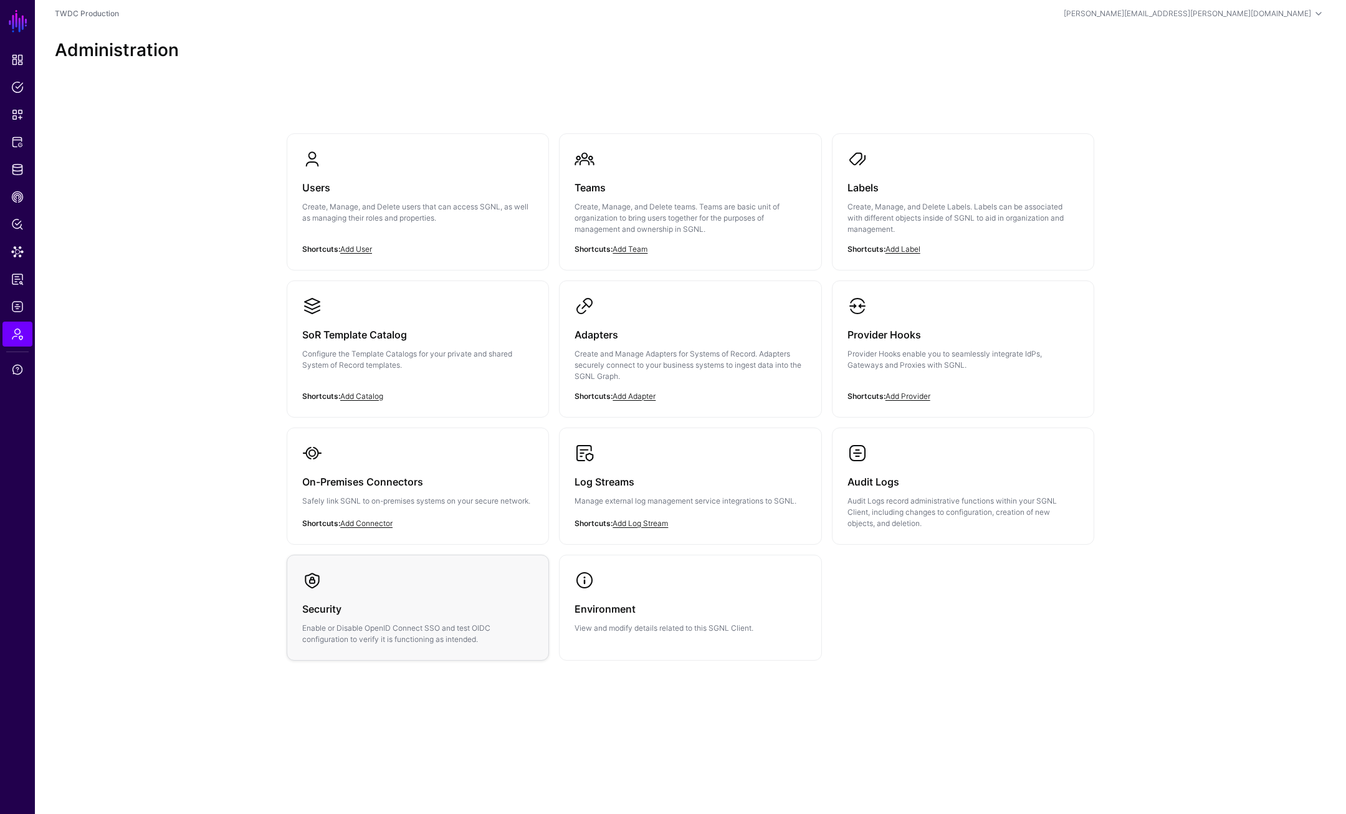
click at [392, 605] on p "Enable or Disable OpenID Connect SSO and test OIDC configuration to verify it i…" at bounding box center [417, 633] width 231 height 22
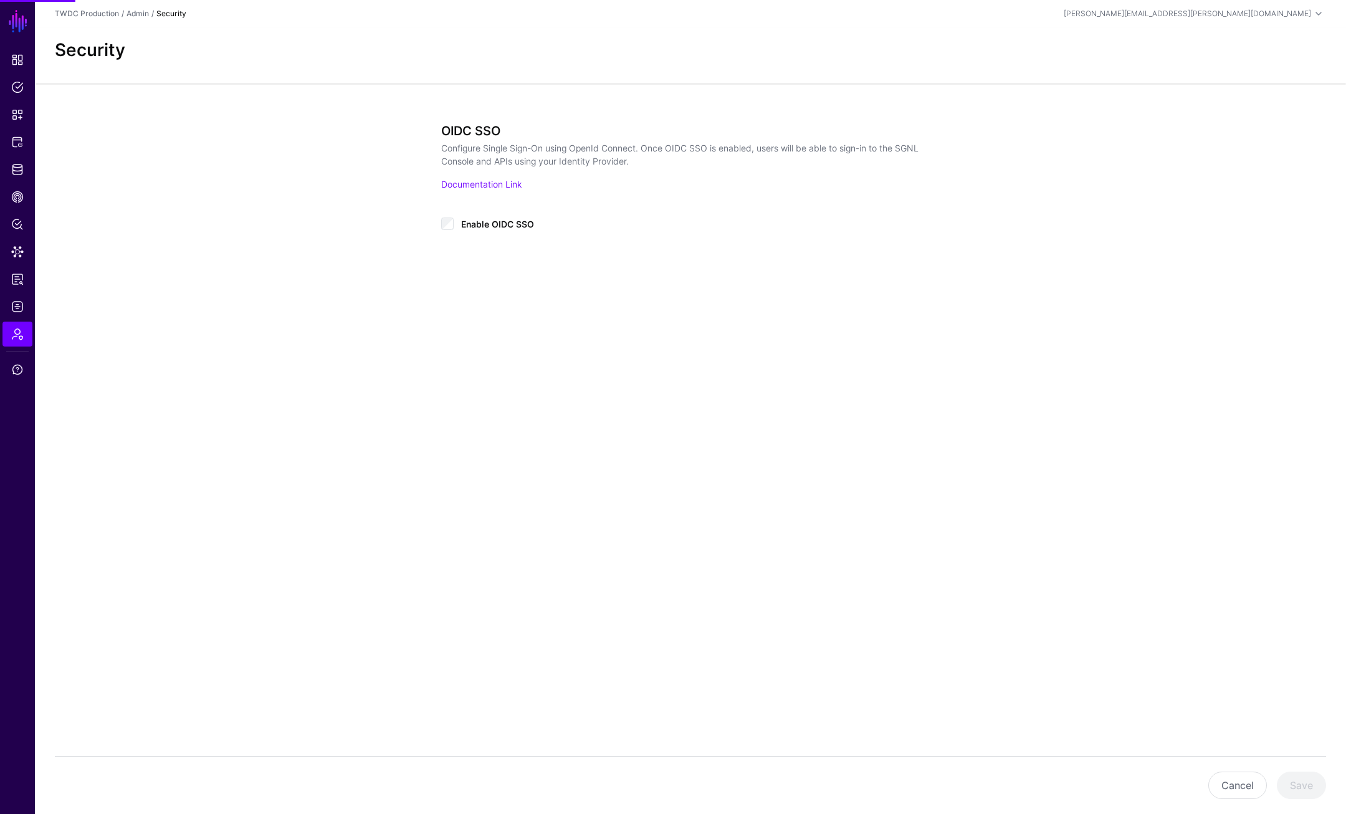
type input "**********"
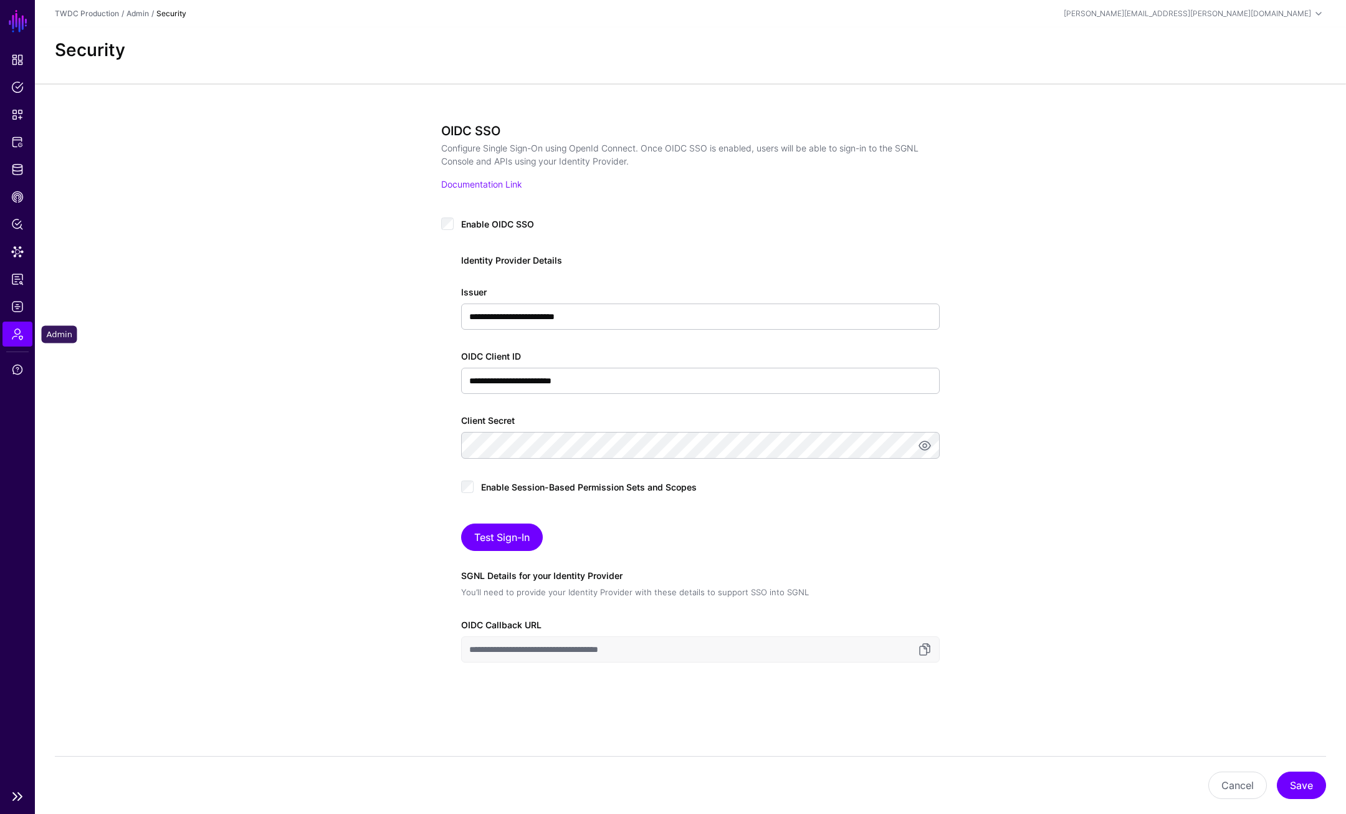
click at [19, 334] on span "Admin" at bounding box center [17, 334] width 12 height 12
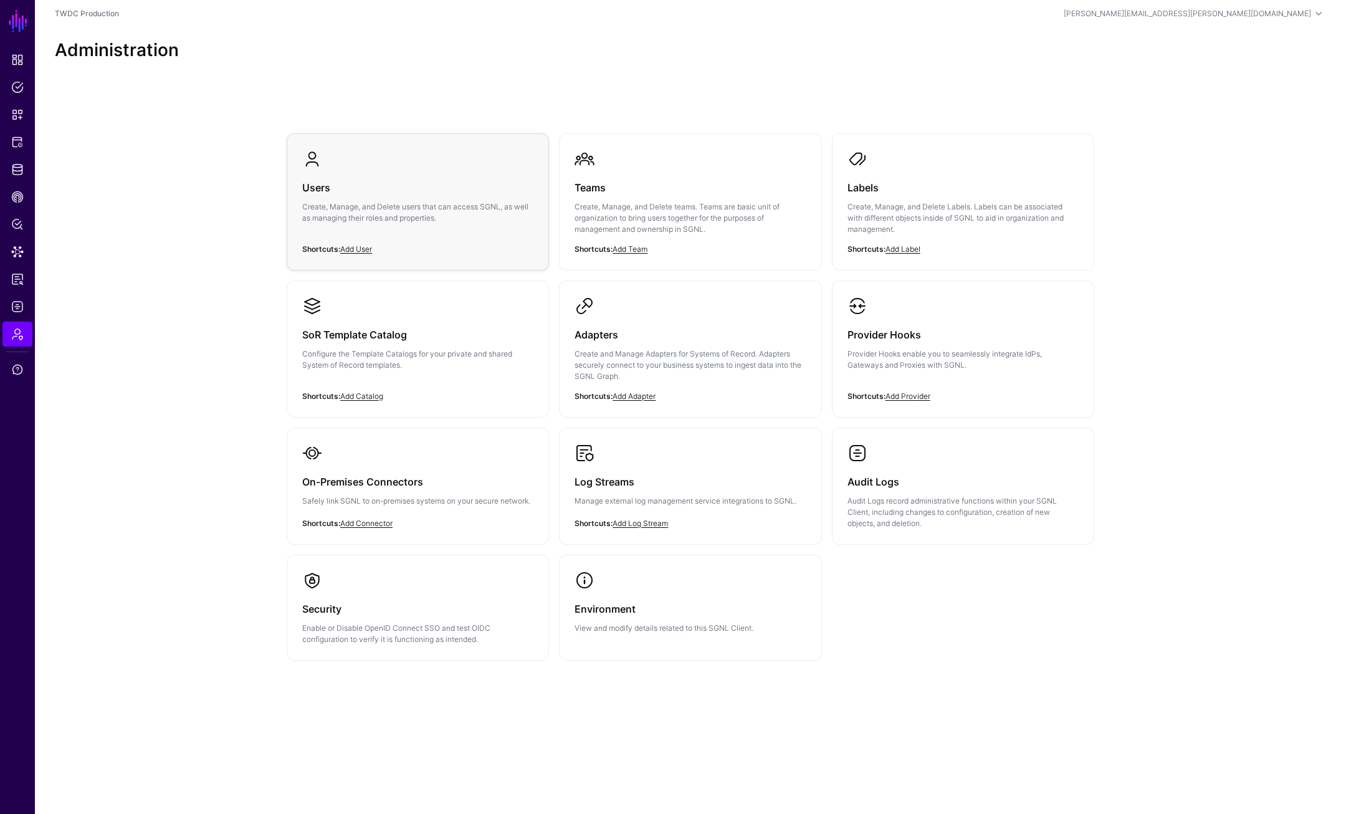
click at [398, 196] on div "Users Create, Manage, and Delete users that can access SGNL, as well as managin…" at bounding box center [417, 206] width 231 height 75
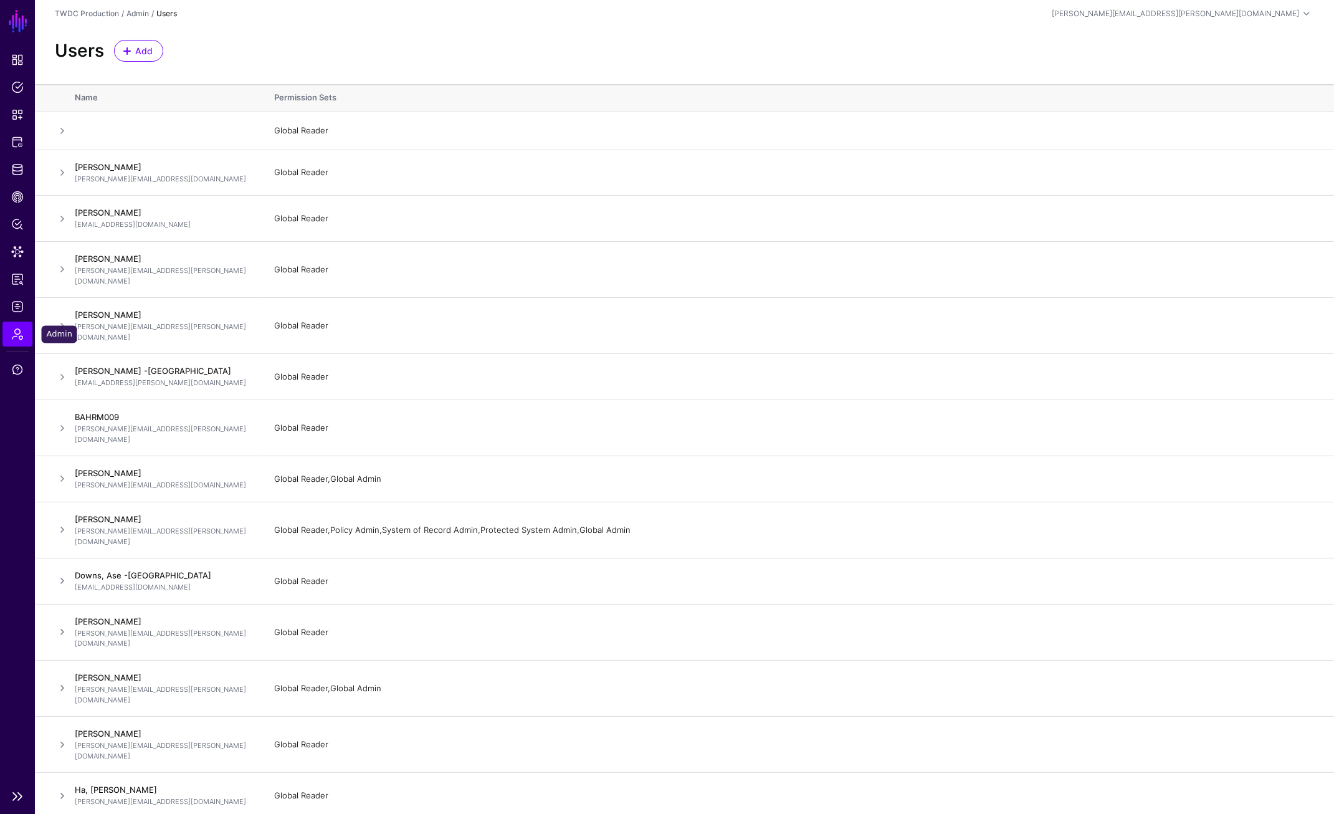
drag, startPoint x: 12, startPoint y: 336, endPoint x: 23, endPoint y: 332, distance: 12.0
click at [12, 337] on span "Admin" at bounding box center [17, 334] width 12 height 12
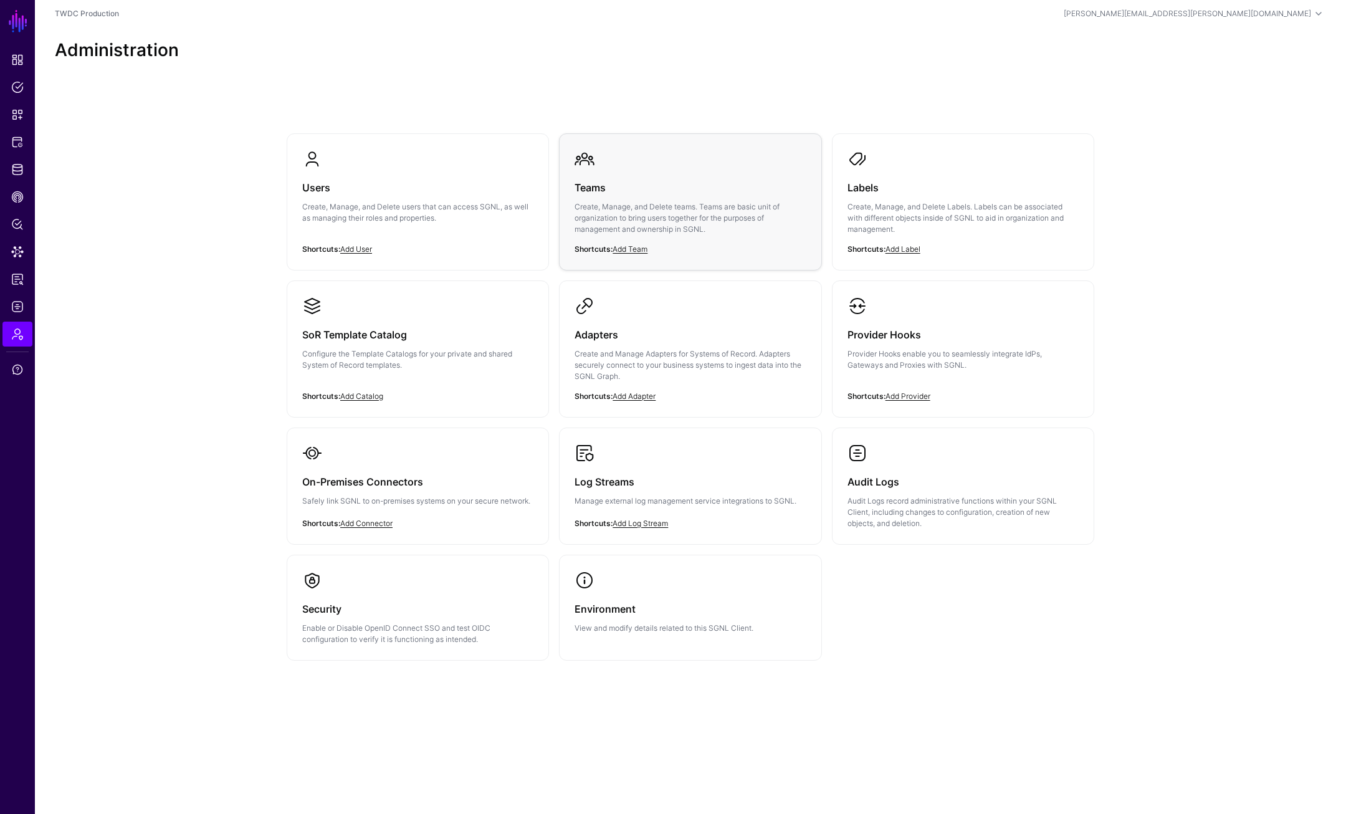
click at [616, 221] on p "Create, Manage, and Delete teams. Teams are basic unit of organization to bring…" at bounding box center [689, 218] width 231 height 34
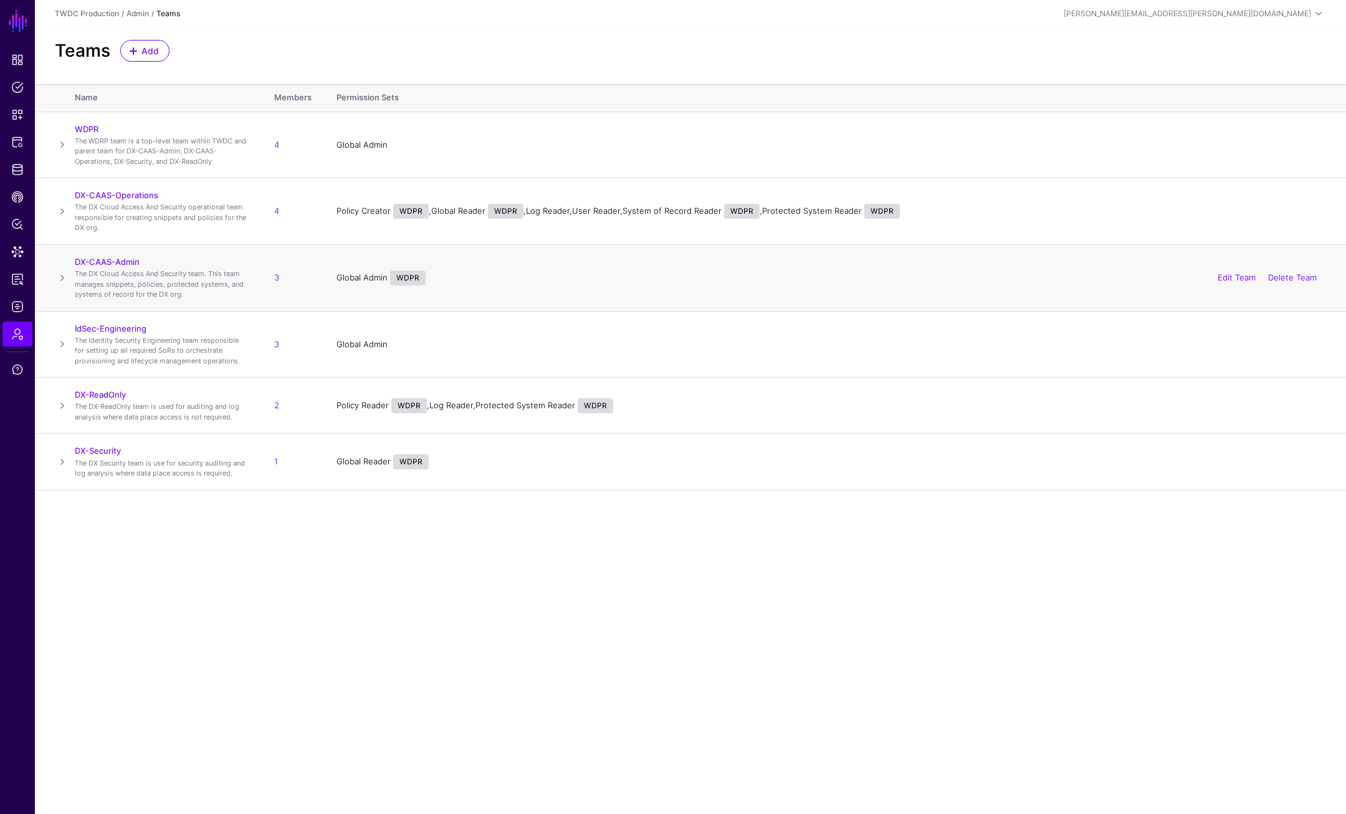
click at [105, 255] on td "DX-CAAS-Admin The DX Cloud Access And Security team. This team manages snippets…" at bounding box center [168, 277] width 187 height 67
click at [133, 254] on td "DX-CAAS-Admin The DX Cloud Access And Security team. This team manages snippets…" at bounding box center [168, 277] width 187 height 67
click at [123, 262] on link "DX-CAAS-Admin" at bounding box center [107, 262] width 65 height 10
click at [106, 394] on link "DX-ReadOnly" at bounding box center [100, 394] width 51 height 10
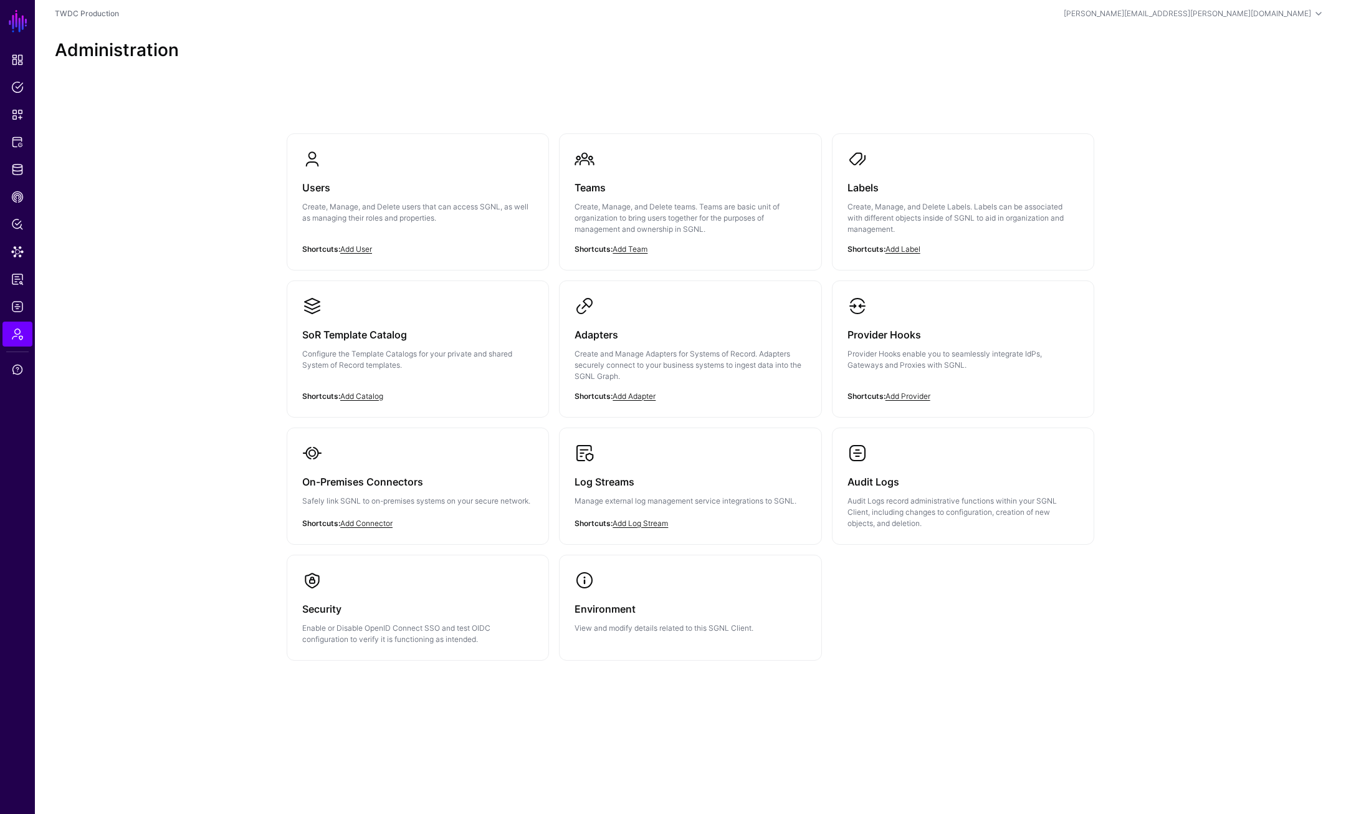
click at [358, 240] on div "Users Create, Manage, and Delete users that can access SGNL, as well as managin…" at bounding box center [417, 206] width 231 height 75
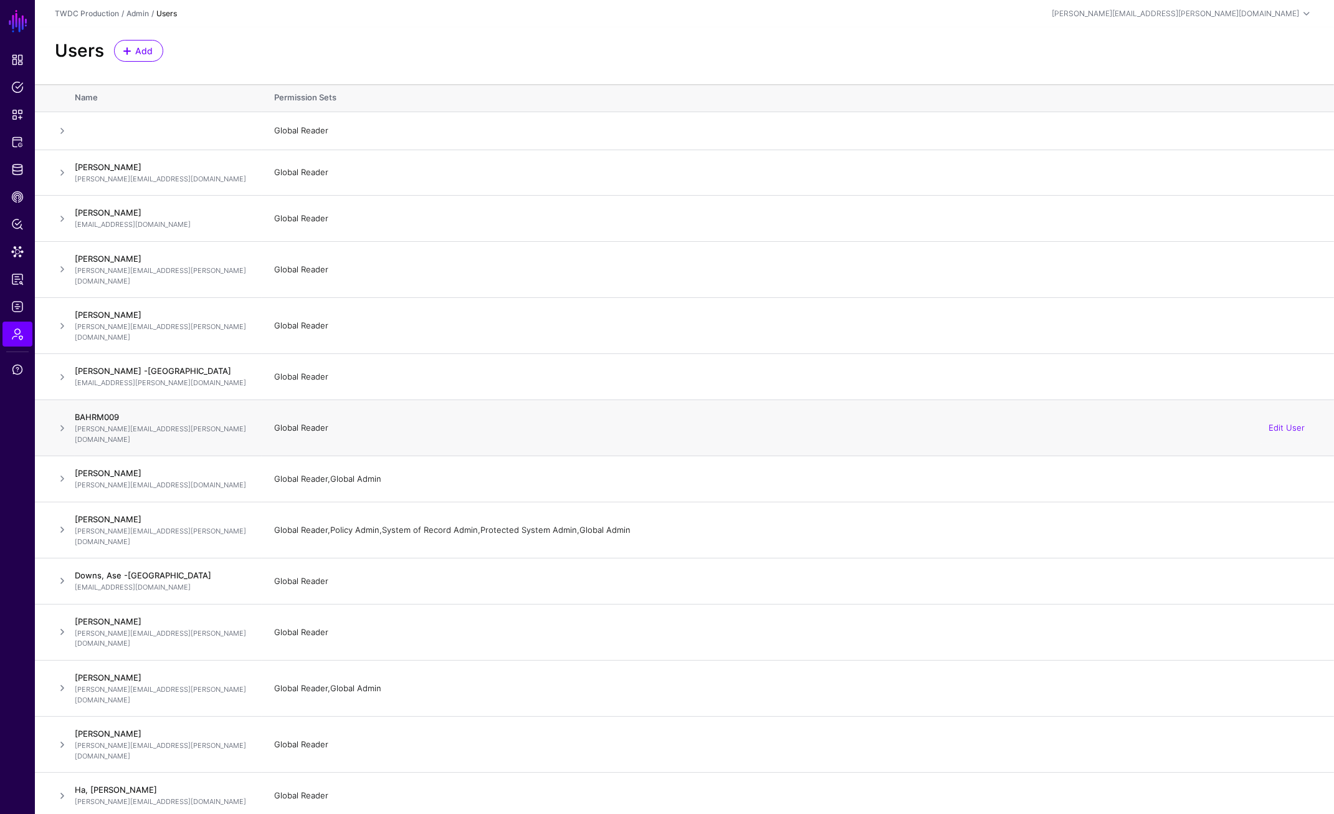
click at [59, 421] on span at bounding box center [62, 428] width 15 height 15
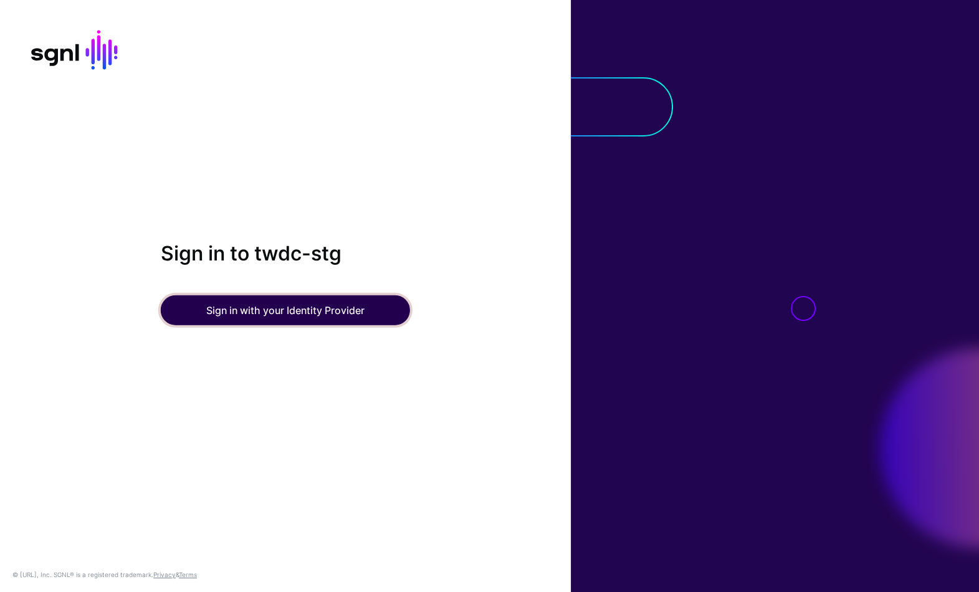
click at [304, 308] on button "Sign in with your Identity Provider" at bounding box center [285, 310] width 249 height 30
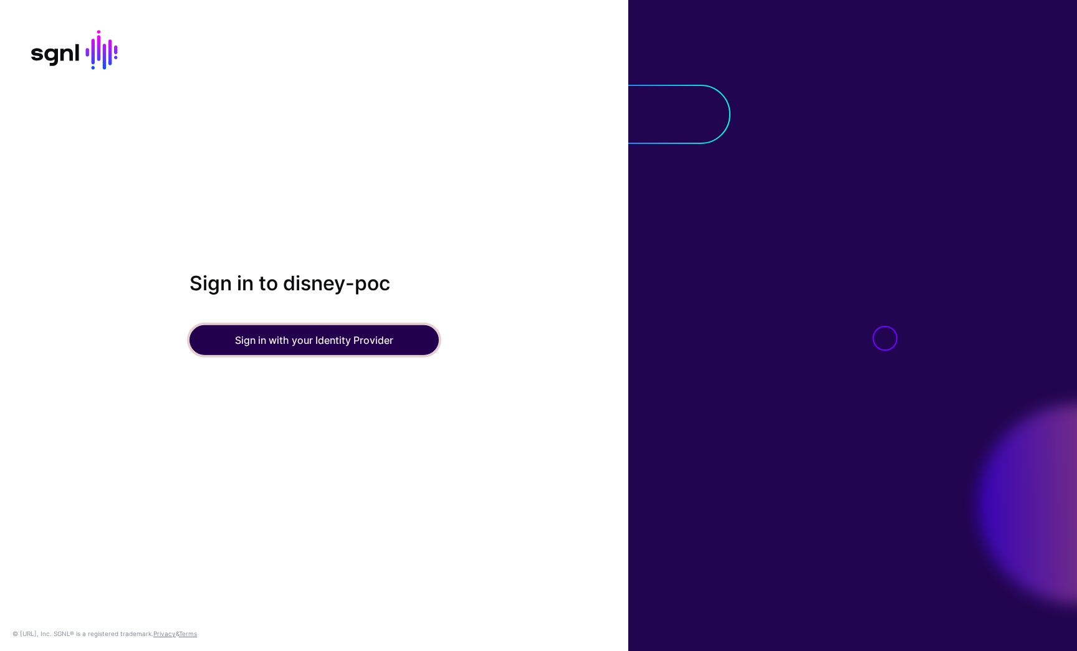
click at [333, 335] on button "Sign in with your Identity Provider" at bounding box center [313, 340] width 249 height 30
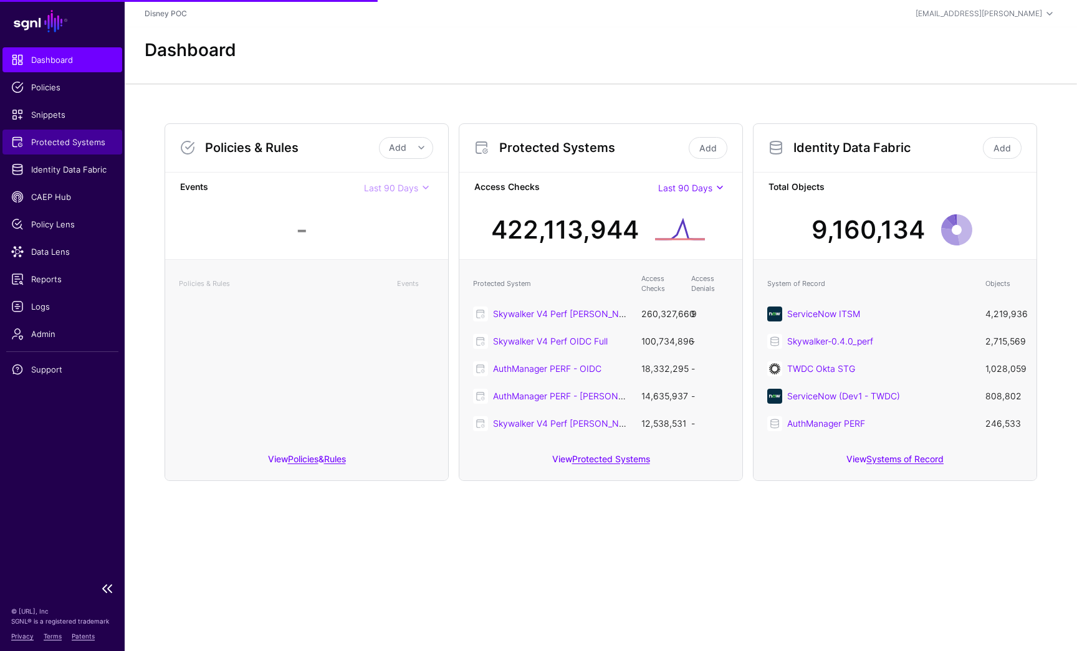
click at [49, 145] on span "Protected Systems" at bounding box center [62, 142] width 102 height 12
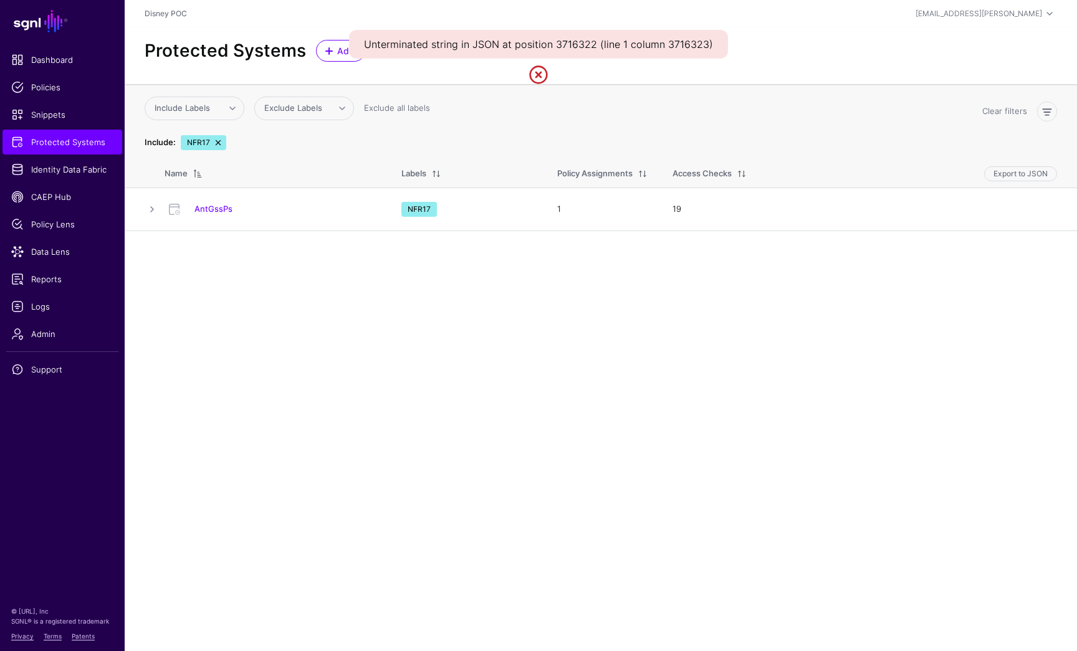
click at [216, 144] on link at bounding box center [218, 143] width 10 height 10
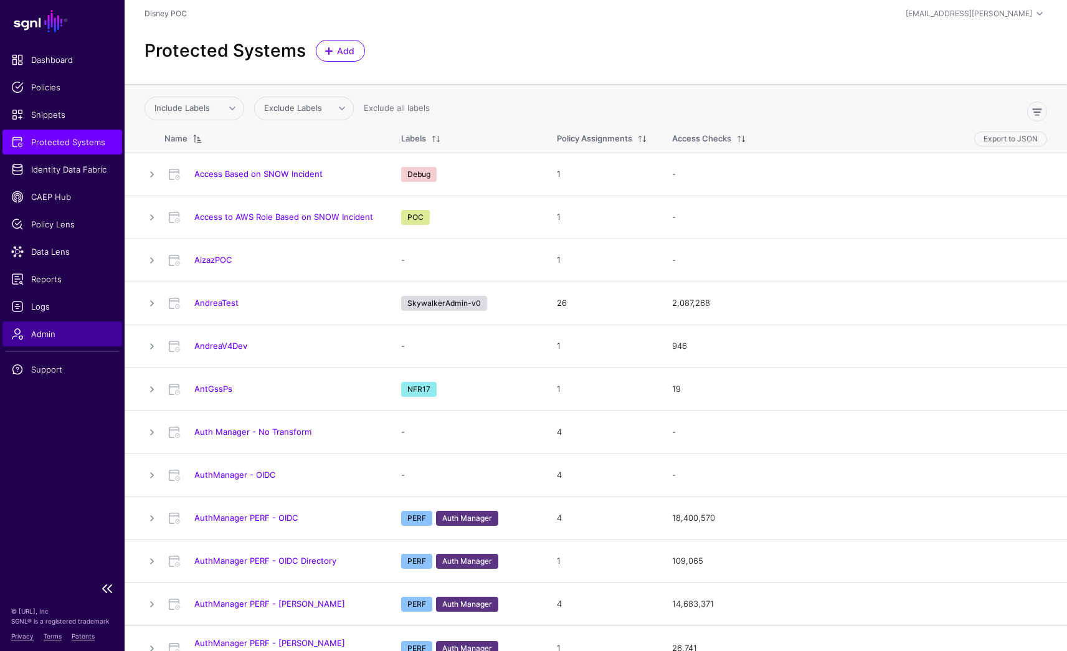
click at [61, 330] on span "Admin" at bounding box center [62, 334] width 102 height 12
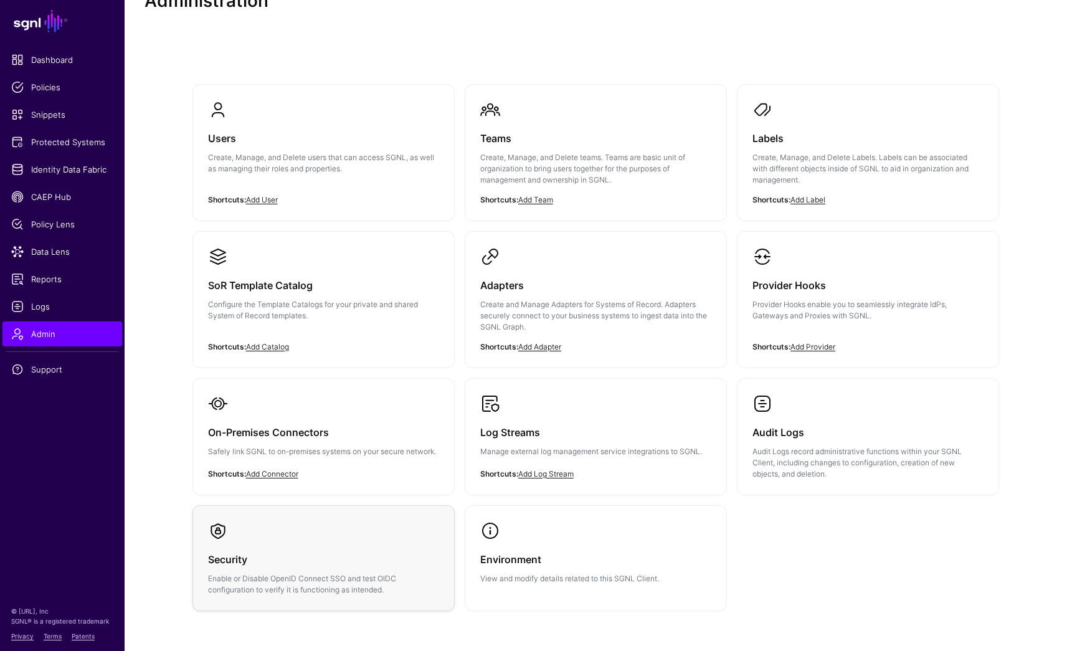
scroll to position [103, 0]
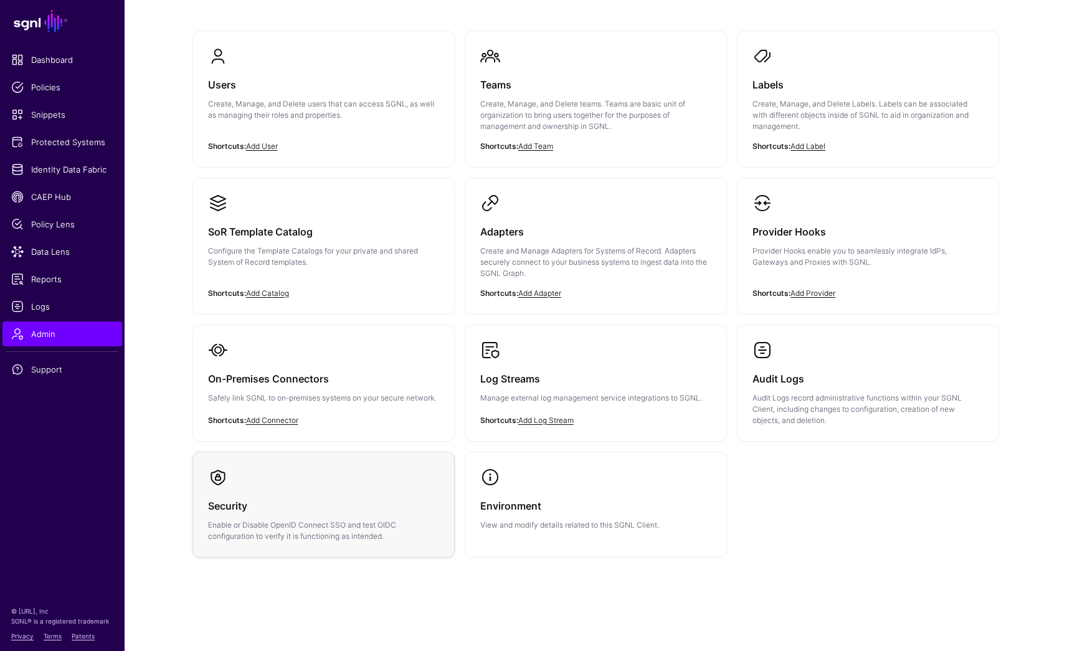
click at [352, 495] on div "Security Enable or Disable OpenID Connect SSO and test OIDC configuration to ve…" at bounding box center [323, 514] width 231 height 55
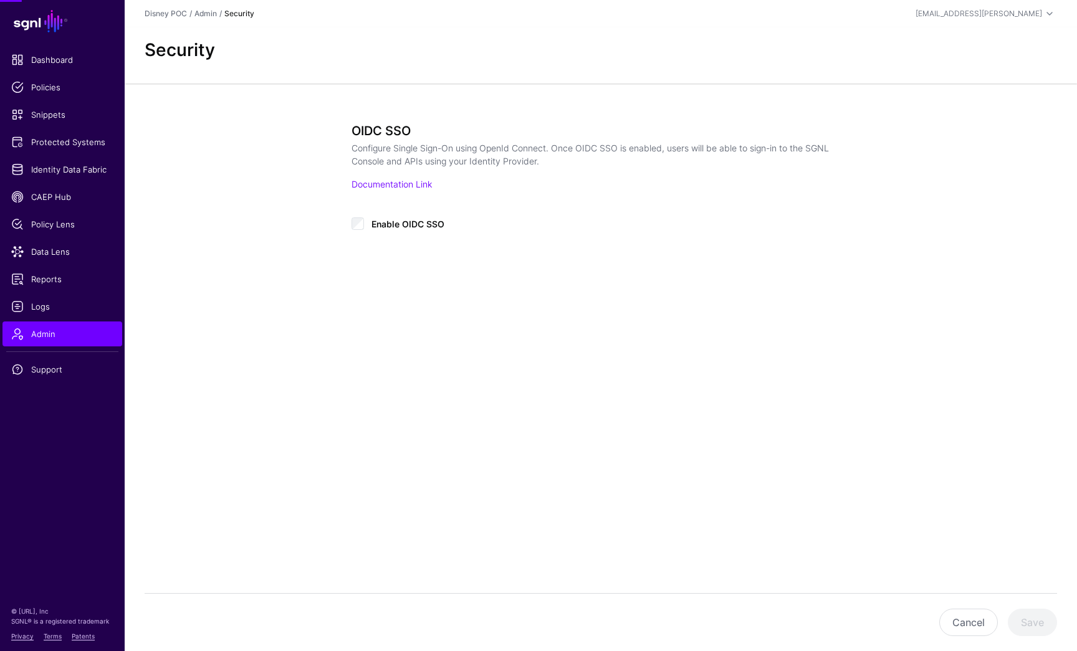
type input "**********"
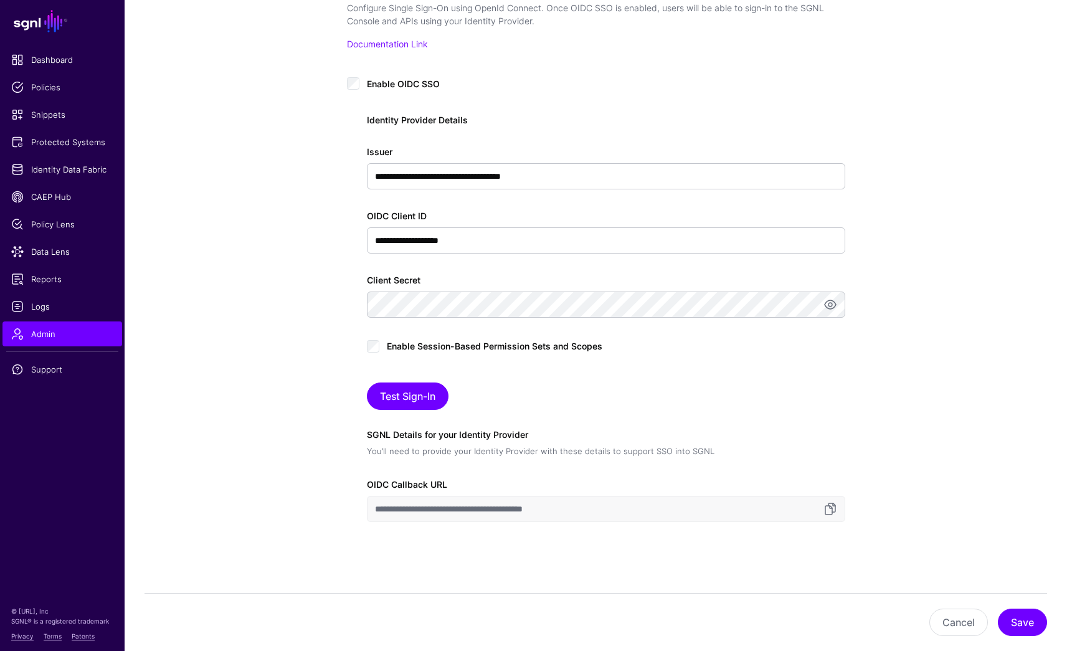
scroll to position [146, 0]
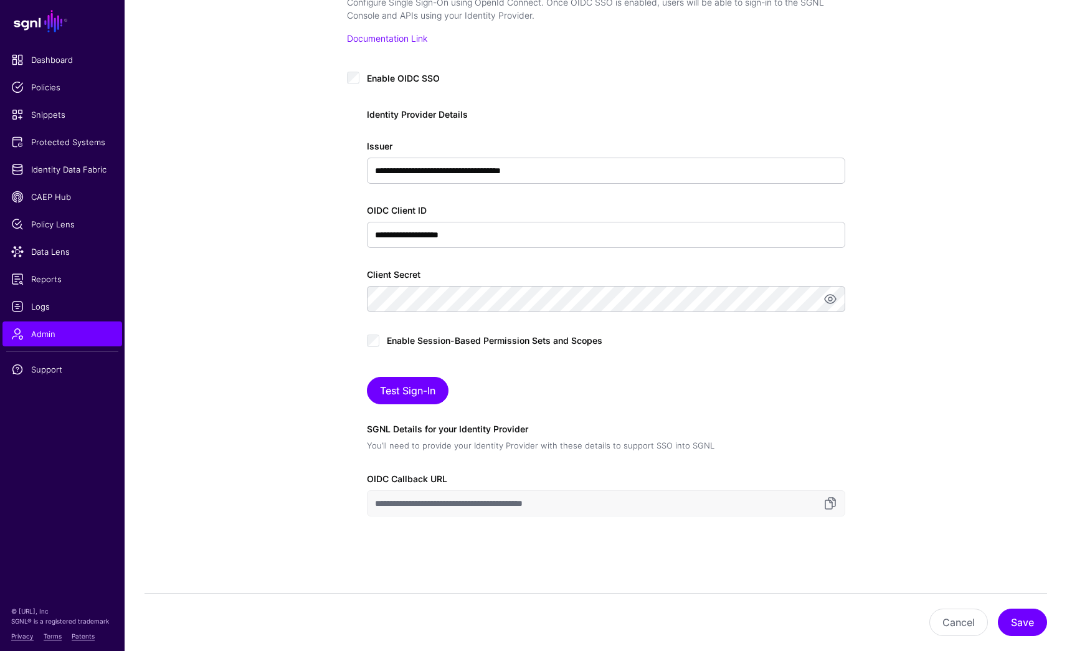
click at [441, 515] on input "**********" at bounding box center [606, 503] width 478 height 26
